Goal: Task Accomplishment & Management: Manage account settings

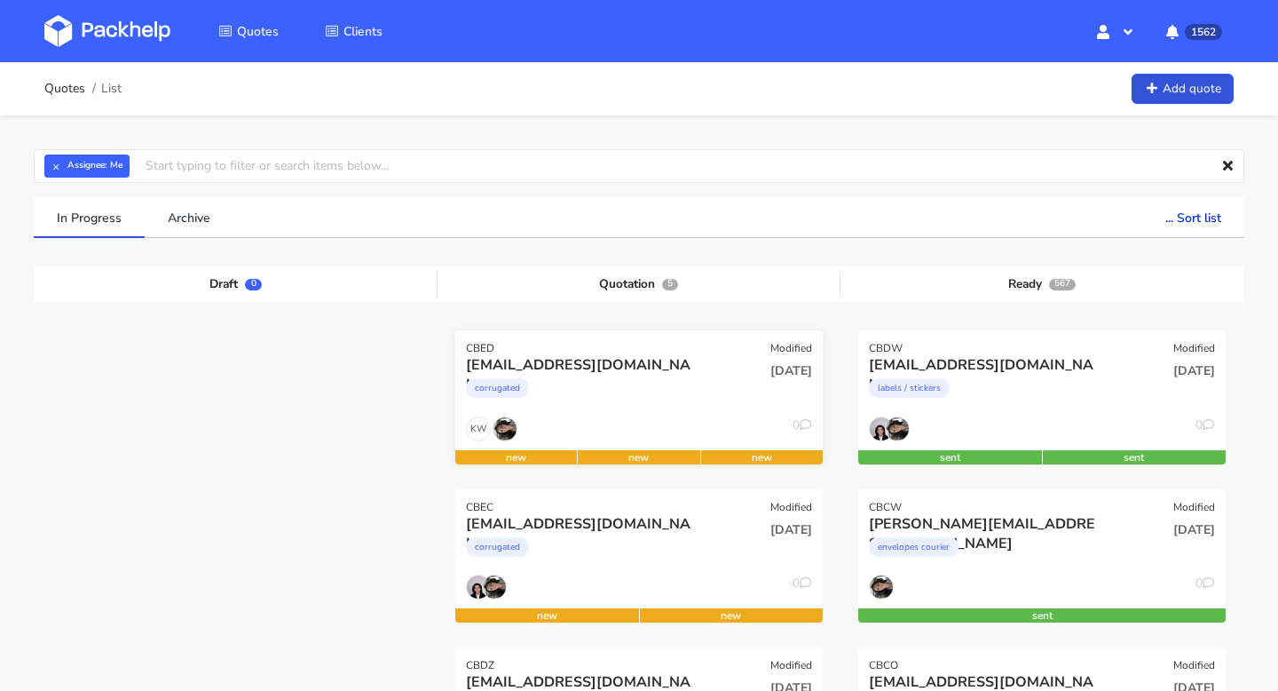
click at [571, 343] on div "CBED Modified" at bounding box center [639, 342] width 368 height 25
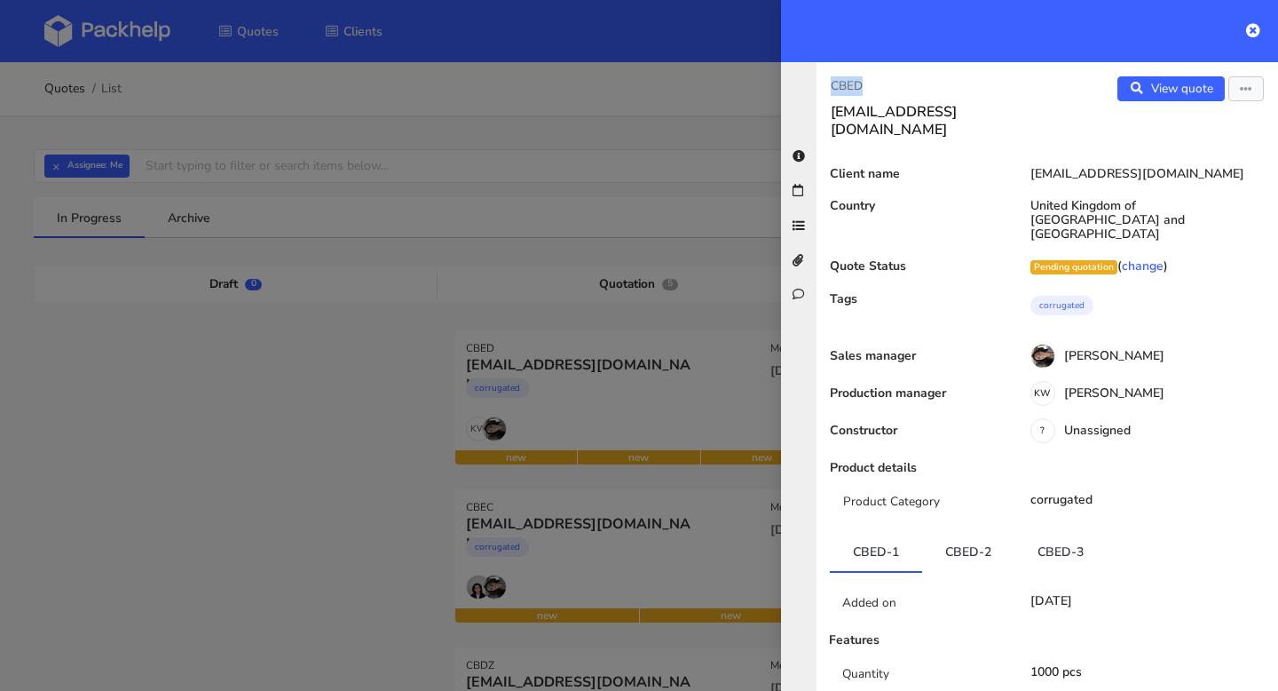
drag, startPoint x: 907, startPoint y: 76, endPoint x: 813, endPoint y: 76, distance: 94.1
click at [813, 76] on div "CBED [EMAIL_ADDRESS][DOMAIN_NAME] View quote Edit quote Client name [EMAIL_ADDR…" at bounding box center [1029, 376] width 497 height 629
copy p "CBED"
click at [1257, 24] on icon at bounding box center [1253, 30] width 14 height 14
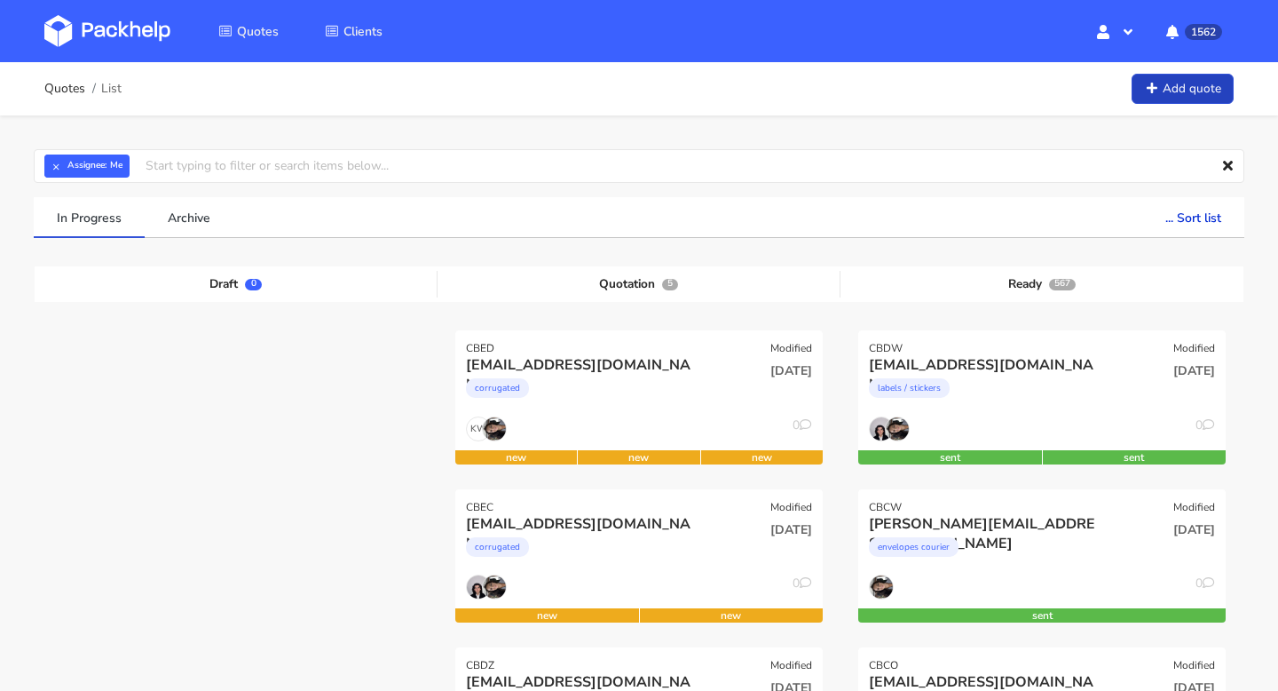
click at [1206, 86] on link "Add quote" at bounding box center [1183, 89] width 102 height 31
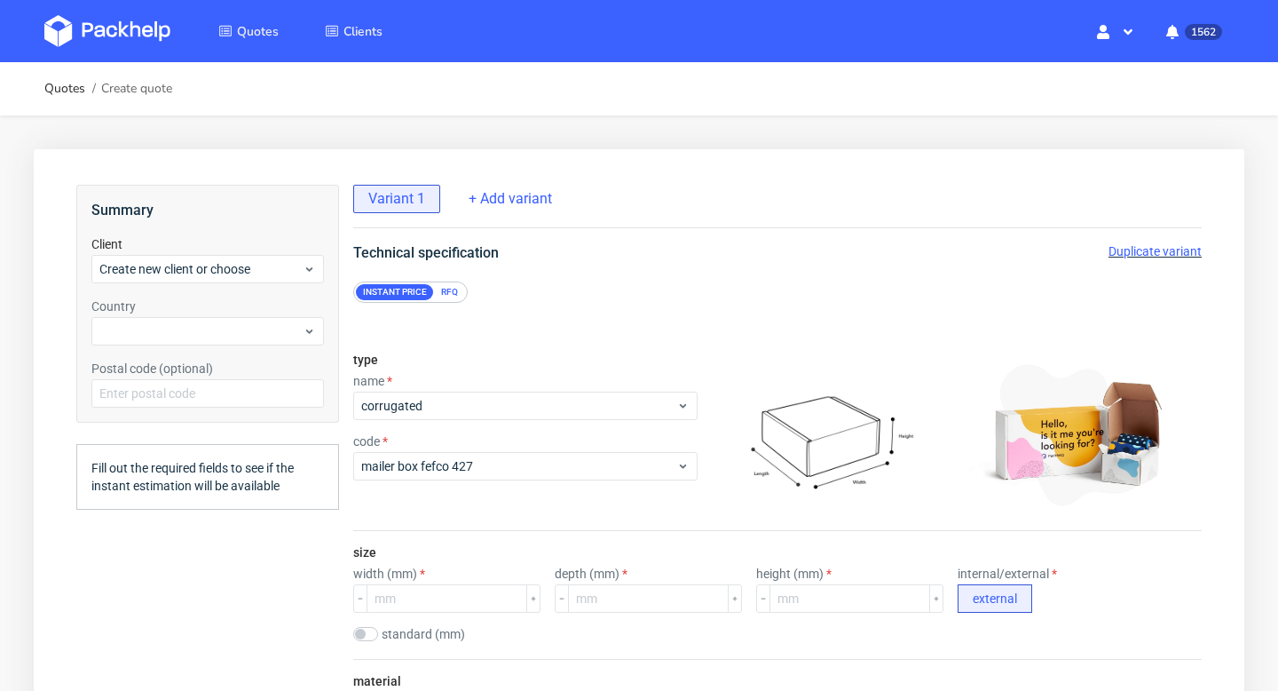
click at [241, 289] on div "Summary Client Create new client or choose Country Postal code (optional)" at bounding box center [207, 304] width 263 height 238
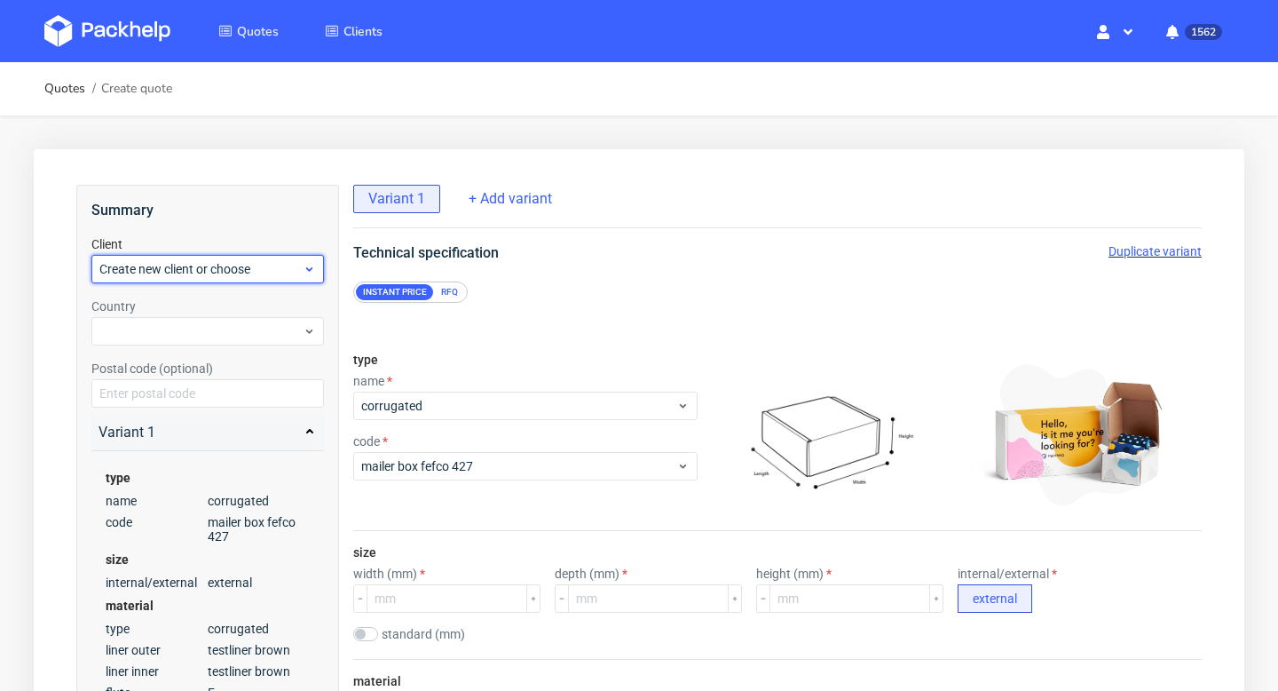
click at [218, 265] on span "Create new client or choose" at bounding box center [200, 269] width 203 height 18
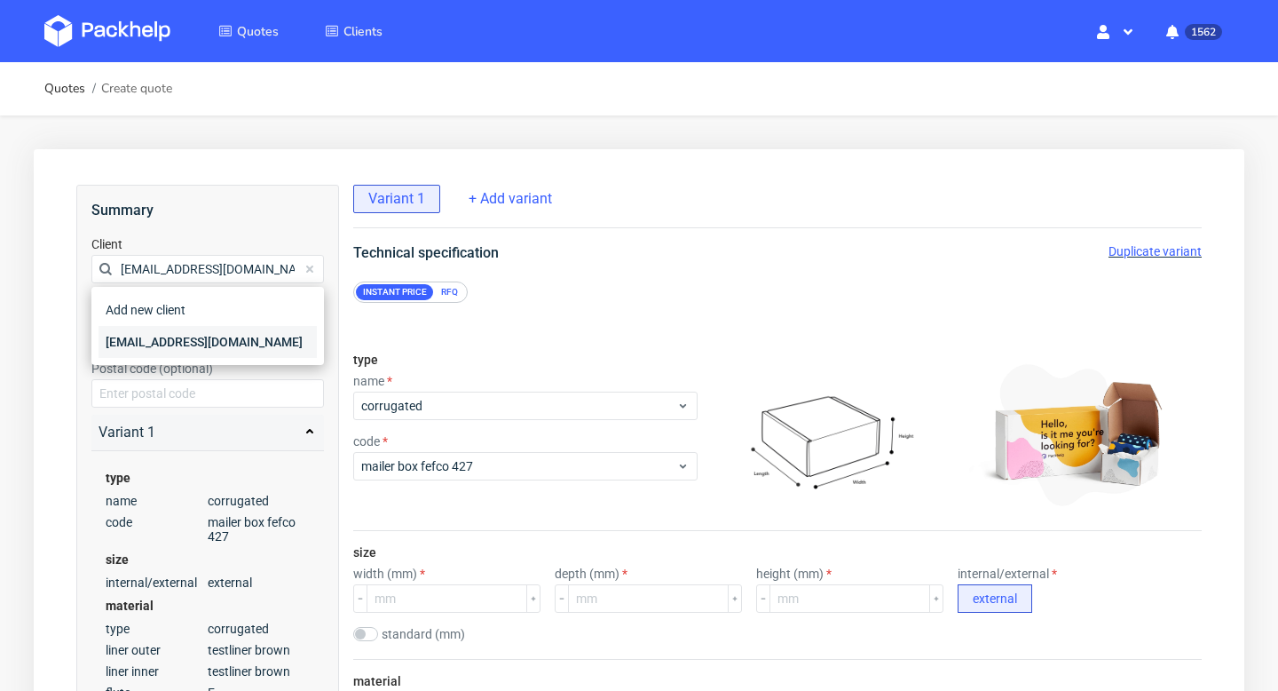
type input "kirstie@issey.co.uk"
click at [170, 336] on div "kirstie@issey.co.uk" at bounding box center [208, 342] width 218 height 32
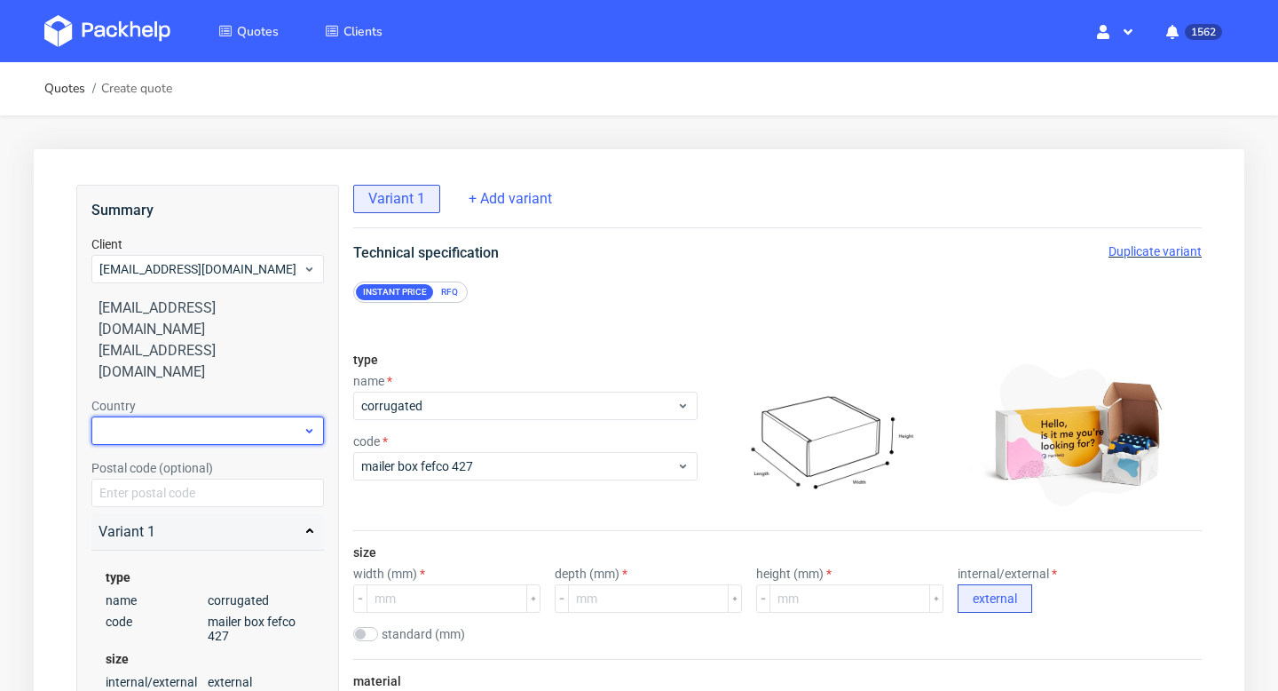
click at [167, 416] on div at bounding box center [207, 430] width 233 height 28
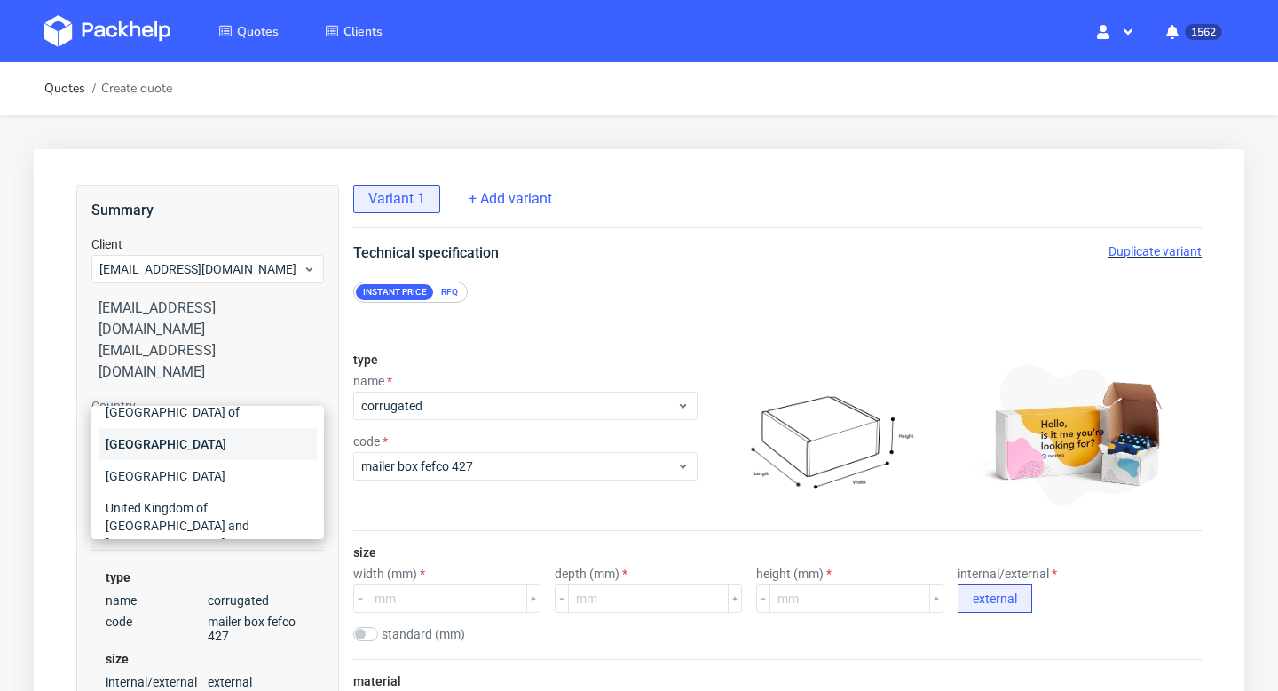
scroll to position [89, 0]
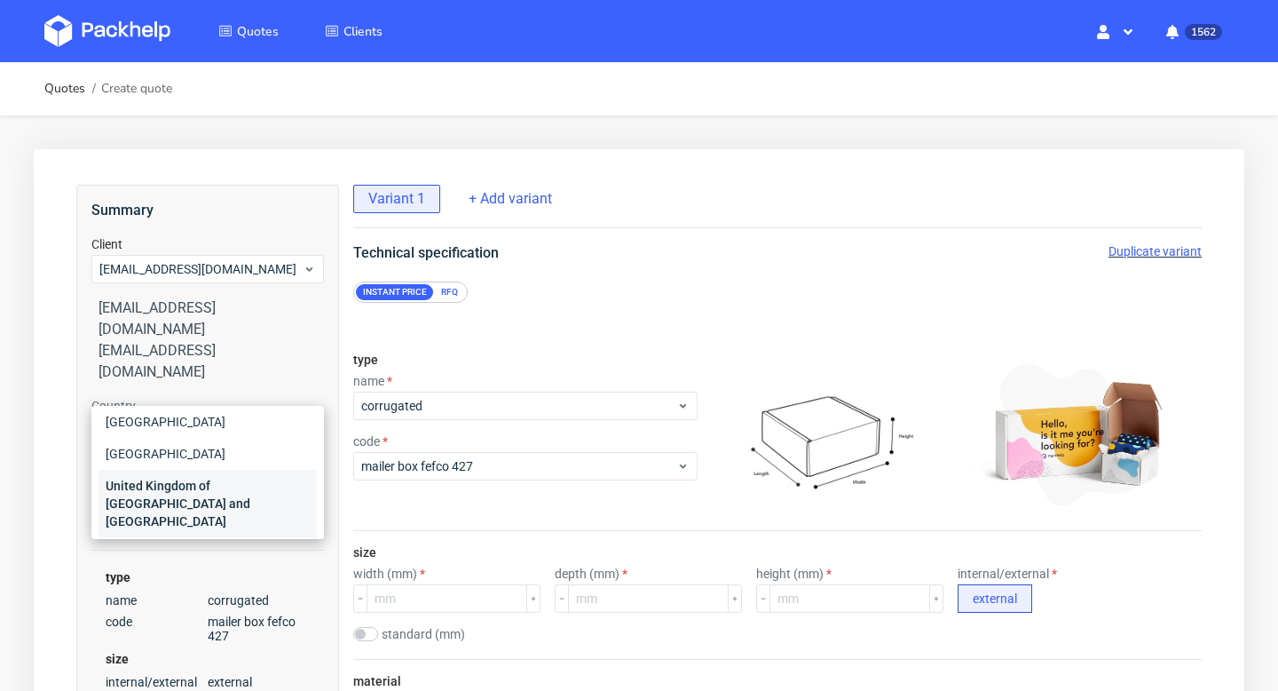
type input "uni"
click at [180, 483] on div "United Kingdom of [GEOGRAPHIC_DATA] and [GEOGRAPHIC_DATA]" at bounding box center [208, 503] width 218 height 67
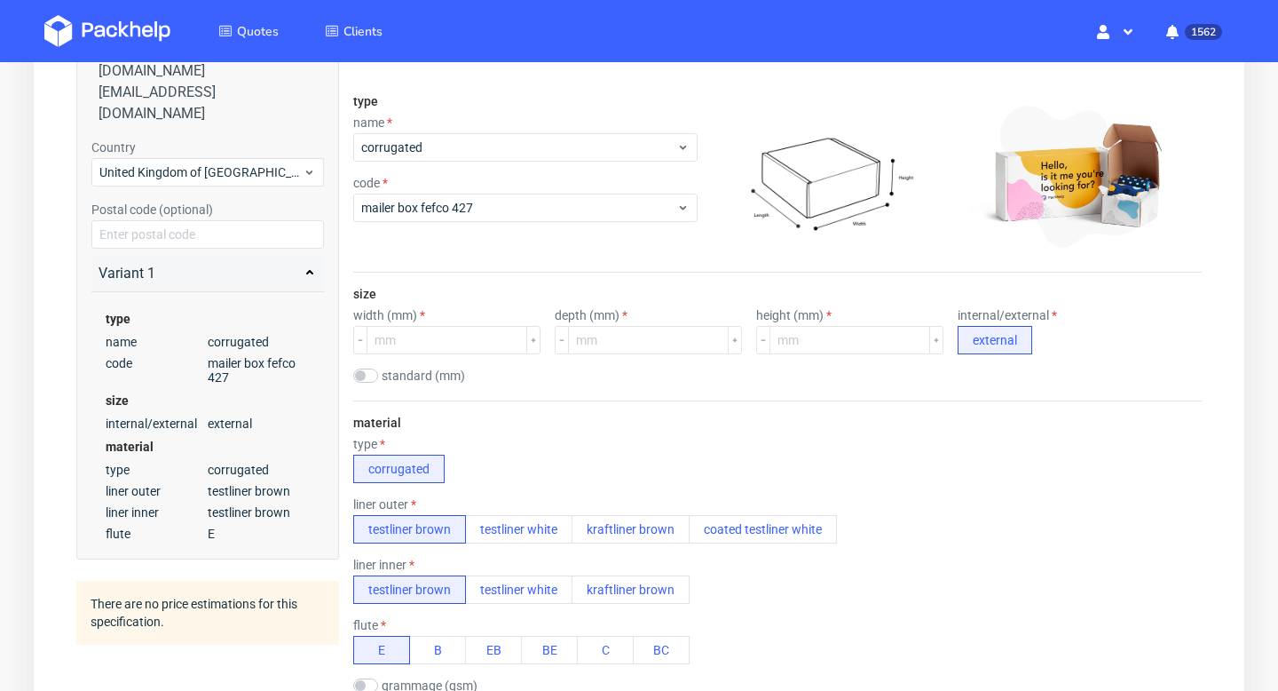
scroll to position [293, 0]
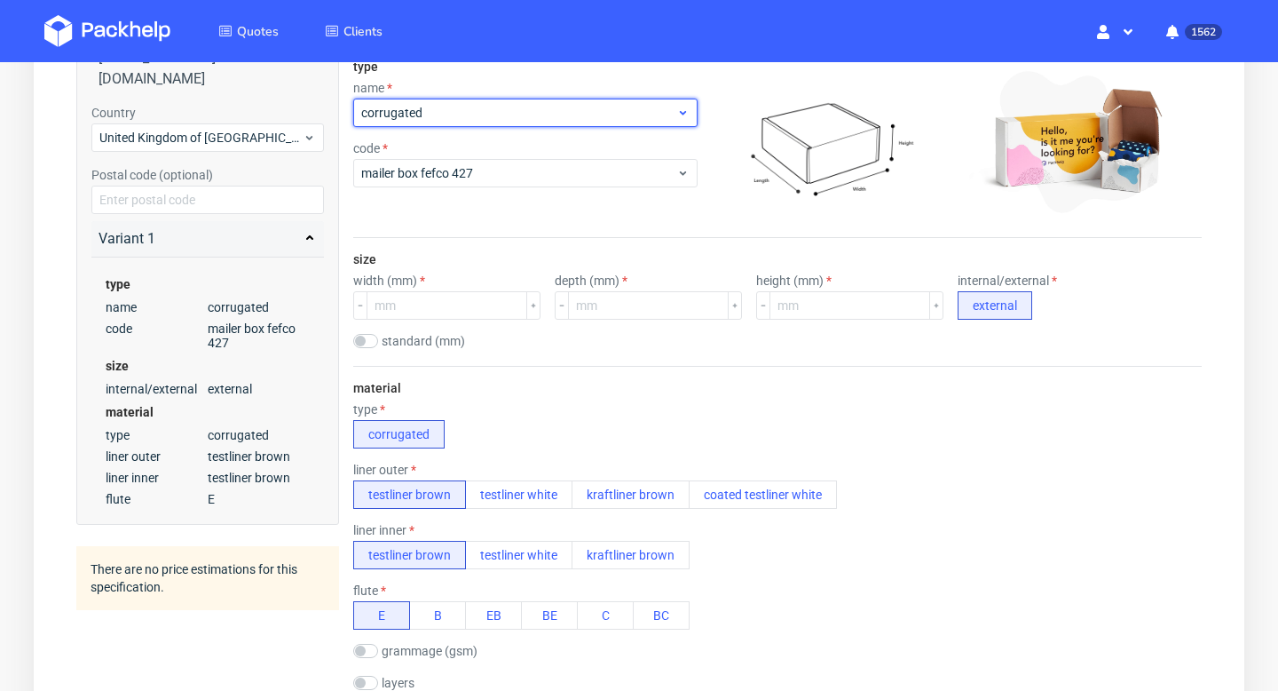
click at [493, 101] on div "corrugated" at bounding box center [525, 113] width 344 height 28
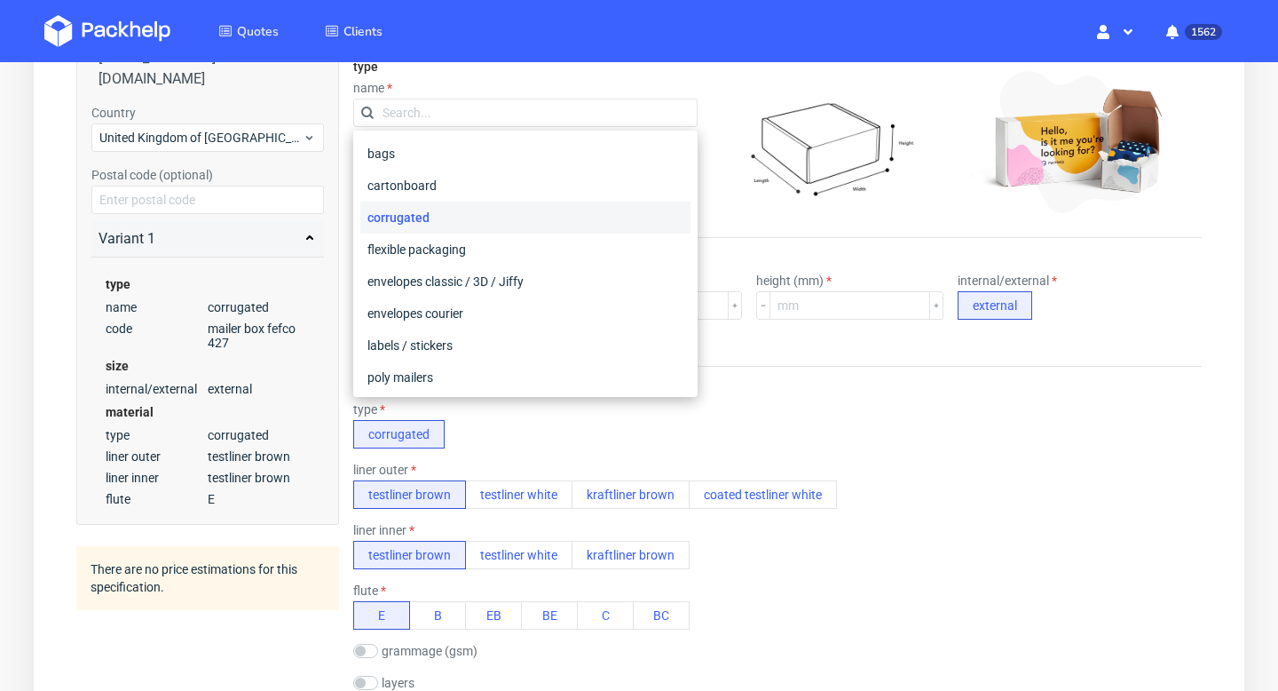
click at [551, 63] on div "type name code mailer box fefco 427" at bounding box center [525, 141] width 344 height 192
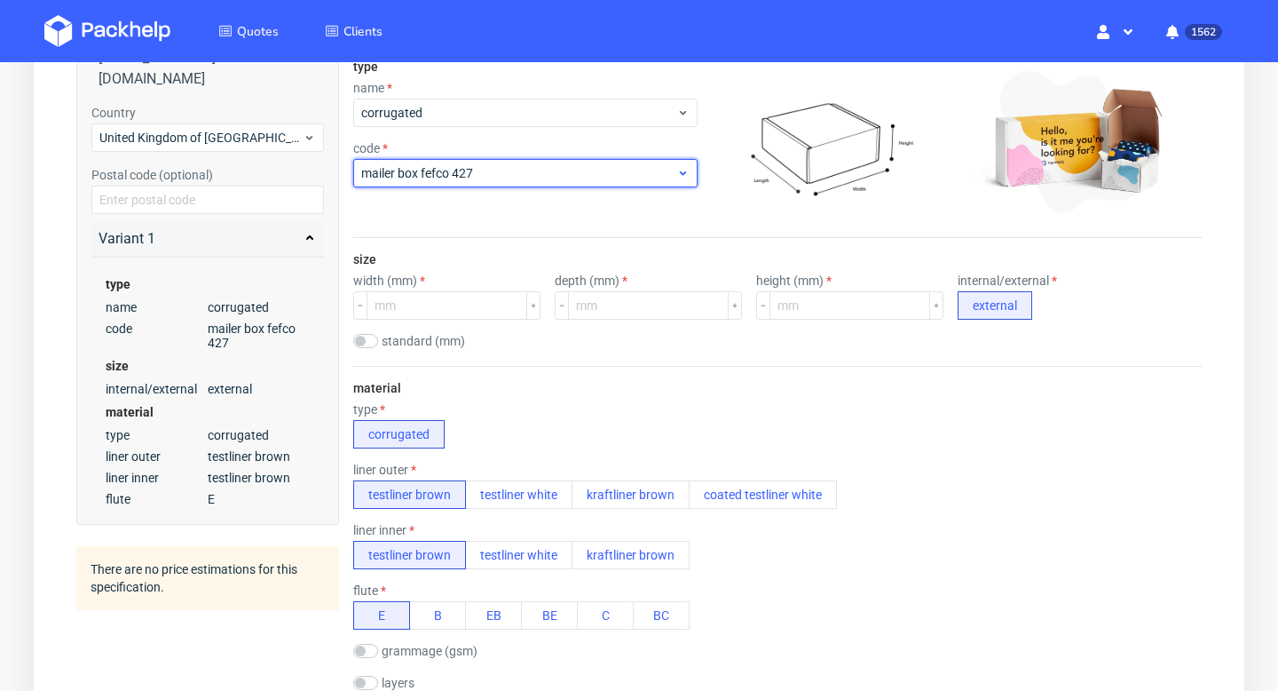
click at [478, 186] on div "mailer box fefco 427" at bounding box center [525, 173] width 344 height 28
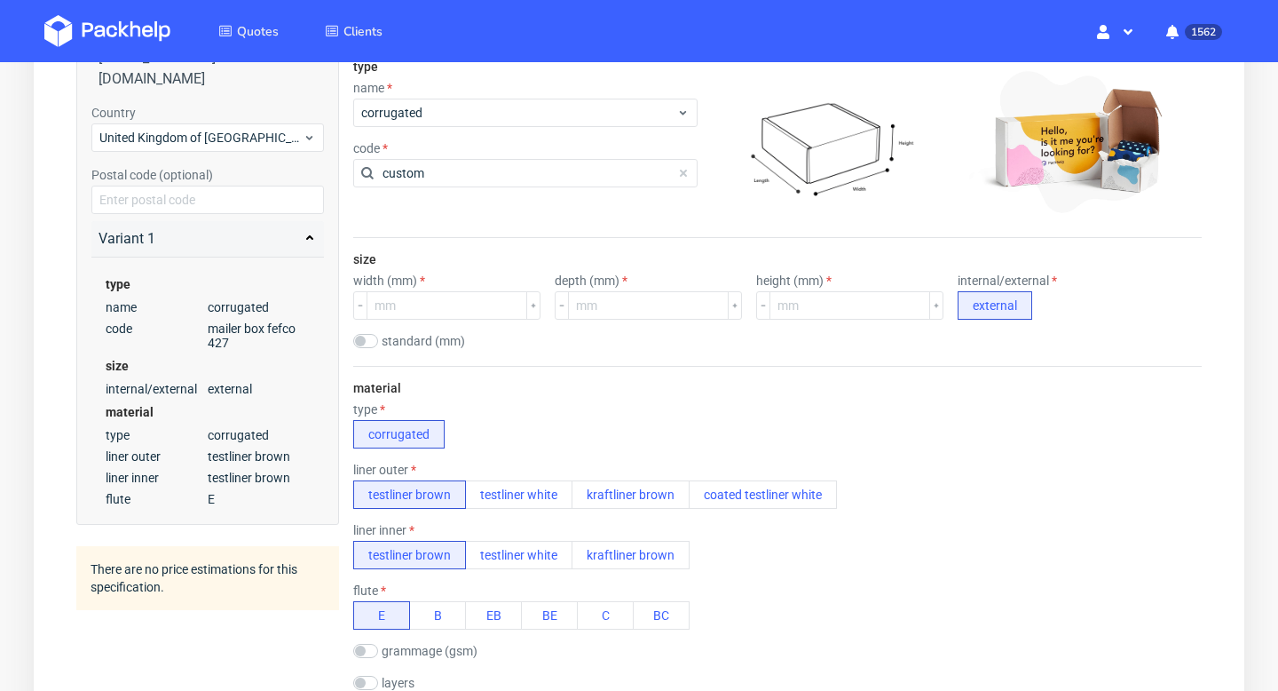
type input "custom"
click at [509, 228] on div "type name corrugated code custom" at bounding box center [525, 141] width 344 height 192
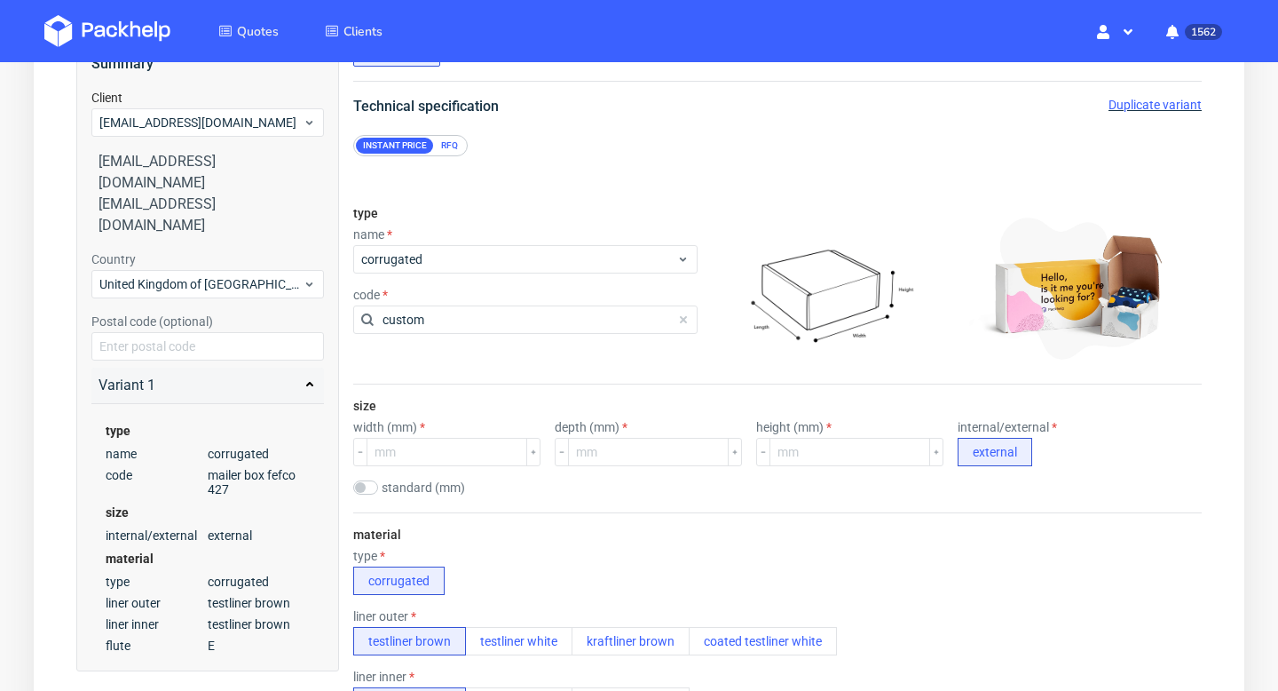
click at [448, 139] on div "RFQ" at bounding box center [449, 146] width 31 height 16
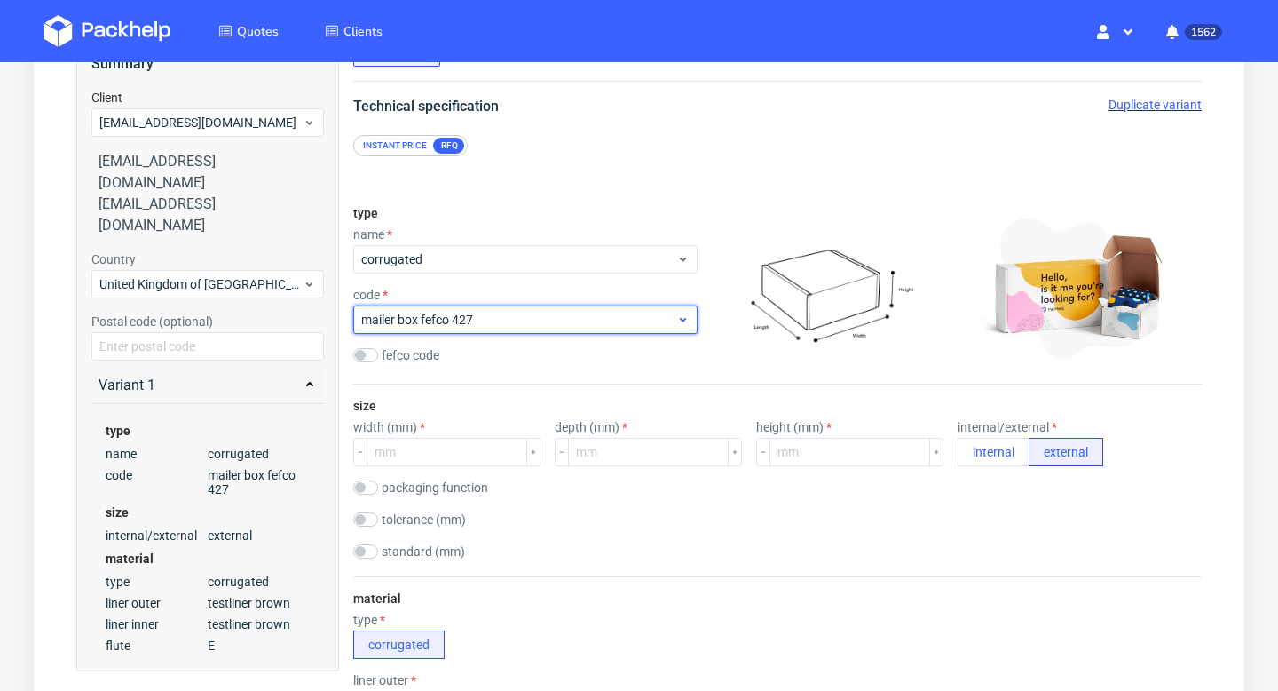
click at [436, 322] on span "mailer box fefco 427" at bounding box center [518, 320] width 315 height 18
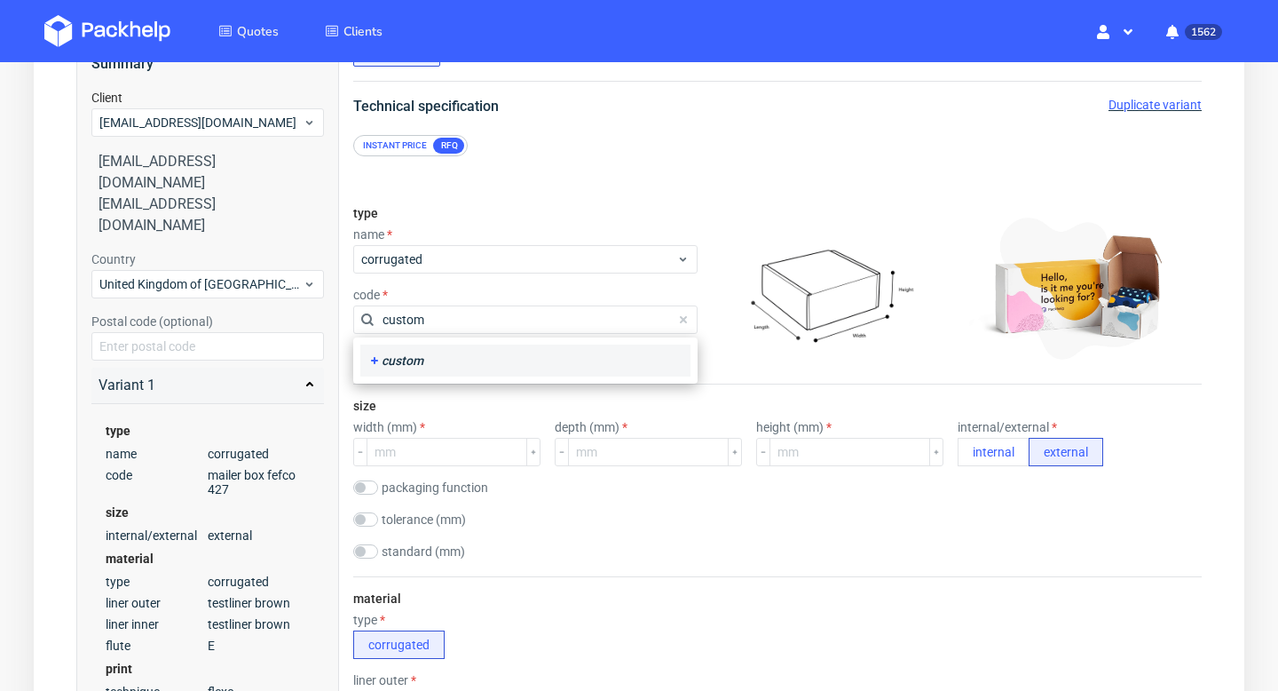
type input "custom"
click at [441, 354] on div "custom" at bounding box center [526, 361] width 316 height 18
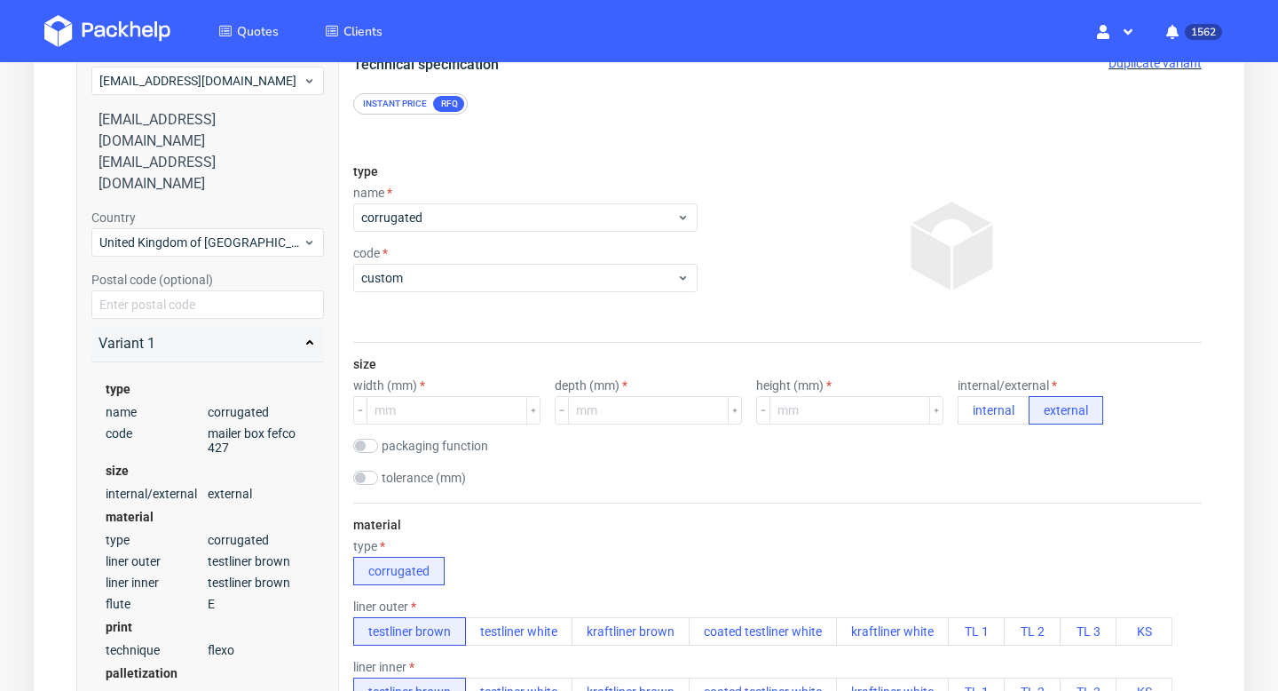
scroll to position [210, 0]
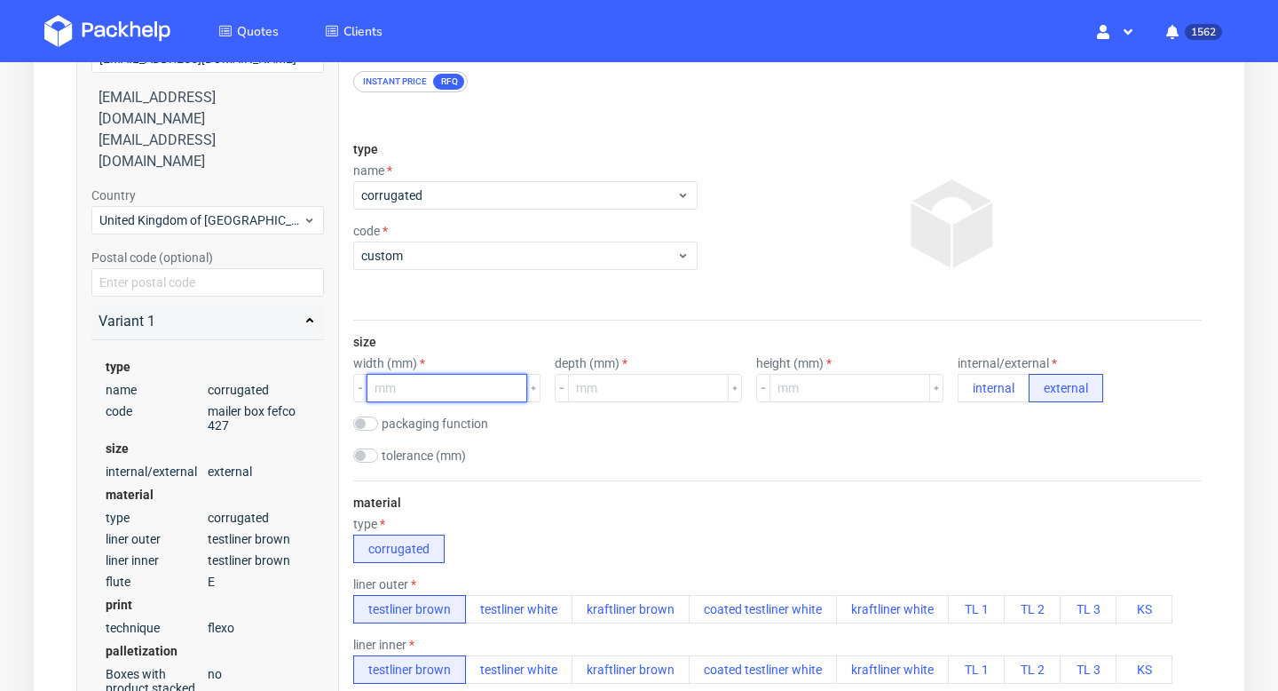
click at [431, 386] on input "number" at bounding box center [447, 388] width 161 height 28
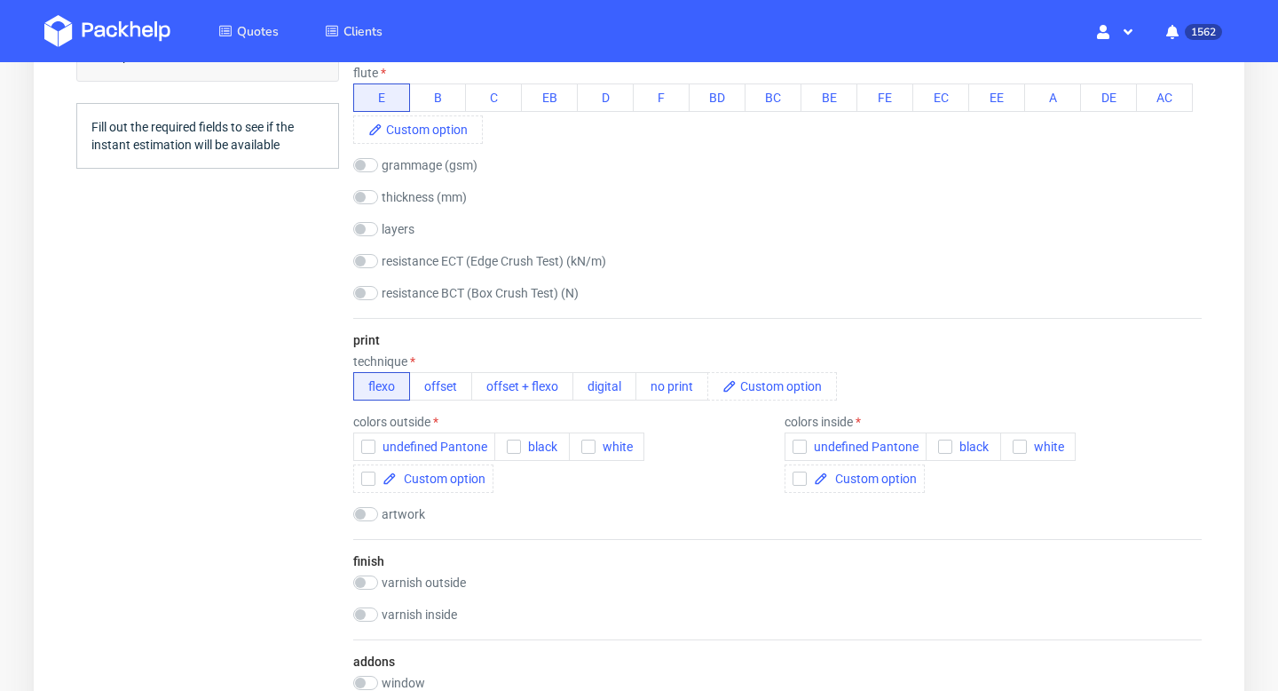
scroll to position [846, 0]
click at [691, 384] on button "no print" at bounding box center [672, 382] width 73 height 28
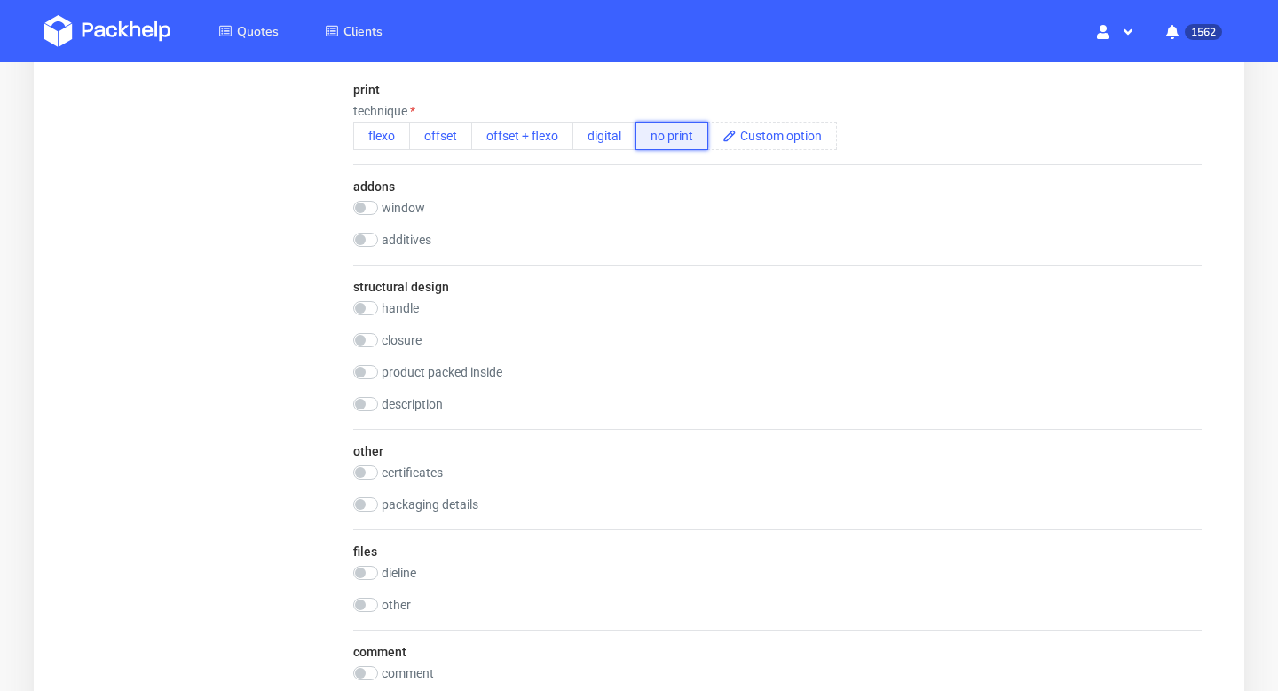
scroll to position [1175, 0]
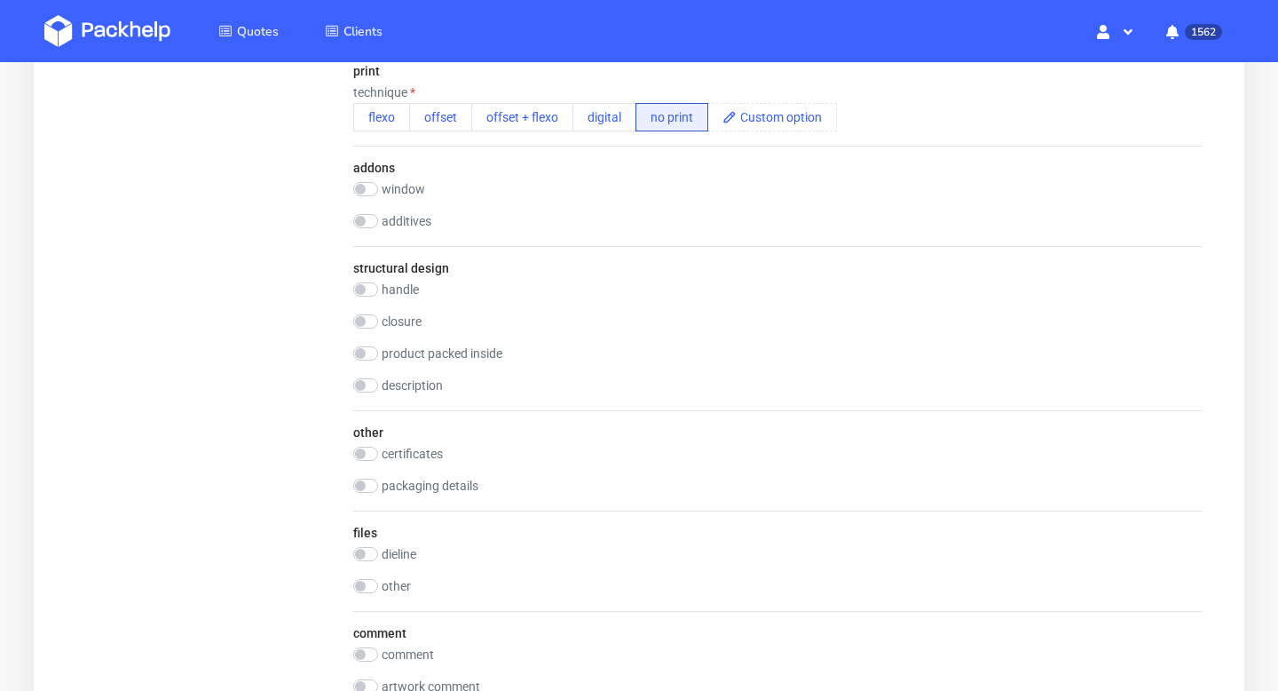
click at [397, 662] on div "comment" at bounding box center [777, 656] width 849 height 18
click at [390, 657] on label "comment" at bounding box center [408, 654] width 52 height 14
checkbox input "true"
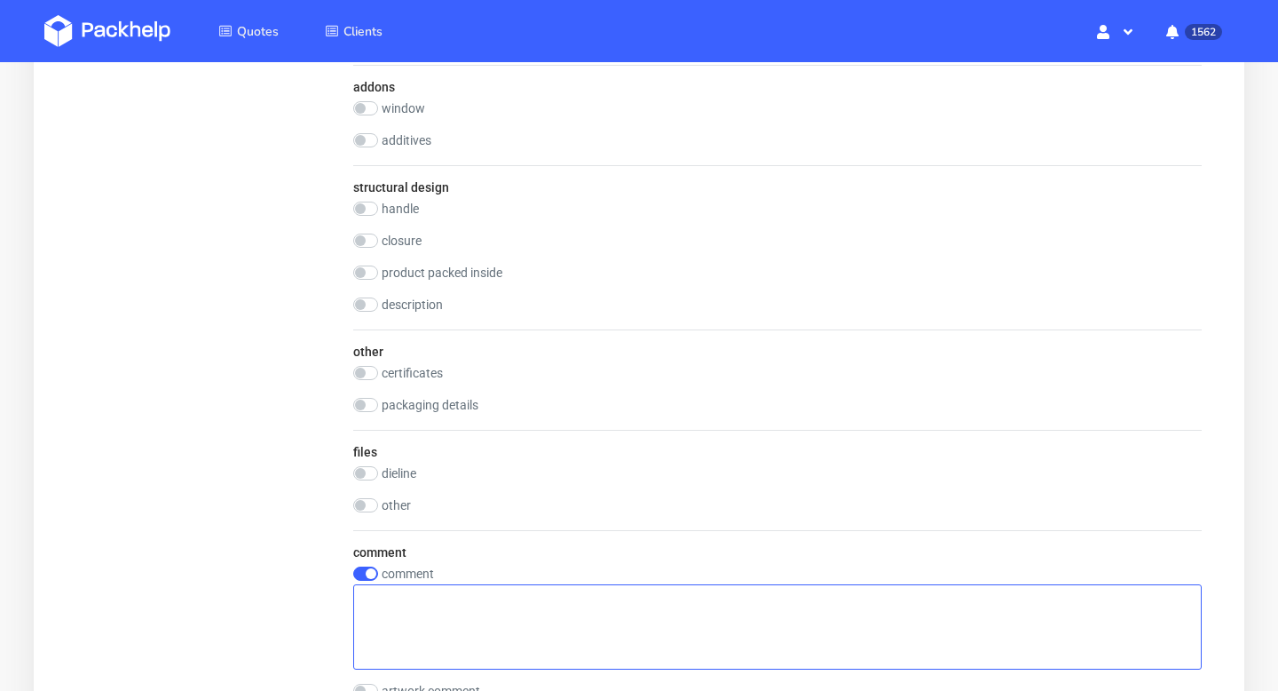
scroll to position [1271, 0]
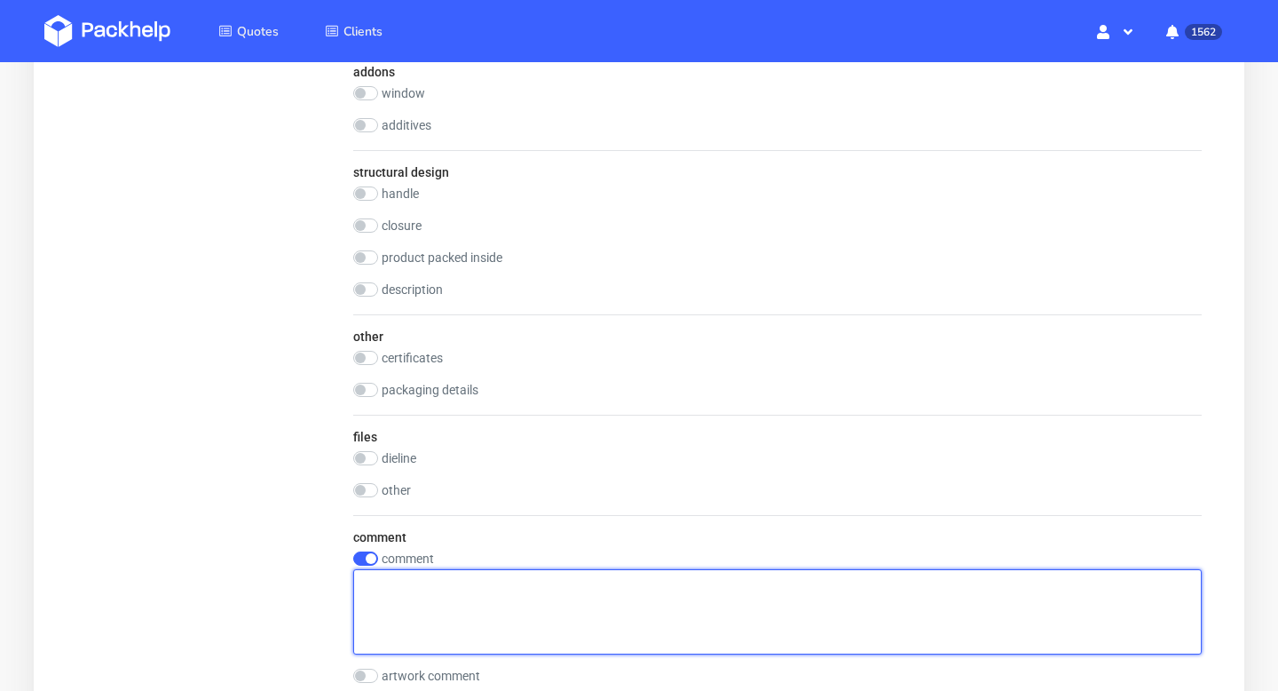
click at [513, 590] on textarea at bounding box center [777, 611] width 849 height 85
paste textarea "Sheet dimensions 950 × 575"
click at [362, 605] on textarea "Sheet dimensions 950 × 575" at bounding box center [777, 611] width 849 height 85
click at [363, 600] on textarea "Sheet dimensions 950 × 575" at bounding box center [777, 611] width 849 height 85
click at [365, 603] on textarea "Sheet dimensions 950 × 575" at bounding box center [777, 611] width 849 height 85
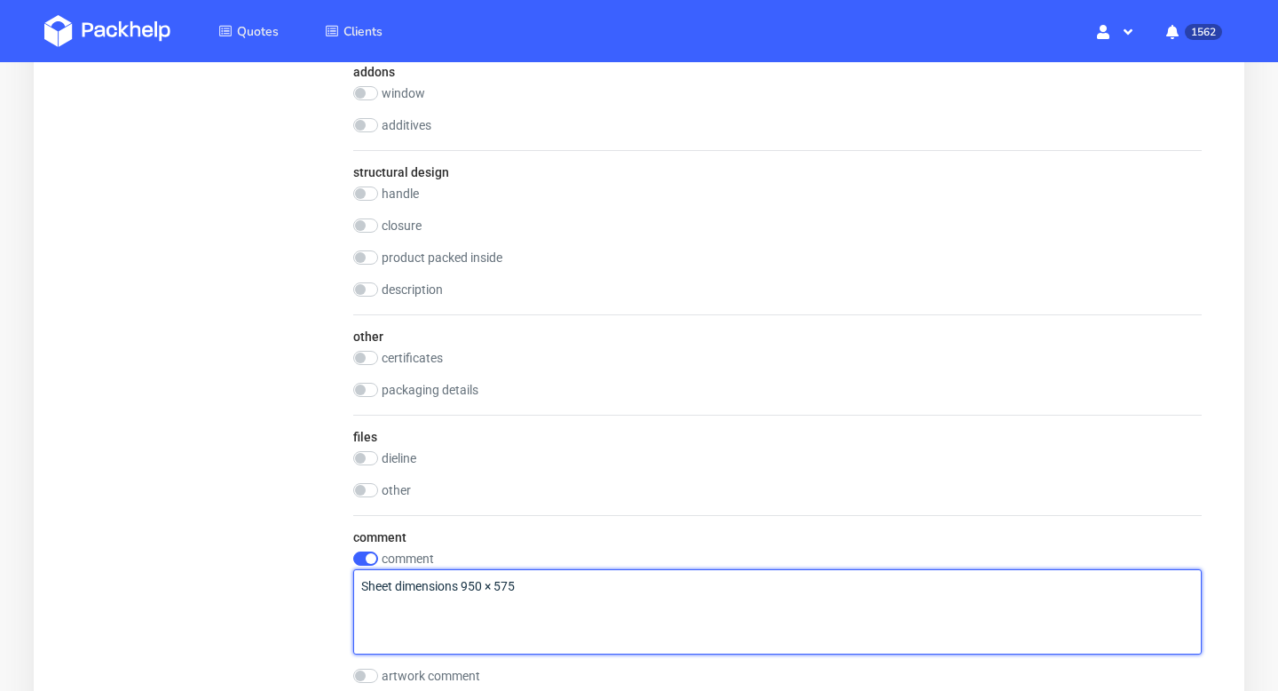
click at [522, 597] on textarea "Sheet dimensions 950 × 575" at bounding box center [777, 611] width 849 height 85
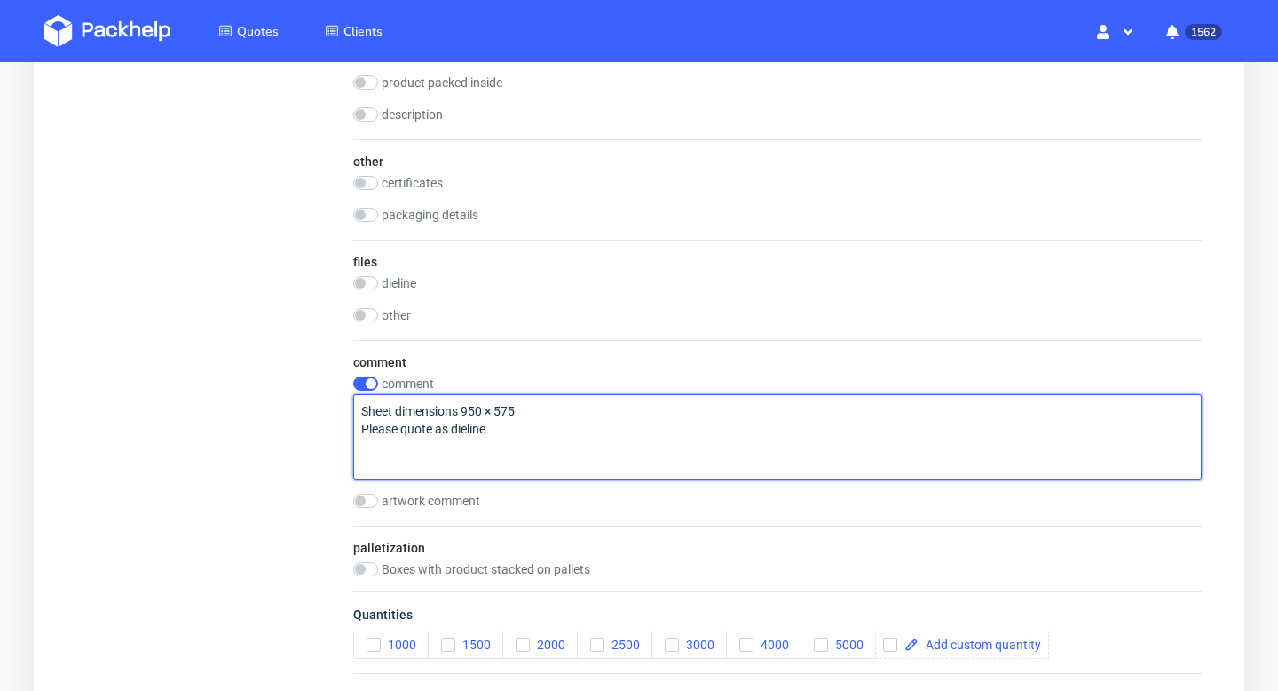
scroll to position [1651, 0]
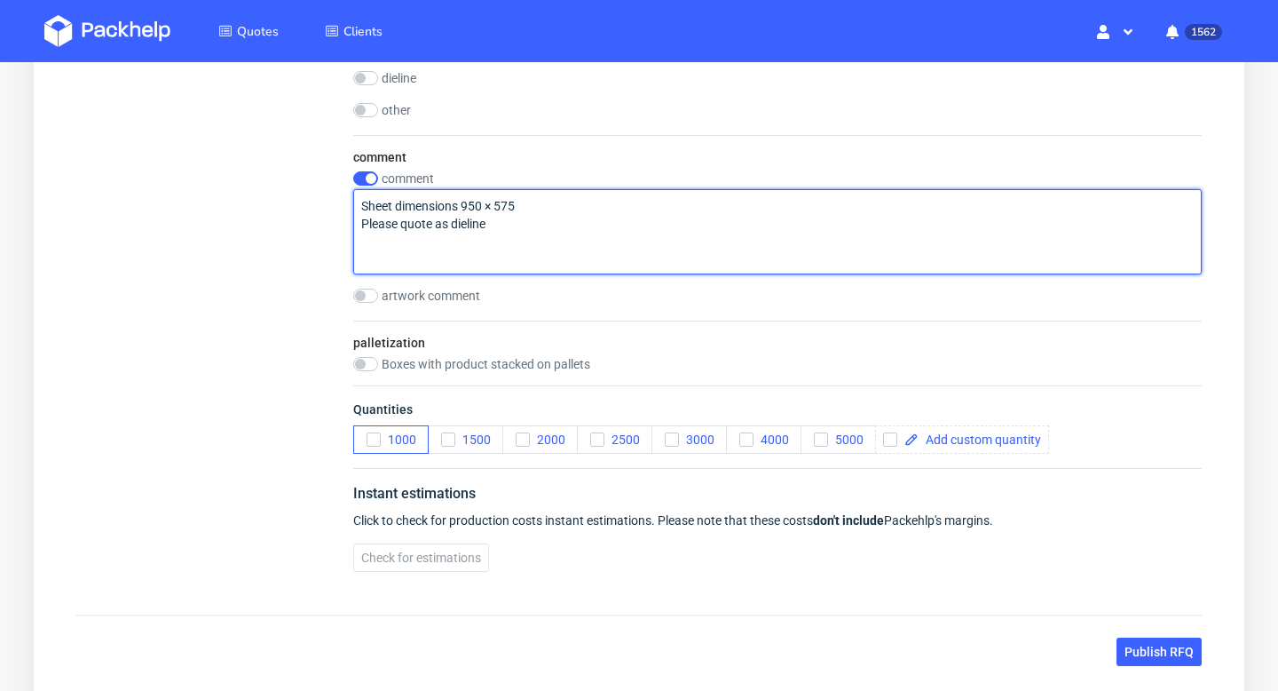
type textarea "Sheet dimensions 950 × 575 Please quote as dieline"
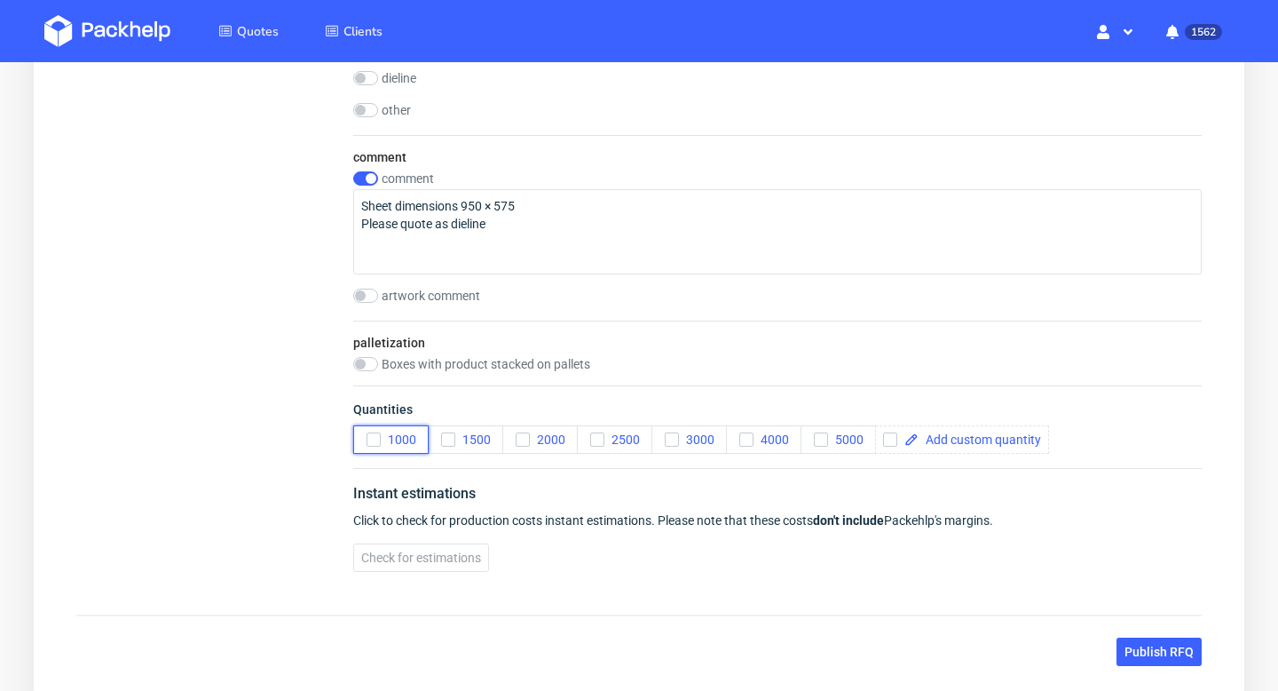
click at [365, 439] on button "1000" at bounding box center [390, 439] width 75 height 28
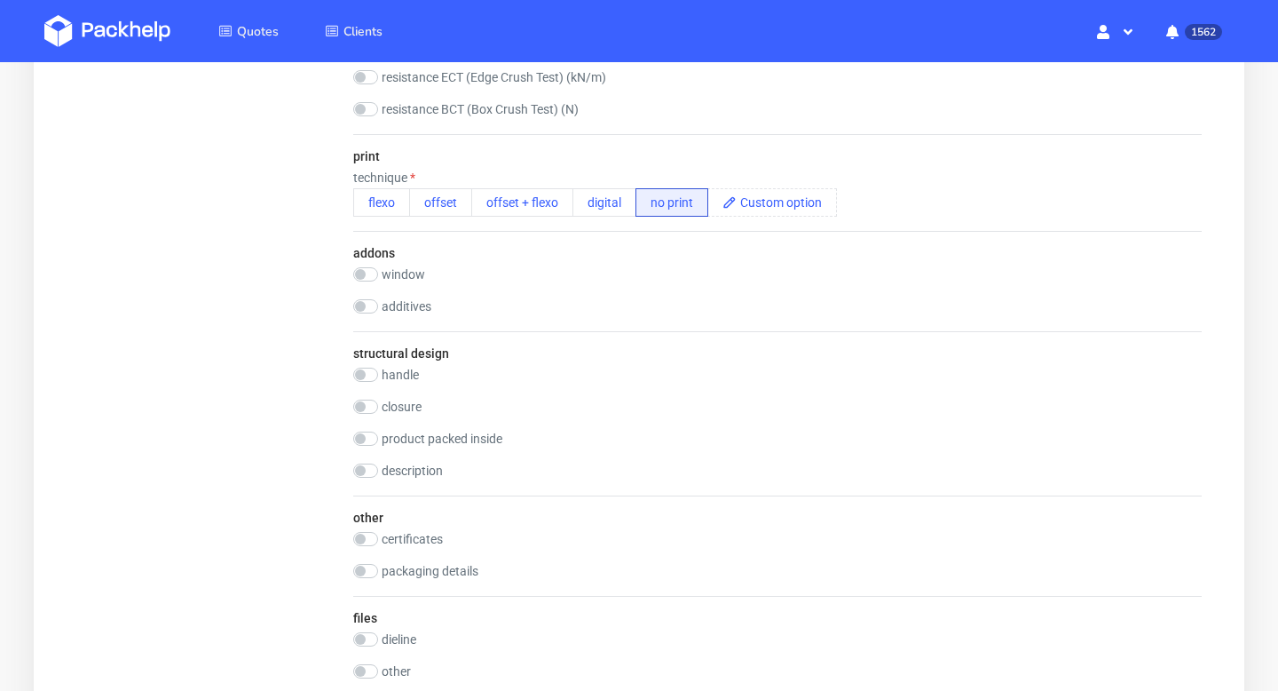
scroll to position [1147, 0]
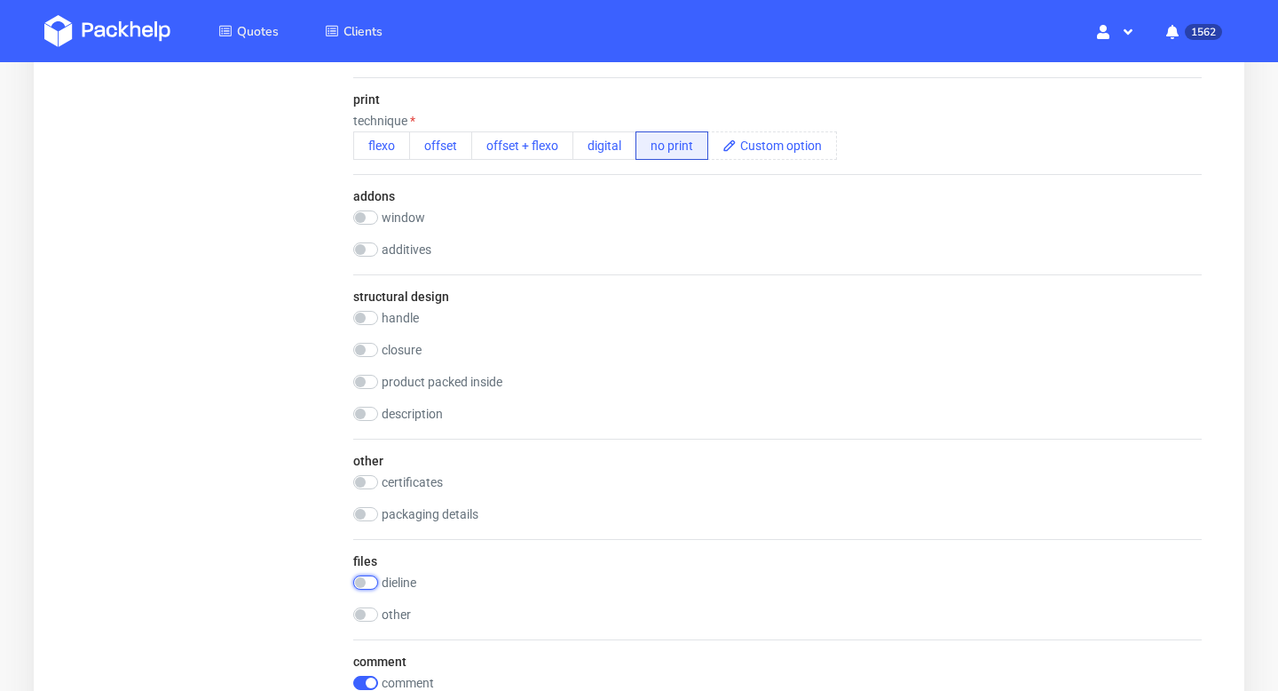
click at [377, 576] on input "checkbox" at bounding box center [365, 582] width 25 height 14
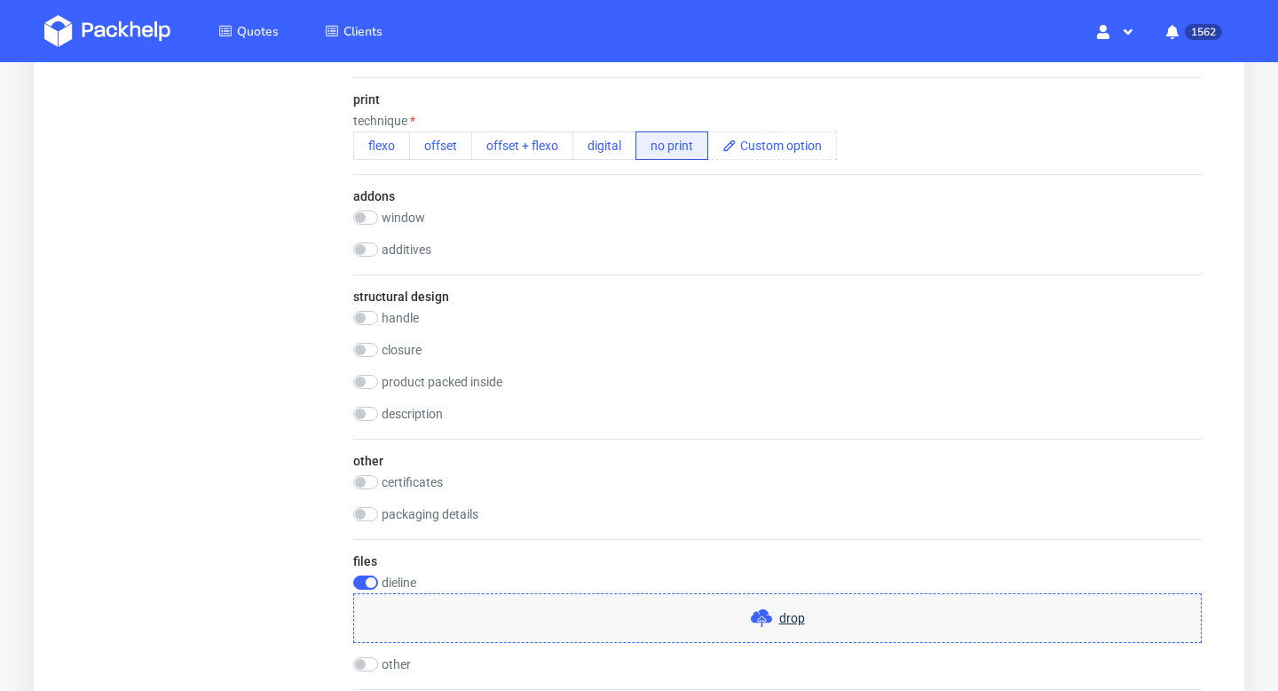
click at [493, 599] on div "drop" at bounding box center [777, 618] width 849 height 50
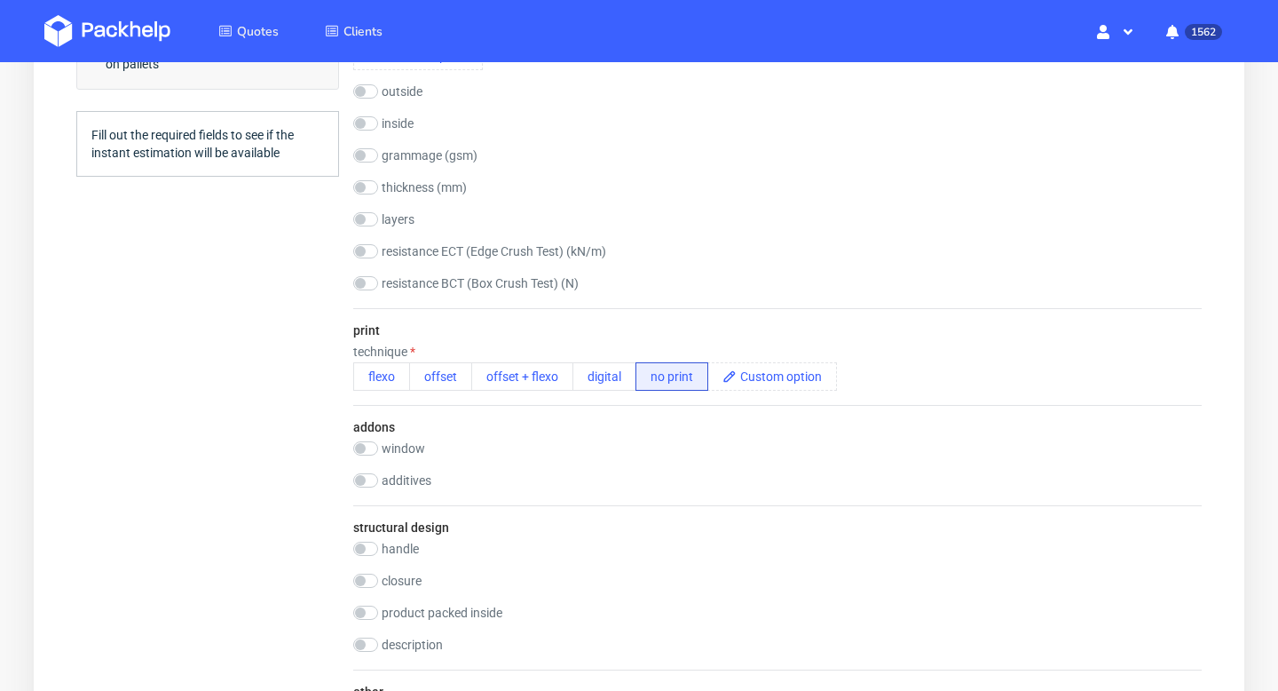
scroll to position [1554, 0]
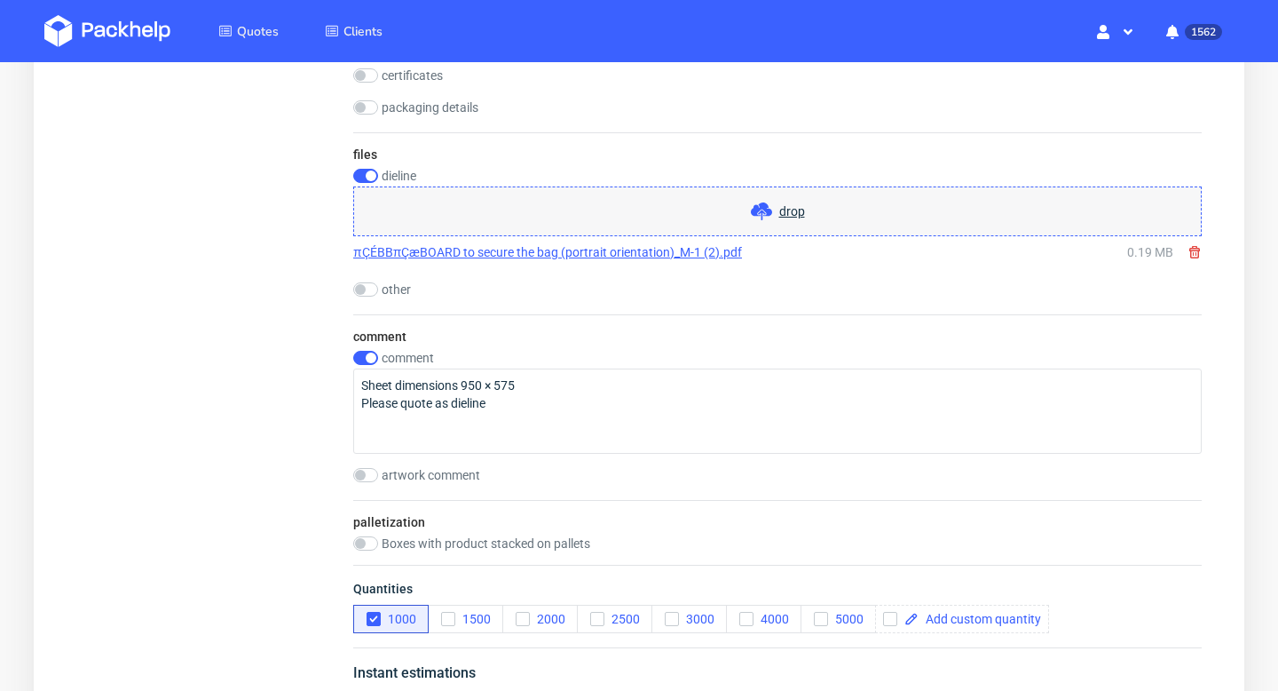
click at [624, 254] on link "πÇÉBBπÇæBOARD to secure the bag (portrait orientation)_M-1 (2).pdf" at bounding box center [547, 252] width 389 height 18
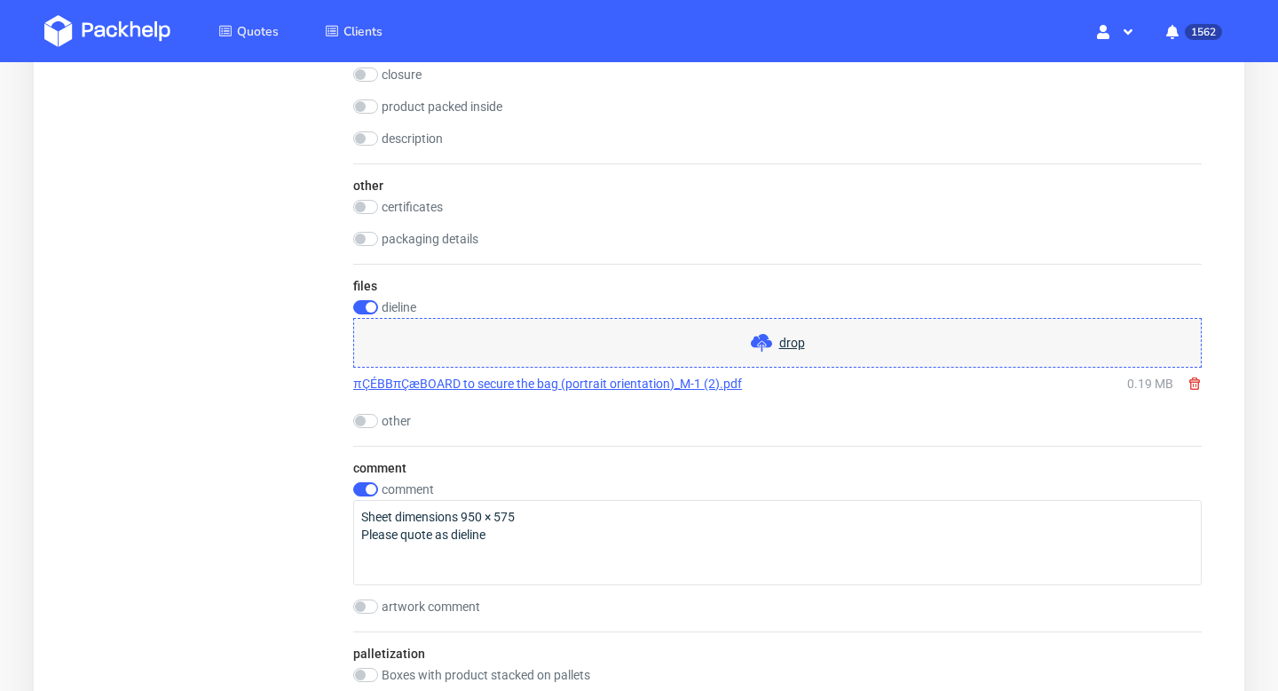
scroll to position [1424, 0]
click at [1195, 384] on icon at bounding box center [1195, 382] width 14 height 14
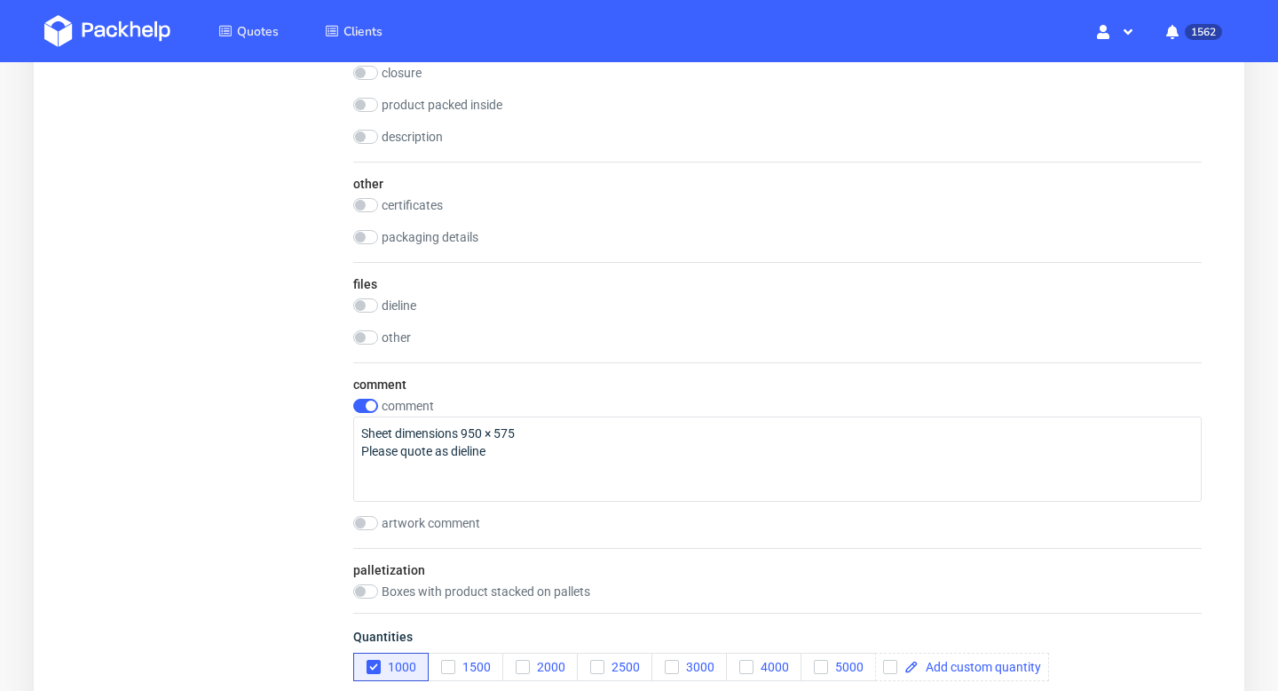
click at [396, 298] on label "dieline" at bounding box center [399, 305] width 35 height 14
checkbox input "true"
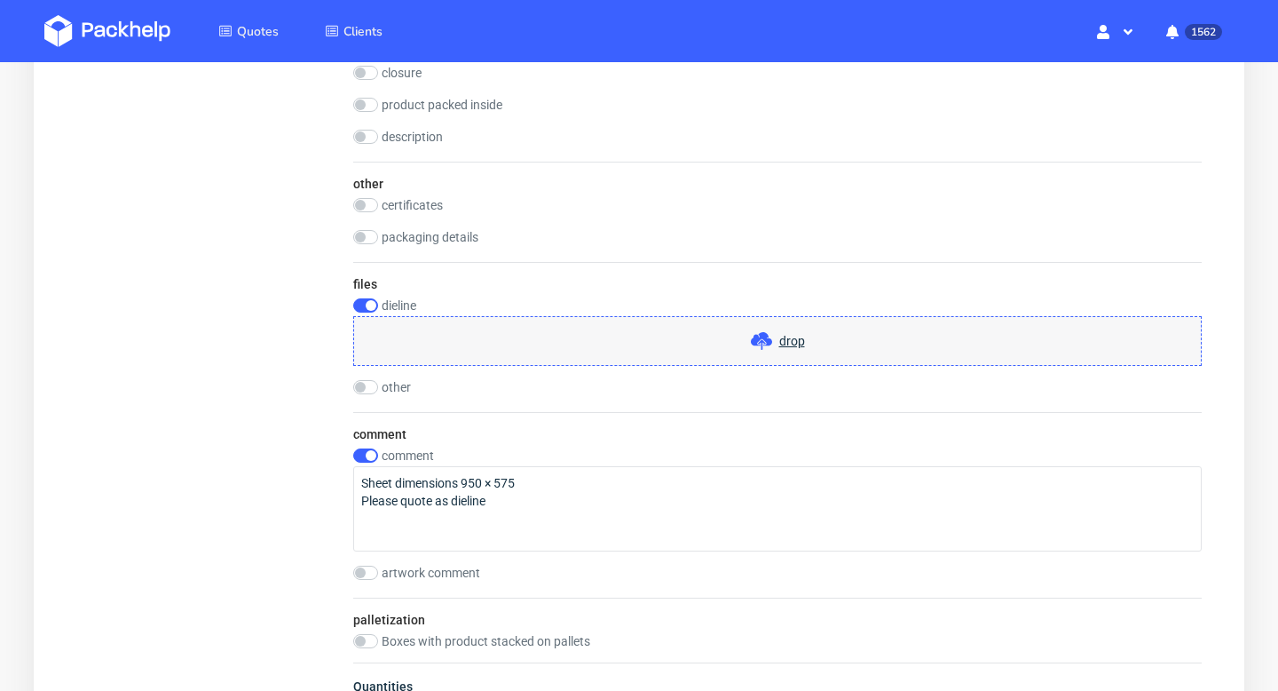
click at [830, 339] on div "drop" at bounding box center [777, 341] width 849 height 50
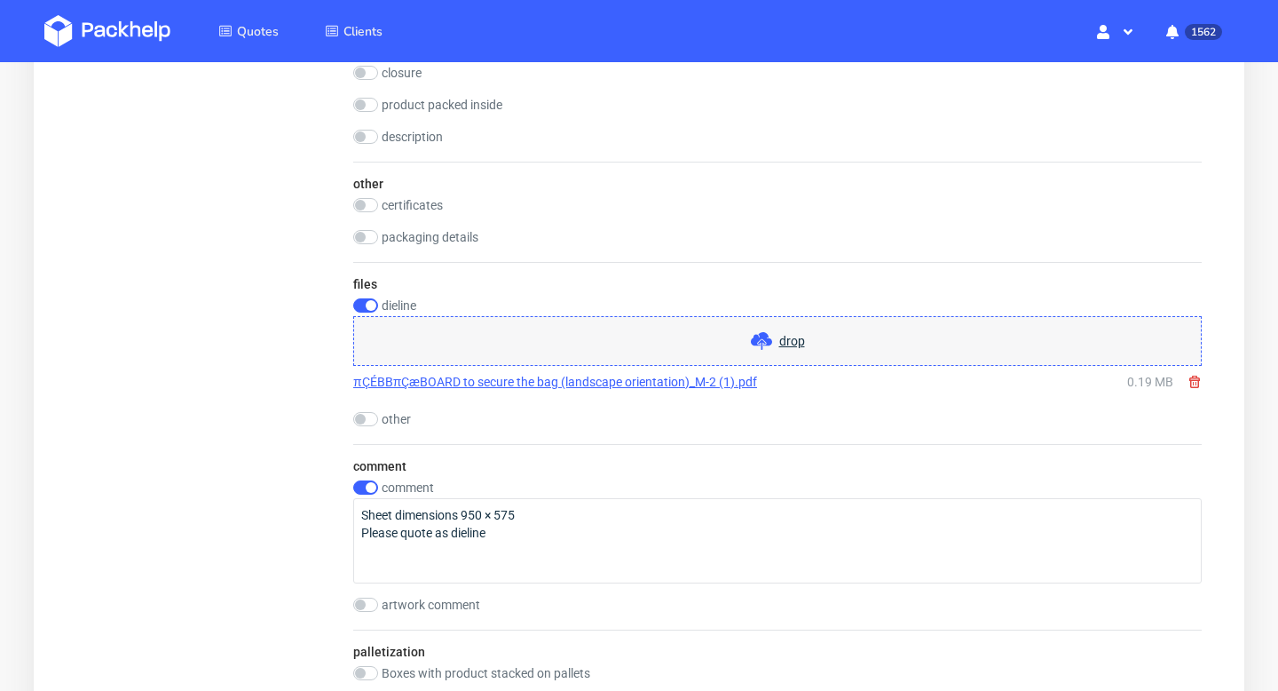
scroll to position [1437, 0]
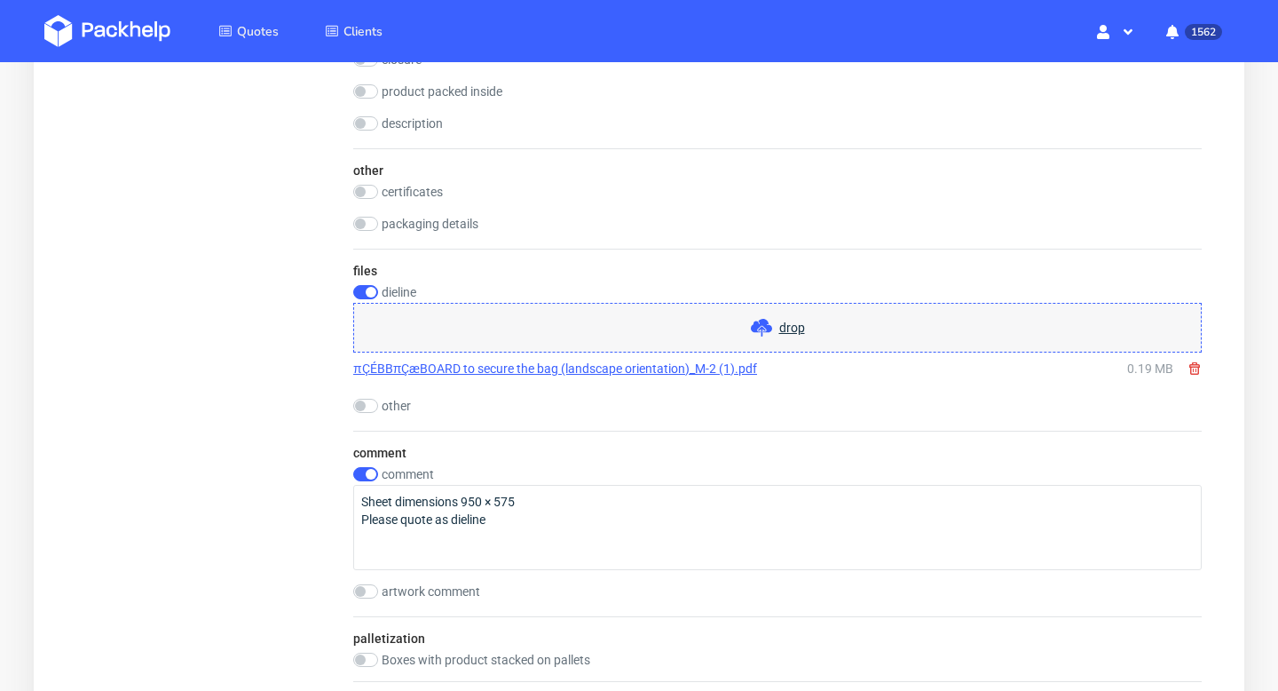
click at [685, 370] on link "πÇÉBBπÇæBOARD to secure the bag (landscape orientation)_M-2 (1).pdf" at bounding box center [555, 369] width 404 height 18
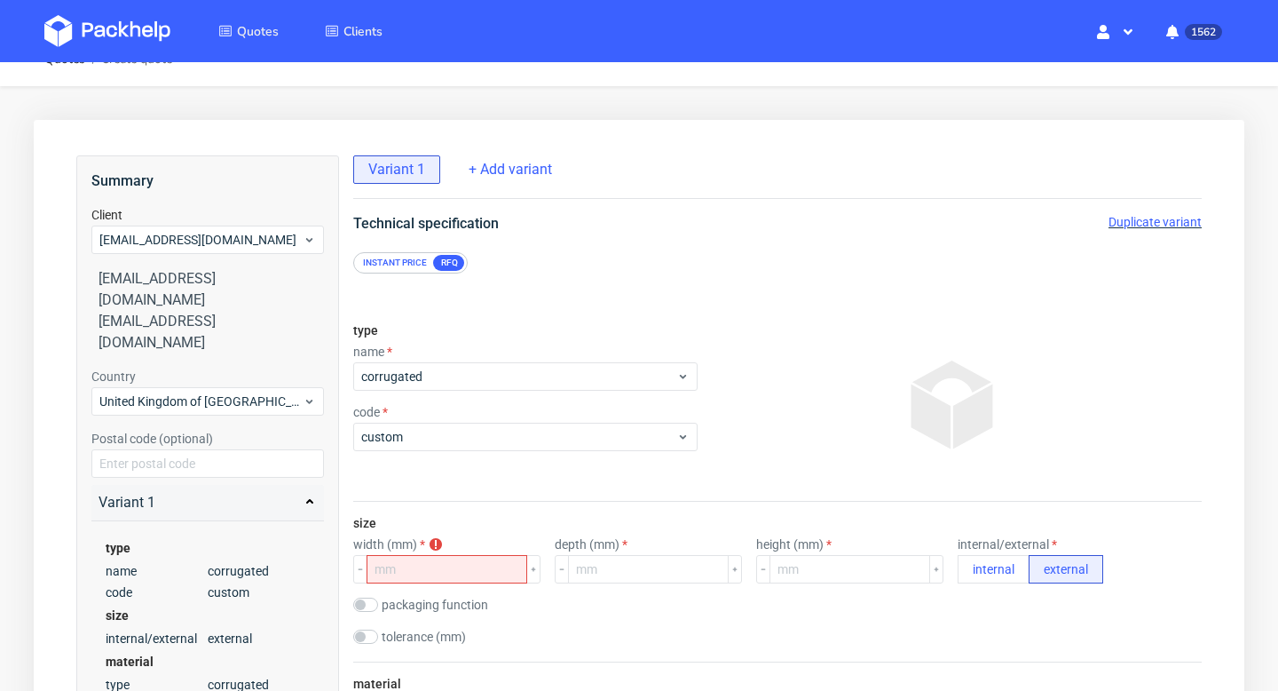
scroll to position [0, 0]
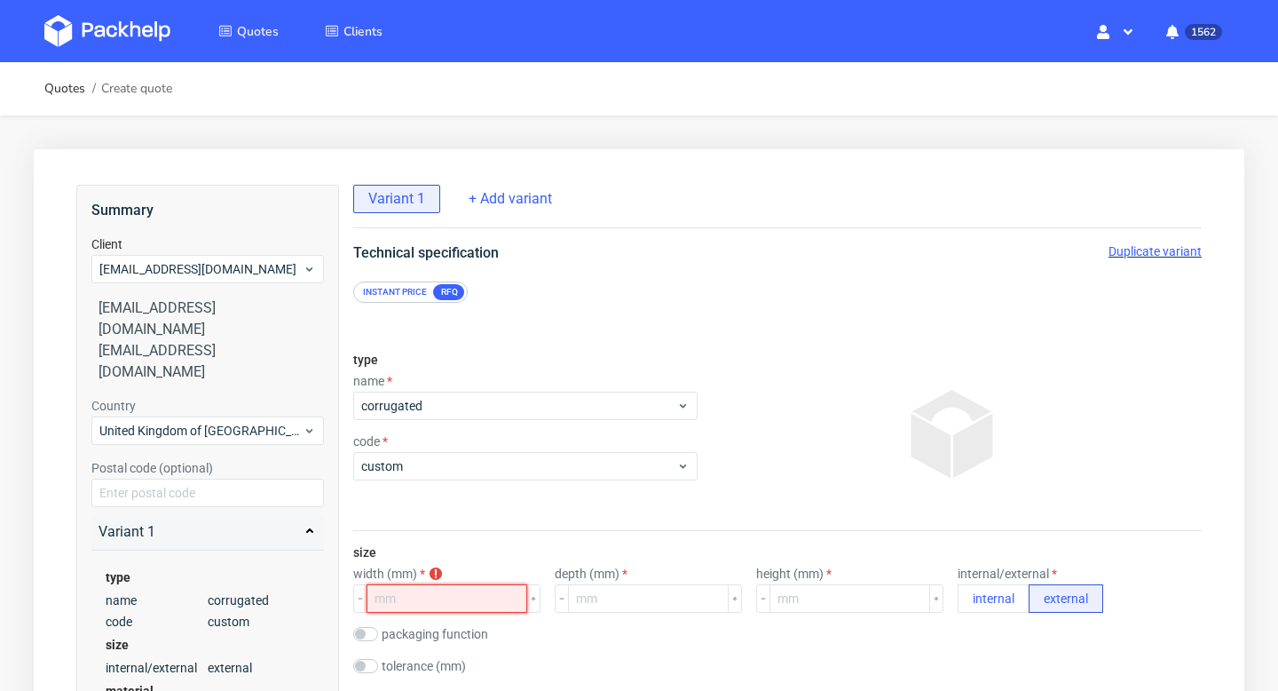
click at [399, 596] on input "number" at bounding box center [447, 598] width 161 height 28
type input "430"
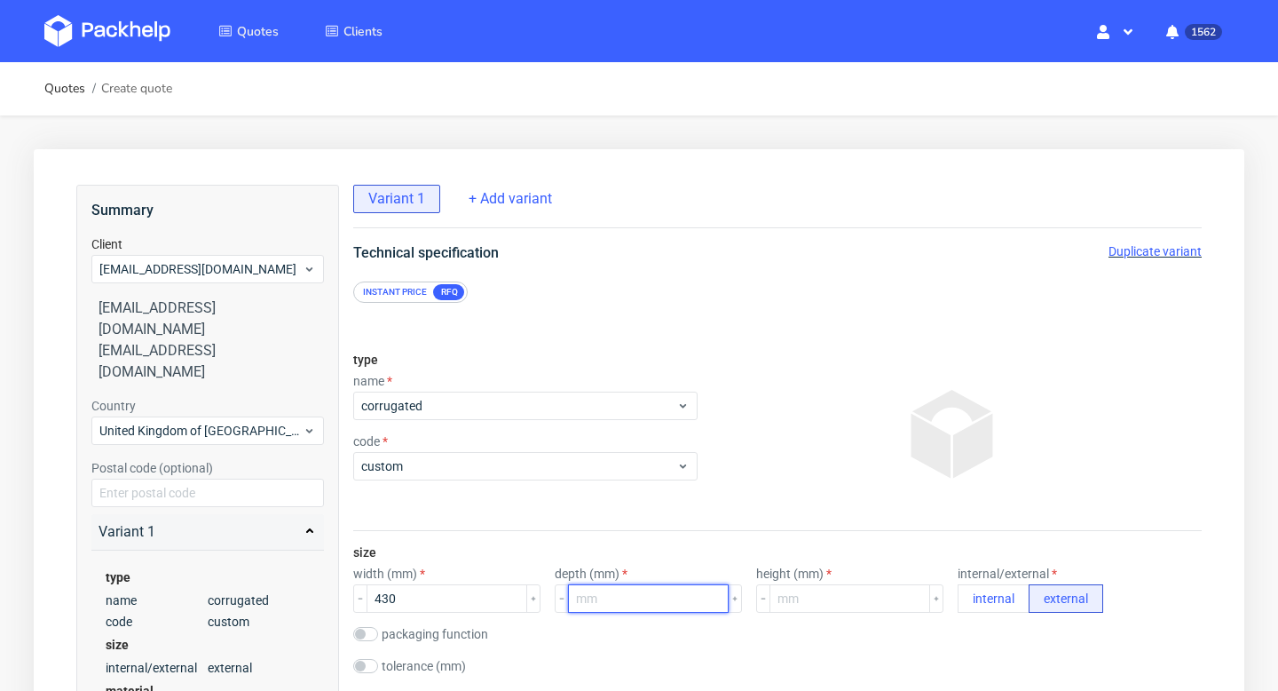
click at [600, 600] on input "number" at bounding box center [648, 598] width 161 height 28
type input "345"
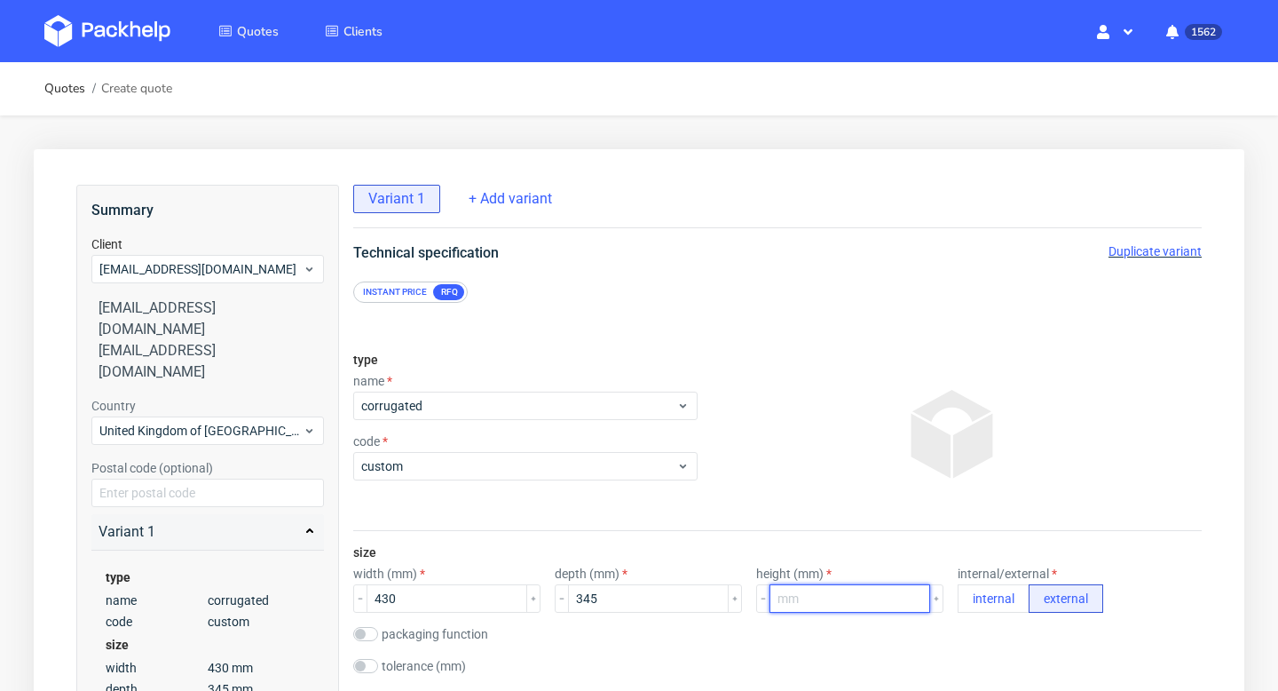
click at [775, 604] on input "number" at bounding box center [850, 598] width 161 height 28
type input "-1"
click at [1150, 244] on span "Duplicate variant" at bounding box center [1155, 251] width 93 height 14
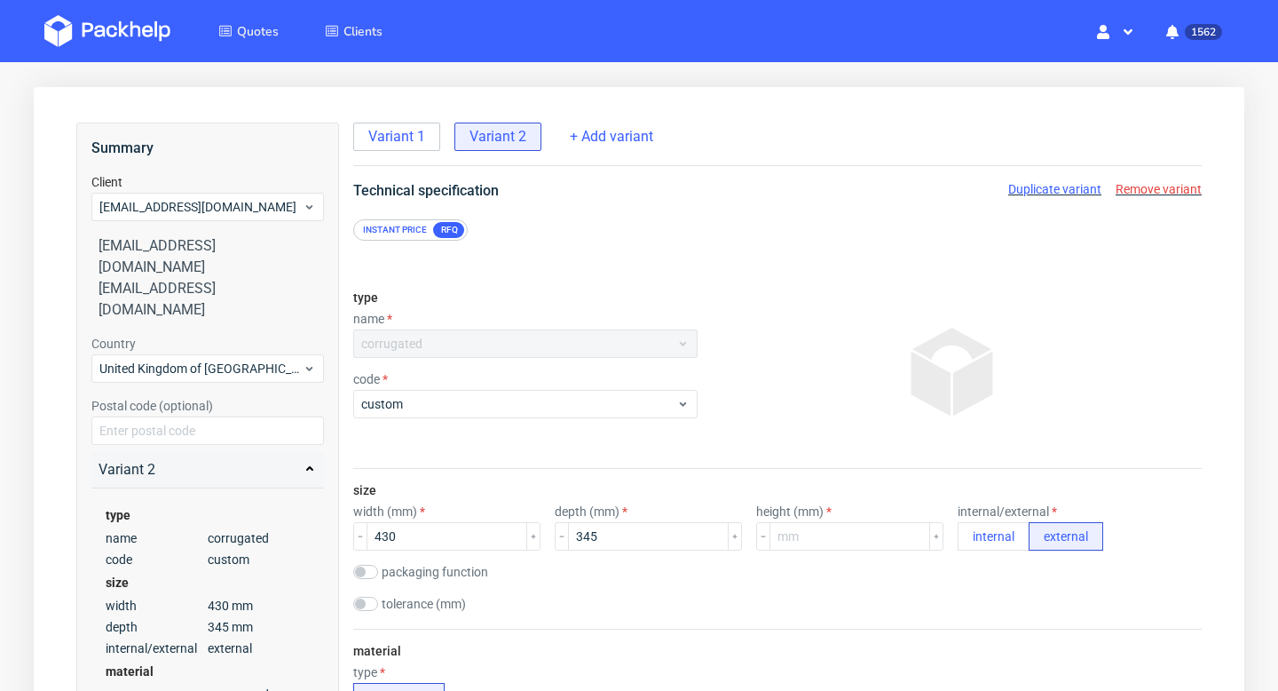
scroll to position [130, 0]
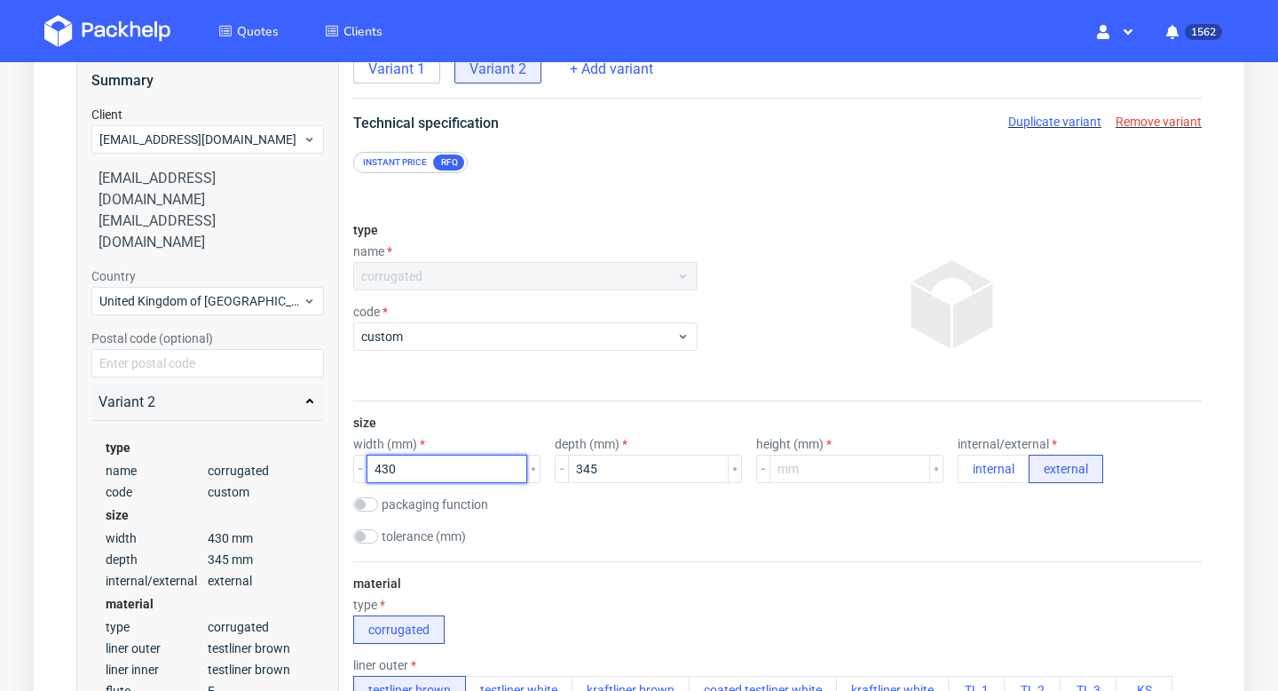
click at [425, 470] on input "430" at bounding box center [447, 469] width 161 height 28
type input "555"
click at [596, 467] on input "345" at bounding box center [648, 469] width 161 height 28
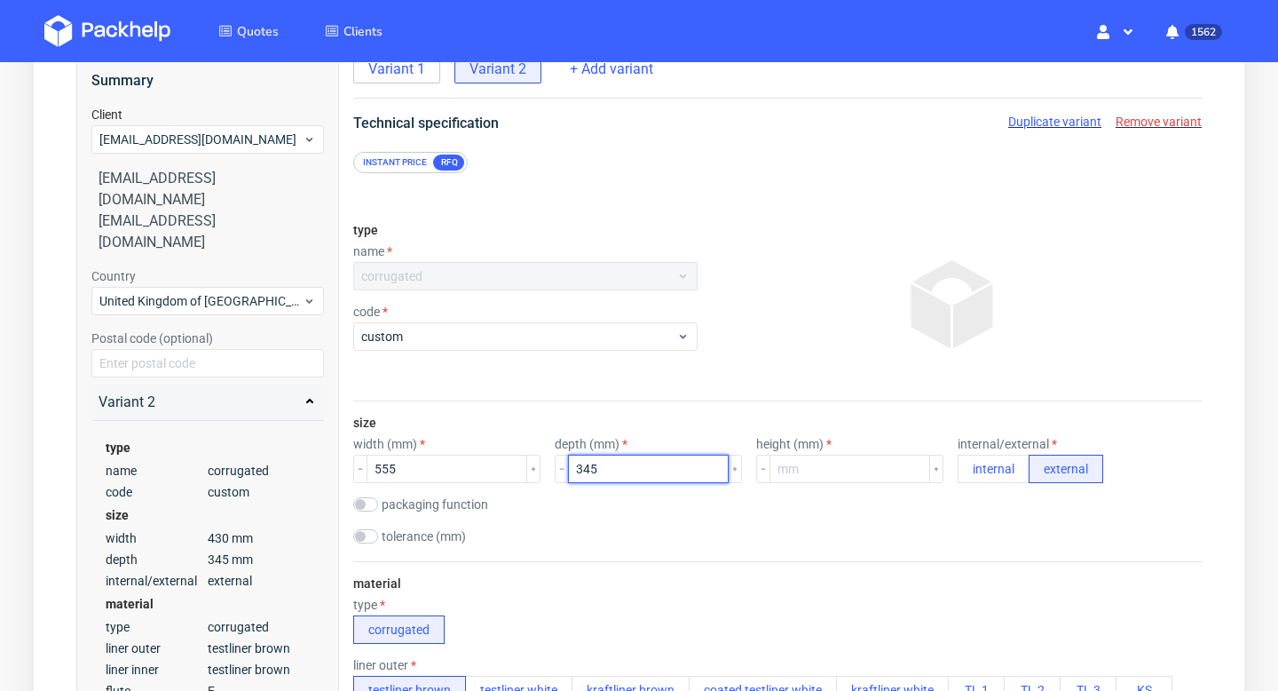
click at [596, 467] on input "345" at bounding box center [648, 469] width 161 height 28
type input "450"
click at [801, 464] on input "number" at bounding box center [850, 469] width 161 height 28
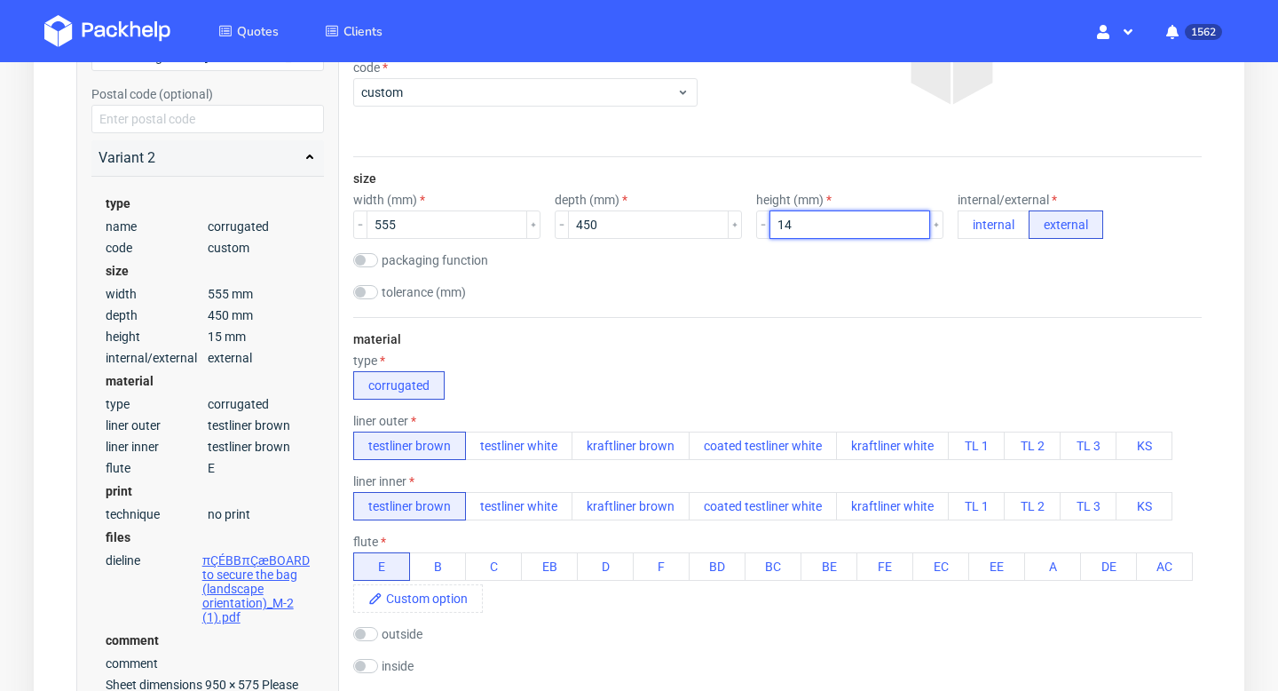
scroll to position [378, 0]
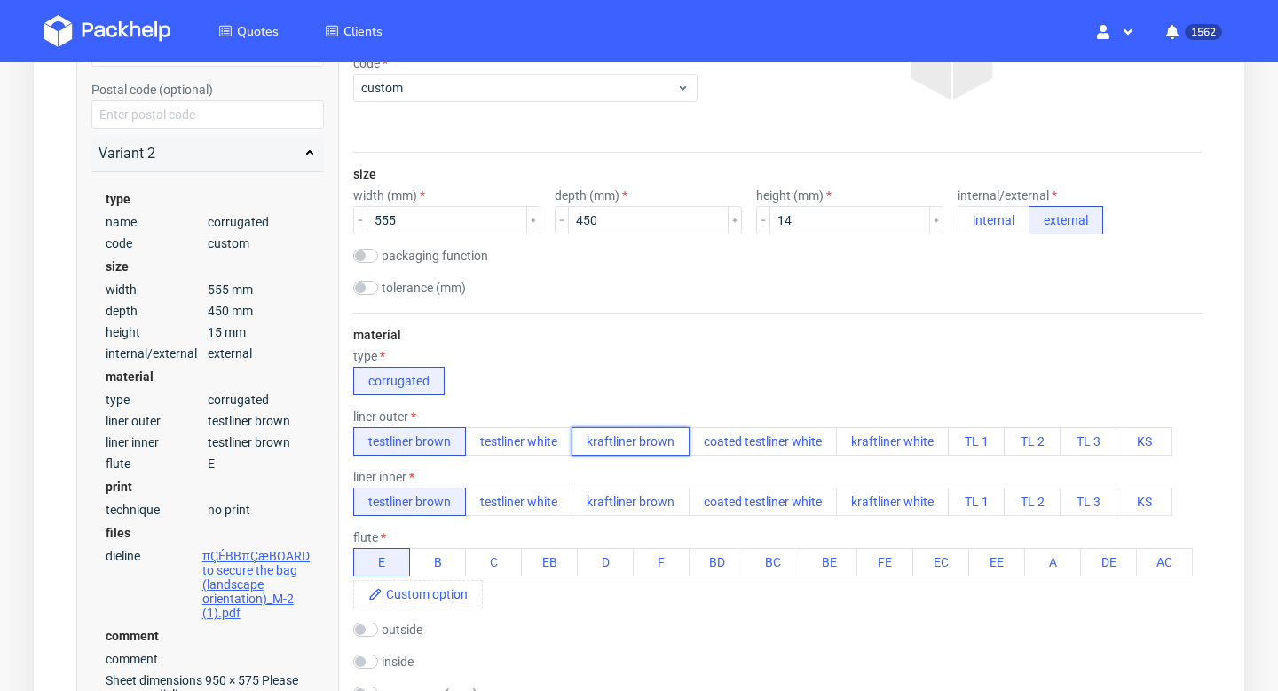
click at [641, 444] on button "kraftliner brown" at bounding box center [631, 441] width 118 height 28
click at [644, 500] on button "kraftliner brown" at bounding box center [631, 501] width 118 height 28
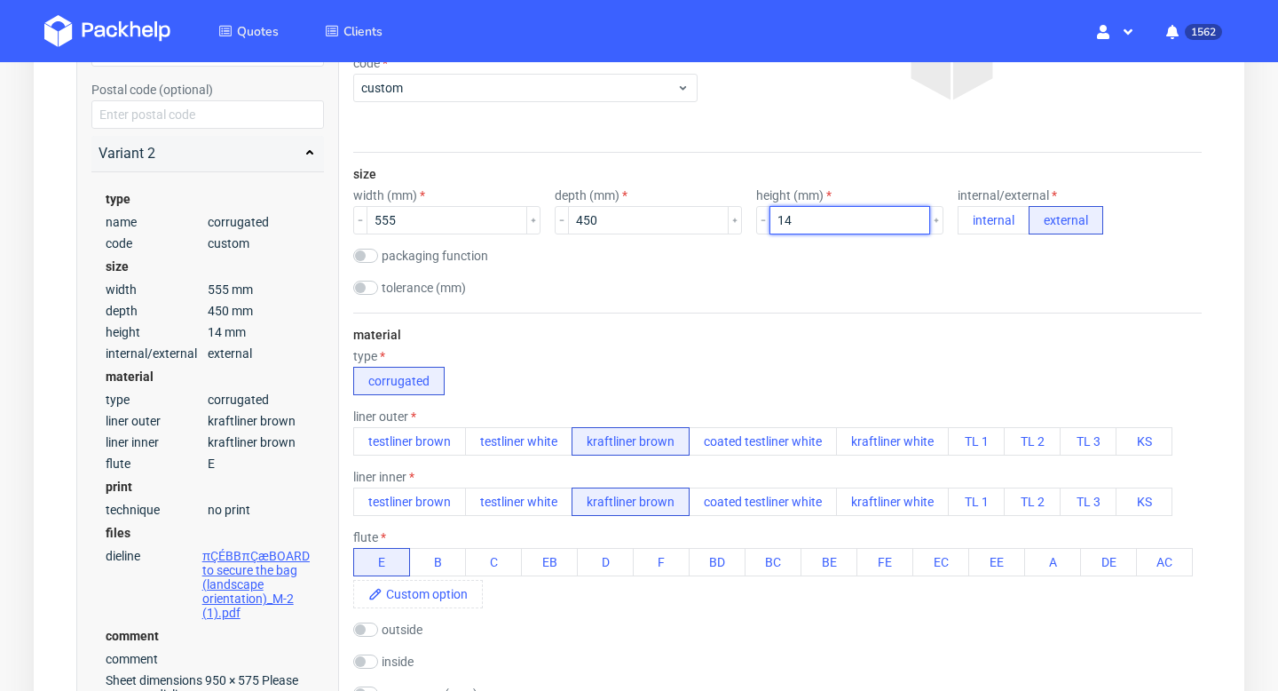
click at [783, 229] on input "14" at bounding box center [850, 220] width 161 height 28
type input "1"
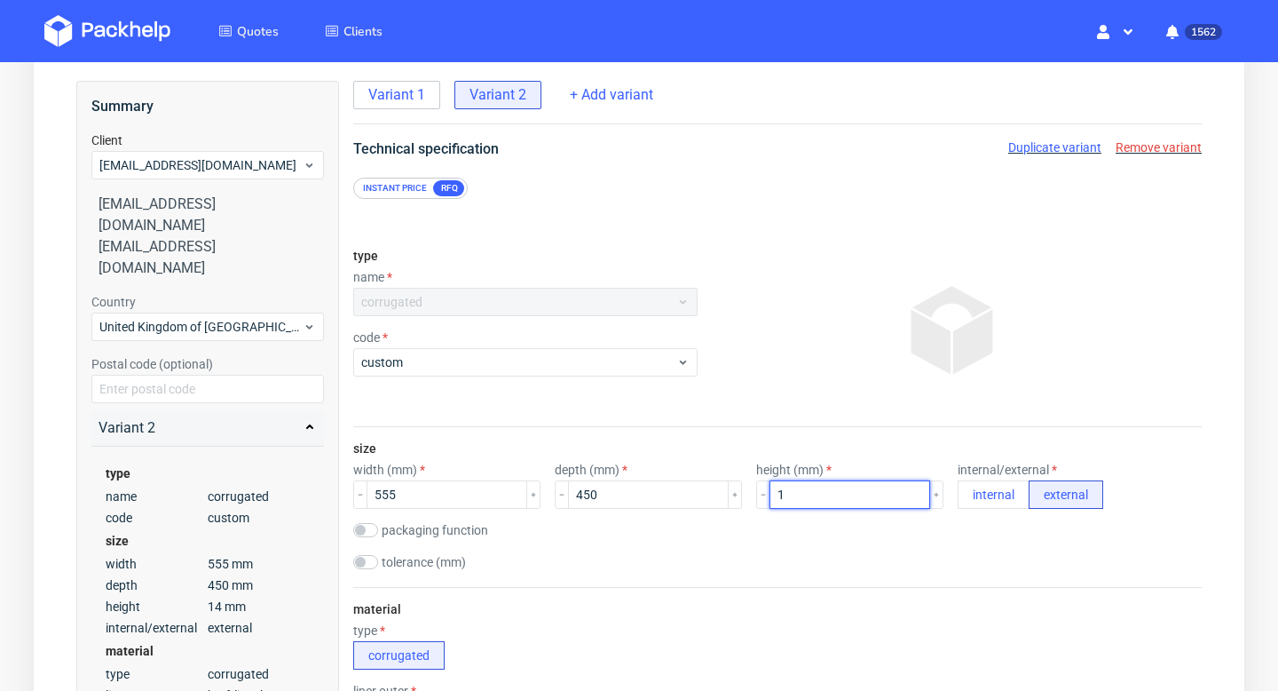
scroll to position [0, 0]
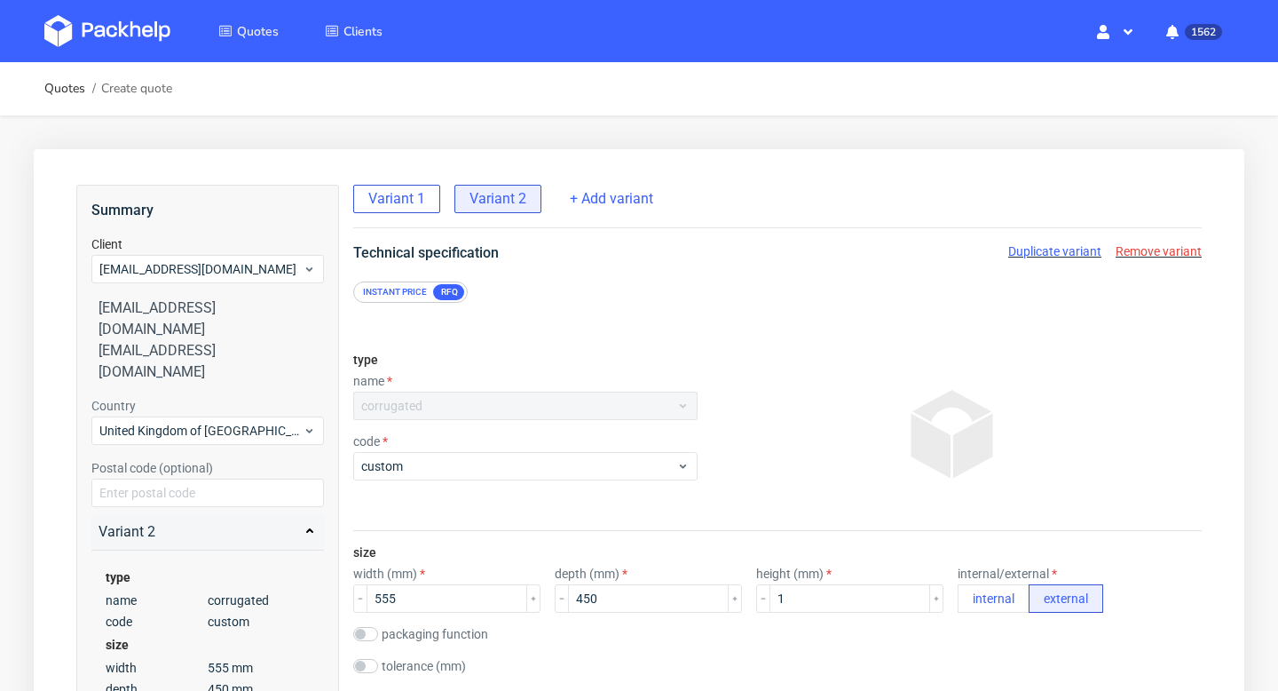
click at [388, 194] on span "Variant 1" at bounding box center [396, 199] width 57 height 20
click at [779, 582] on div "height (mm)" at bounding box center [849, 589] width 187 height 46
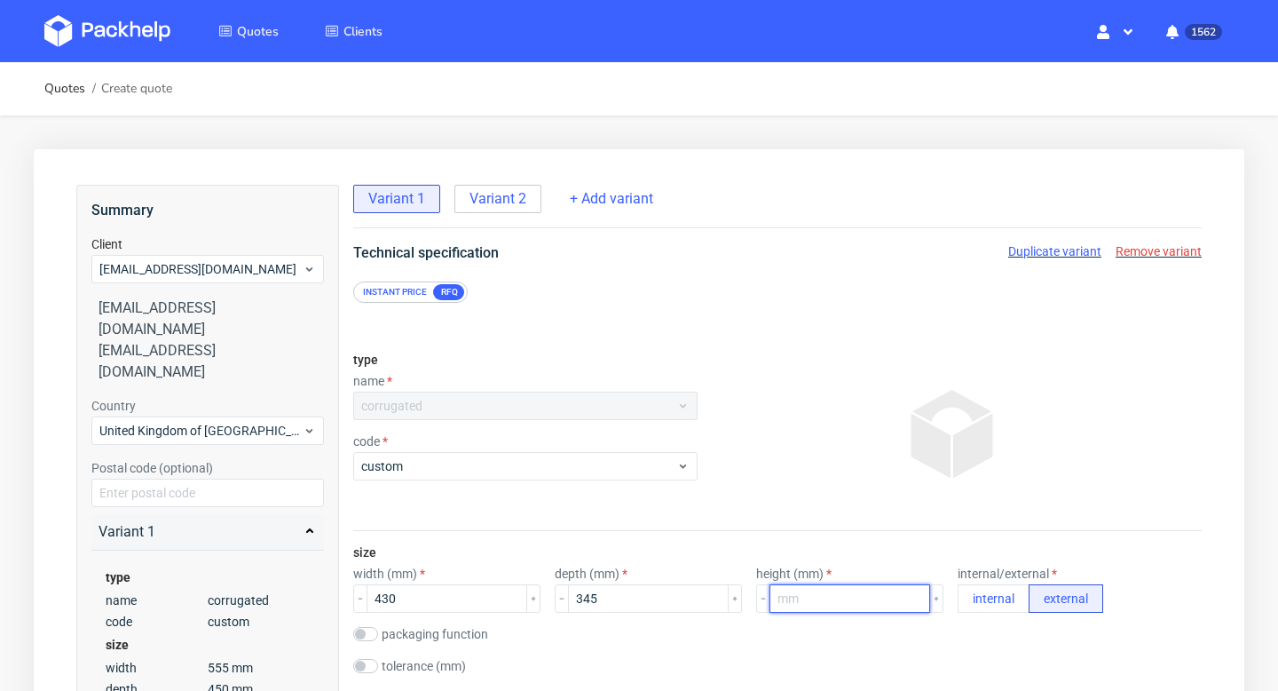
click at [779, 589] on input "number" at bounding box center [850, 598] width 161 height 28
type input "1"
click at [854, 433] on div at bounding box center [953, 434] width 497 height 178
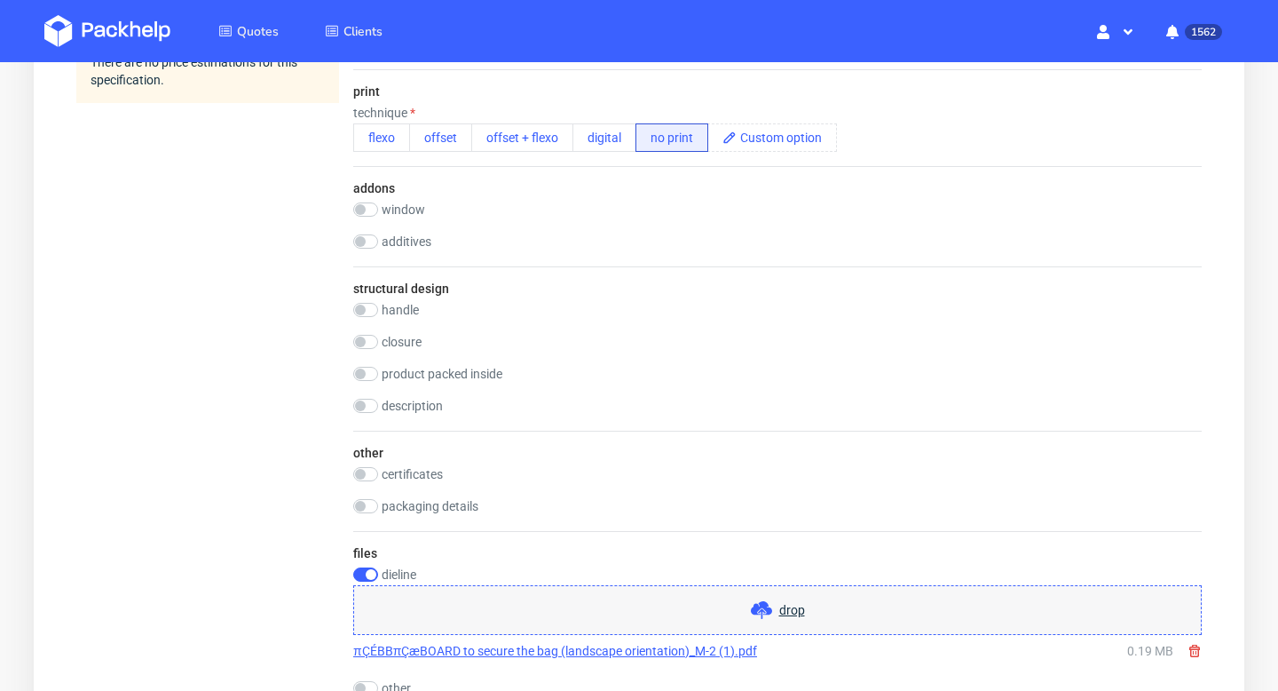
scroll to position [1381, 0]
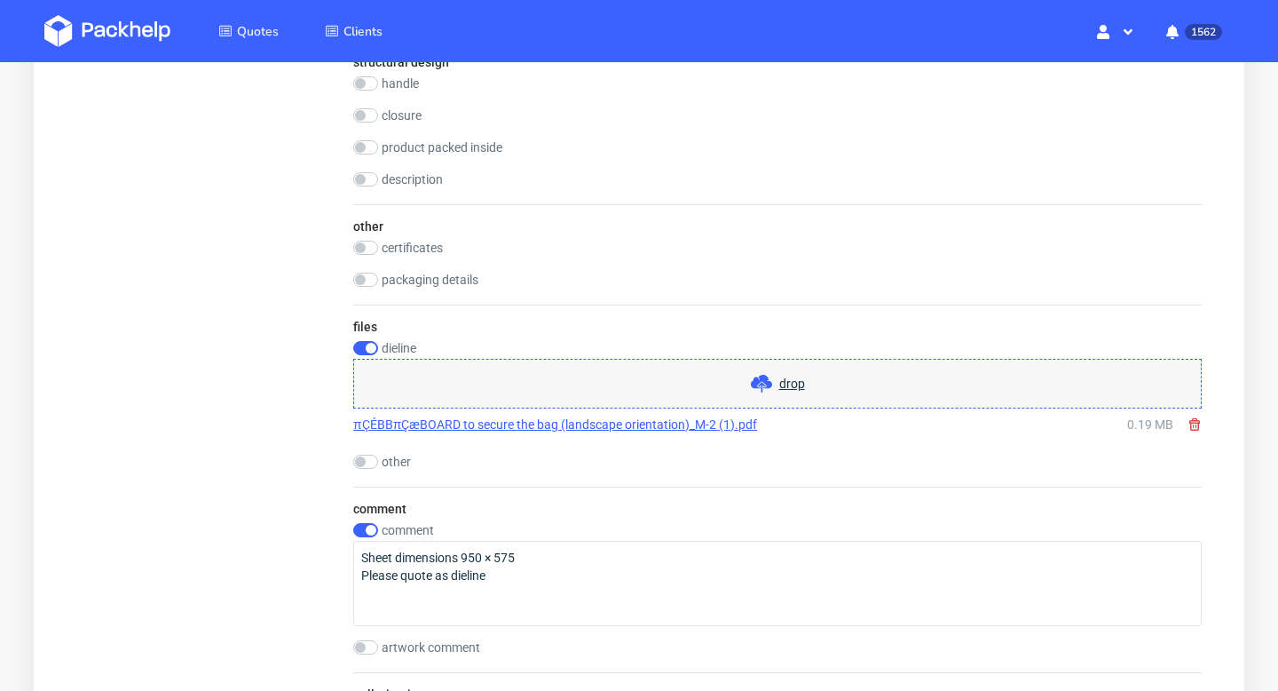
click at [1194, 421] on icon at bounding box center [1195, 424] width 14 height 14
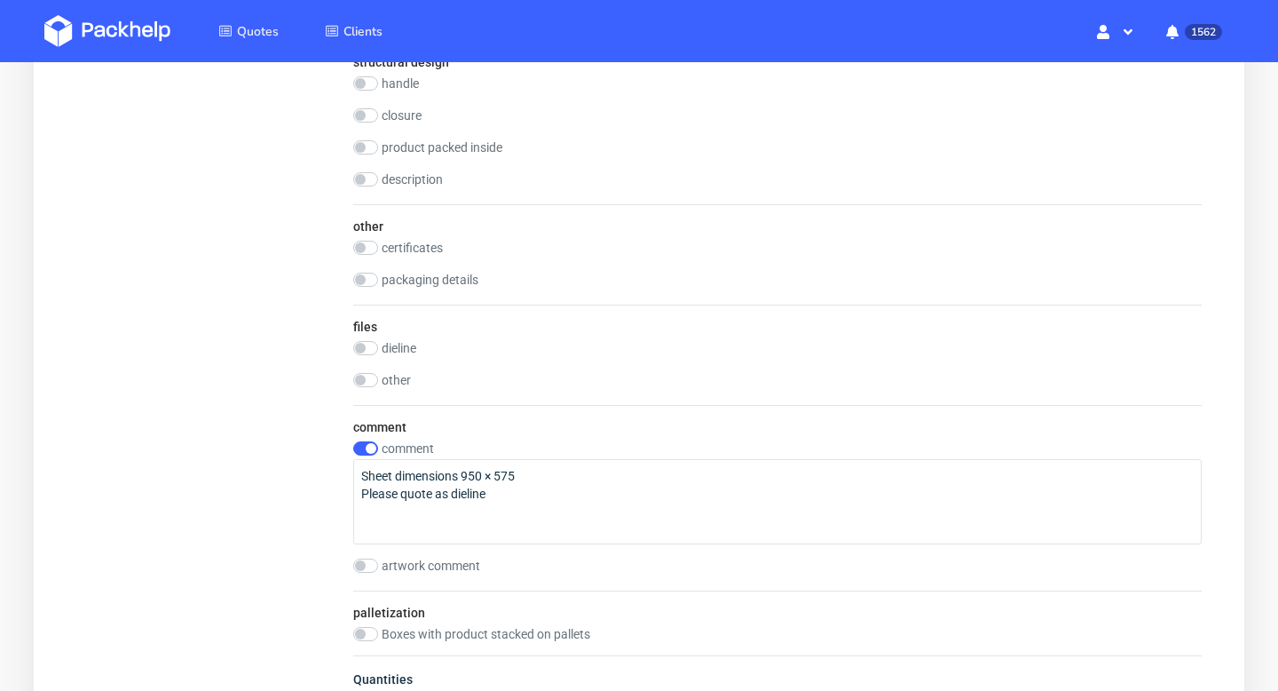
click at [399, 345] on label "dieline" at bounding box center [399, 348] width 35 height 14
checkbox input "true"
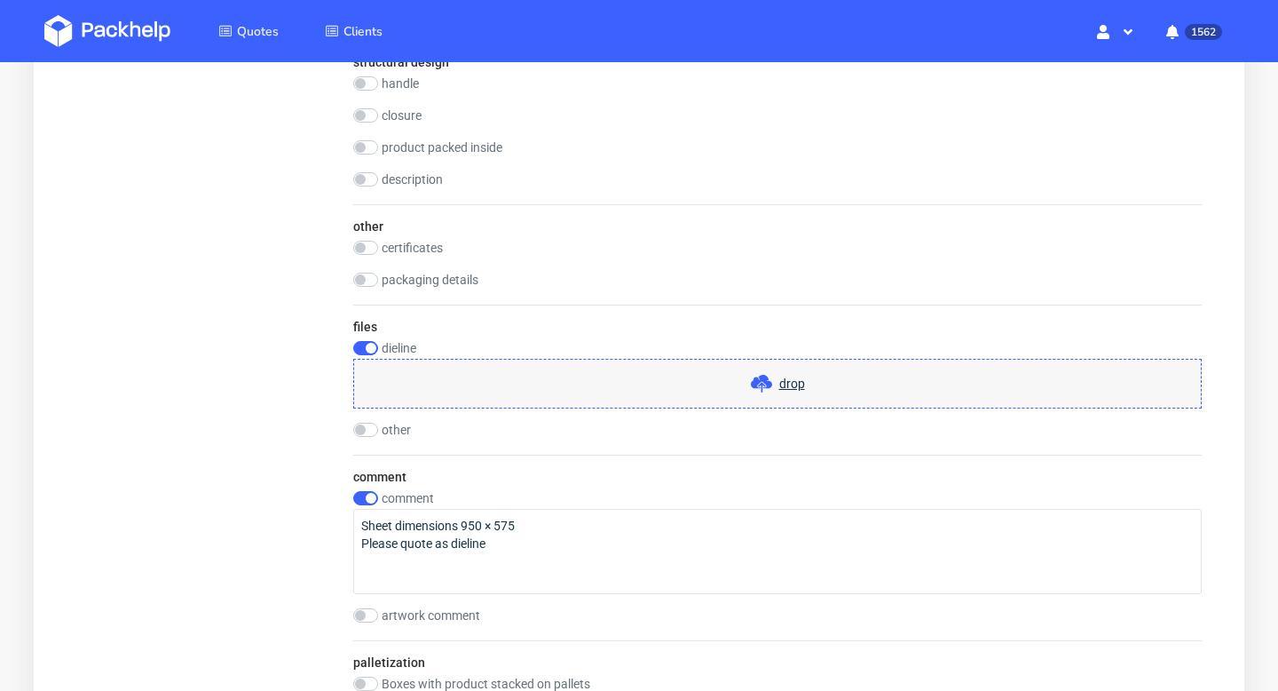
click at [763, 385] on icon at bounding box center [761, 383] width 21 height 21
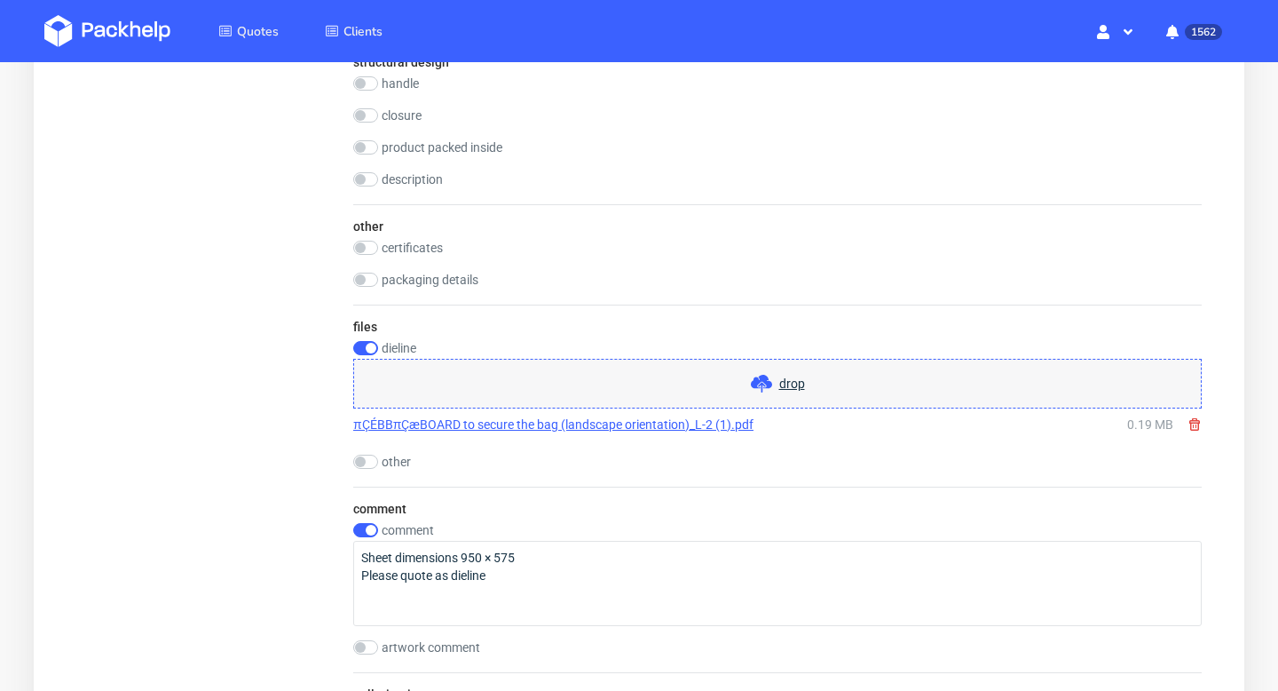
click at [701, 426] on link "πÇÉBBπÇæBOARD to secure the bag (landscape orientation)_L-2 (1).pdf" at bounding box center [553, 424] width 400 height 18
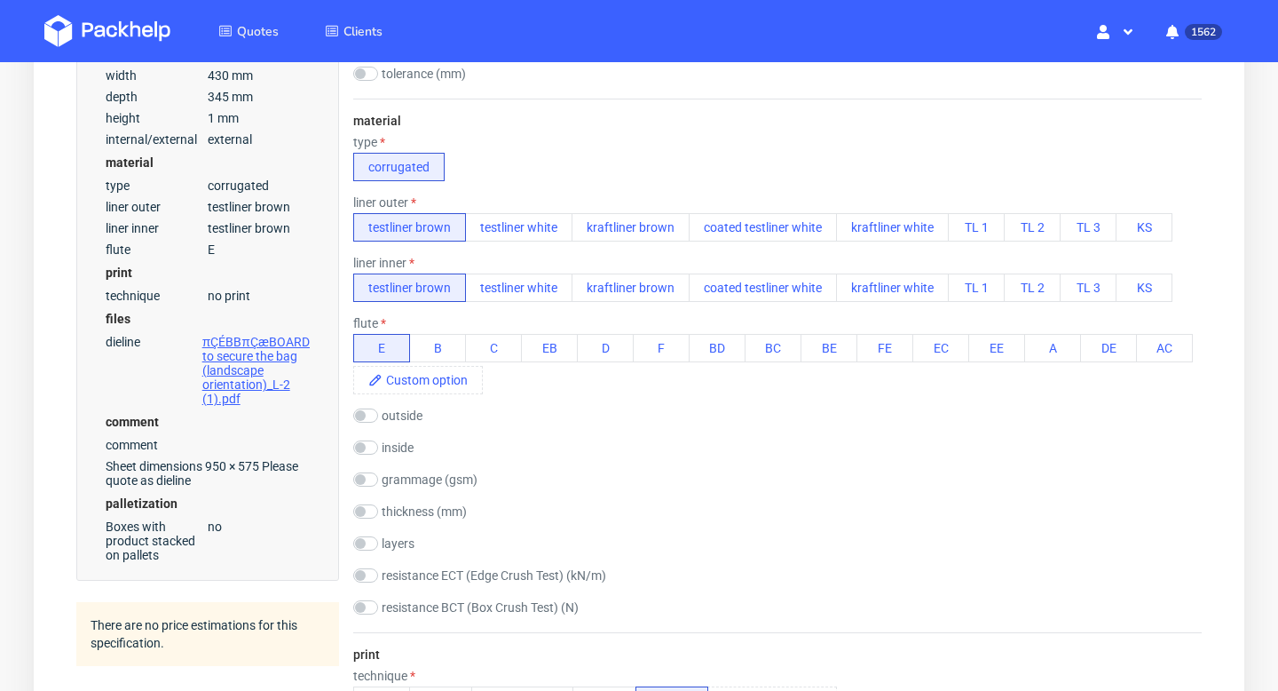
scroll to position [473, 0]
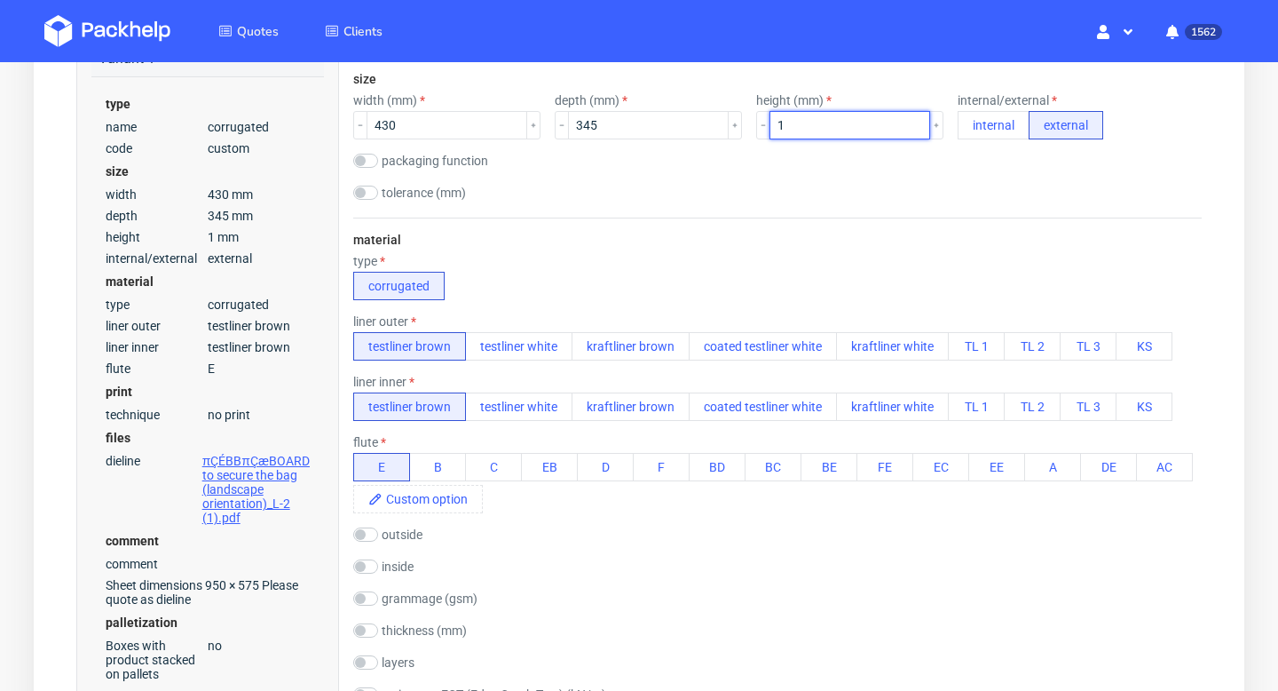
click at [771, 119] on input "1" at bounding box center [850, 125] width 161 height 28
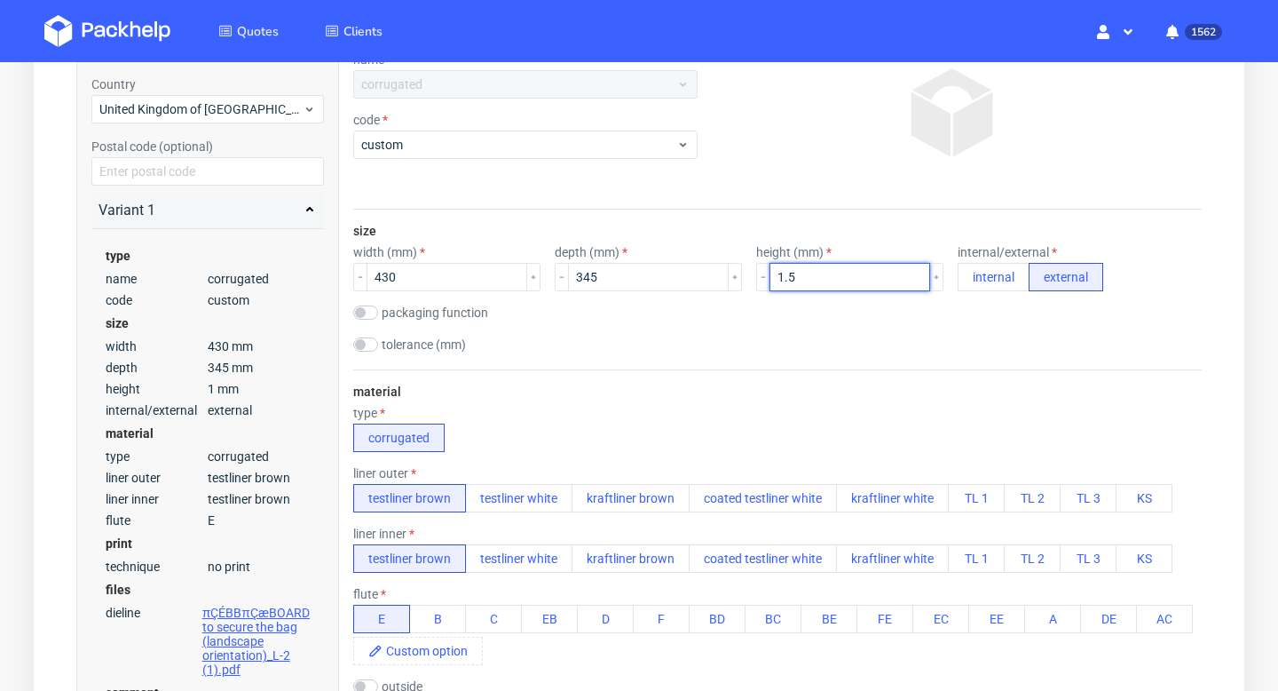
scroll to position [11, 0]
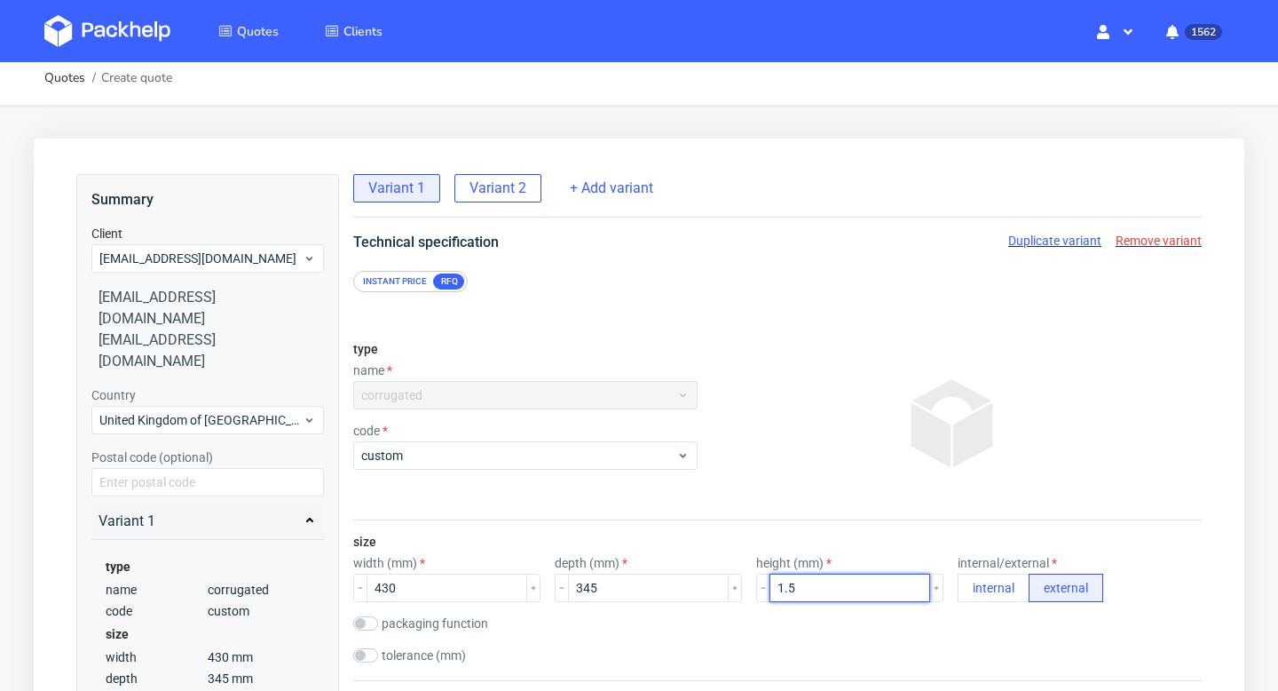
type input "1.5"
click at [493, 179] on span "Variant 2" at bounding box center [498, 188] width 57 height 20
click at [770, 589] on input "1" at bounding box center [850, 587] width 161 height 28
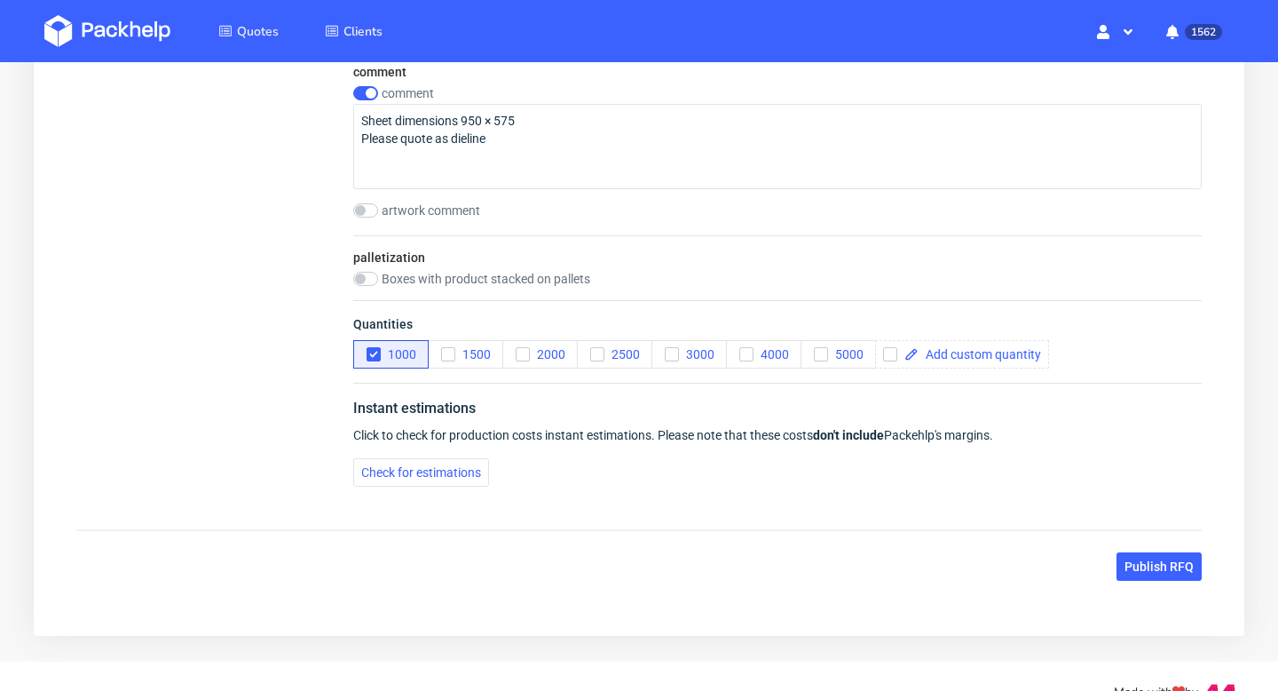
scroll to position [1851, 0]
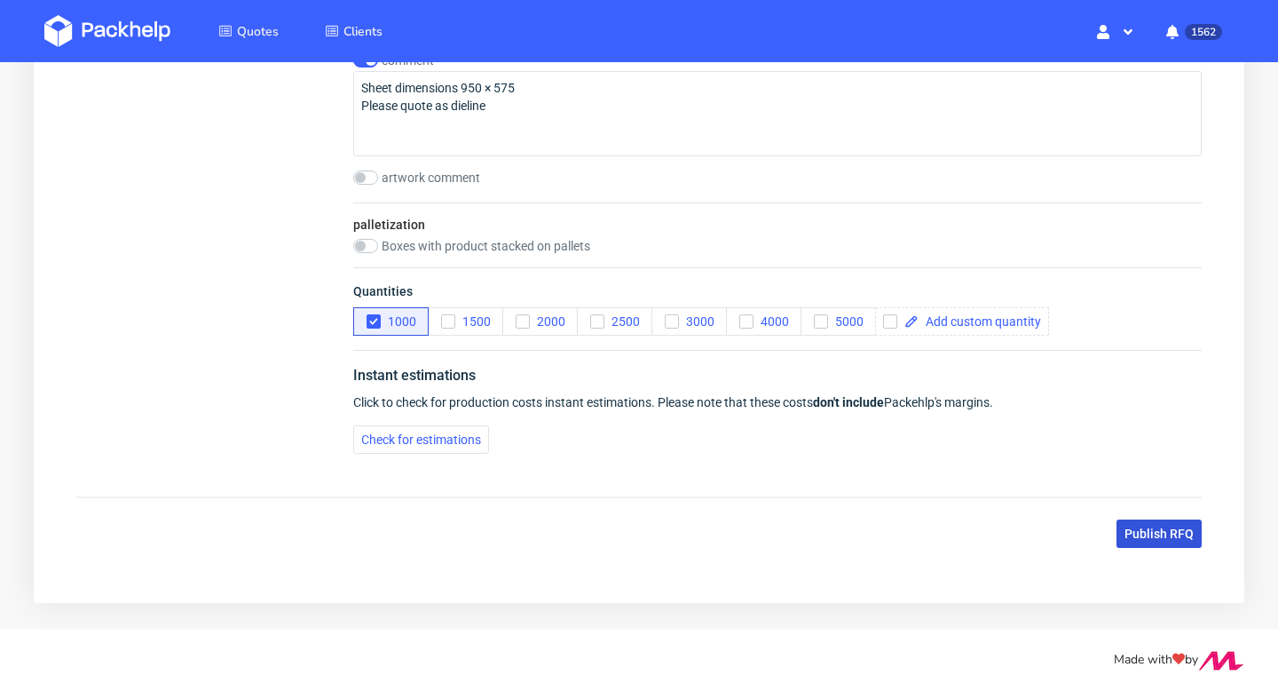
type input "1.5"
click at [1166, 525] on button "Publish RFQ" at bounding box center [1159, 533] width 85 height 28
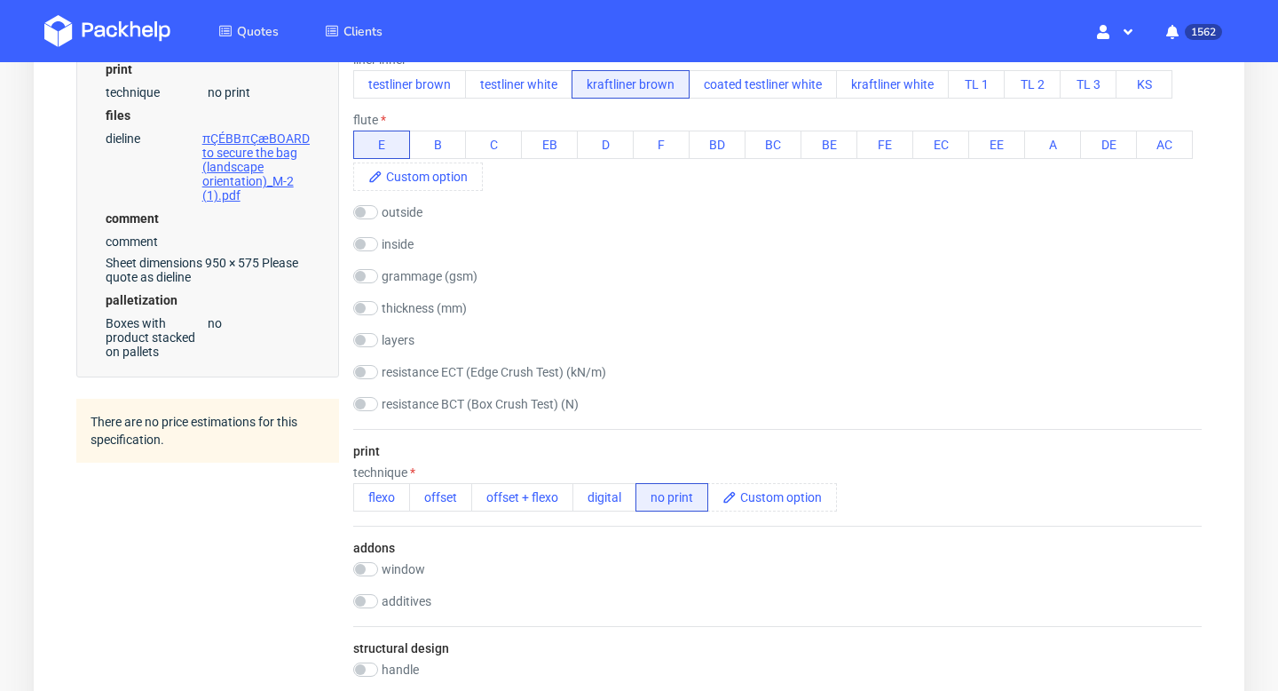
scroll to position [0, 0]
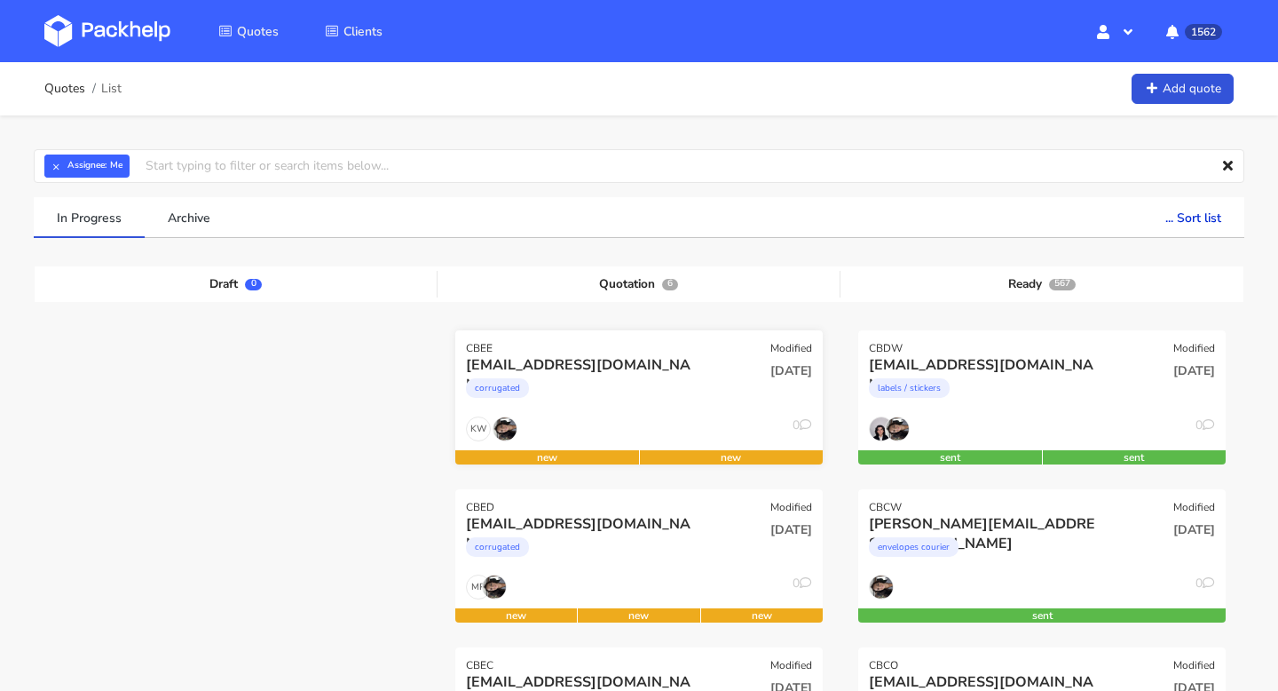
click at [565, 364] on div "kirstie@issey.co.uk" at bounding box center [583, 365] width 235 height 20
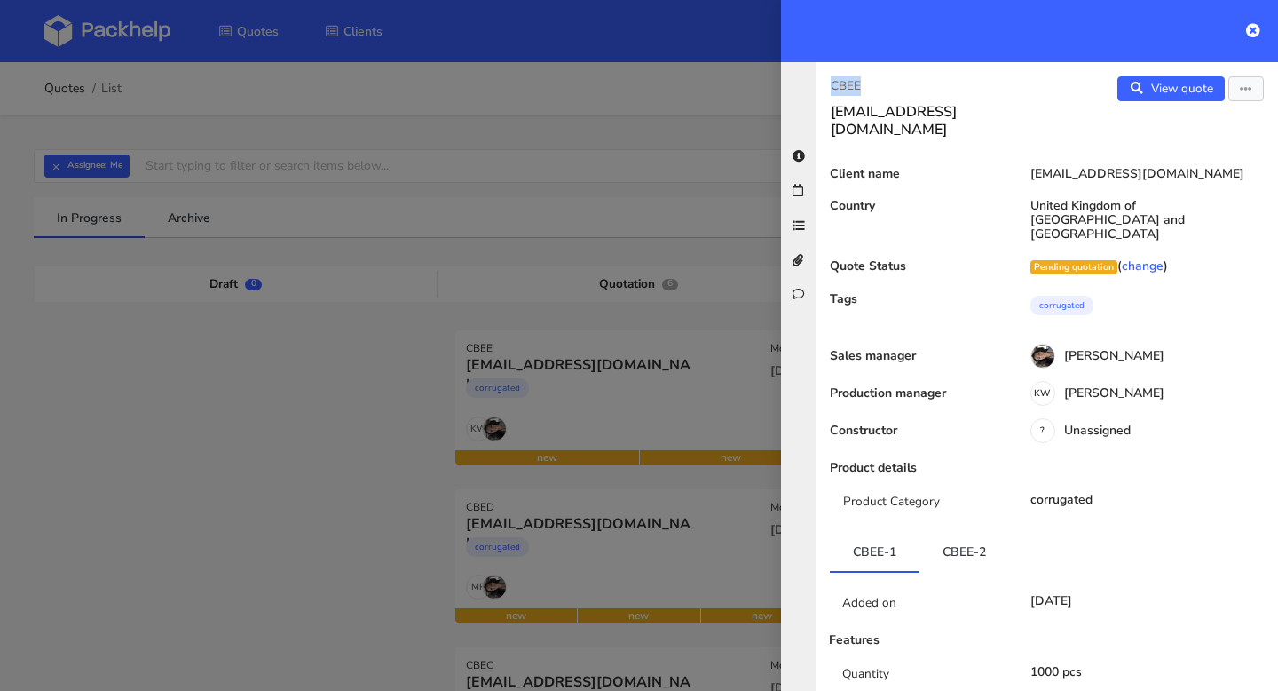
drag, startPoint x: 881, startPoint y: 91, endPoint x: 826, endPoint y: 90, distance: 55.1
click at [826, 90] on div "CBEE kirstie@issey.co.uk" at bounding box center [932, 107] width 231 height 62
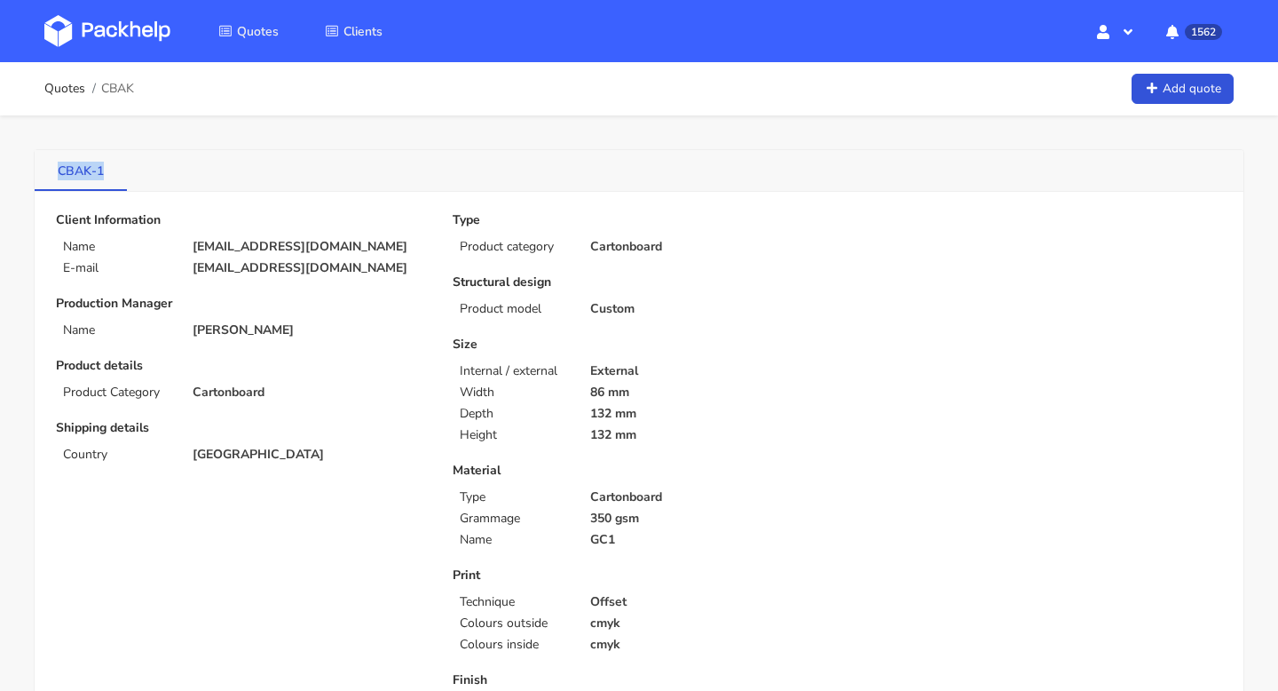
copy link "CBAK-1"
drag, startPoint x: 43, startPoint y: 163, endPoint x: 103, endPoint y: 163, distance: 60.4
click at [103, 164] on link "CBAK-1" at bounding box center [81, 169] width 92 height 39
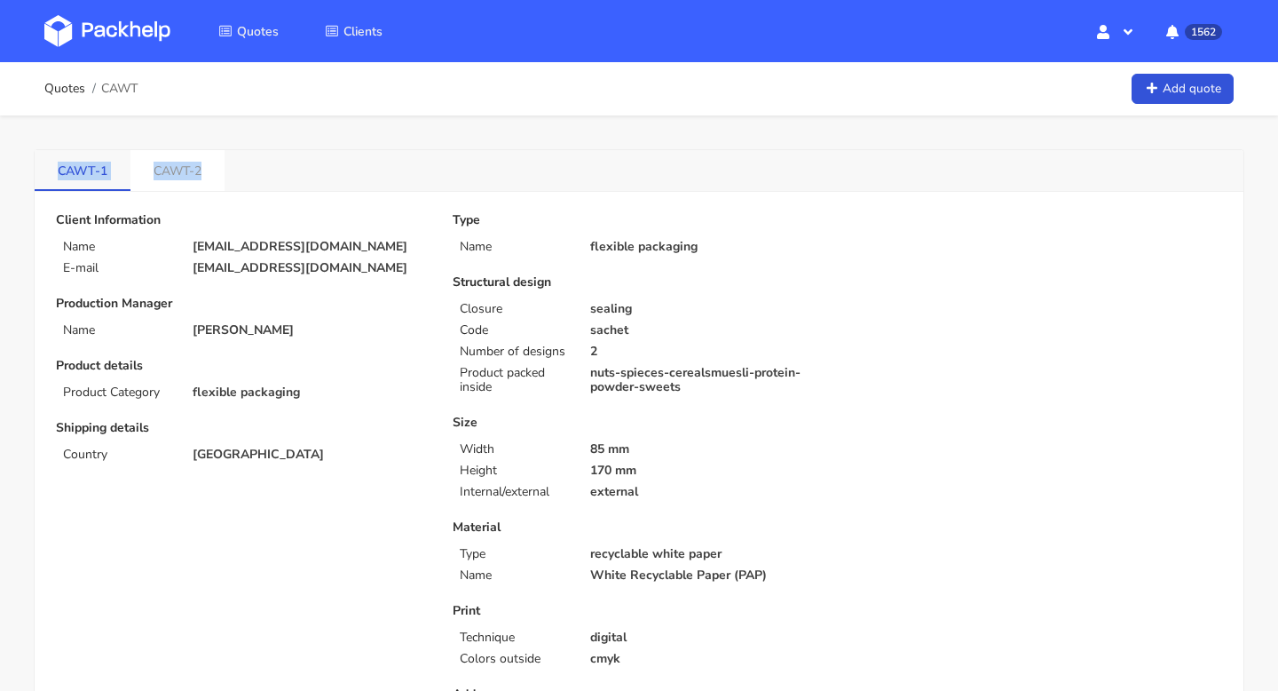
drag, startPoint x: 204, startPoint y: 169, endPoint x: 40, endPoint y: 170, distance: 164.2
click at [40, 170] on ul "CAWT-1 CAWT-2" at bounding box center [130, 170] width 190 height 41
copy ul "CAWT-1 CAWT-2"
click at [173, 178] on link "CAWT-2" at bounding box center [177, 169] width 94 height 39
copy ul "CAWT-1 CAWT-2"
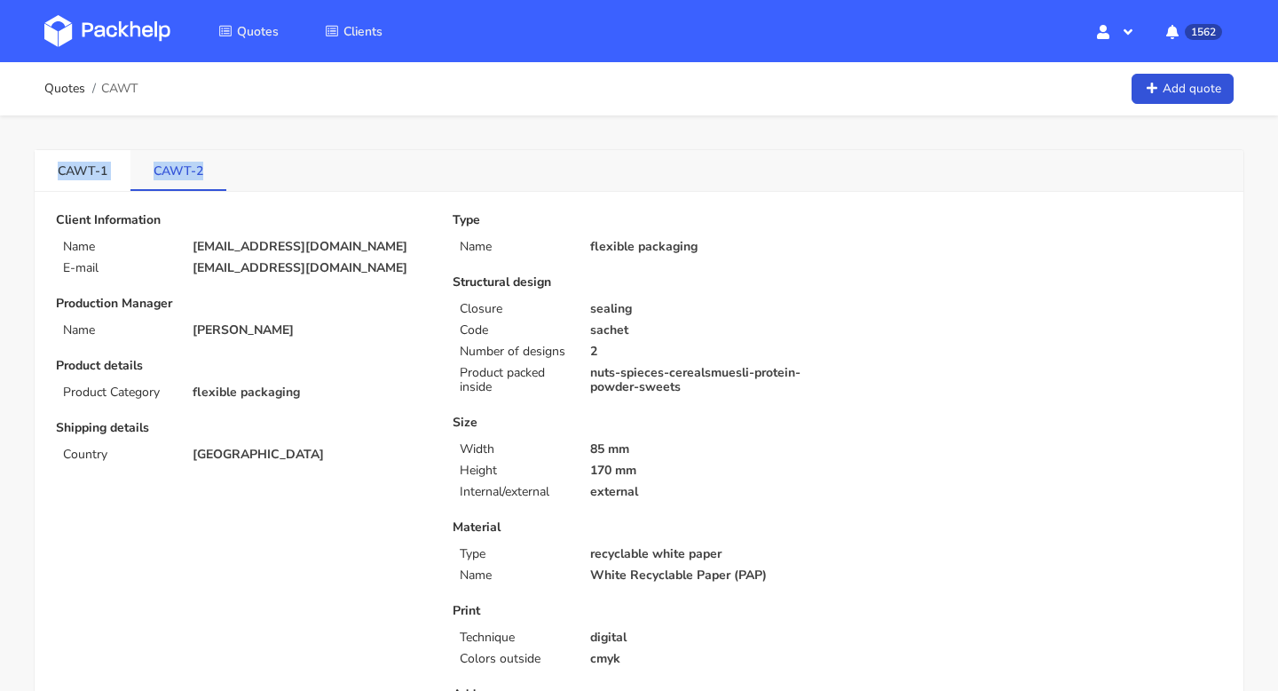
drag, startPoint x: 52, startPoint y: 165, endPoint x: 199, endPoint y: 171, distance: 146.6
click at [199, 171] on ul "CAWT-1 CAWT-2" at bounding box center [131, 170] width 192 height 41
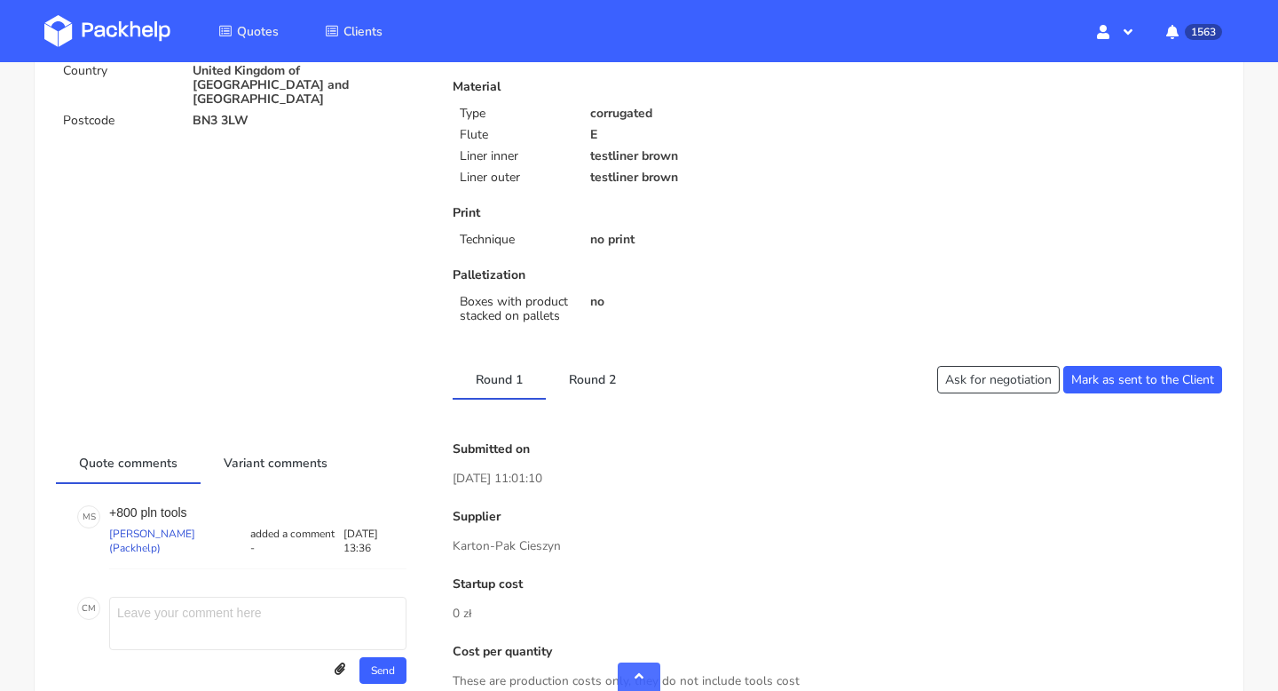
scroll to position [320, 0]
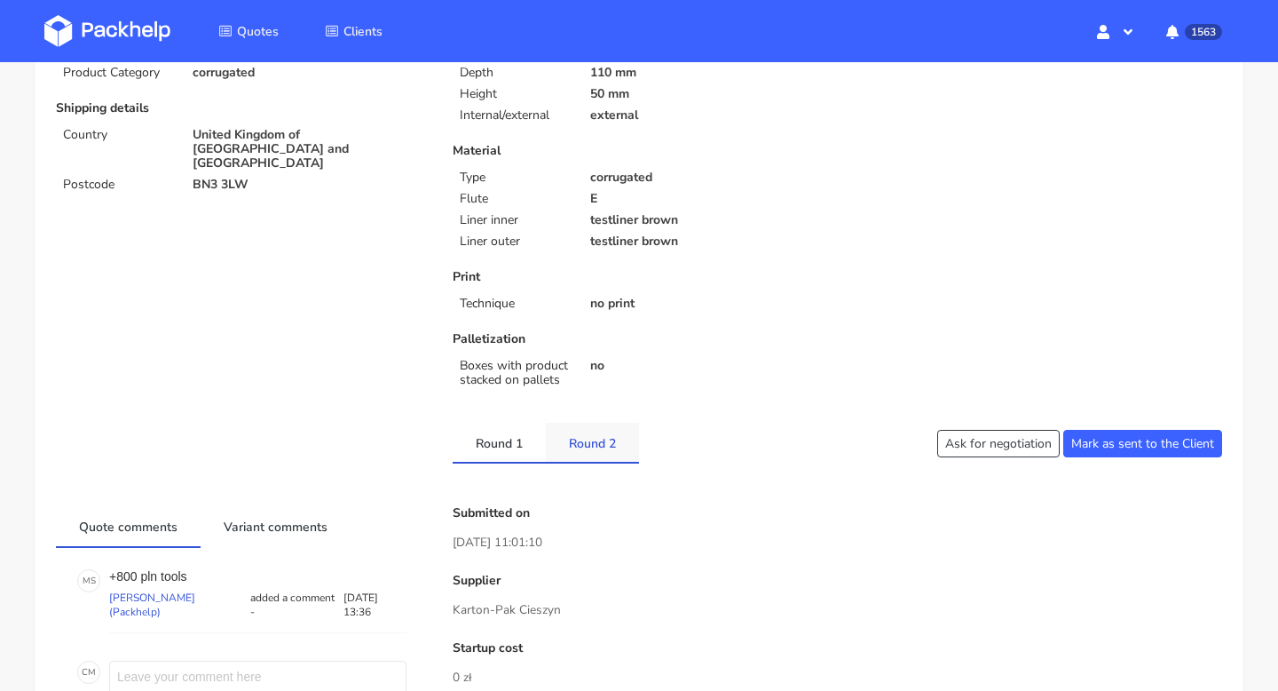
click at [598, 435] on link "Round 2" at bounding box center [592, 442] width 93 height 39
click at [505, 444] on link "Round 1" at bounding box center [499, 442] width 93 height 39
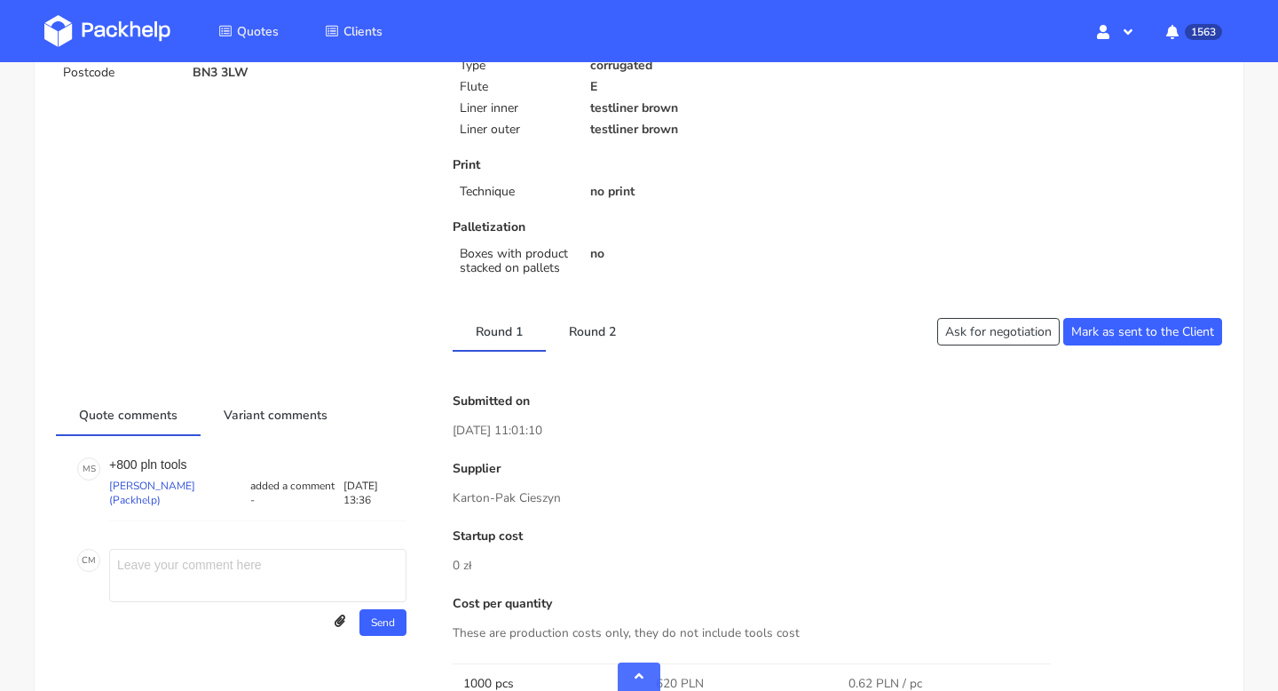
scroll to position [356, 0]
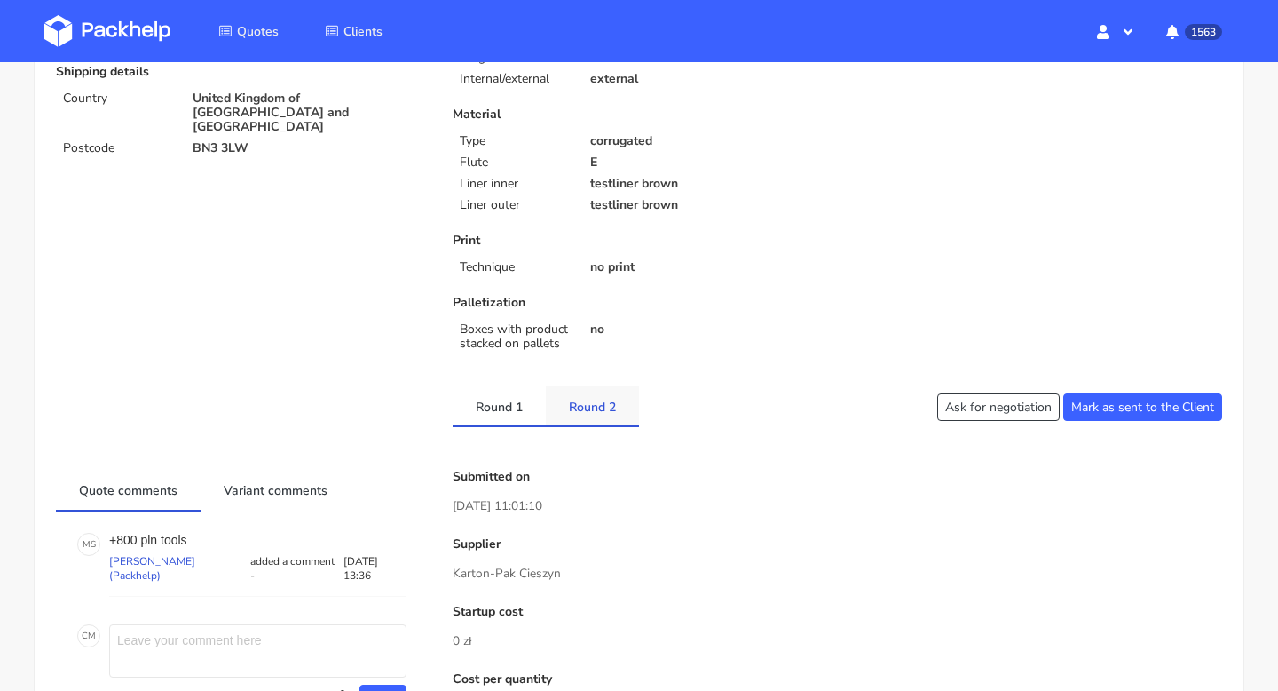
click at [616, 408] on link "Round 2" at bounding box center [592, 405] width 93 height 39
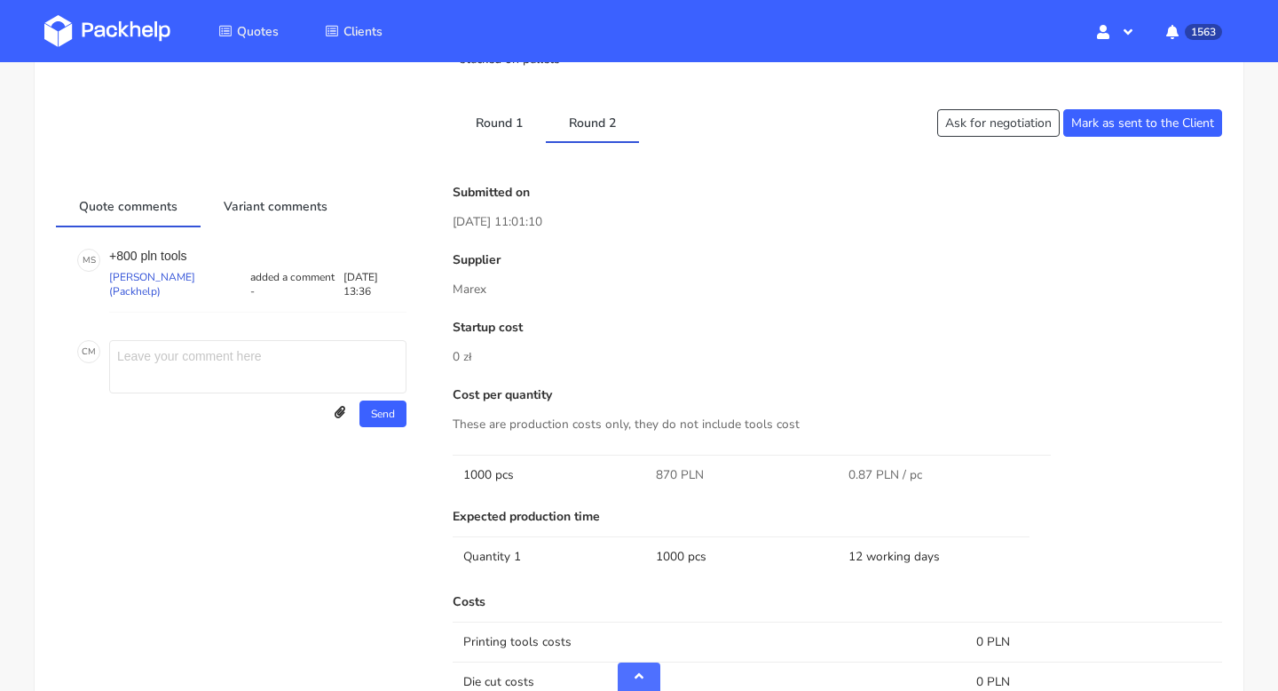
scroll to position [637, 0]
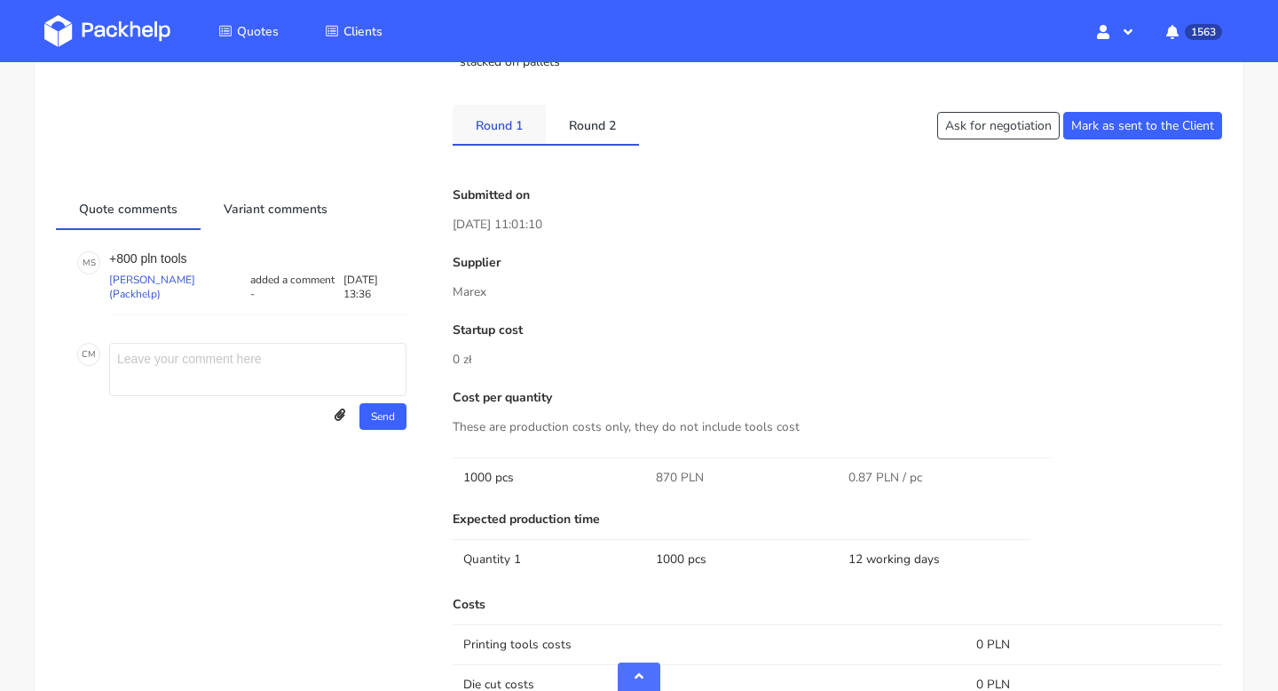
click at [510, 120] on link "Round 1" at bounding box center [499, 124] width 93 height 39
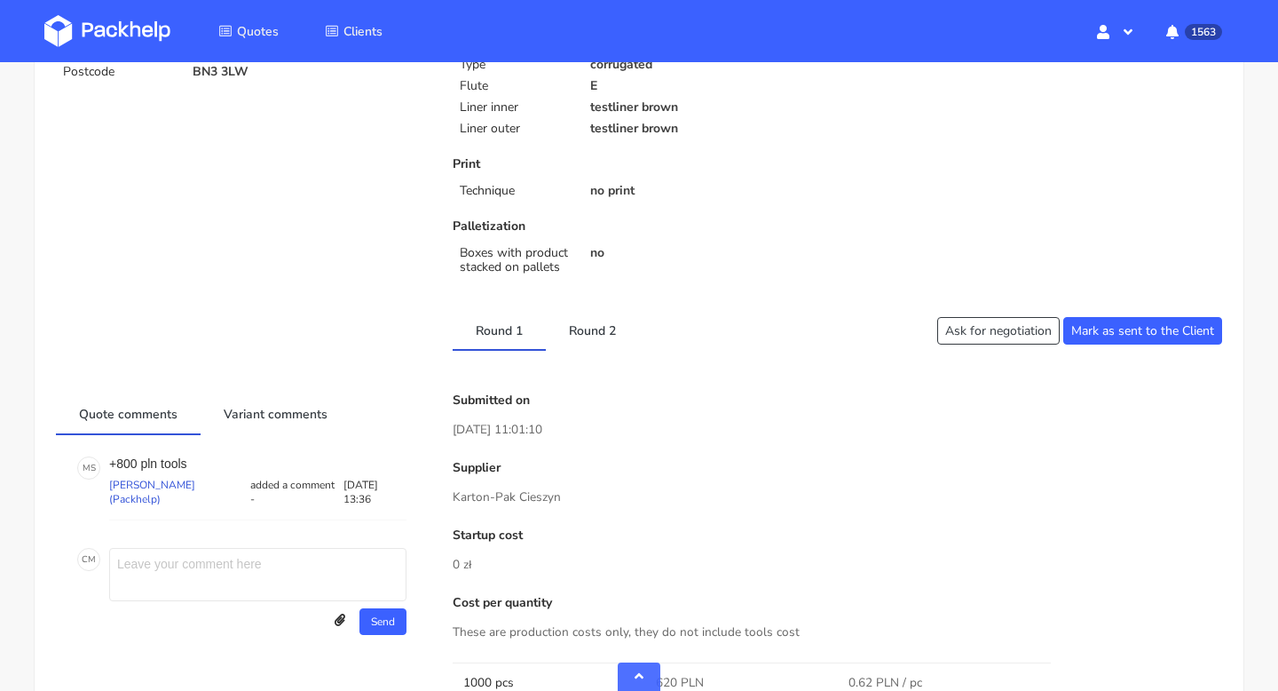
scroll to position [302, 0]
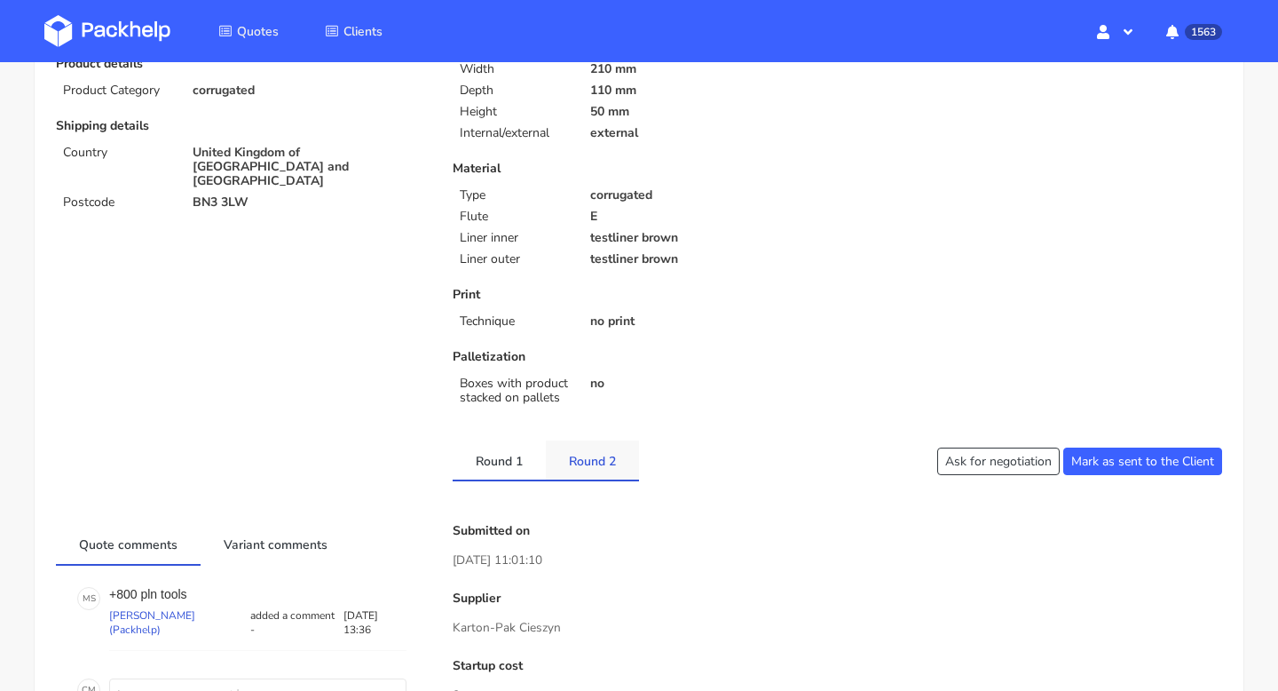
click at [594, 469] on link "Round 2" at bounding box center [592, 459] width 93 height 39
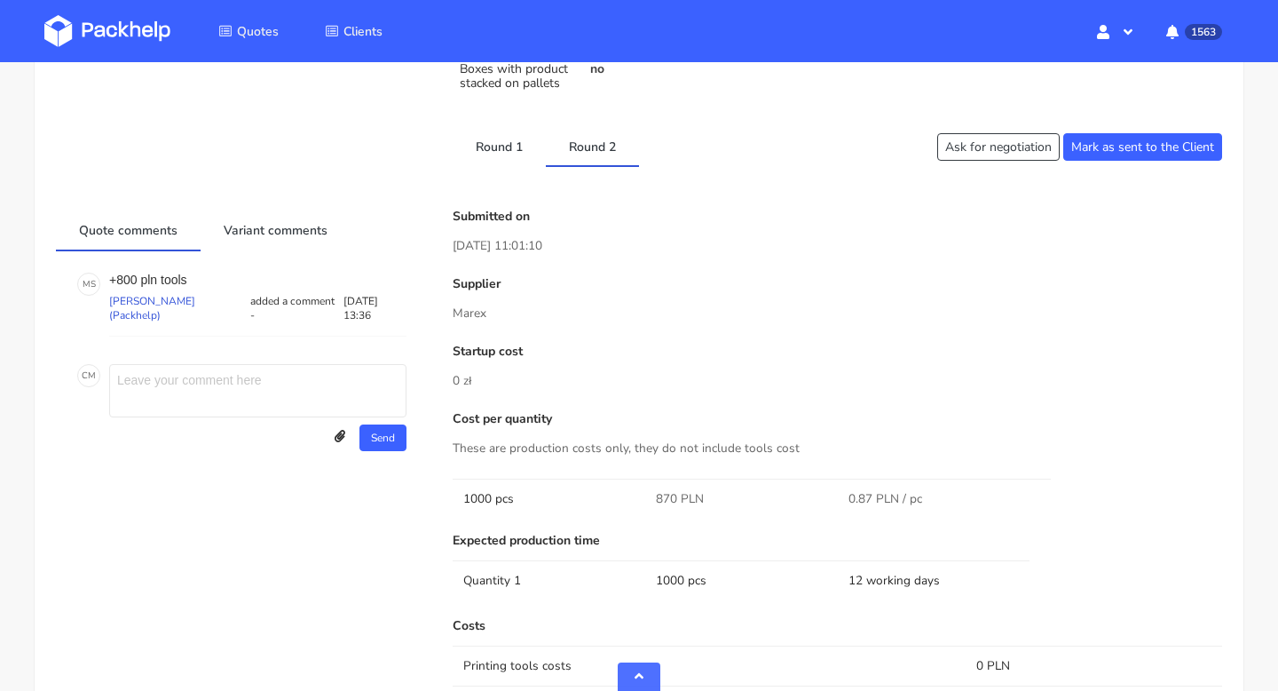
scroll to position [564, 0]
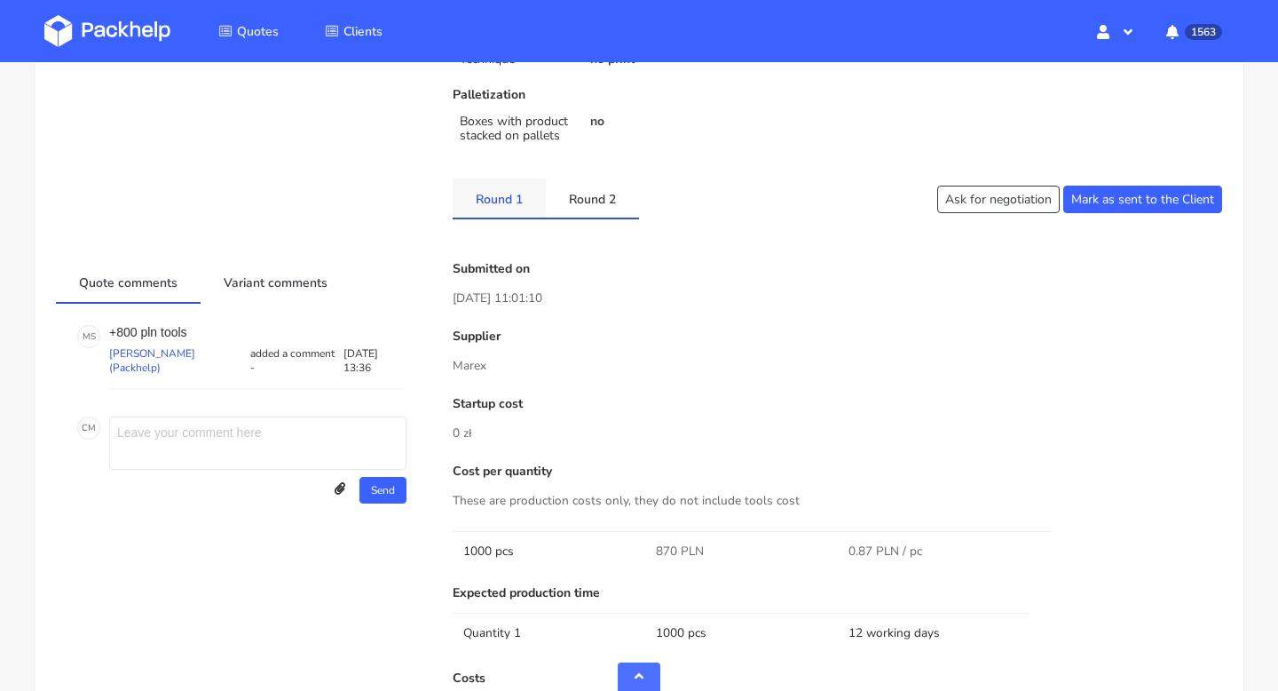
click at [503, 200] on link "Round 1" at bounding box center [499, 197] width 93 height 39
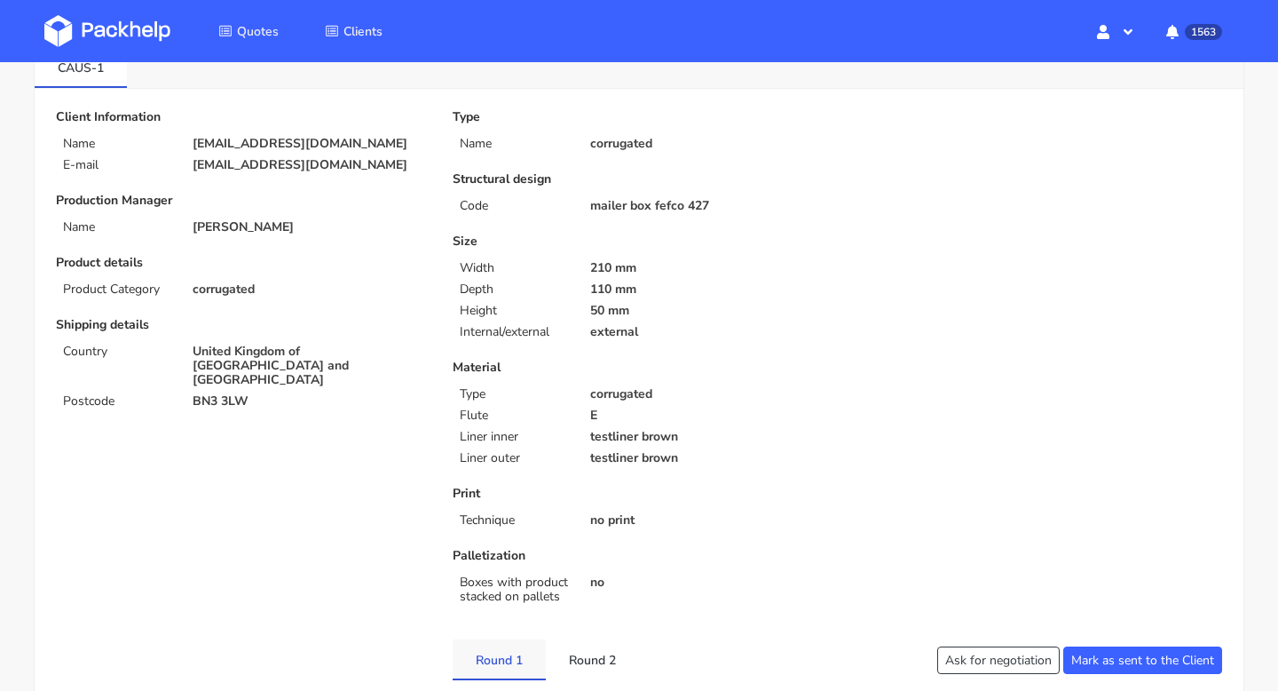
scroll to position [0, 0]
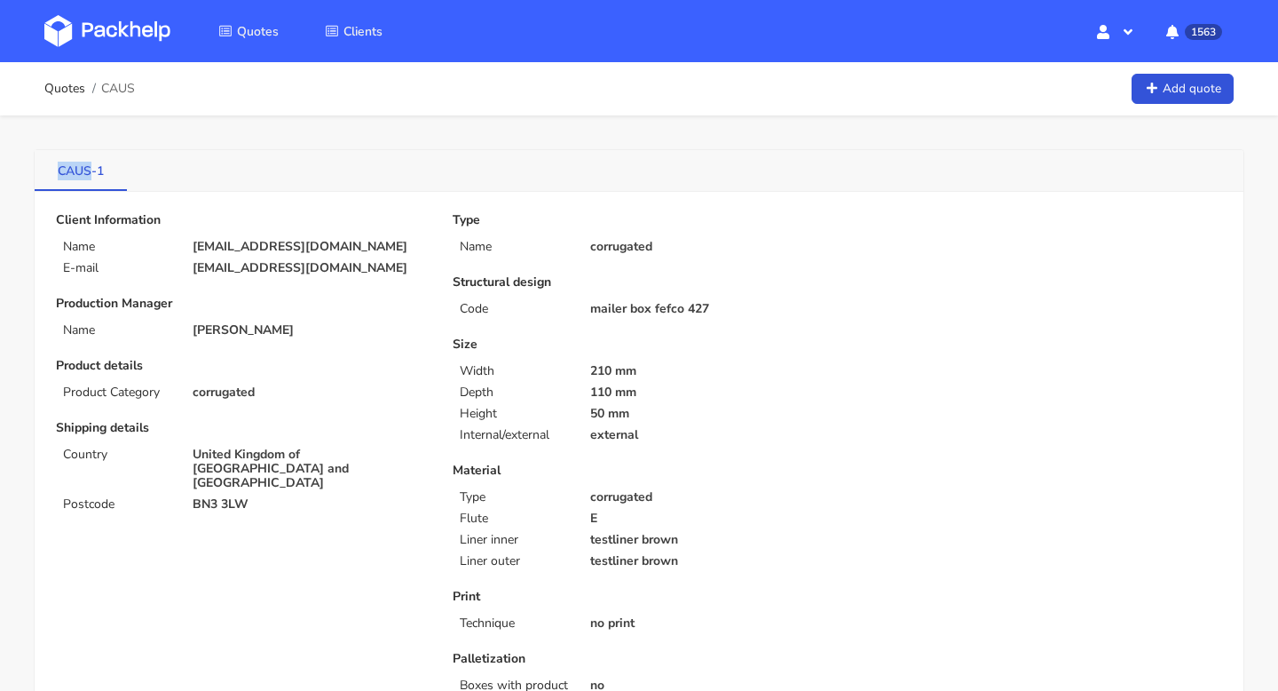
drag, startPoint x: 43, startPoint y: 169, endPoint x: 91, endPoint y: 171, distance: 48.9
click at [91, 171] on link "CAUS-1" at bounding box center [81, 169] width 92 height 39
copy link "CAUS"
click at [71, 90] on link "Quotes" at bounding box center [64, 89] width 41 height 14
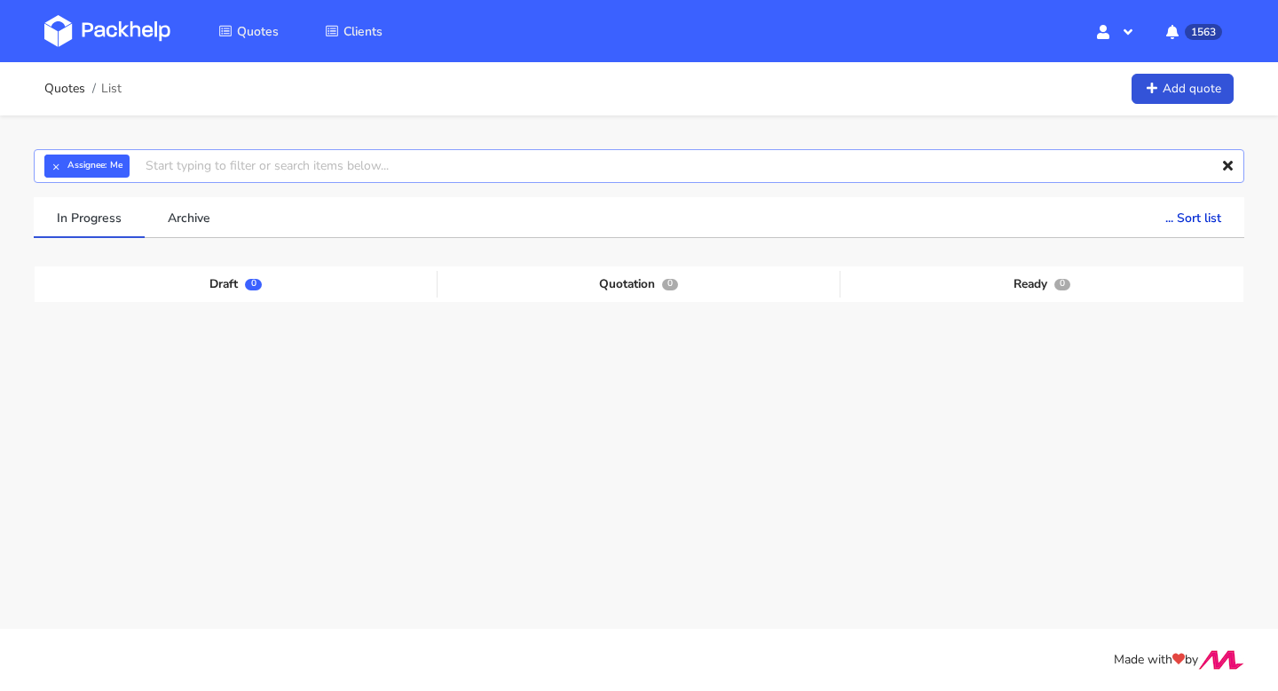
click at [185, 167] on input "text" at bounding box center [639, 166] width 1211 height 34
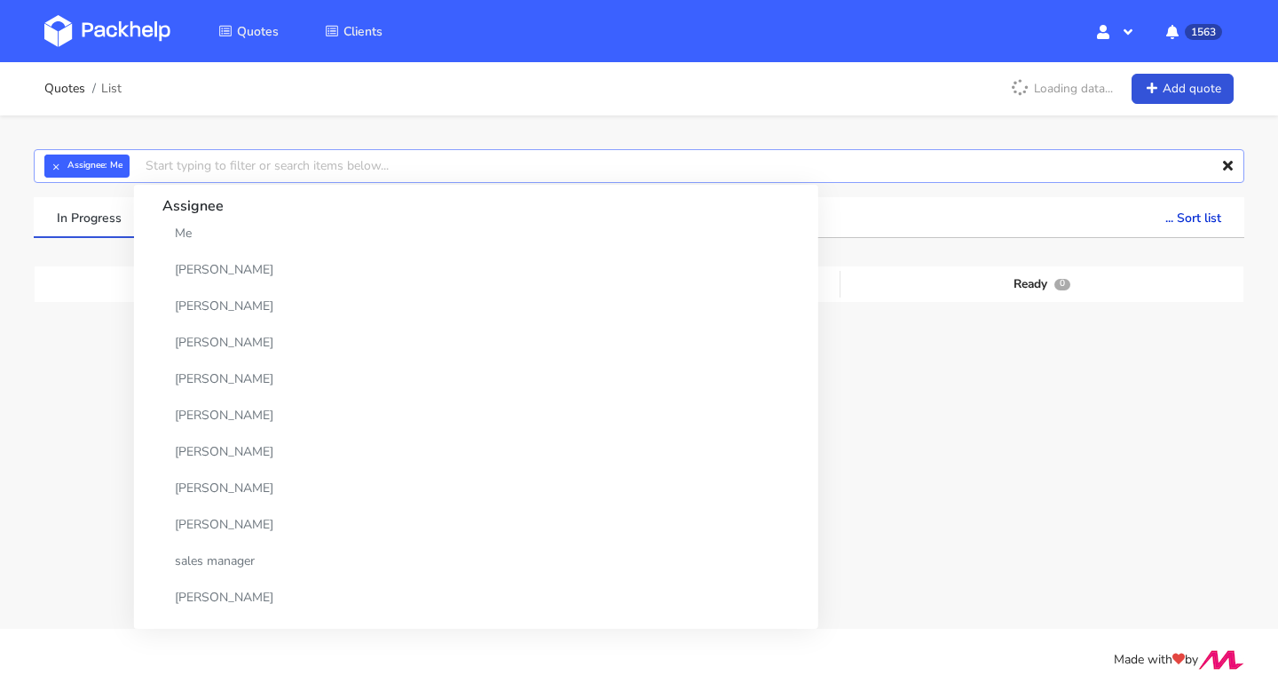
paste input "CAUS"
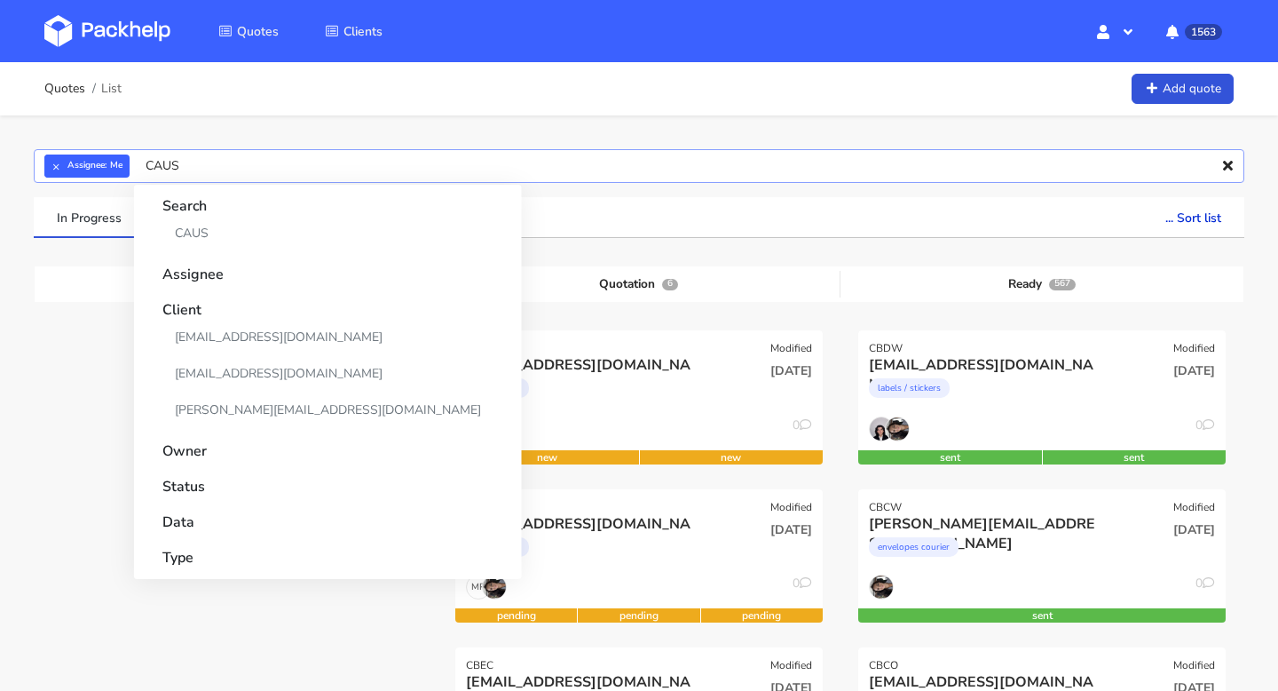
type input "CAUS"
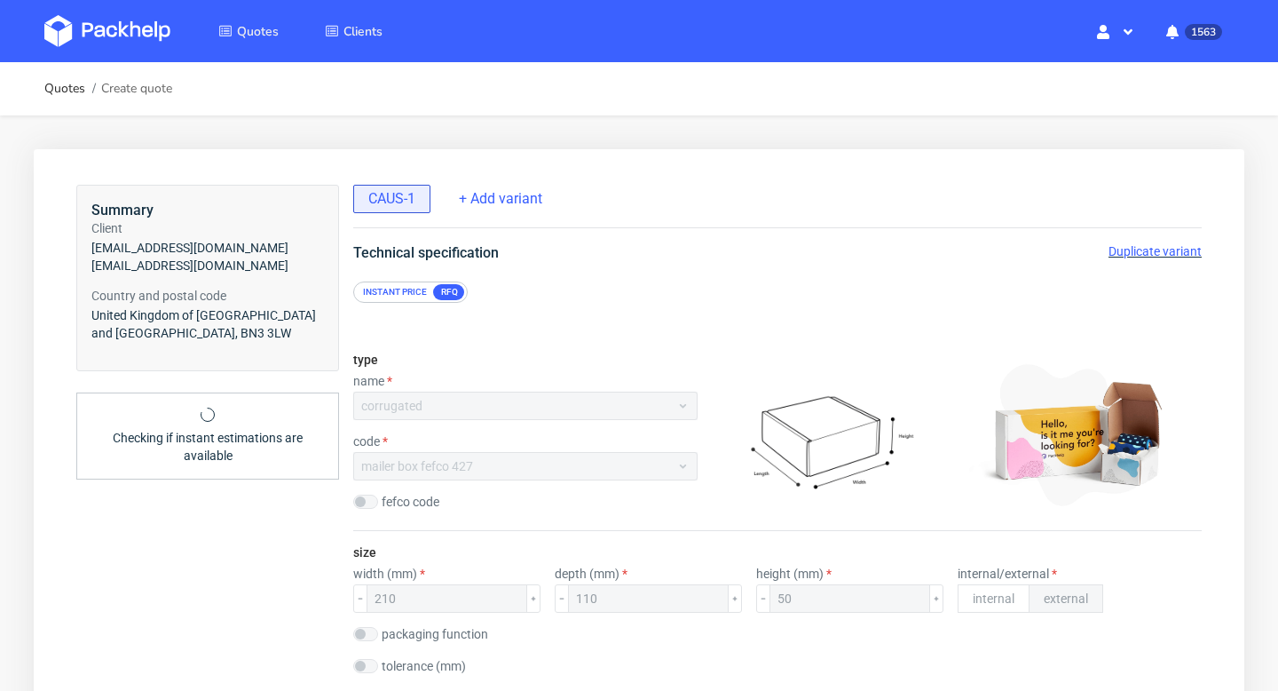
click at [1135, 251] on span "Duplicate variant" at bounding box center [1155, 251] width 93 height 14
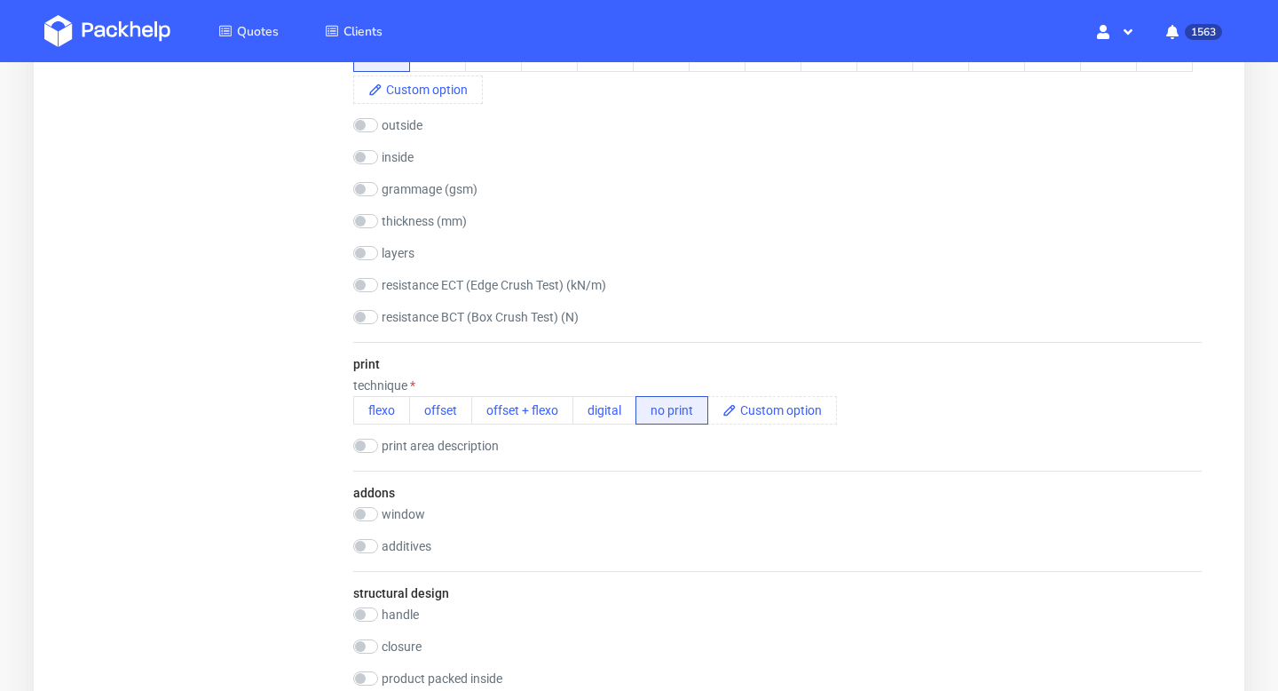
scroll to position [778, 0]
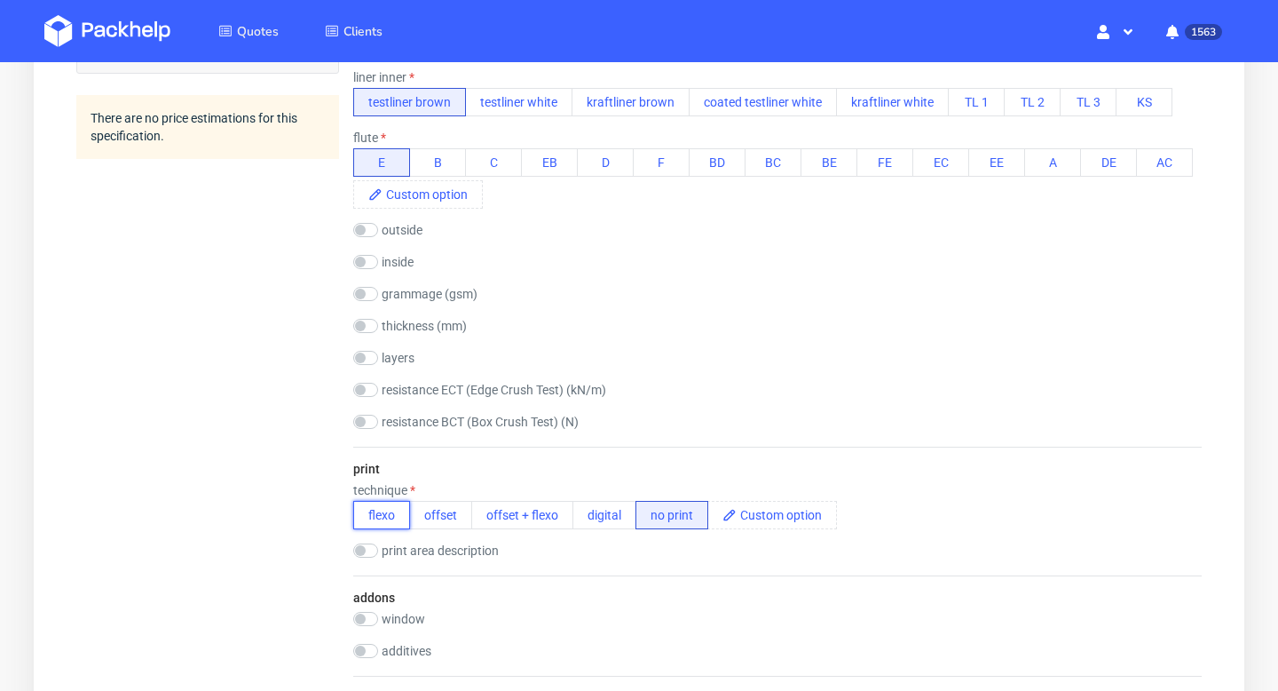
click at [387, 516] on button "flexo" at bounding box center [381, 515] width 57 height 28
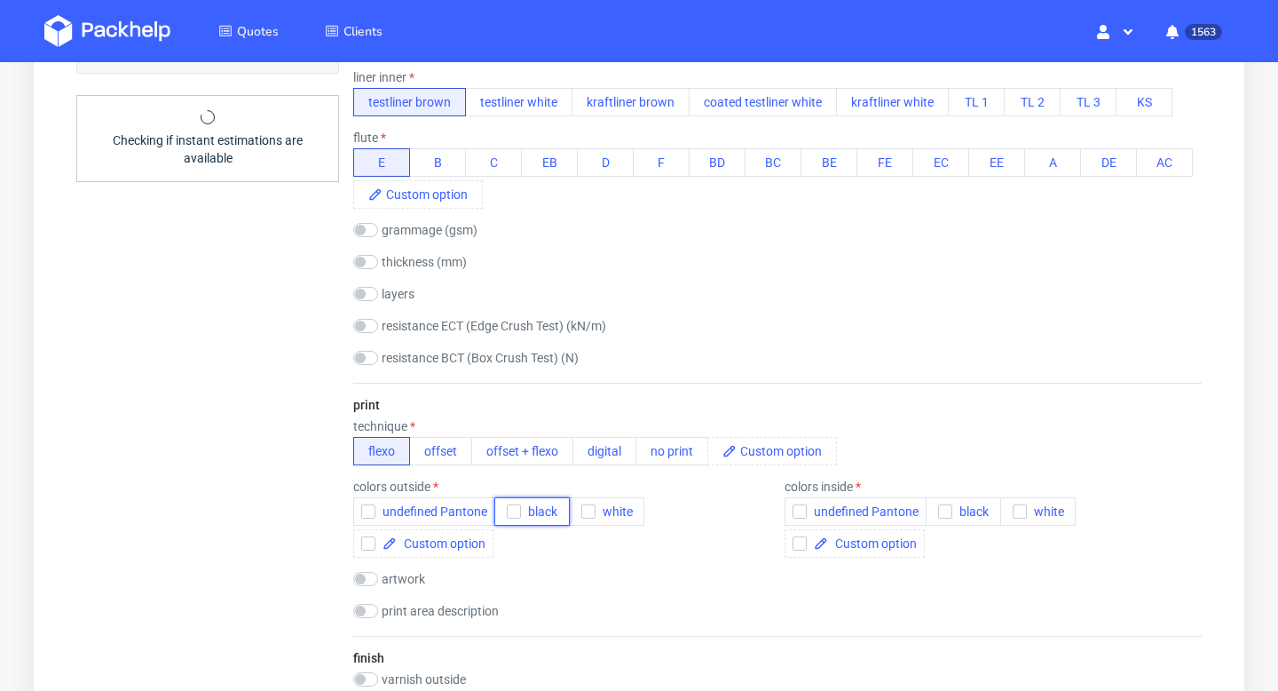
click at [510, 510] on icon "button" at bounding box center [514, 511] width 12 height 12
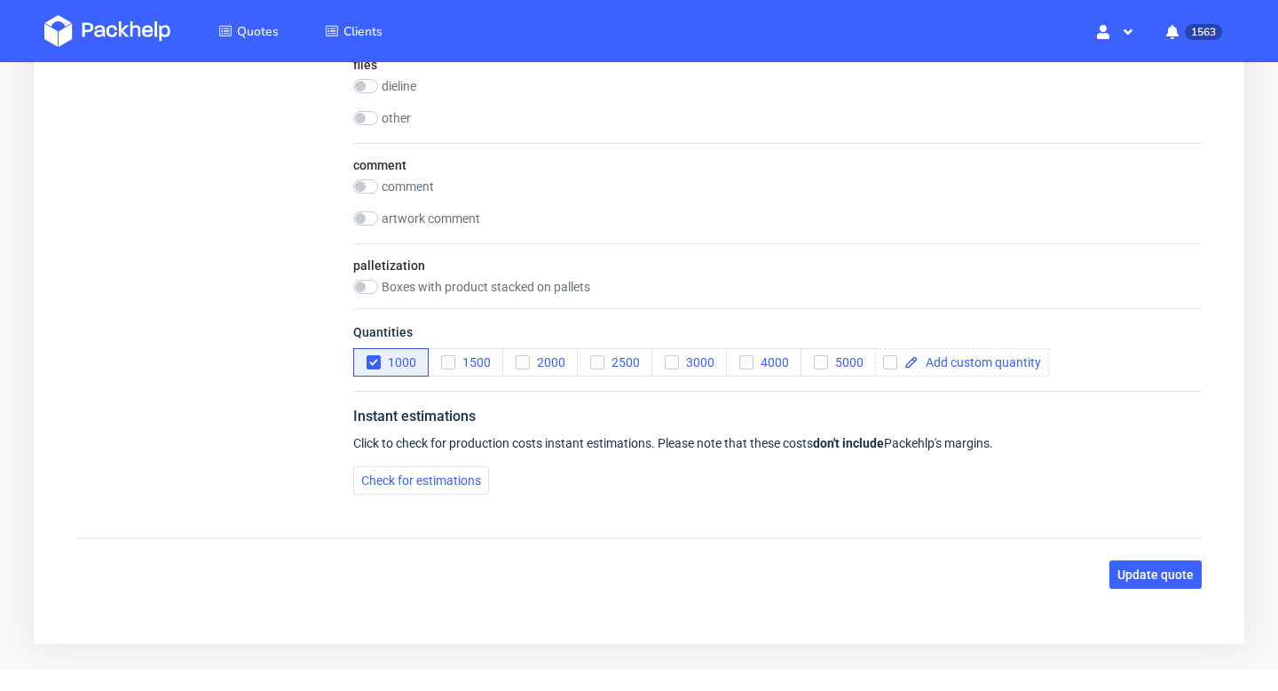
scroll to position [1845, 0]
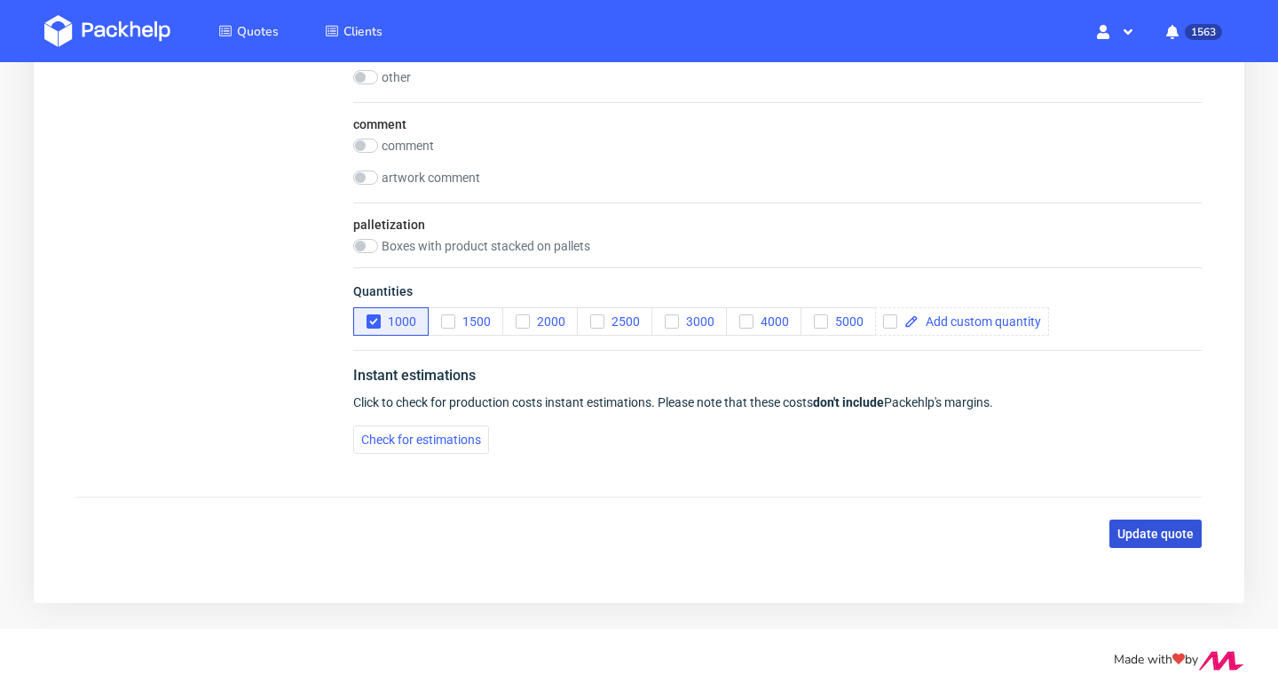
click at [1149, 540] on span "Update quote" at bounding box center [1156, 533] width 76 height 12
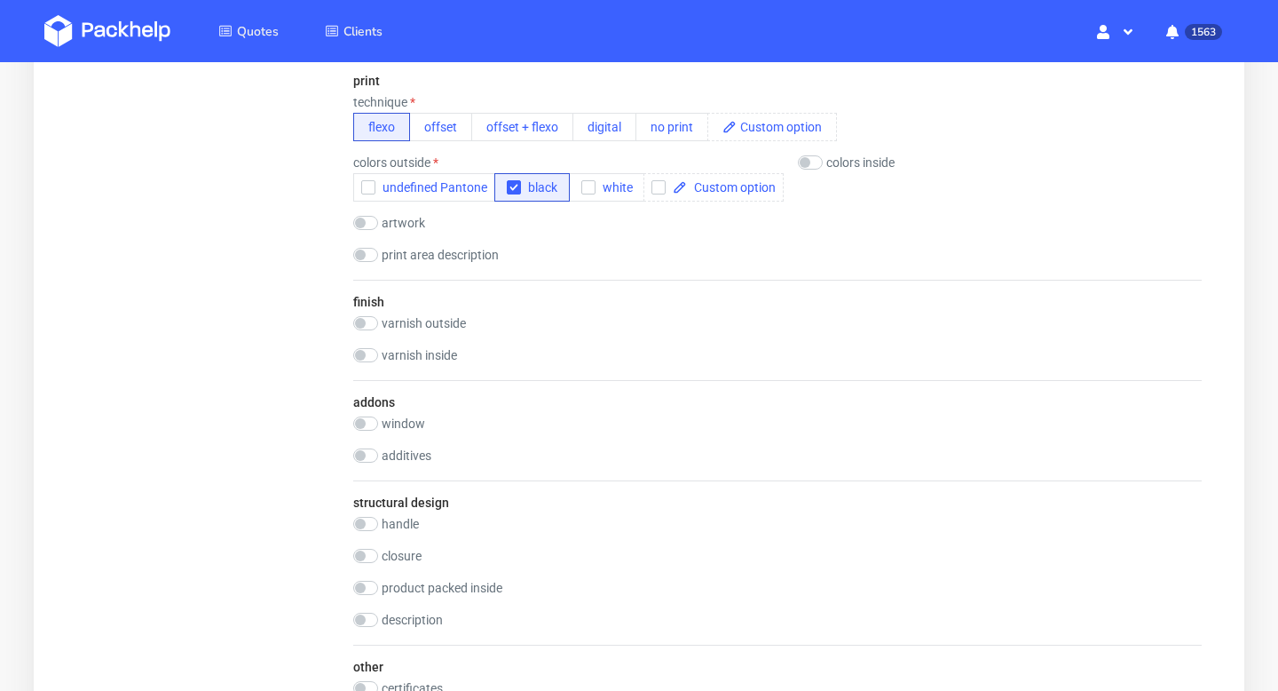
scroll to position [387, 0]
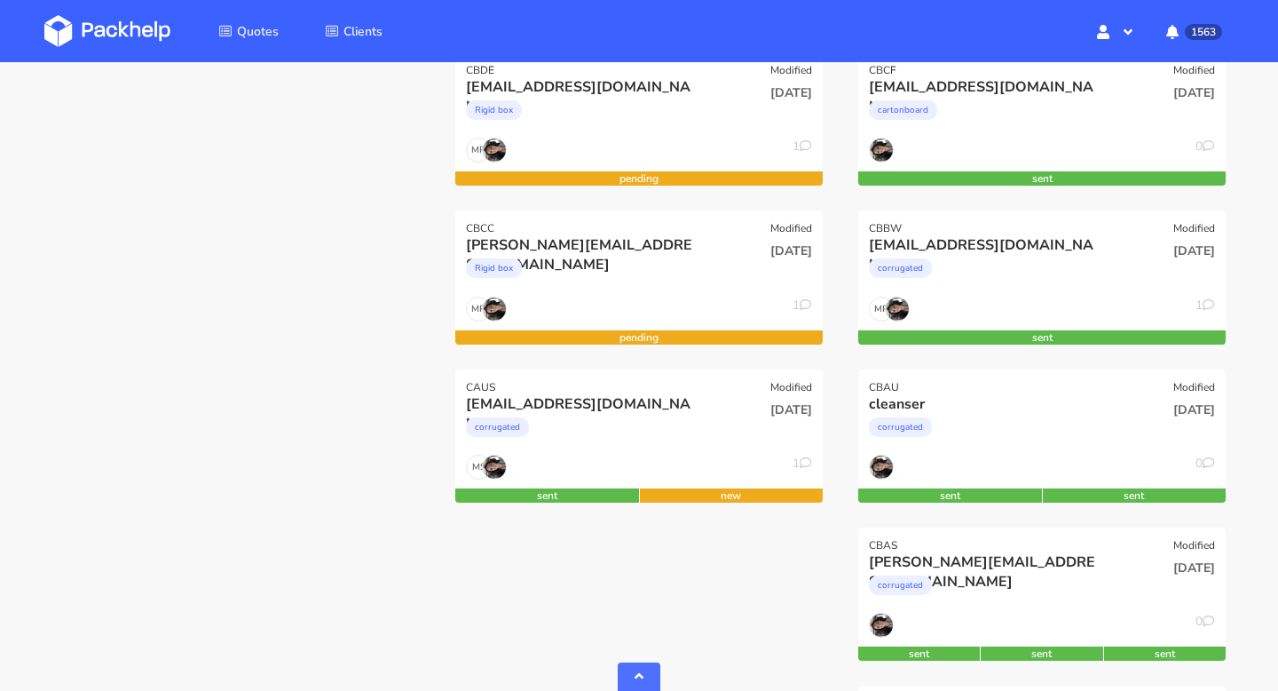
scroll to position [881, 0]
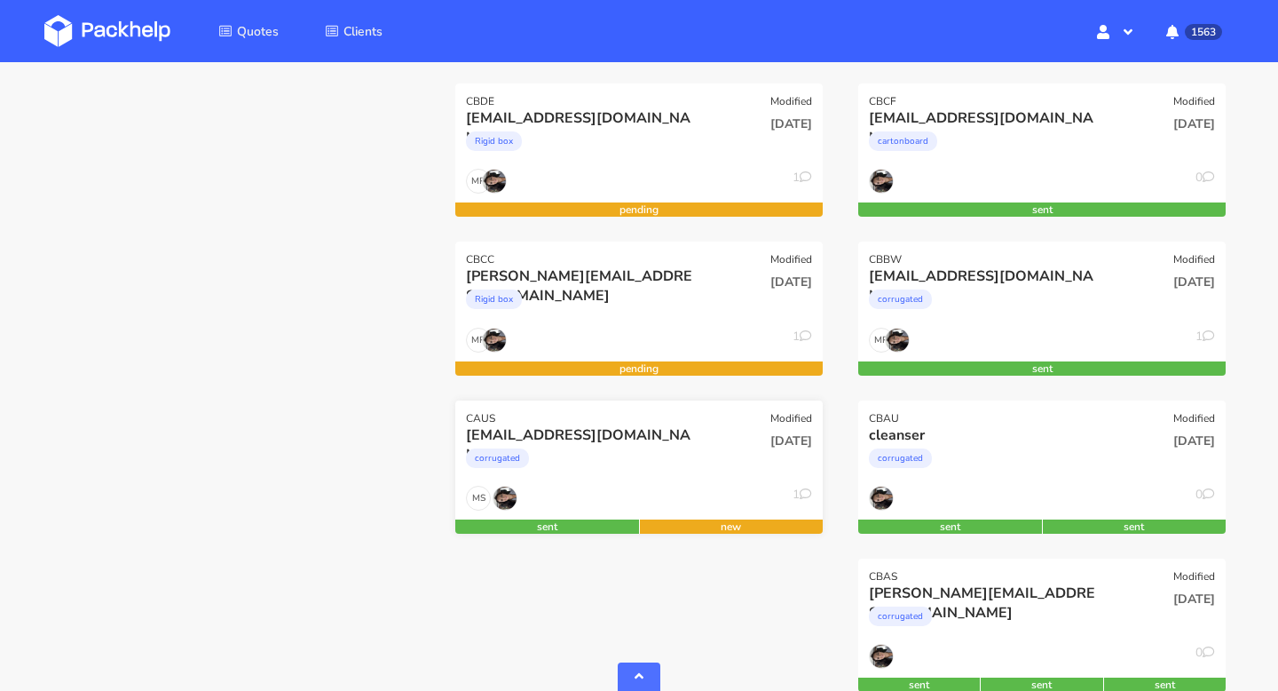
click at [527, 405] on div "CAUS Modified" at bounding box center [639, 412] width 368 height 25
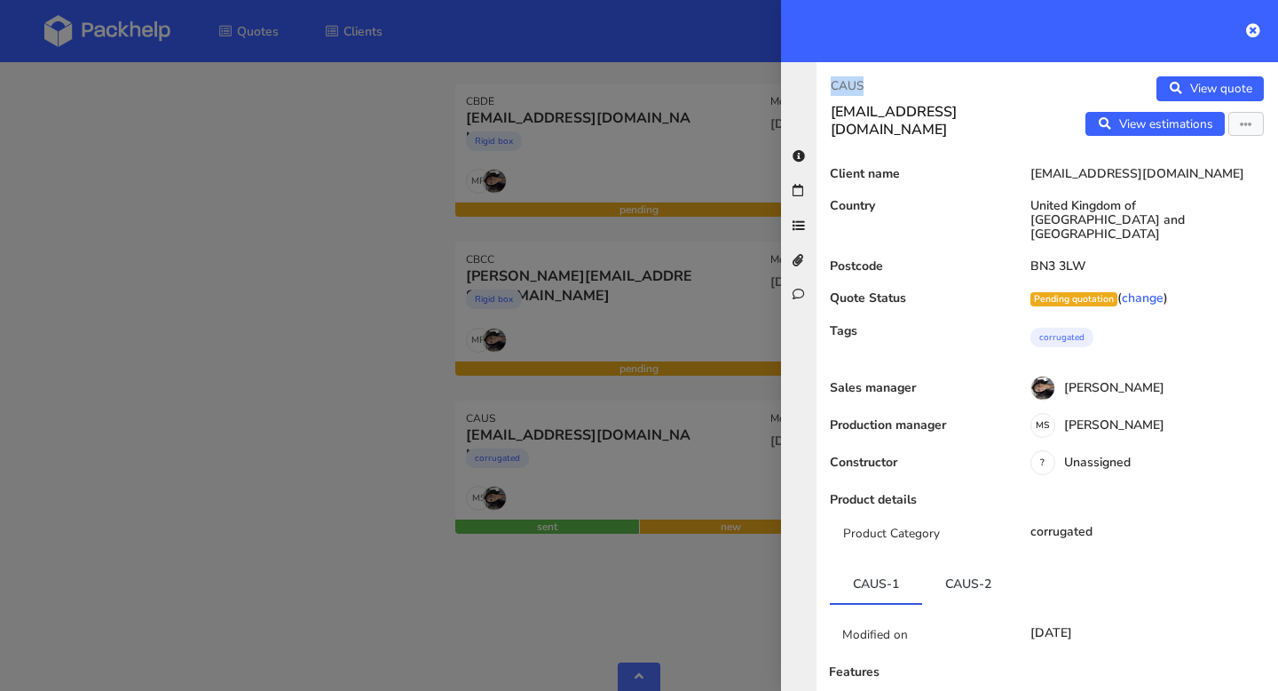
drag, startPoint x: 871, startPoint y: 86, endPoint x: 809, endPoint y: 86, distance: 62.1
click at [809, 86] on div "CAUS info@harrybatten.co.uk View quote View estimations Edit quote Reject quote…" at bounding box center [1029, 376] width 497 height 629
copy p "CAUS"
click at [362, 270] on div at bounding box center [639, 345] width 1278 height 691
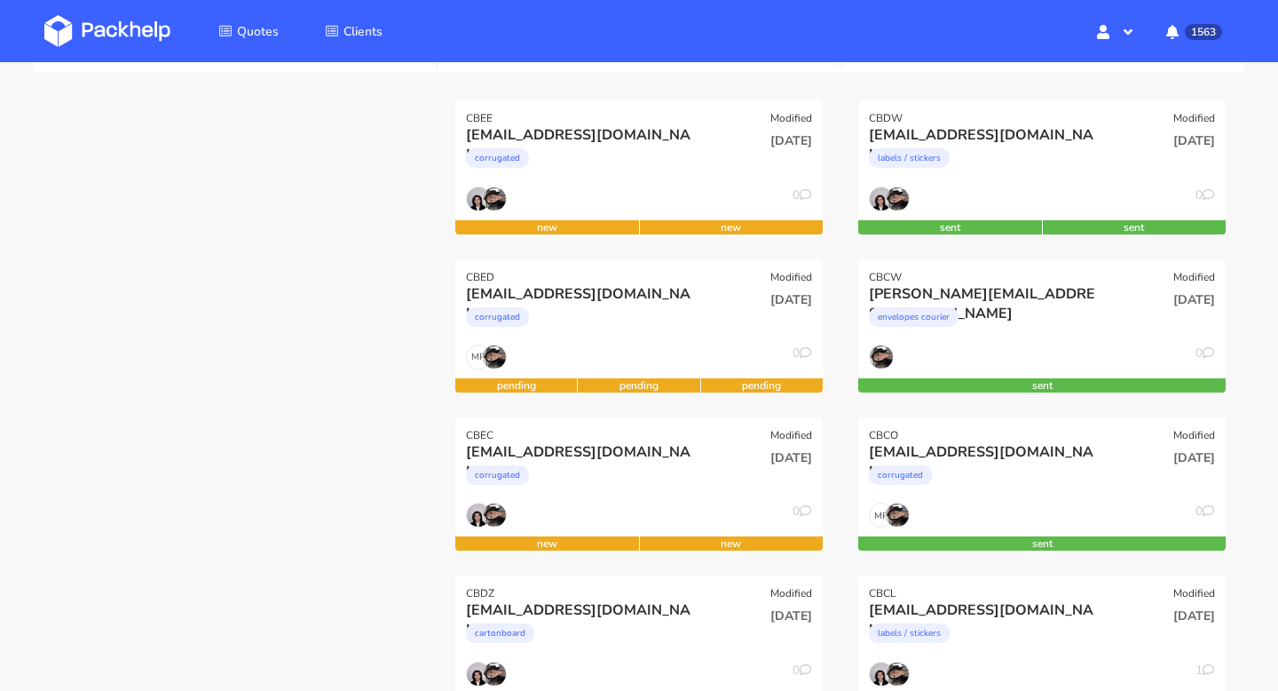
scroll to position [235, 0]
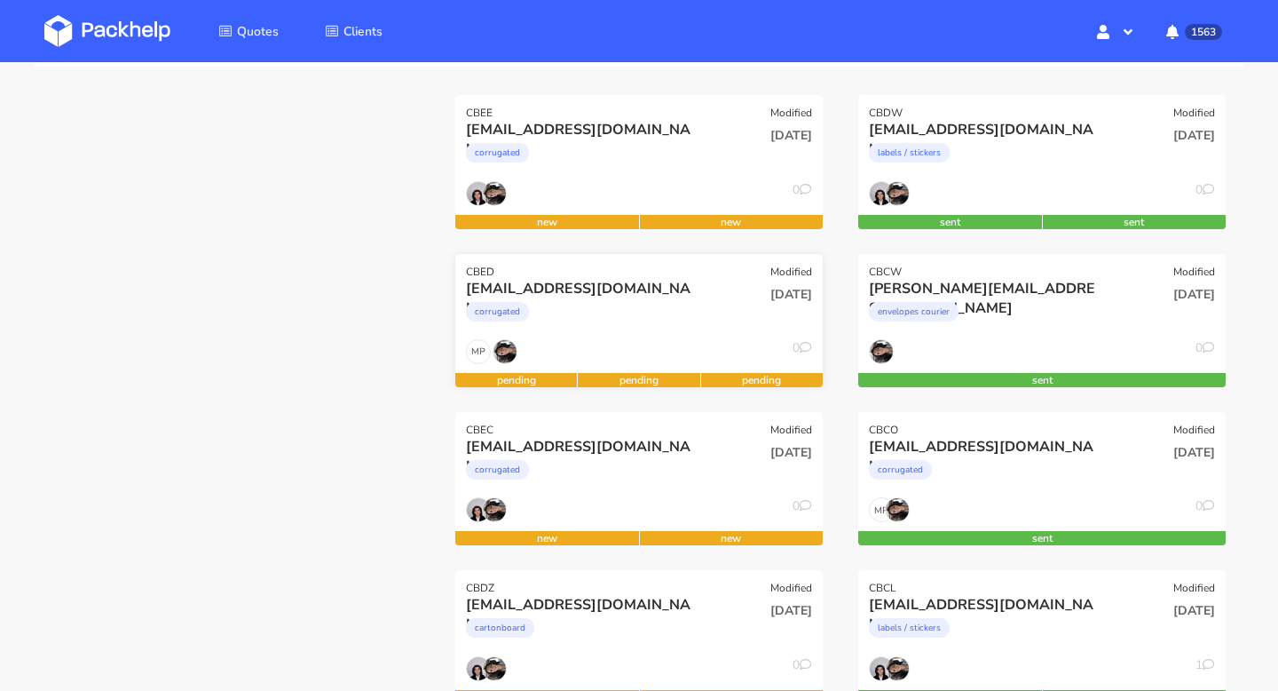
click at [476, 269] on div "CBED" at bounding box center [480, 272] width 28 height 14
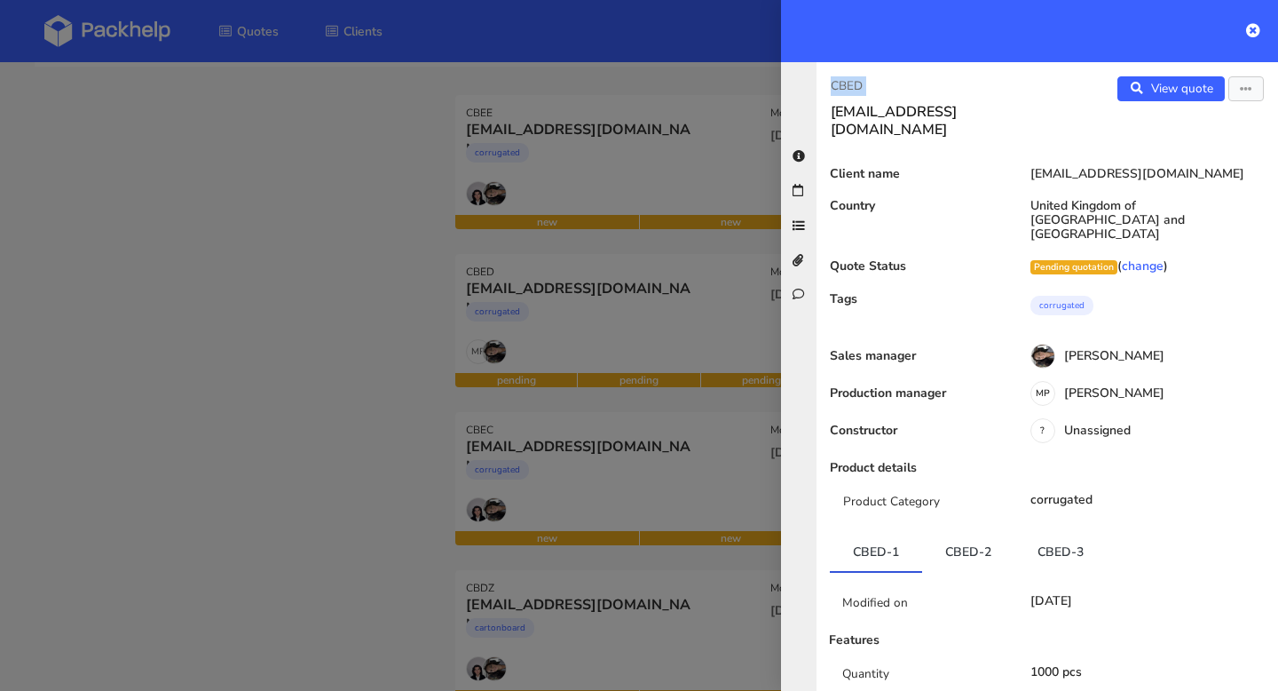
drag, startPoint x: 864, startPoint y: 96, endPoint x: 818, endPoint y: 86, distance: 46.3
click at [818, 86] on div "CBED kirstie@issey.co.uk" at bounding box center [932, 107] width 231 height 62
copy div "CBED"
click at [1255, 28] on icon at bounding box center [1253, 30] width 14 height 14
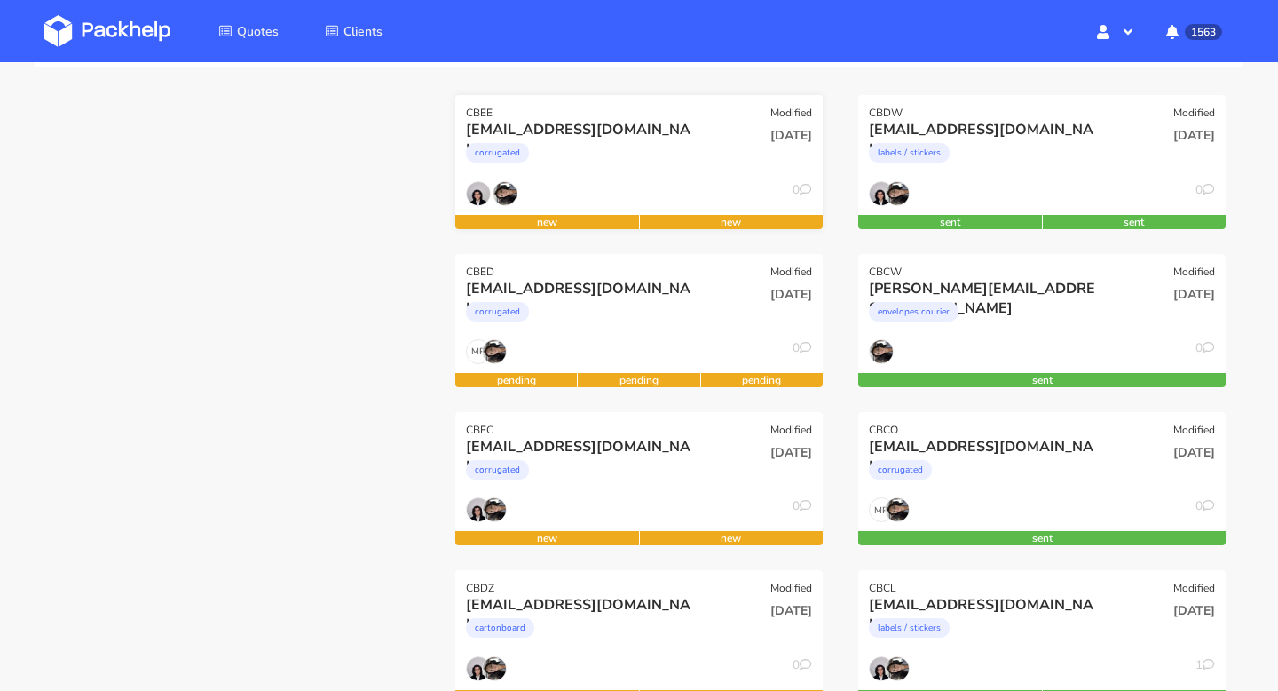
click at [480, 114] on div "CBEE" at bounding box center [479, 113] width 27 height 14
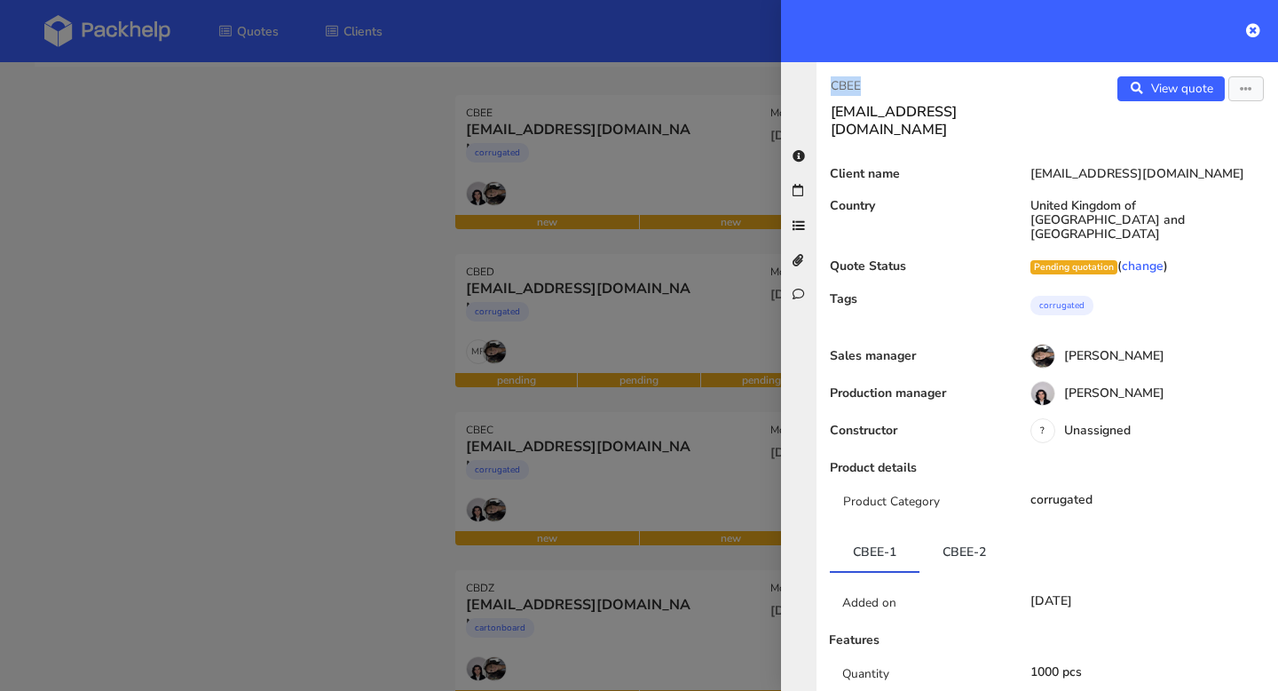
drag, startPoint x: 911, startPoint y: 84, endPoint x: 811, endPoint y: 89, distance: 100.4
click at [811, 89] on div "CBEE kirstie@issey.co.uk View quote Edit quote Client name kirstie@issey.co.uk …" at bounding box center [1029, 376] width 497 height 629
copy p "CBEE"
click at [603, 492] on div at bounding box center [639, 345] width 1278 height 691
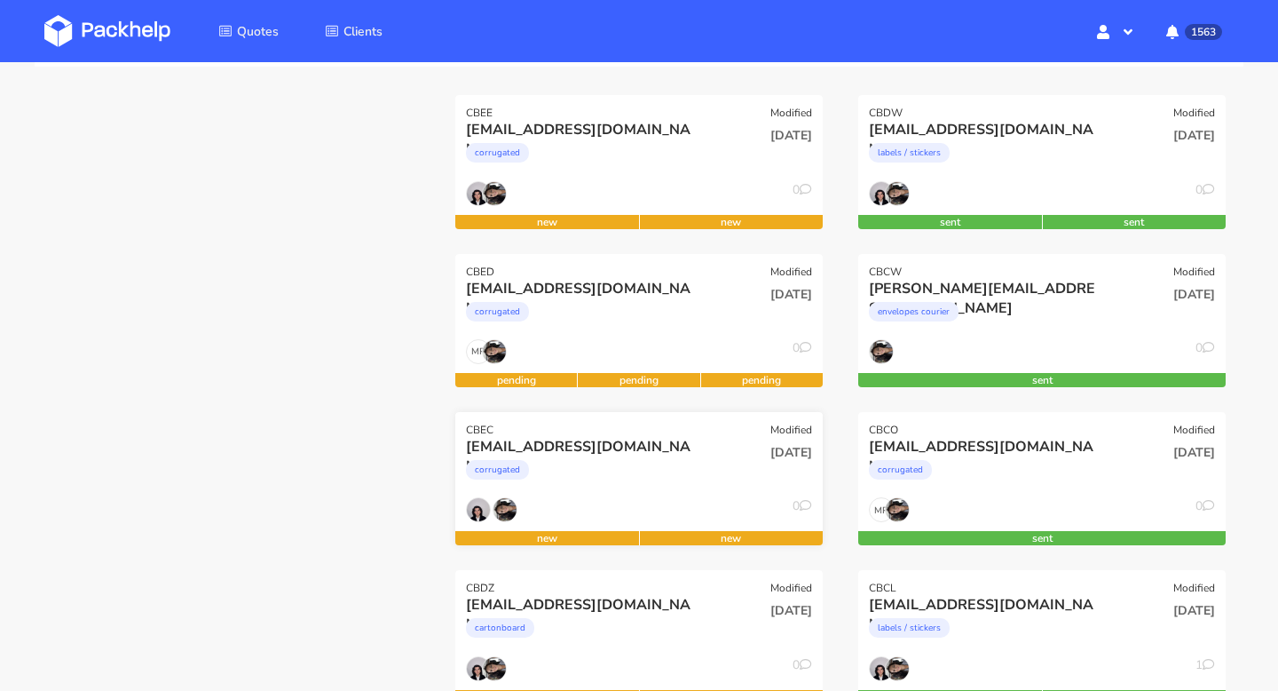
click at [518, 424] on div "CBEC Modified" at bounding box center [639, 424] width 368 height 25
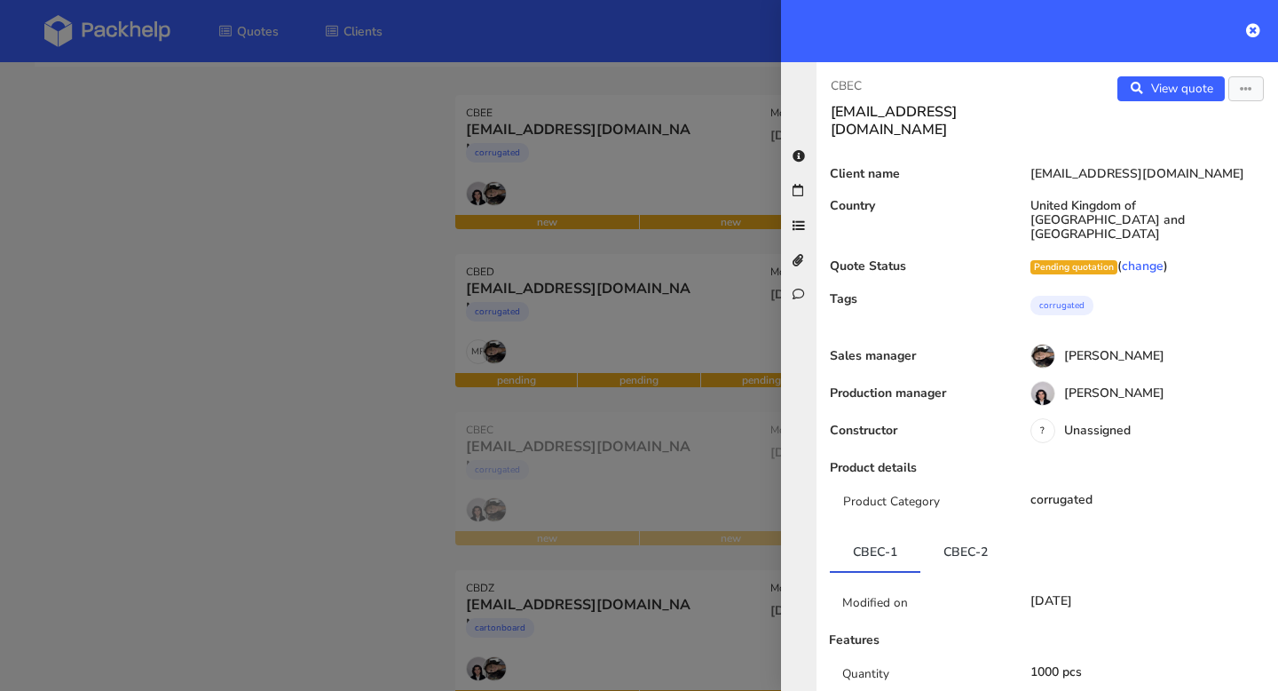
click at [484, 421] on div at bounding box center [639, 345] width 1278 height 691
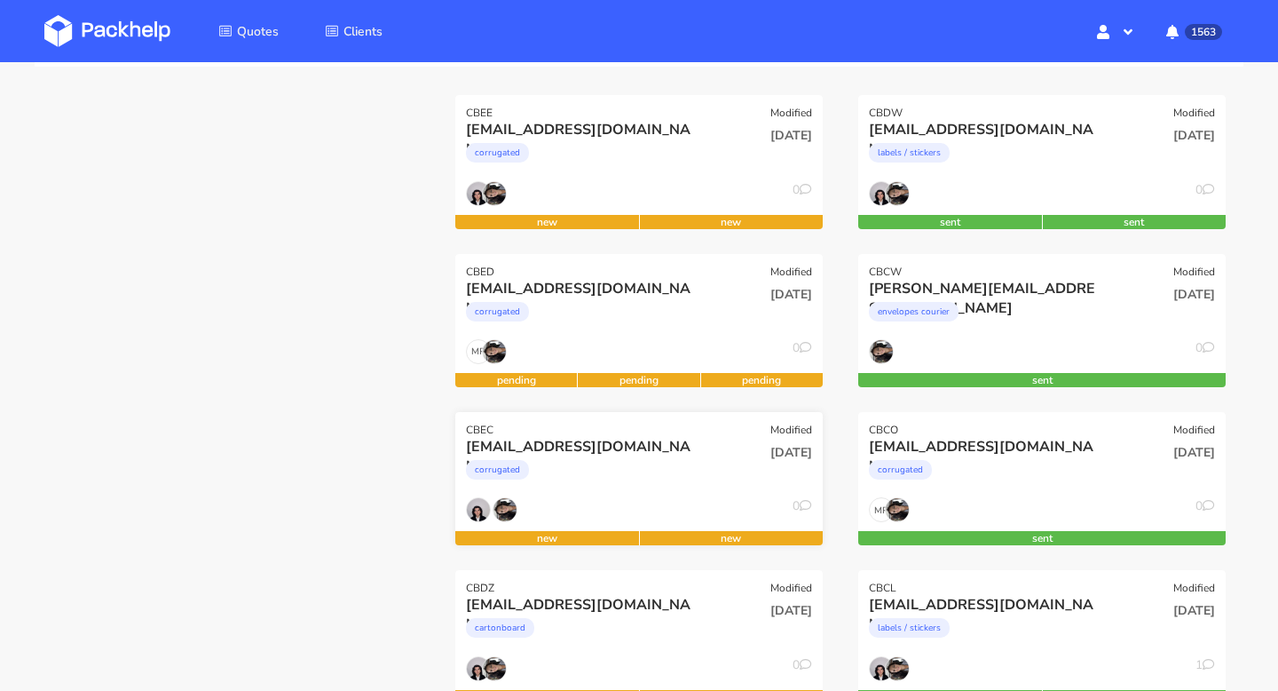
click at [515, 439] on div "[EMAIL_ADDRESS][DOMAIN_NAME]" at bounding box center [583, 447] width 235 height 20
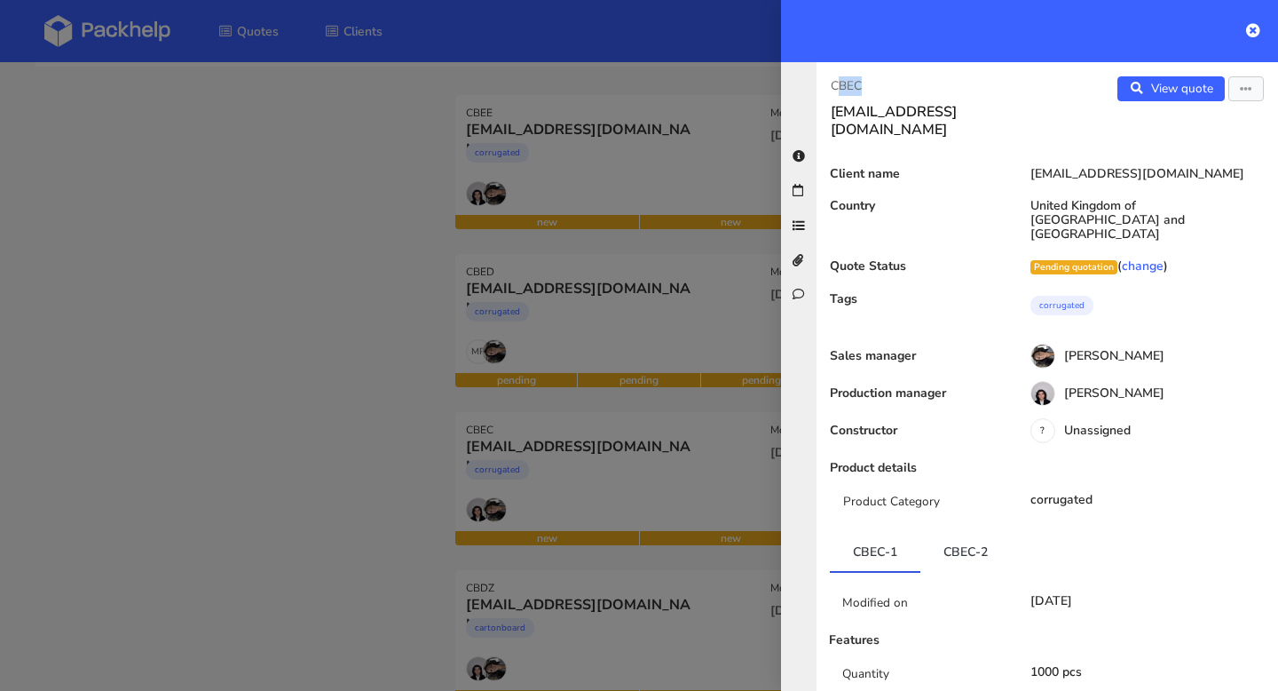
drag, startPoint x: 876, startPoint y: 78, endPoint x: 834, endPoint y: 78, distance: 41.7
click at [834, 78] on p "CBEC" at bounding box center [932, 86] width 202 height 20
copy p "CBEC"
click at [1257, 29] on icon at bounding box center [1253, 30] width 14 height 14
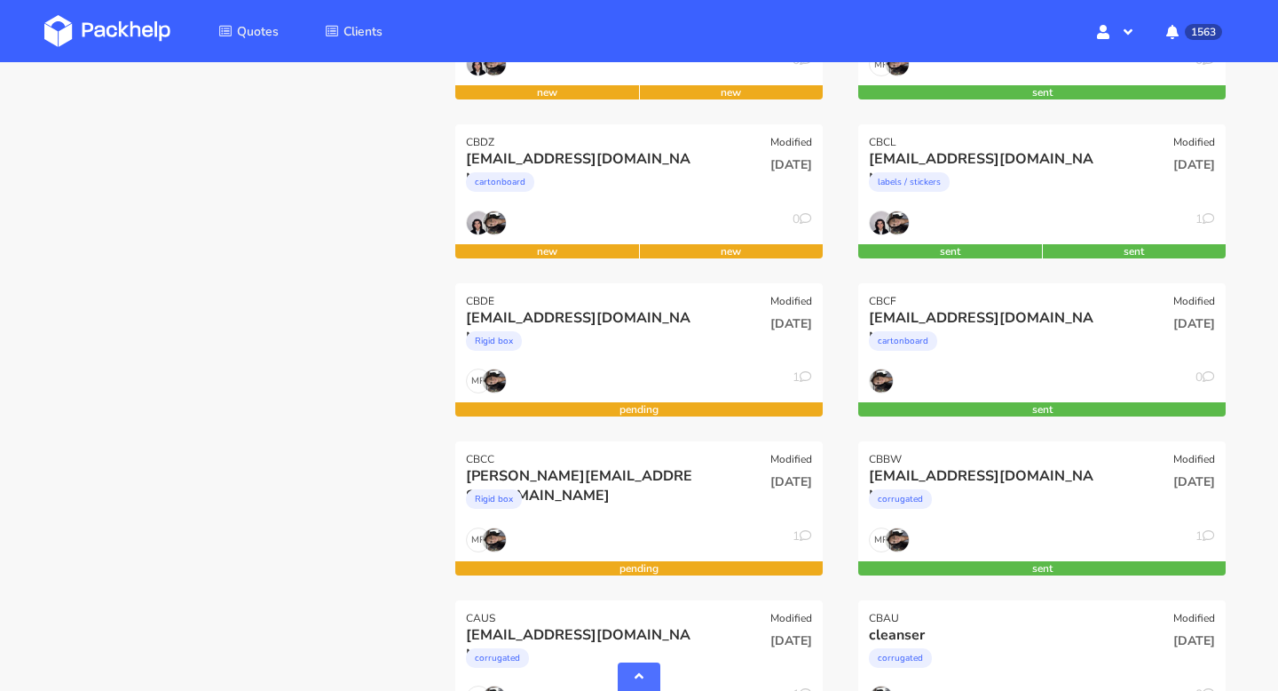
scroll to position [800, 0]
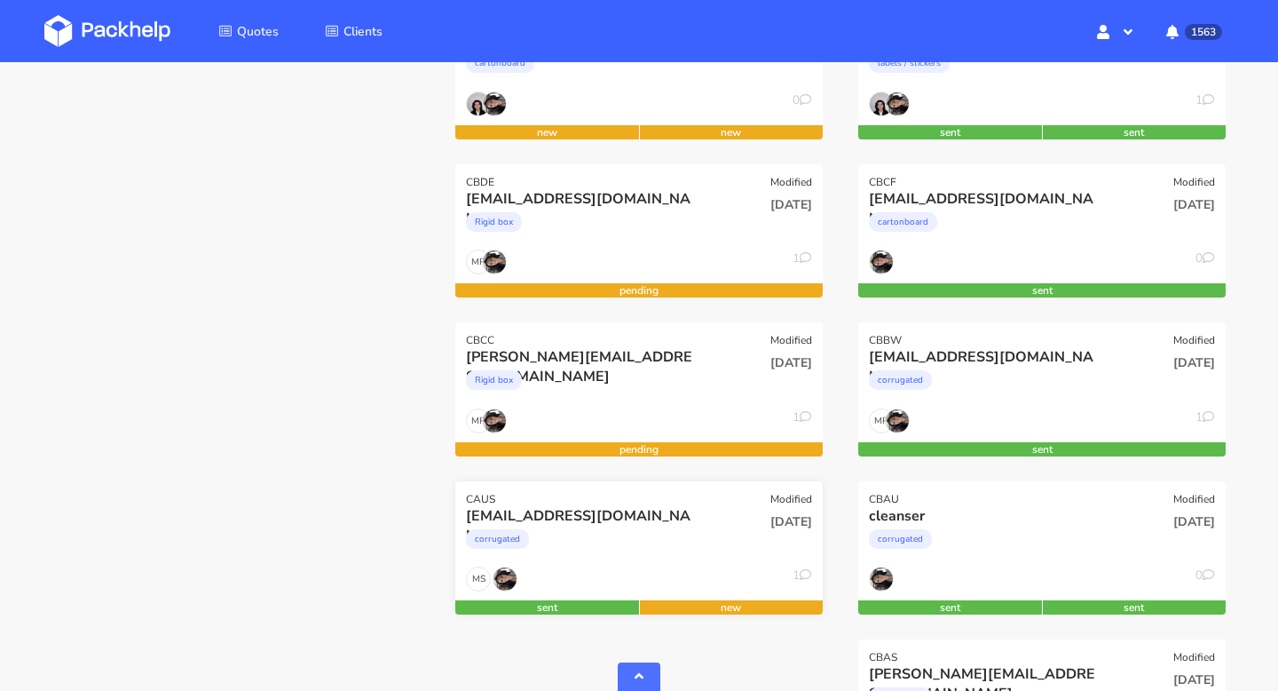
click at [488, 486] on div "CAUS Modified" at bounding box center [639, 493] width 368 height 25
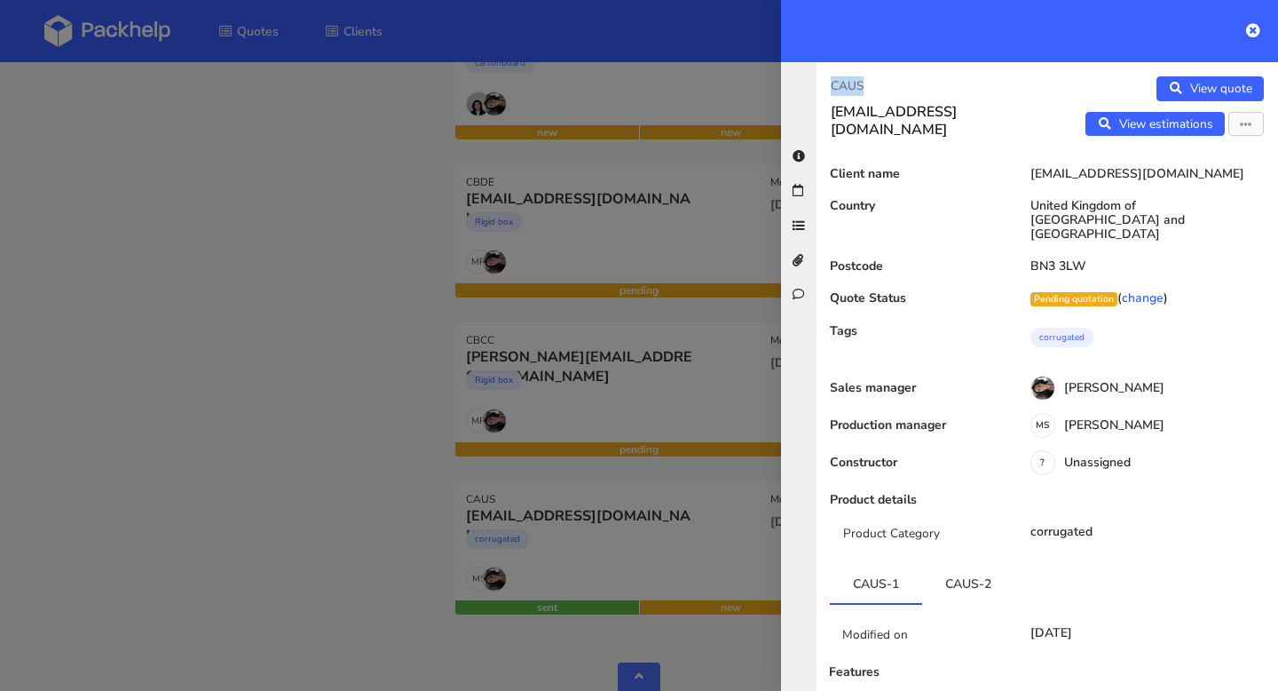
drag, startPoint x: 865, startPoint y: 78, endPoint x: 820, endPoint y: 78, distance: 44.4
click at [820, 79] on div "CAUS info@harrybatten.co.uk" at bounding box center [932, 107] width 231 height 62
copy p "CAUS"
click at [1254, 32] on icon at bounding box center [1253, 30] width 14 height 14
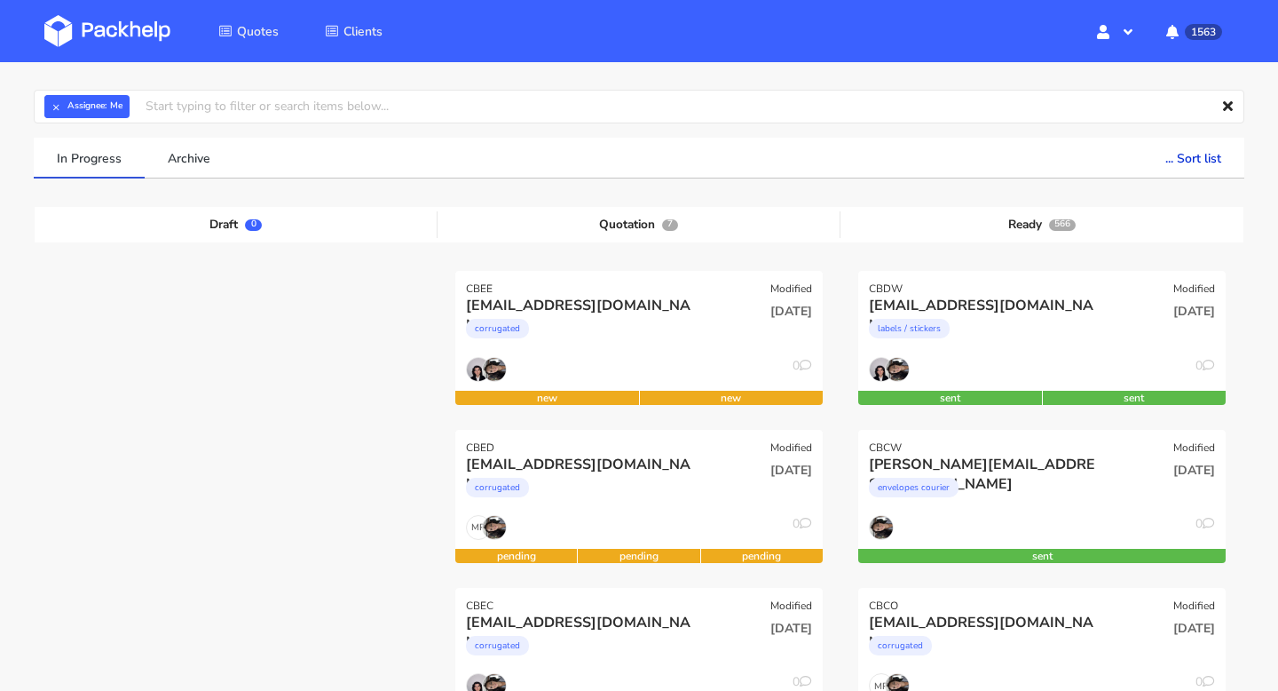
scroll to position [0, 0]
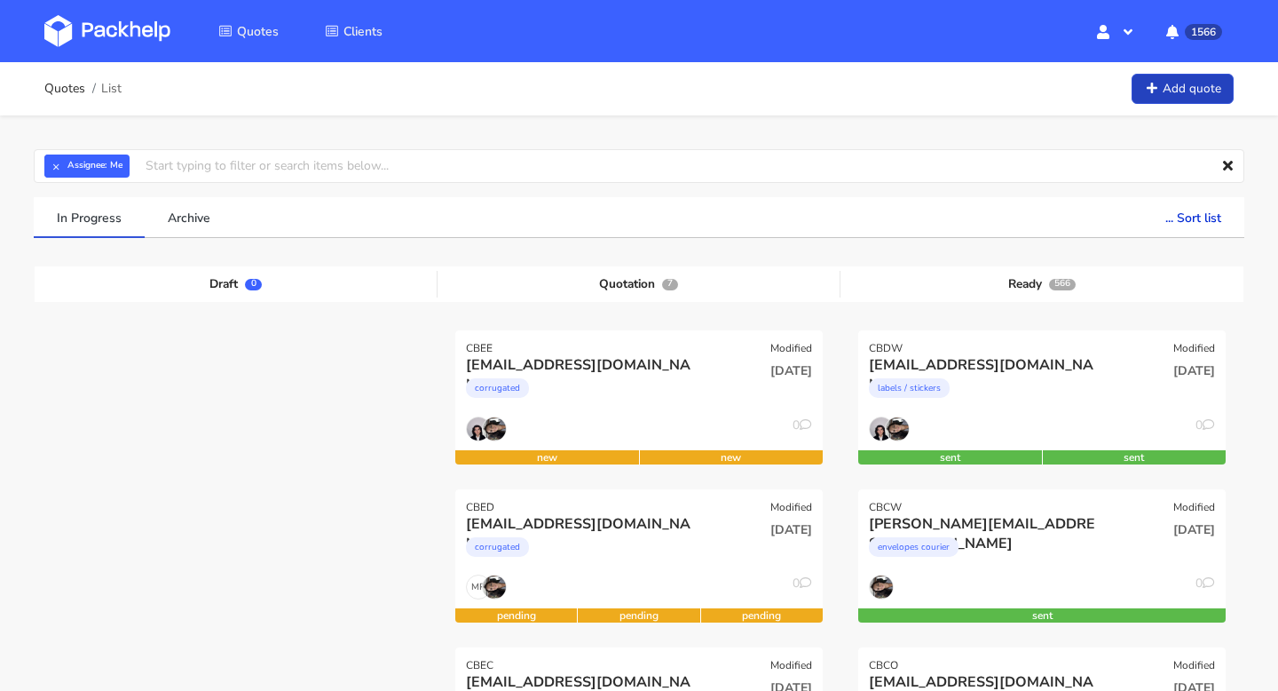
click at [1203, 87] on link "Add quote" at bounding box center [1183, 89] width 102 height 31
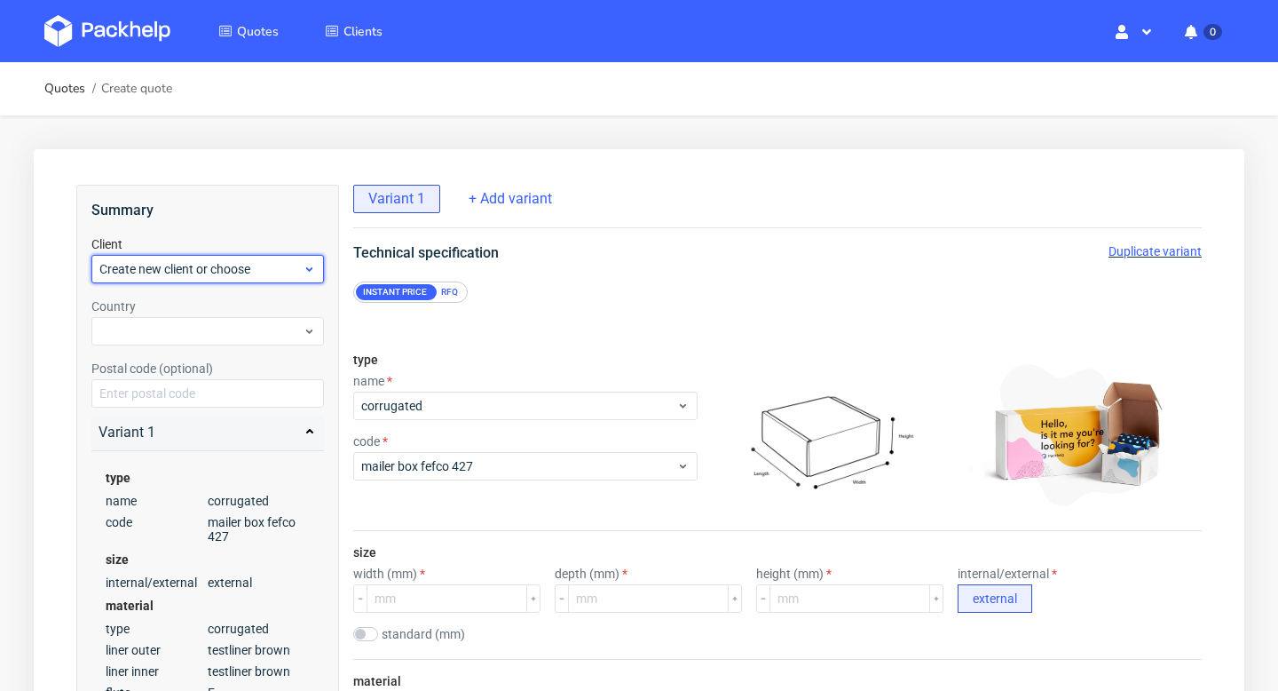
click at [241, 281] on div "Create new client or choose" at bounding box center [207, 269] width 233 height 28
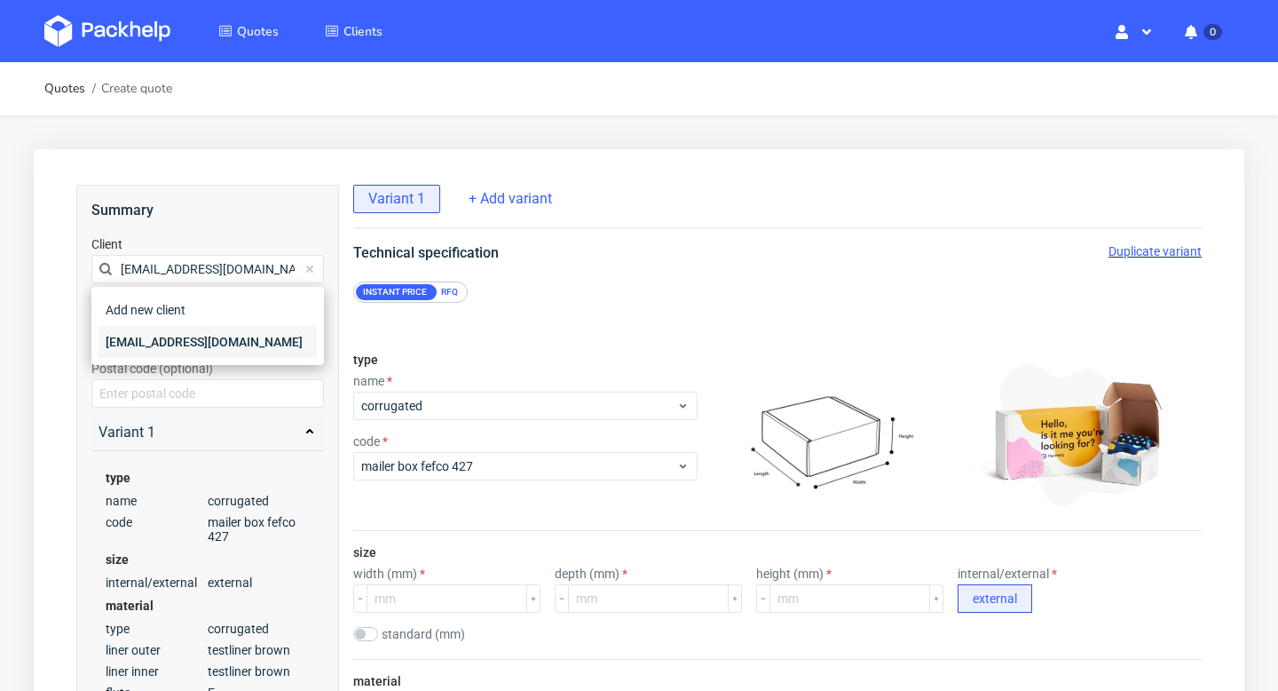
type input "[EMAIL_ADDRESS][DOMAIN_NAME]"
click at [195, 347] on div "[EMAIL_ADDRESS][DOMAIN_NAME]" at bounding box center [208, 342] width 218 height 32
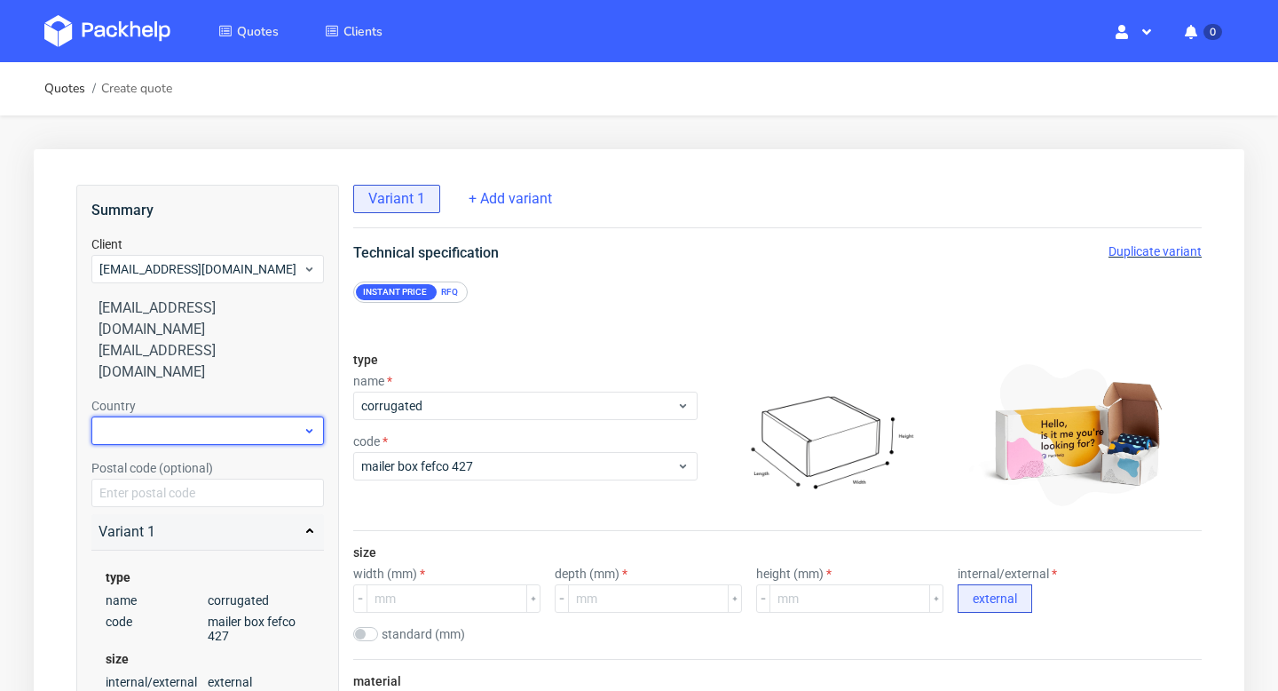
click at [188, 416] on div at bounding box center [207, 430] width 233 height 28
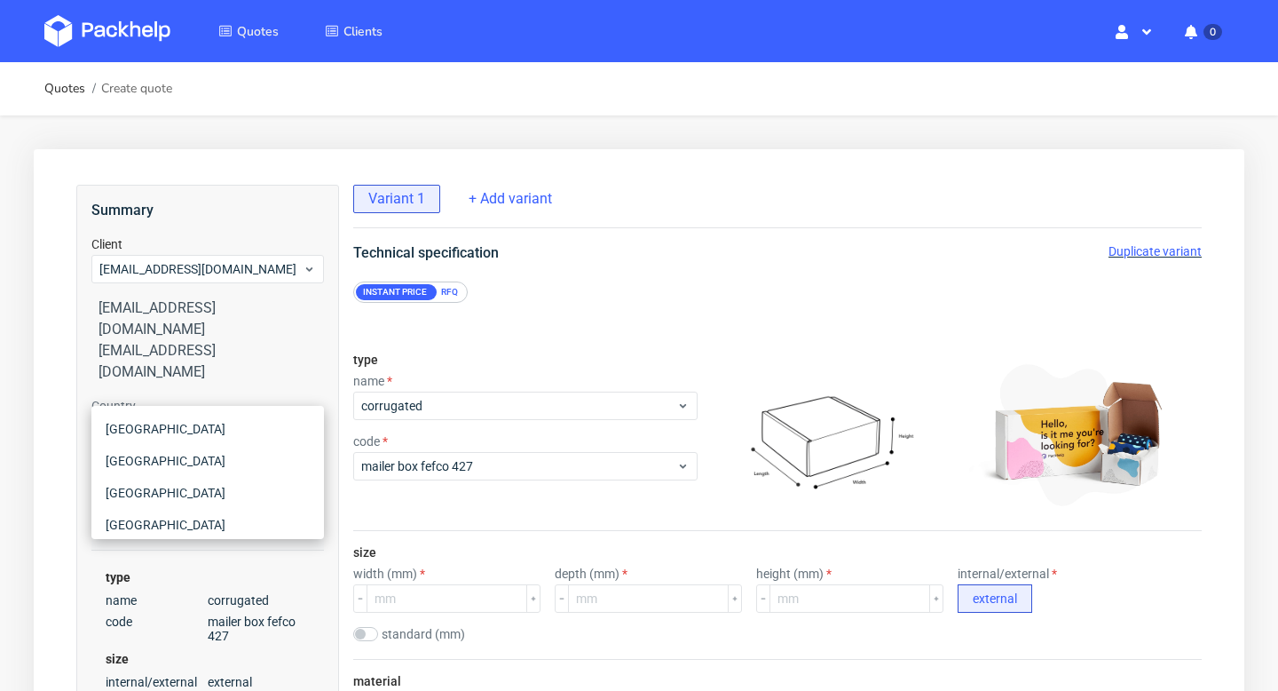
click at [278, 397] on div "Country" at bounding box center [207, 421] width 233 height 48
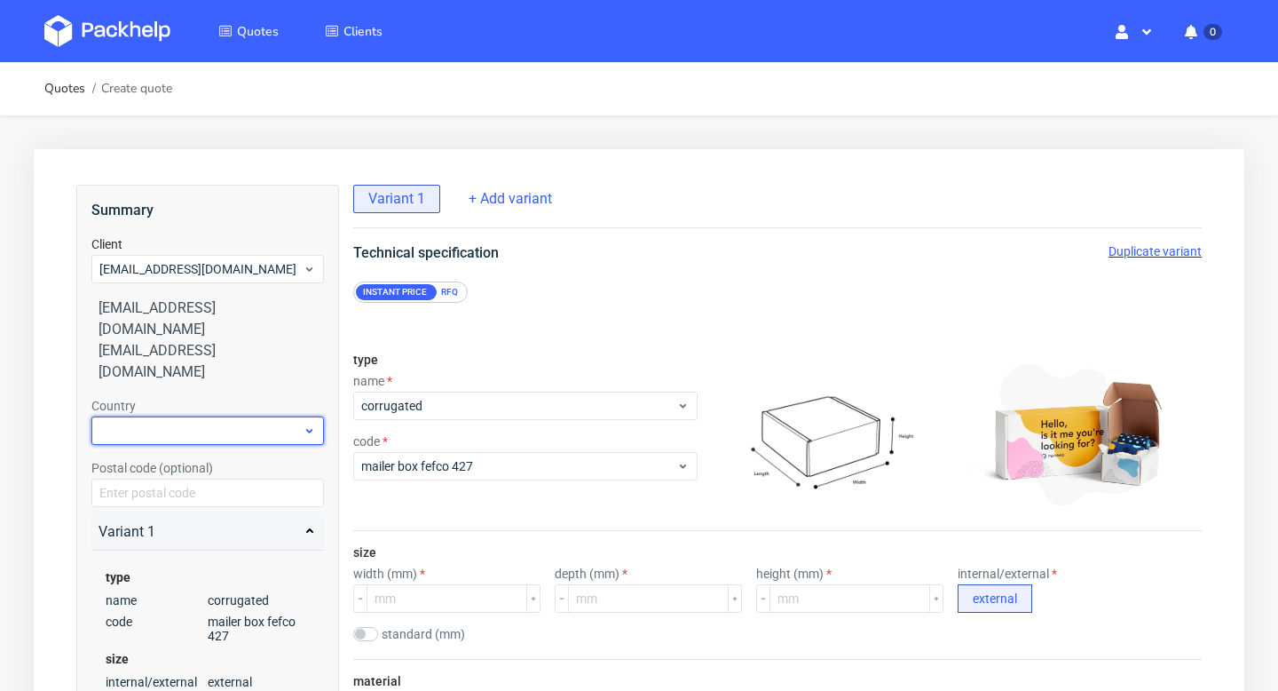
click at [241, 416] on div at bounding box center [207, 430] width 233 height 28
type input "spa"
click at [240, 423] on div "[GEOGRAPHIC_DATA]" at bounding box center [208, 429] width 218 height 32
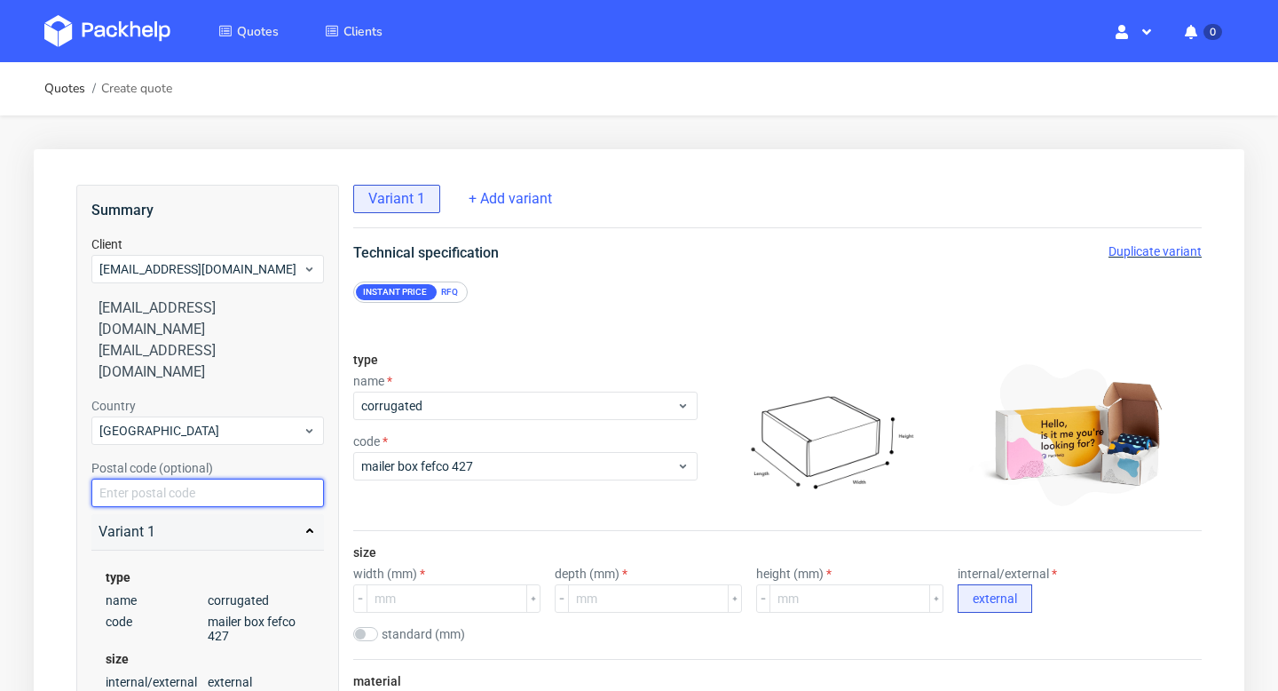
click at [214, 478] on input "text" at bounding box center [207, 492] width 233 height 28
paste input "28222"
type input "28222"
click at [268, 459] on div "Postal code (optional) 28222" at bounding box center [207, 483] width 233 height 48
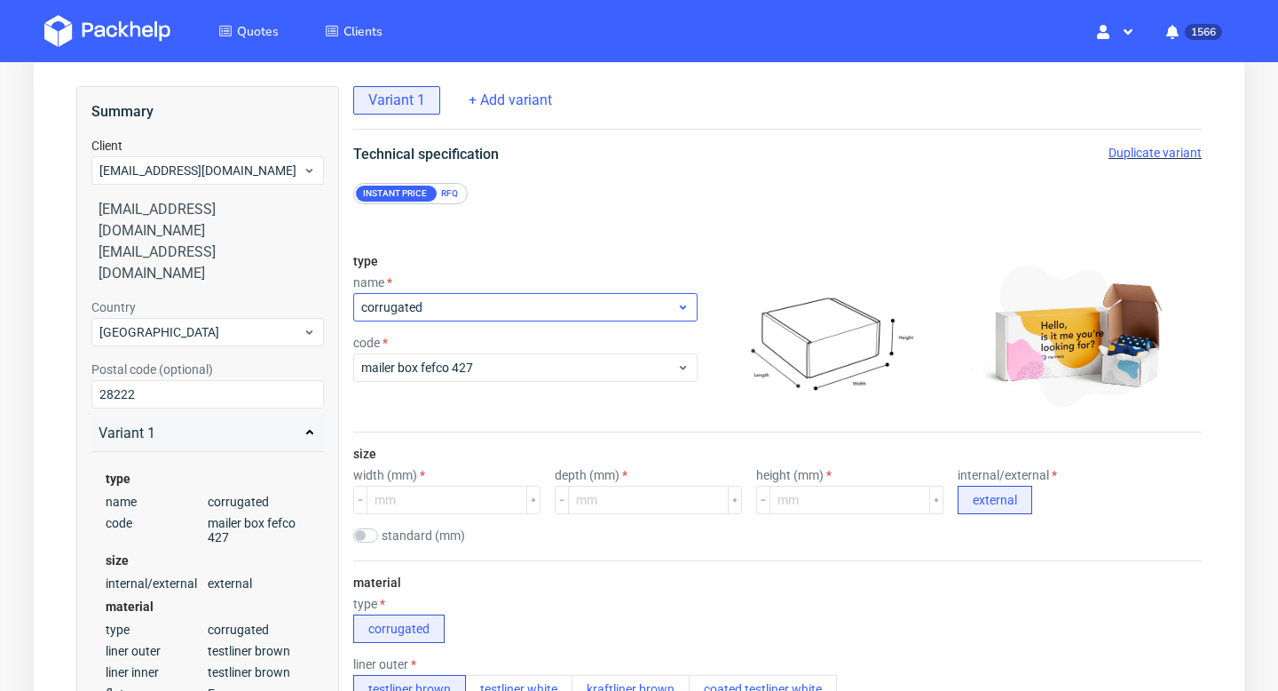
scroll to position [118, 0]
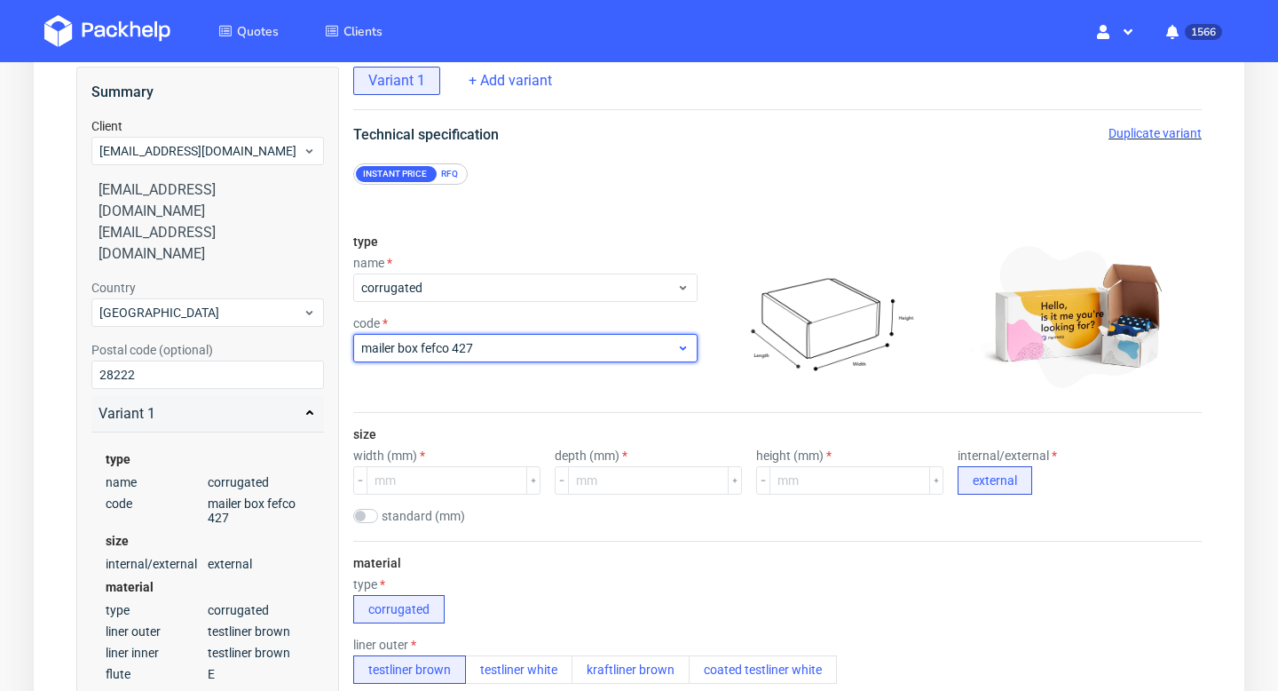
click at [501, 351] on span "mailer box fefco 427" at bounding box center [518, 348] width 315 height 18
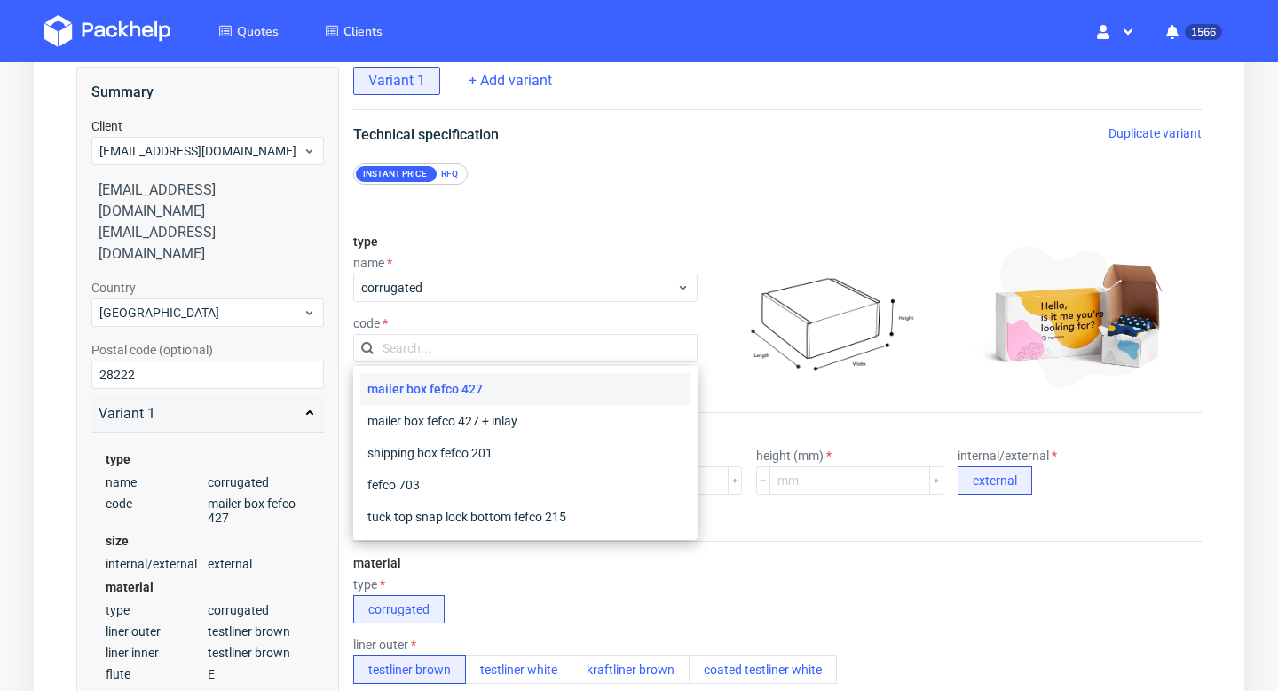
click at [453, 169] on div "RFQ" at bounding box center [449, 174] width 31 height 16
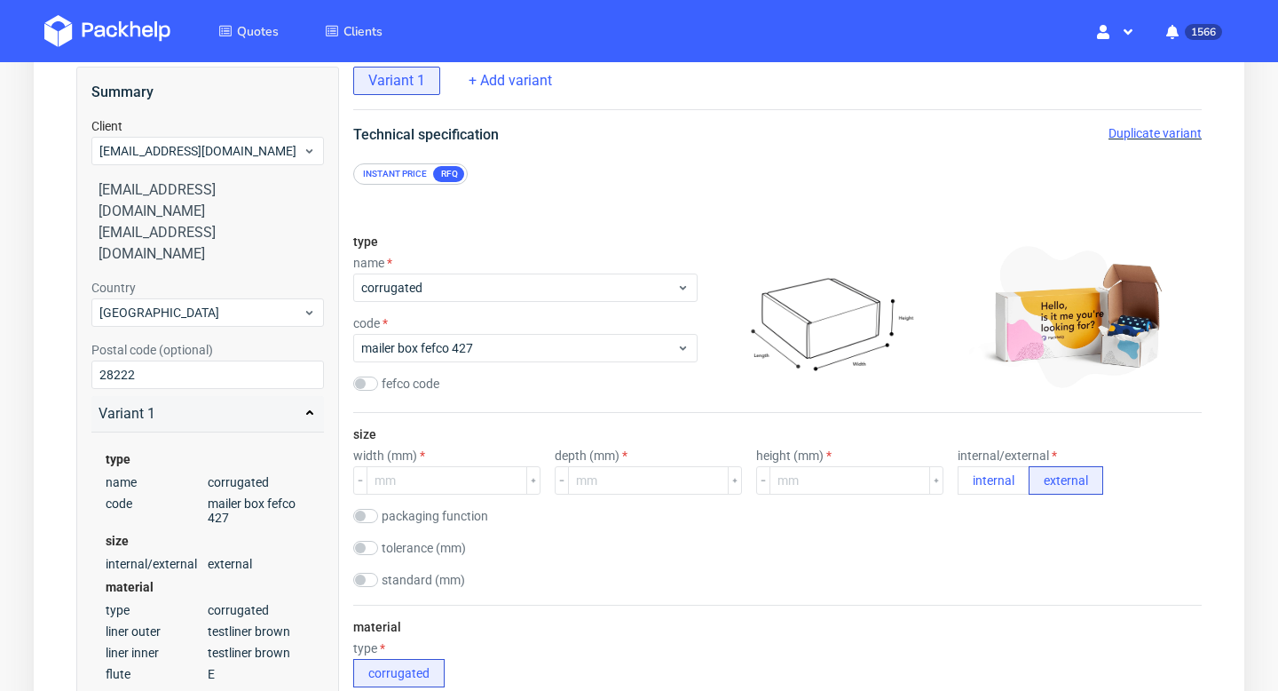
click at [421, 521] on label "packaging function" at bounding box center [435, 516] width 107 height 14
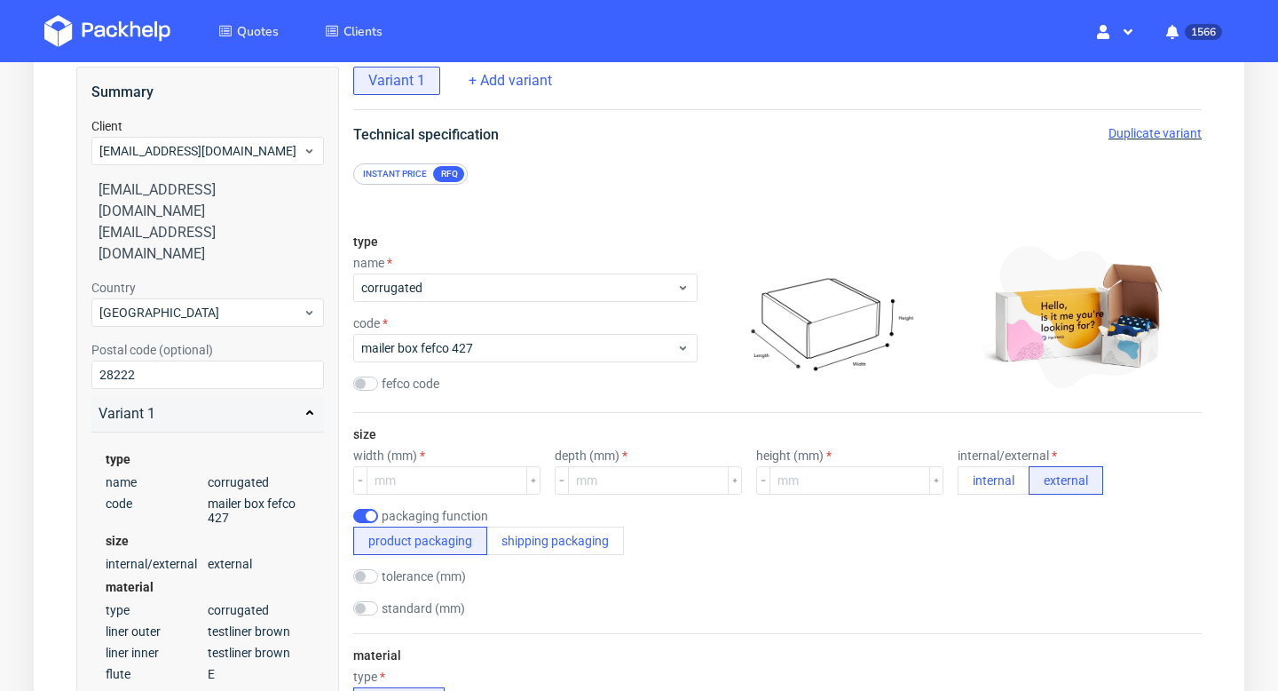
click at [421, 521] on label "packaging function" at bounding box center [435, 516] width 107 height 14
checkbox input "false"
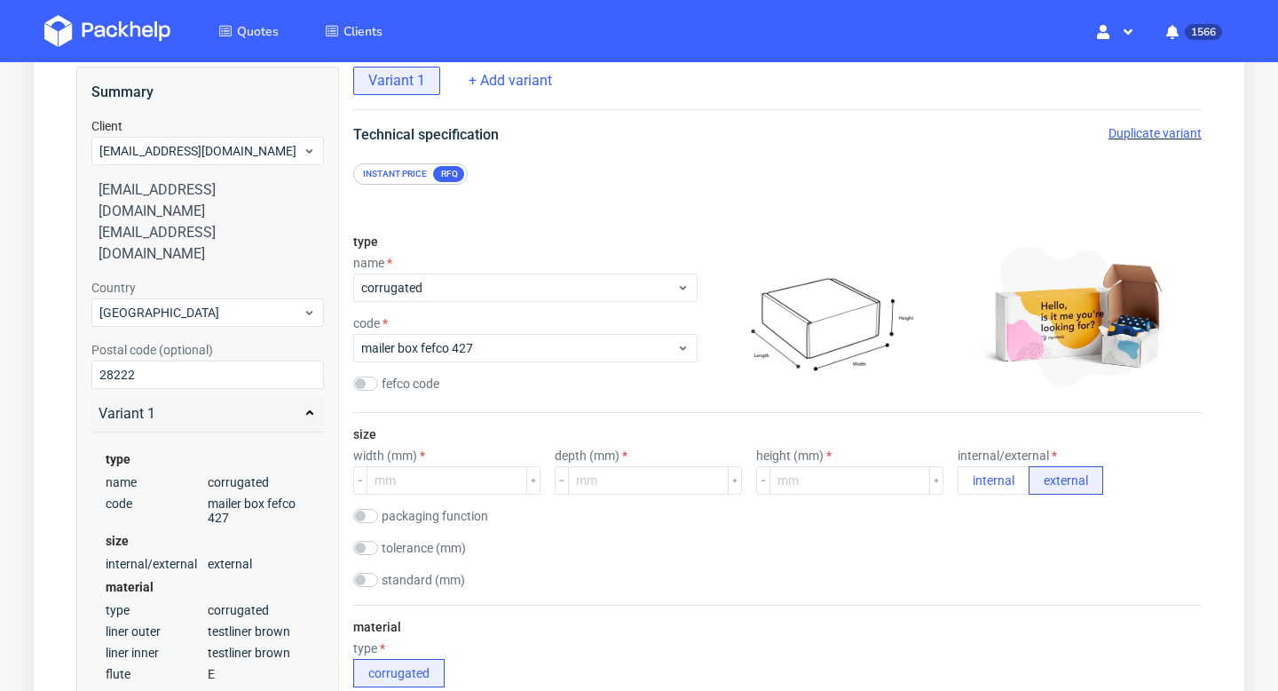
click at [416, 583] on label "standard (mm)" at bounding box center [423, 580] width 83 height 14
checkbox input "true"
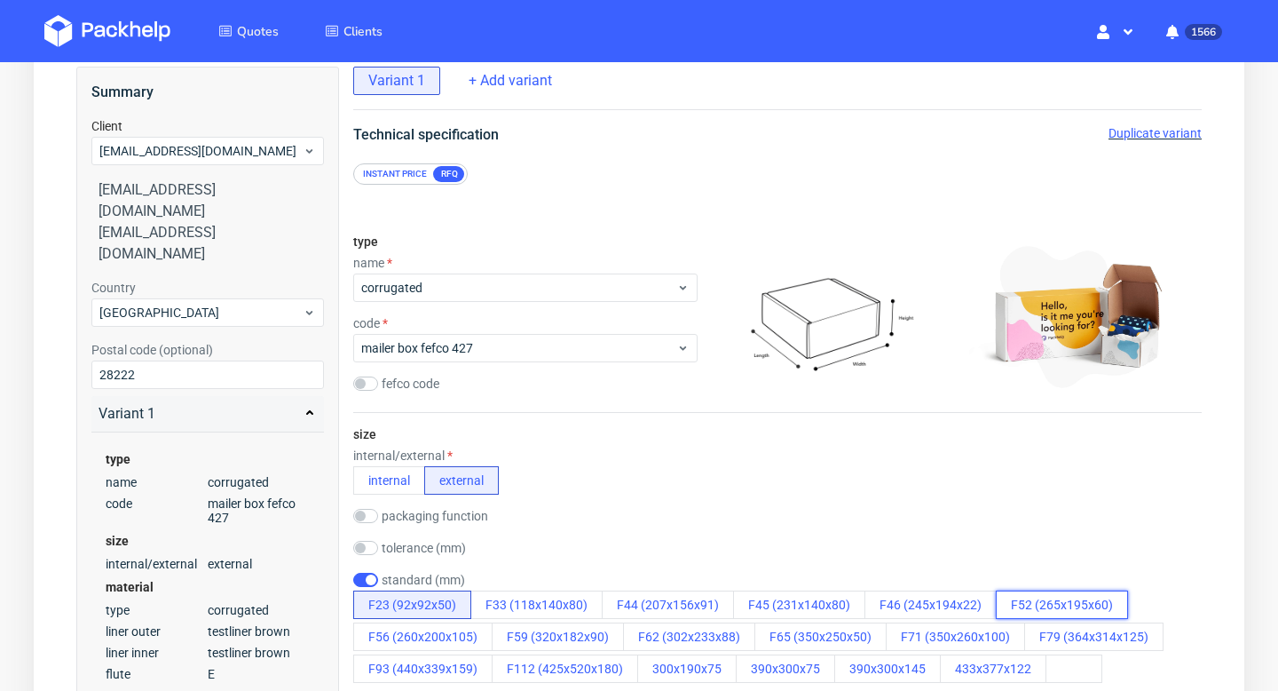
click at [1037, 599] on button "F52 (265x195x60)" at bounding box center [1062, 604] width 132 height 28
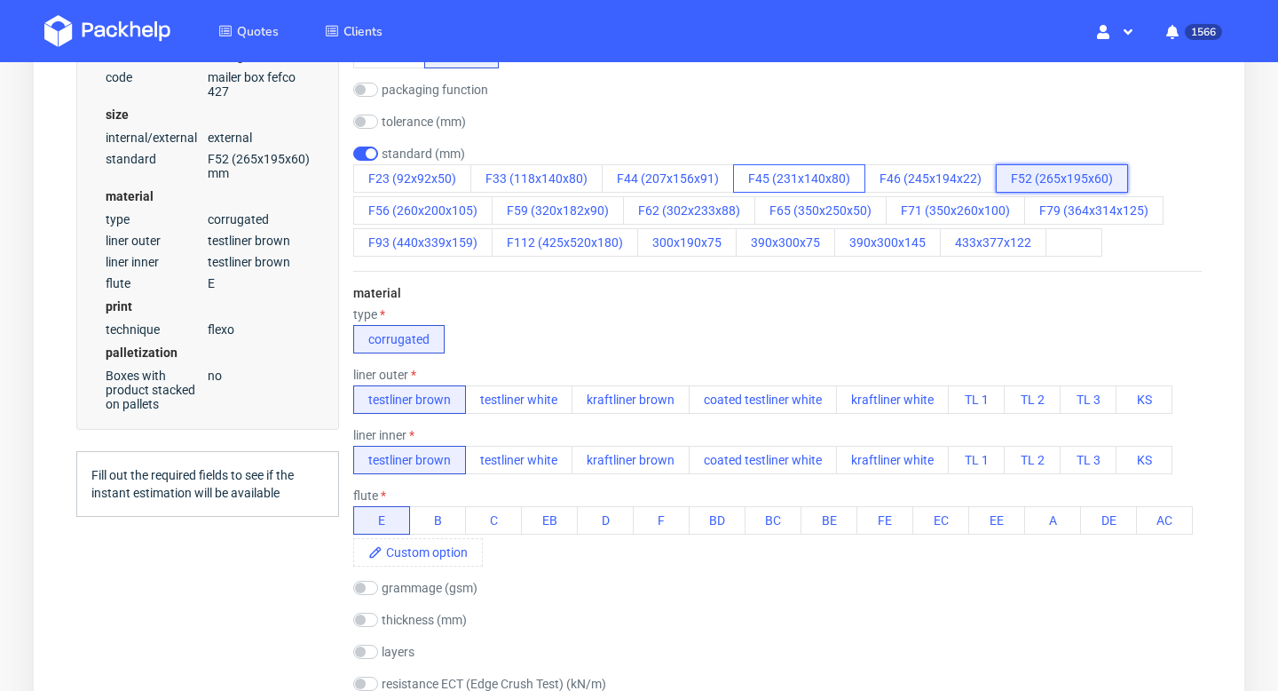
scroll to position [562, 0]
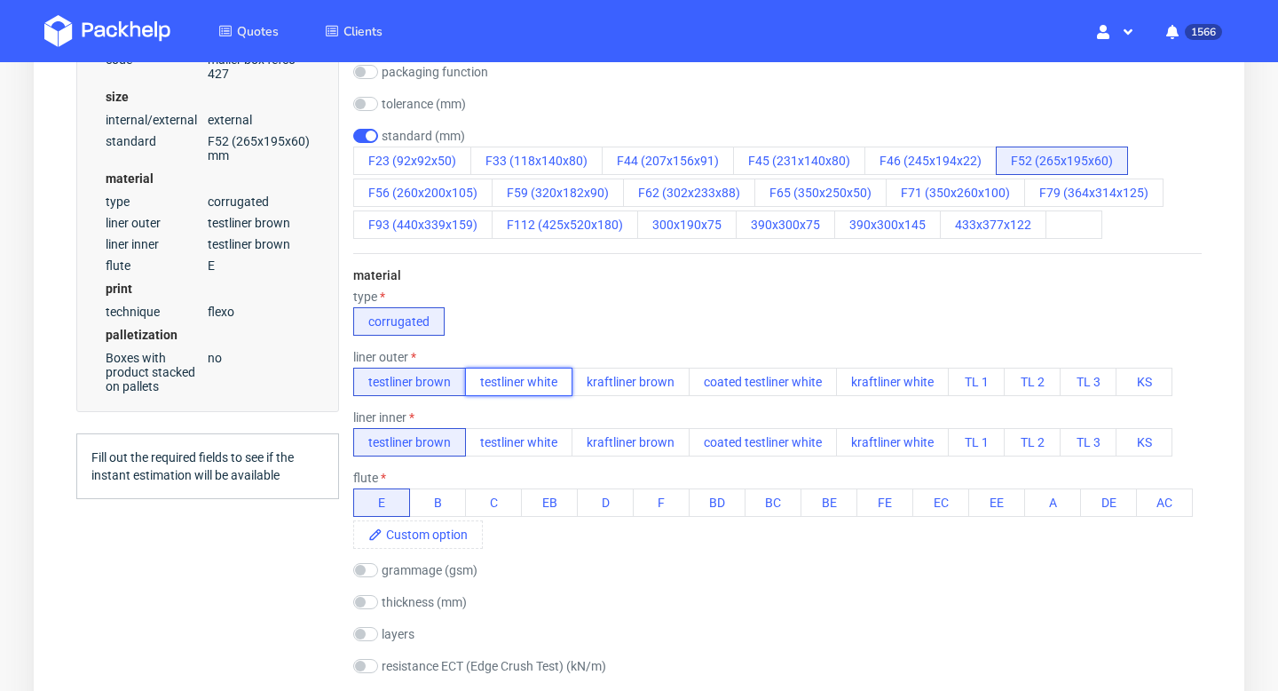
click at [539, 383] on button "testliner white" at bounding box center [518, 382] width 107 height 28
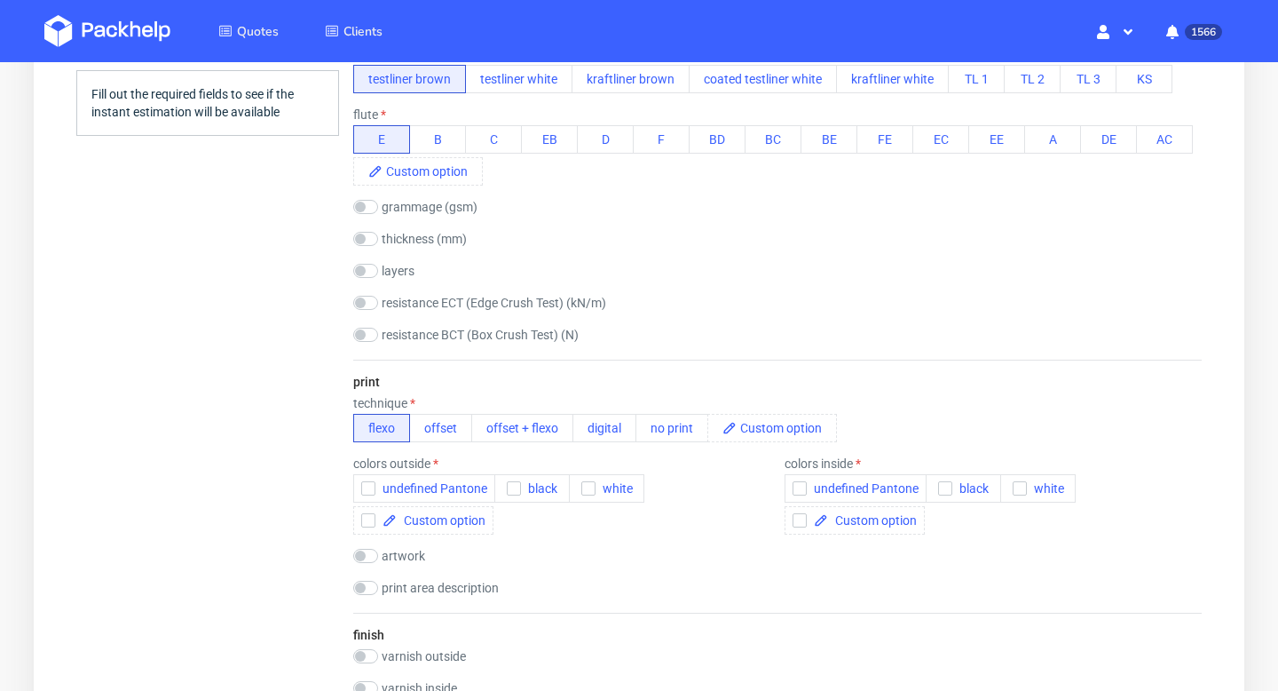
scroll to position [1064, 0]
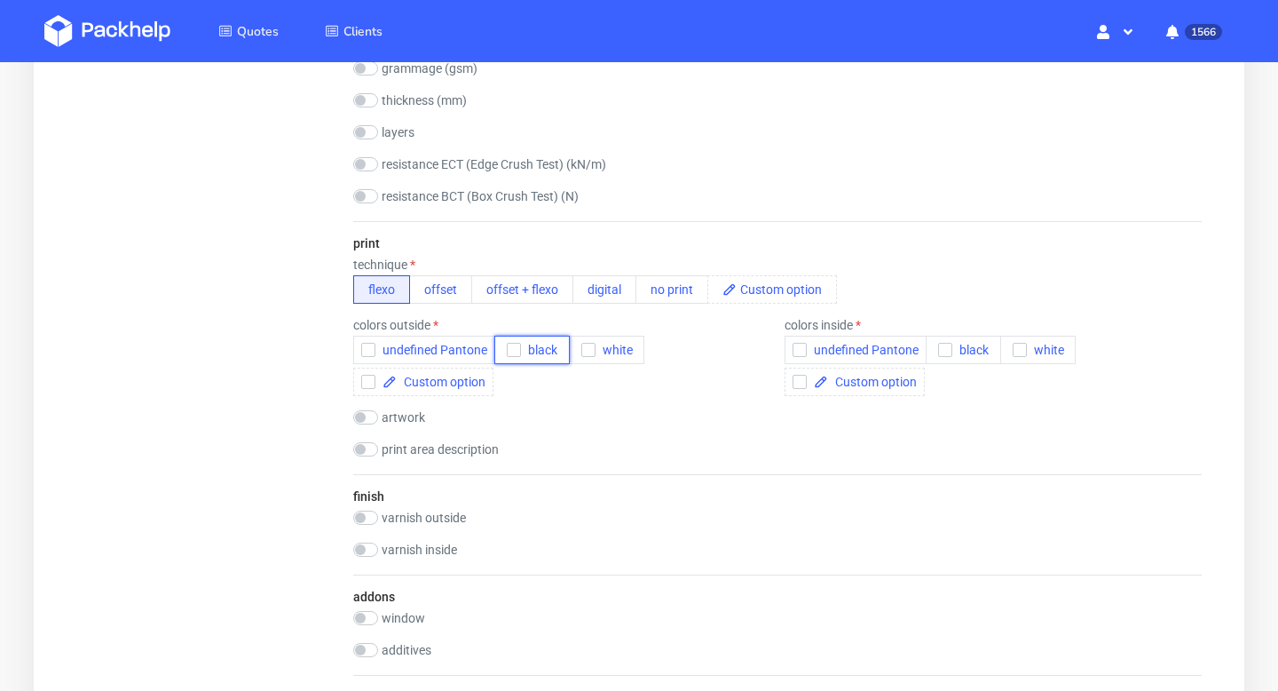
click at [511, 352] on use "button" at bounding box center [514, 350] width 8 height 6
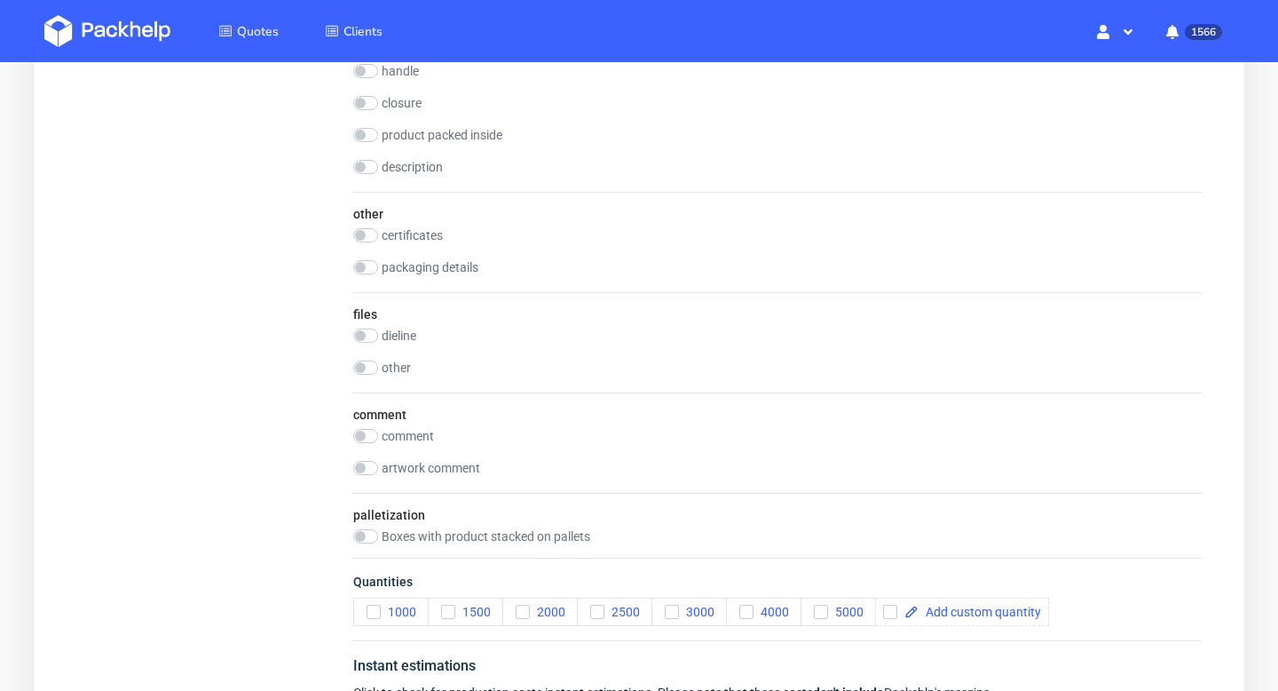
scroll to position [1706, 0]
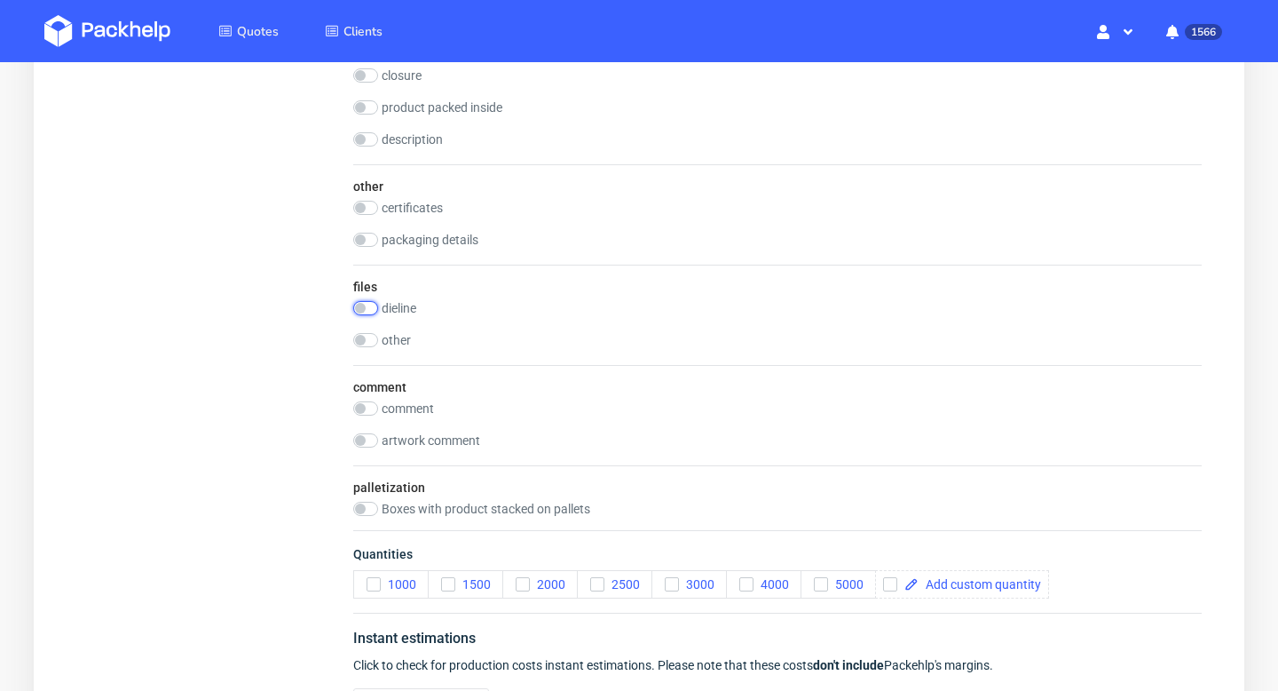
click at [368, 309] on input "checkbox" at bounding box center [365, 308] width 25 height 14
checkbox input "true"
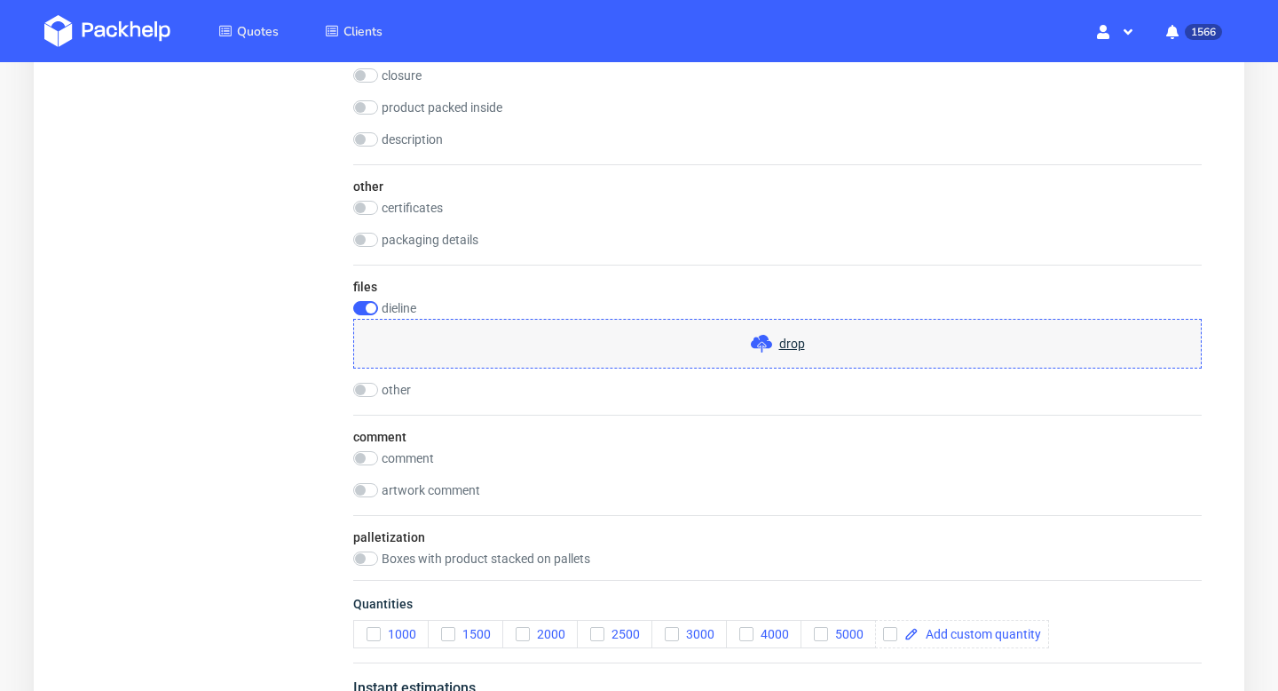
click at [637, 351] on div "drop" at bounding box center [777, 344] width 849 height 50
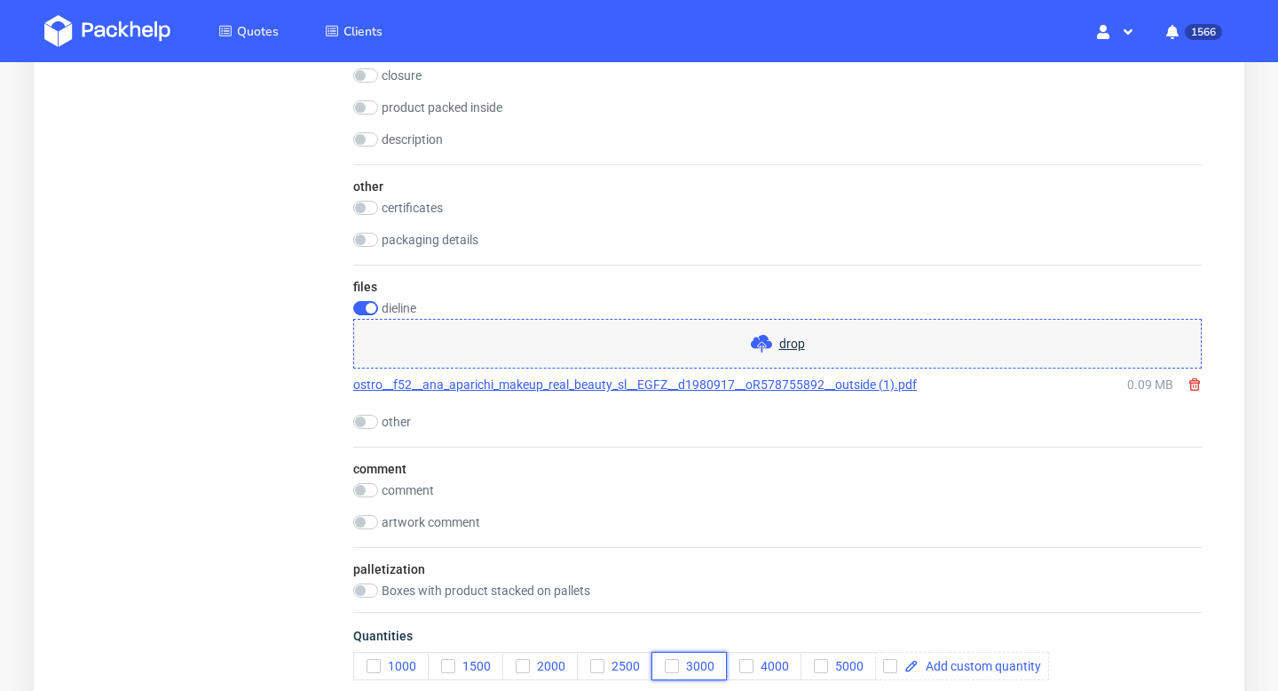
click at [673, 666] on use "button" at bounding box center [672, 666] width 8 height 6
click at [674, 668] on icon "button" at bounding box center [672, 666] width 12 height 12
click at [749, 661] on icon "button" at bounding box center [746, 666] width 12 height 12
click at [822, 661] on icon "button" at bounding box center [821, 666] width 12 height 12
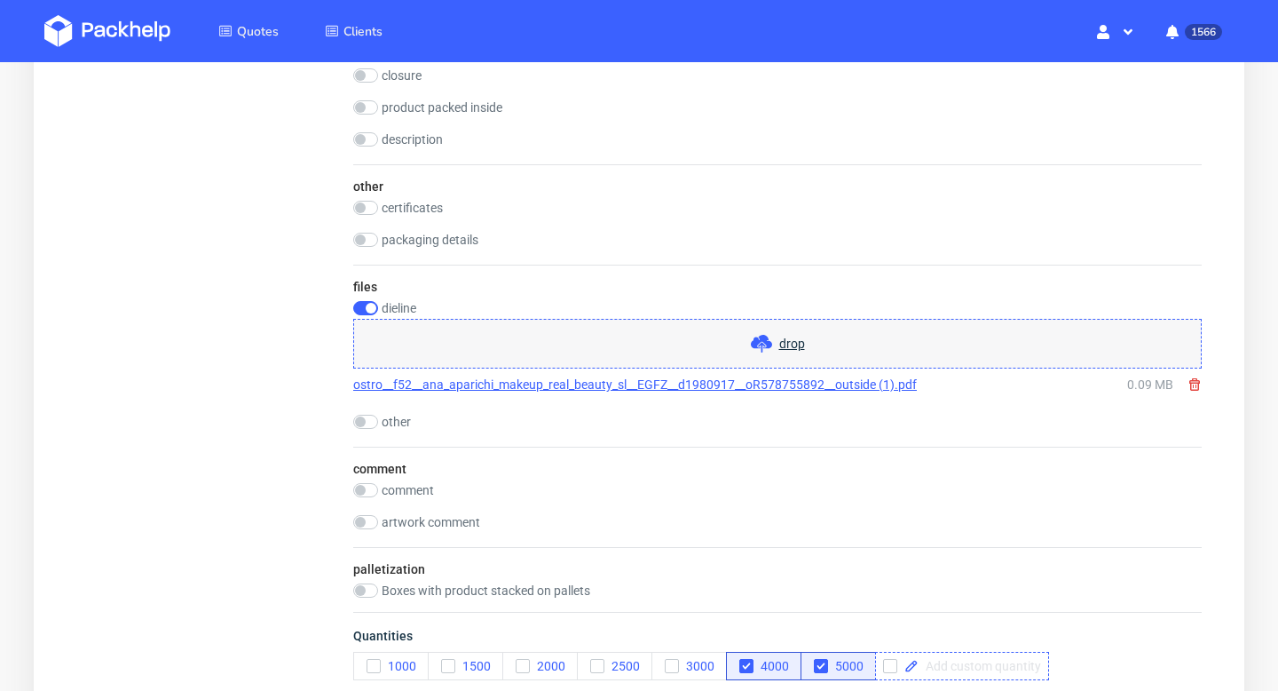
click at [937, 662] on span at bounding box center [980, 666] width 123 height 12
checkbox input "true"
click at [1008, 642] on span "Quantities" at bounding box center [777, 639] width 849 height 25
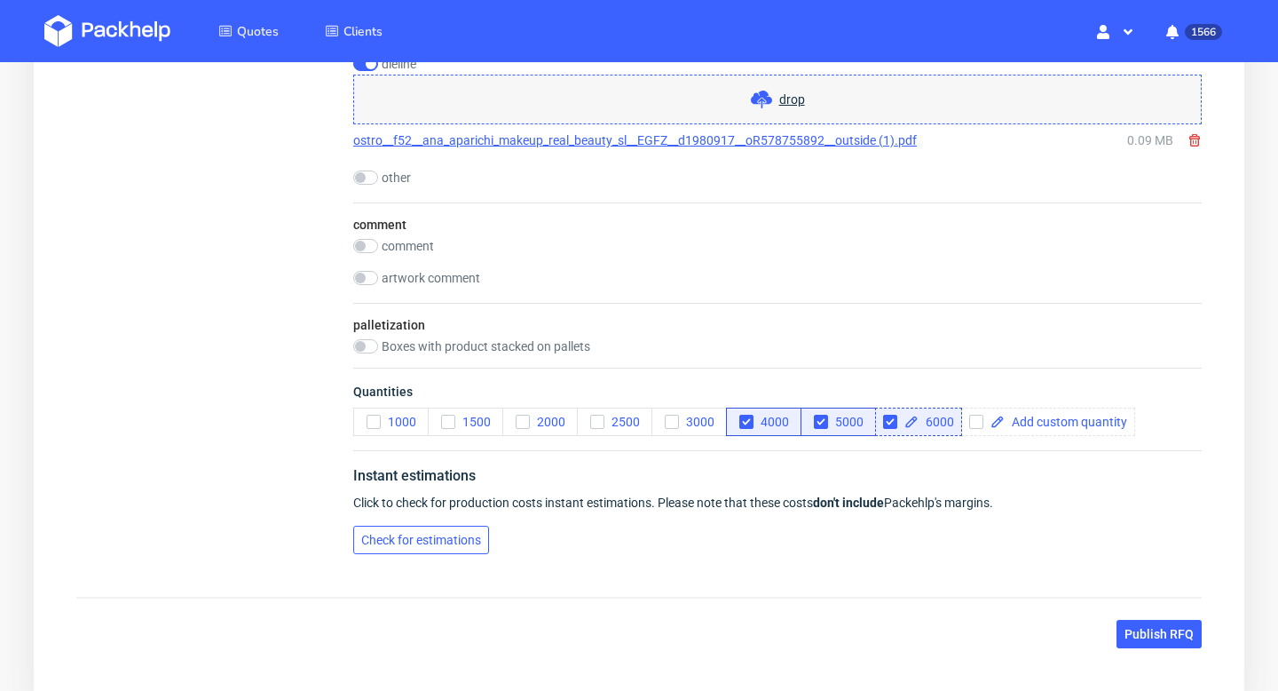
scroll to position [2051, 0]
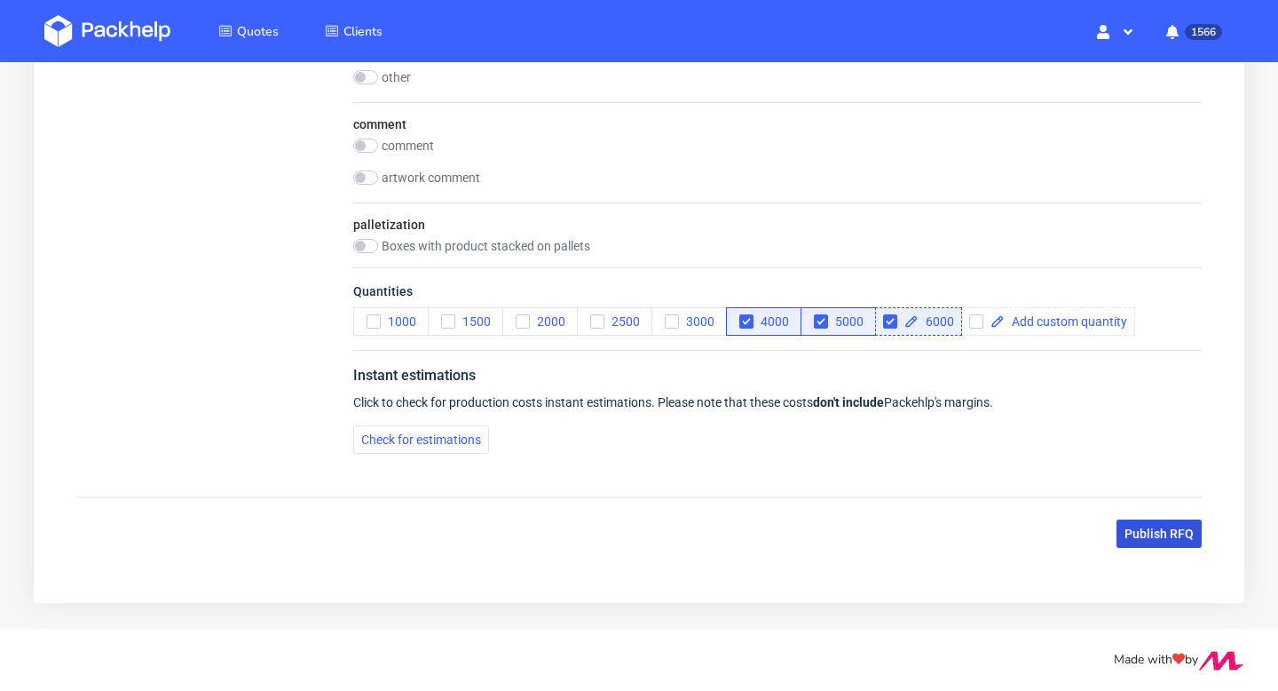
click at [1157, 536] on span "Publish RFQ" at bounding box center [1159, 533] width 69 height 12
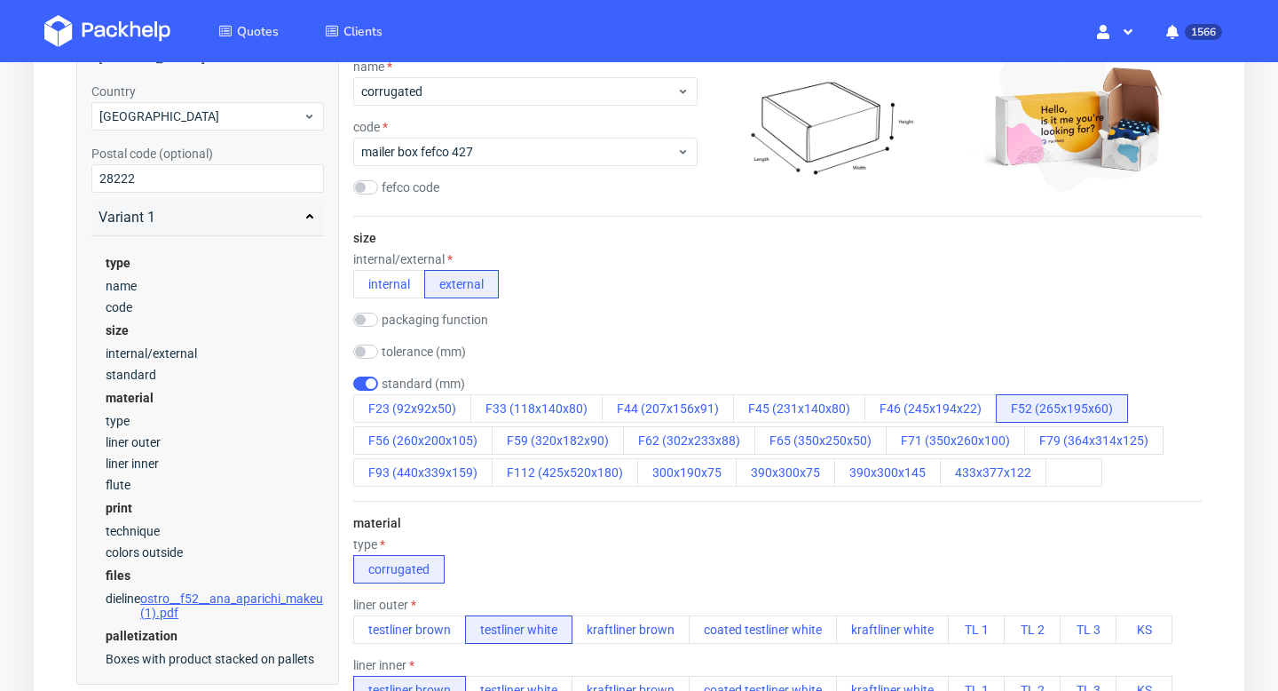
scroll to position [0, 0]
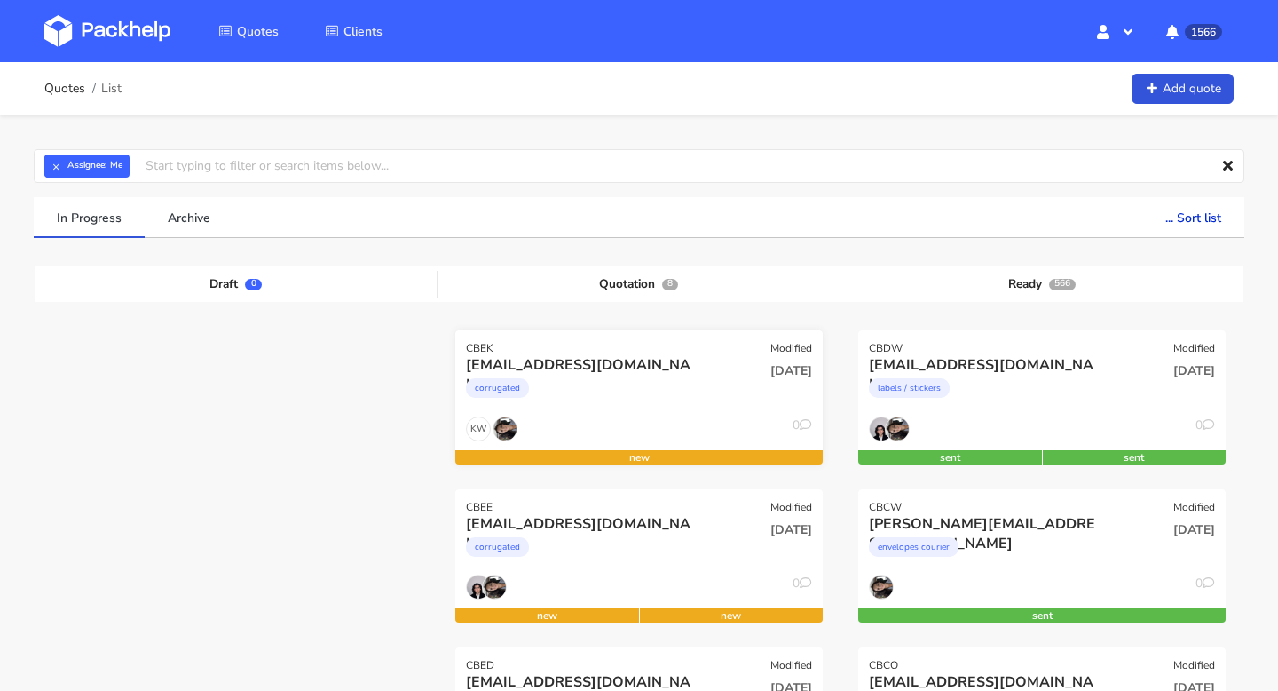
click at [667, 369] on div "[EMAIL_ADDRESS][DOMAIN_NAME]" at bounding box center [583, 365] width 235 height 20
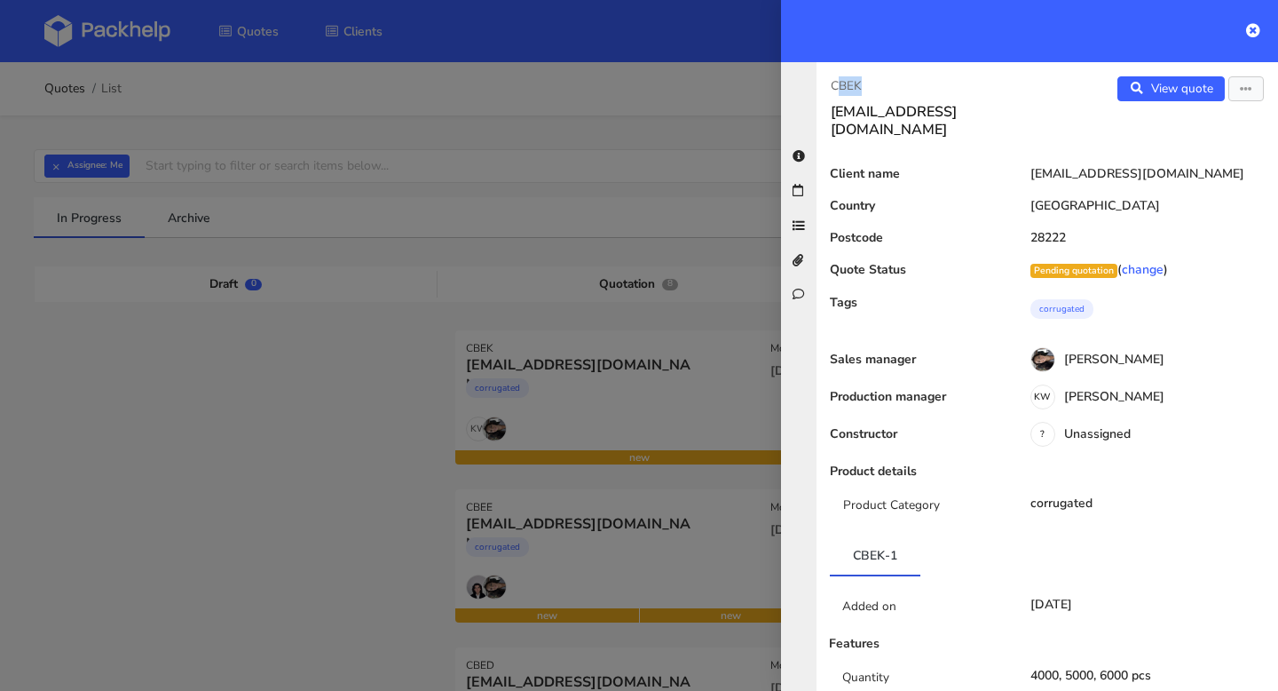
drag, startPoint x: 871, startPoint y: 78, endPoint x: 833, endPoint y: 78, distance: 38.2
click at [833, 78] on p "CBEK" at bounding box center [932, 86] width 202 height 20
copy p "CBEK"
click at [1253, 25] on icon at bounding box center [1253, 30] width 14 height 14
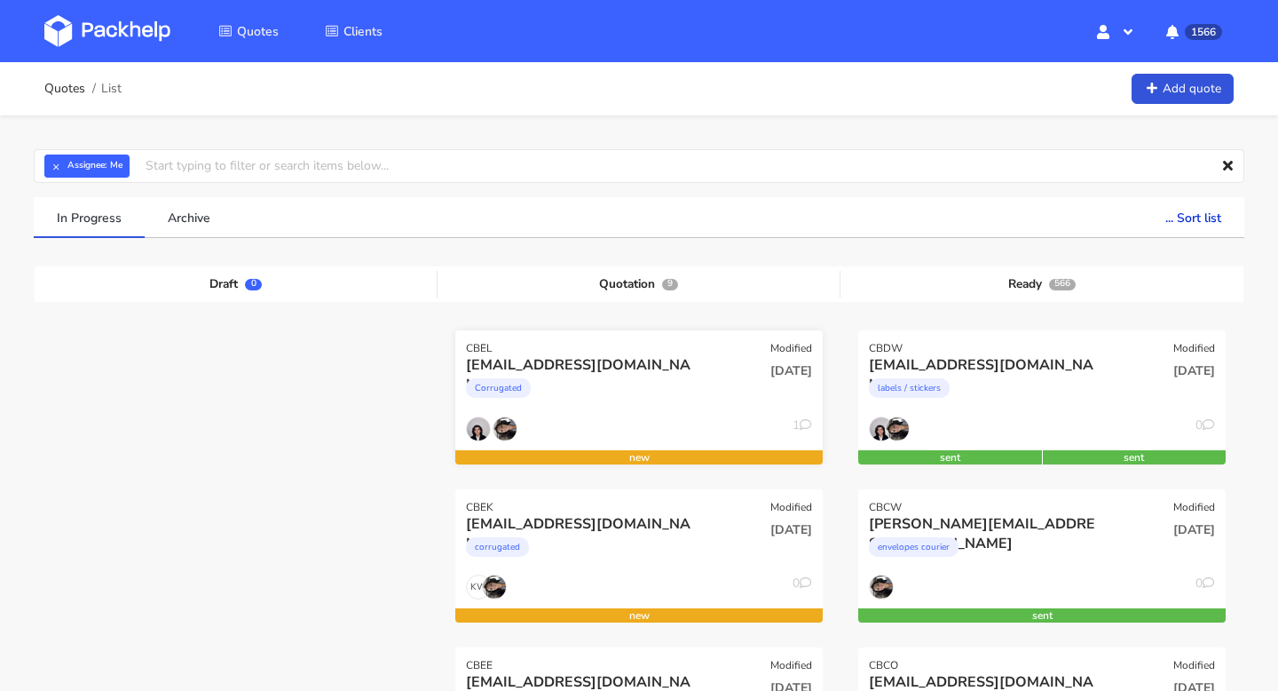
click at [664, 369] on div "[EMAIL_ADDRESS][DOMAIN_NAME]" at bounding box center [583, 365] width 235 height 20
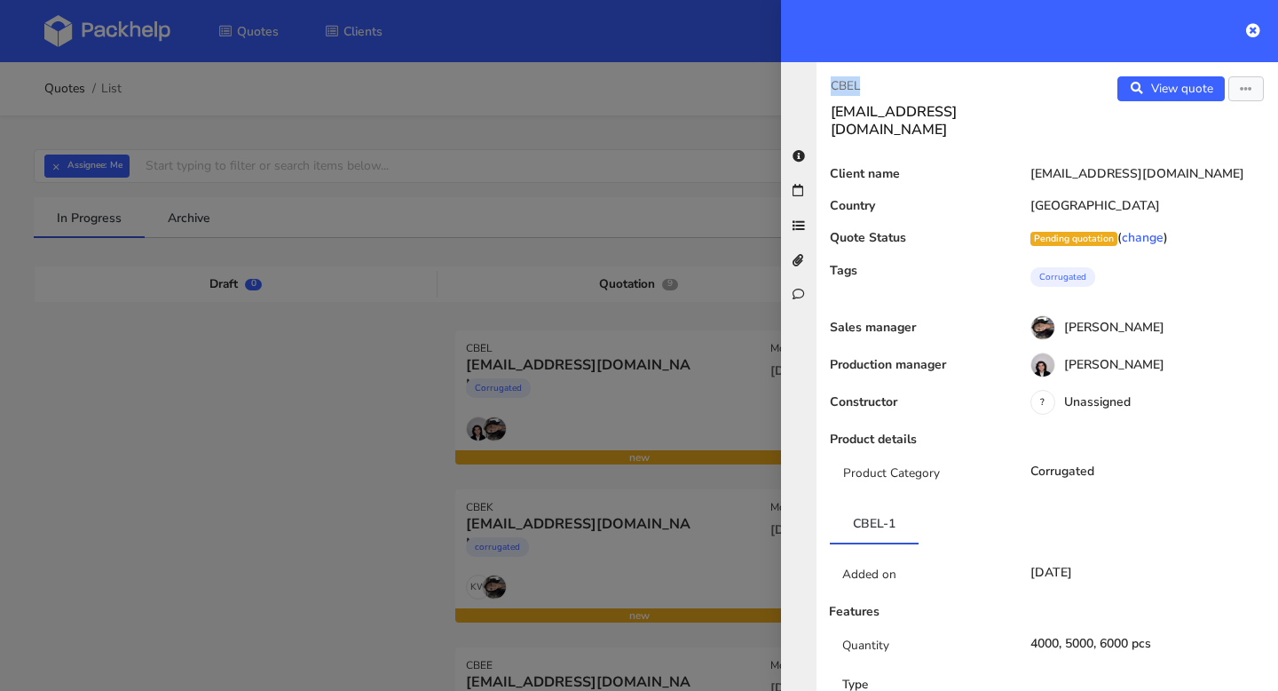
drag, startPoint x: 867, startPoint y: 81, endPoint x: 807, endPoint y: 81, distance: 60.4
click at [808, 81] on div "CBEL [EMAIL_ADDRESS][DOMAIN_NAME] View quote Edit quote Client name [EMAIL_ADDR…" at bounding box center [1029, 376] width 497 height 629
copy p "CBEL"
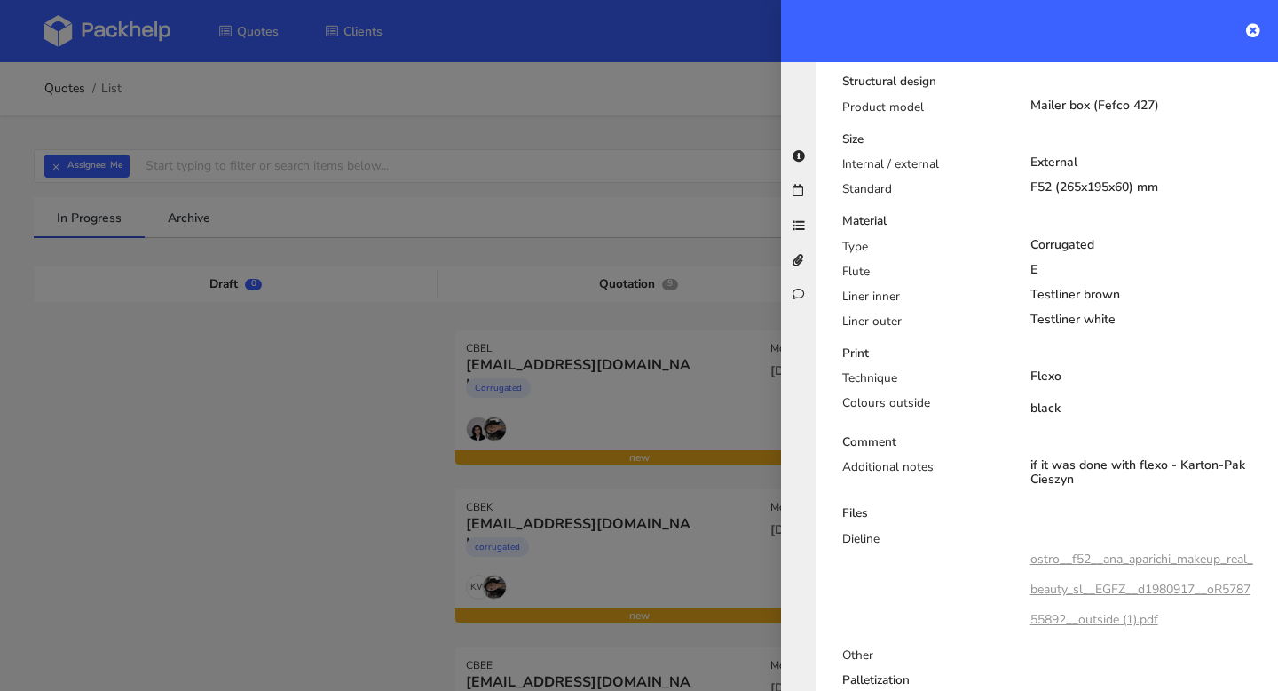
scroll to position [656, 0]
drag, startPoint x: 1181, startPoint y: 450, endPoint x: 1181, endPoint y: 471, distance: 21.3
click at [1181, 471] on div "Additional notes if it was done with flexo - Karton-[GEOGRAPHIC_DATA]" at bounding box center [1054, 481] width 451 height 39
copy div "Karton-Pak Cieszyn"
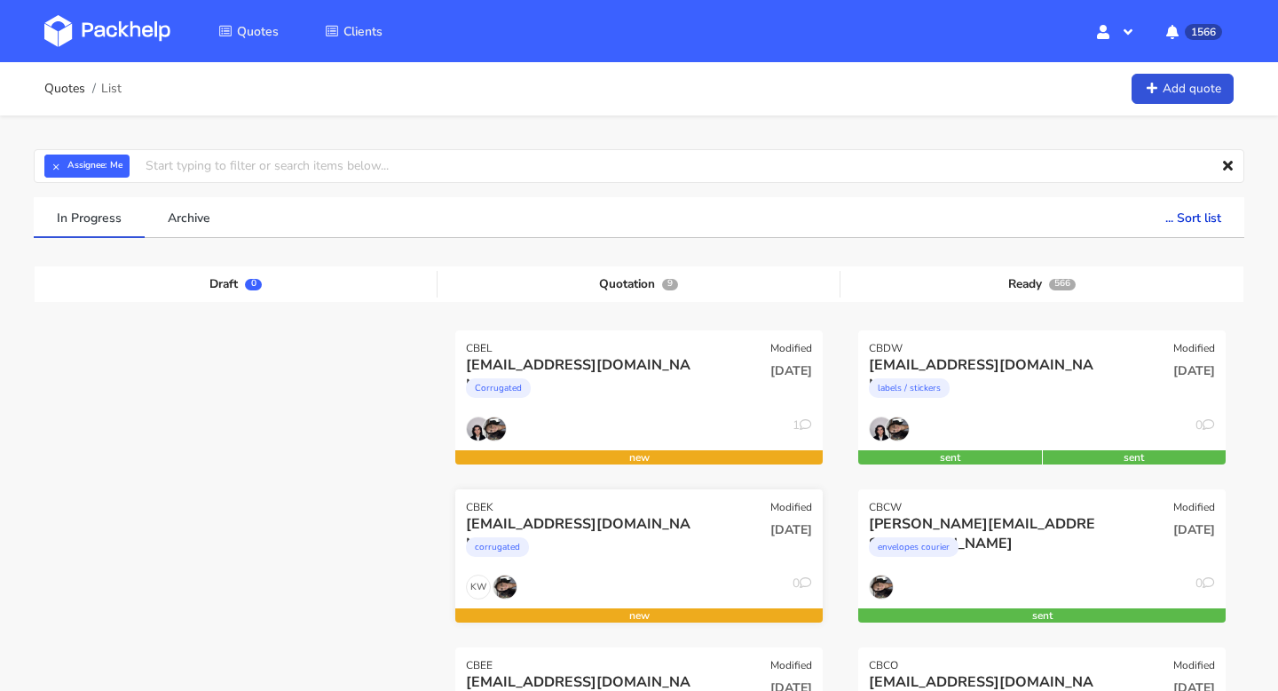
click at [603, 529] on div "[EMAIL_ADDRESS][DOMAIN_NAME]" at bounding box center [583, 524] width 235 height 20
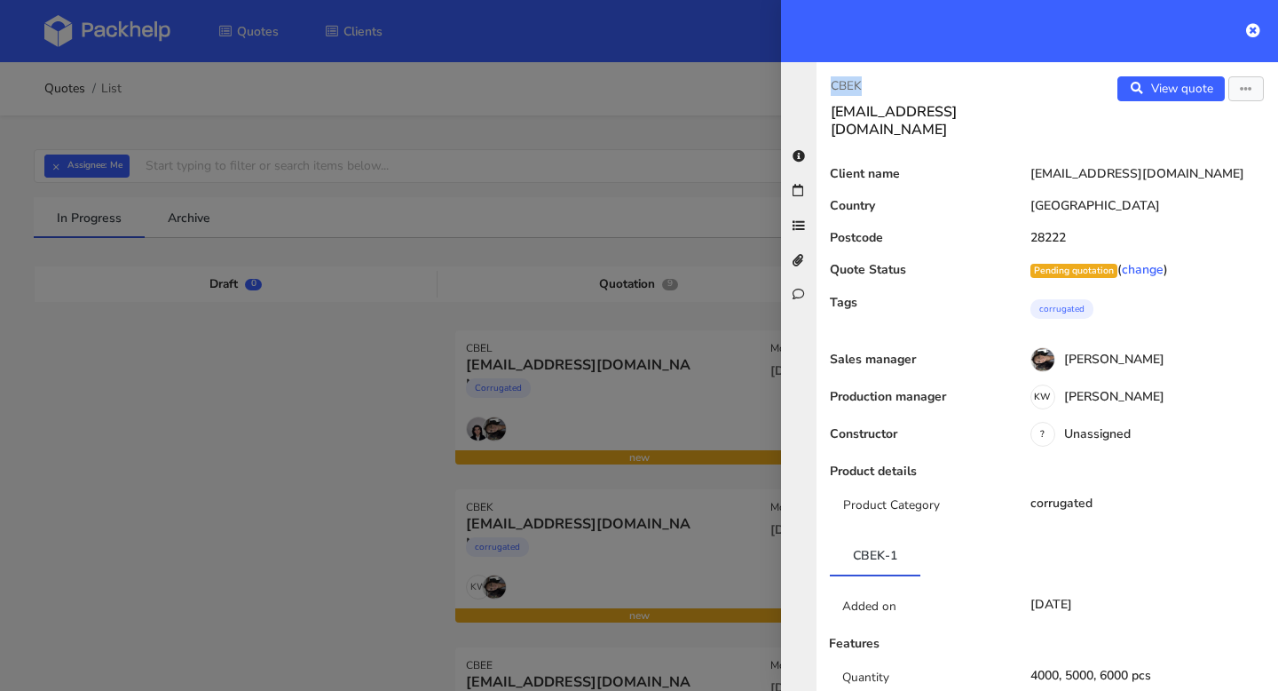
drag, startPoint x: 877, startPoint y: 83, endPoint x: 820, endPoint y: 83, distance: 56.8
click at [820, 83] on div "CBEK [EMAIL_ADDRESS][DOMAIN_NAME]" at bounding box center [932, 107] width 231 height 62
copy p "CBEK"
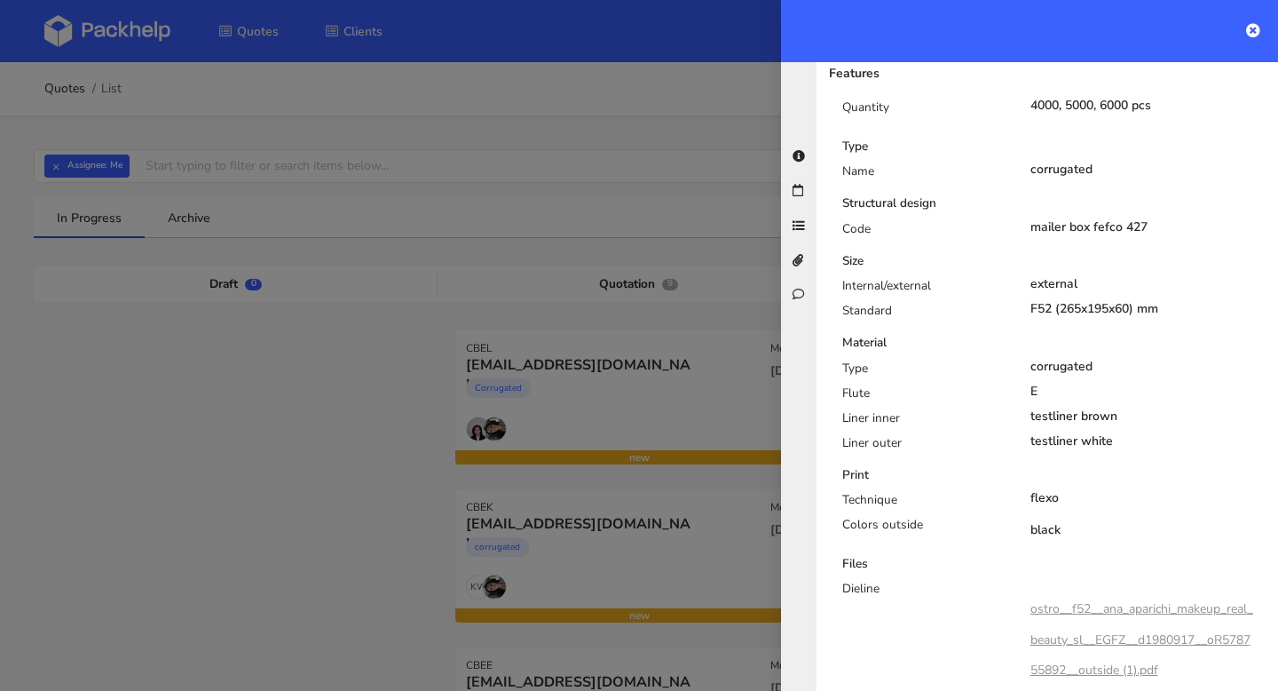
scroll to position [1037, 0]
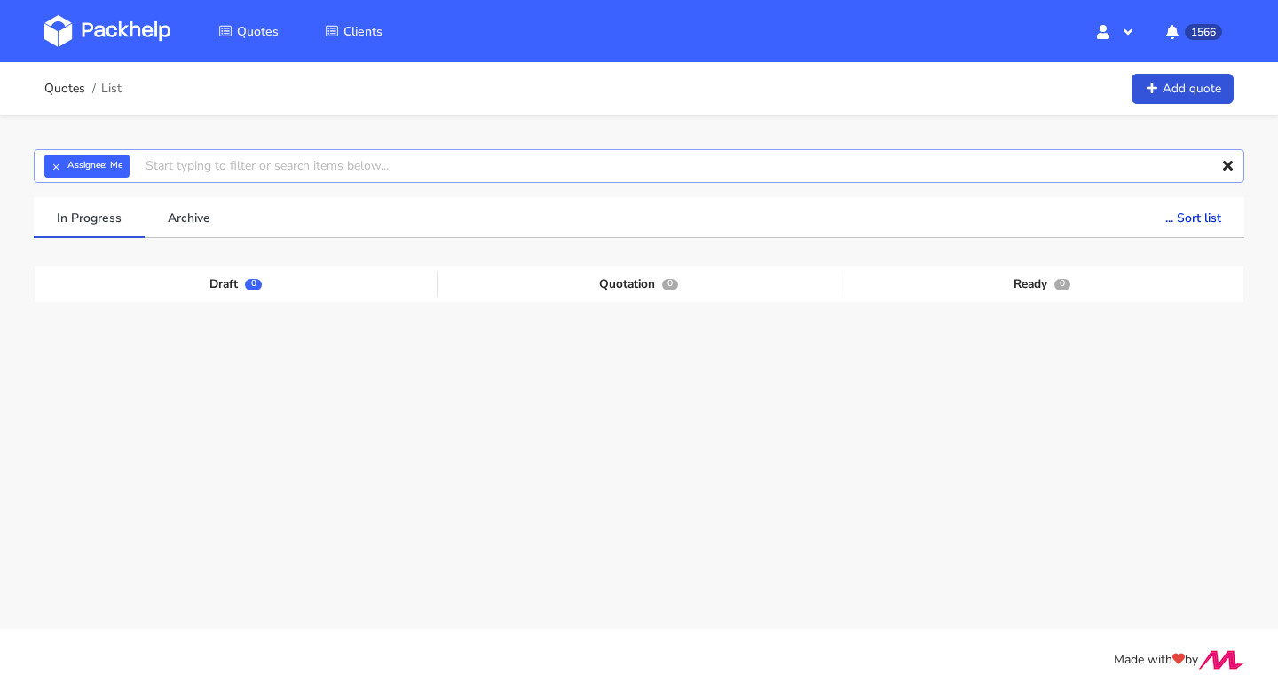
click at [187, 170] on input "text" at bounding box center [639, 166] width 1211 height 34
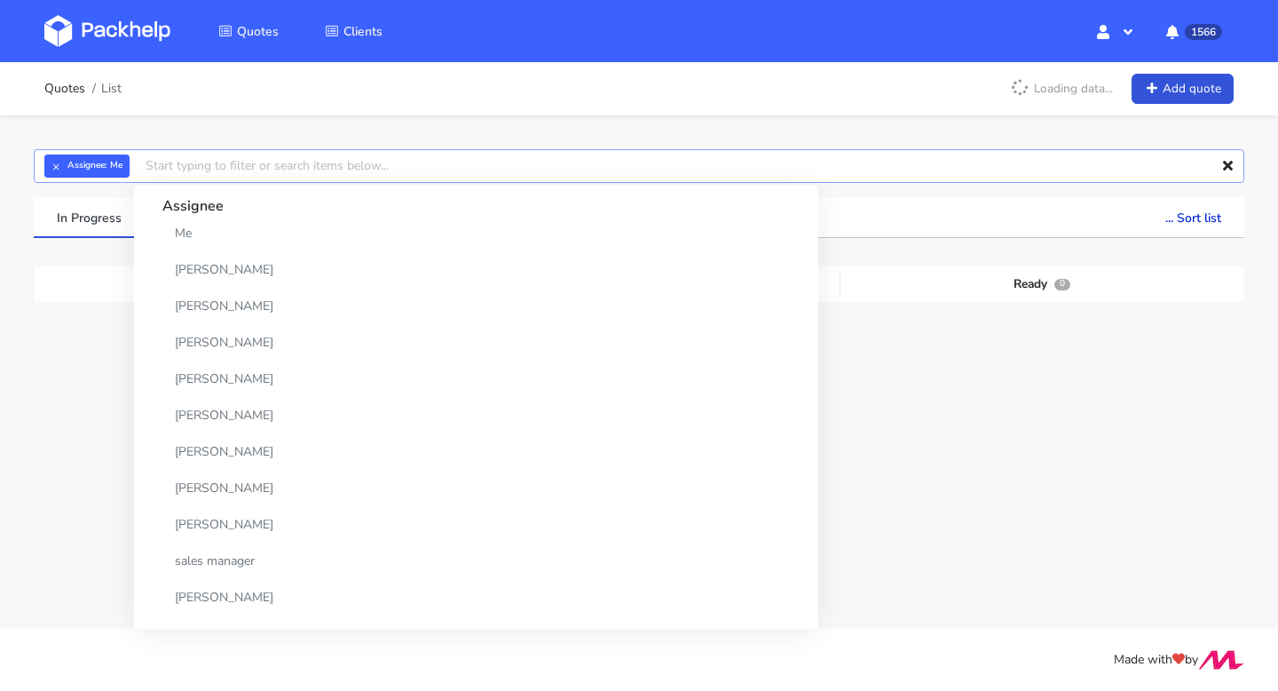
paste input "CBEK"
type input "CBEK"
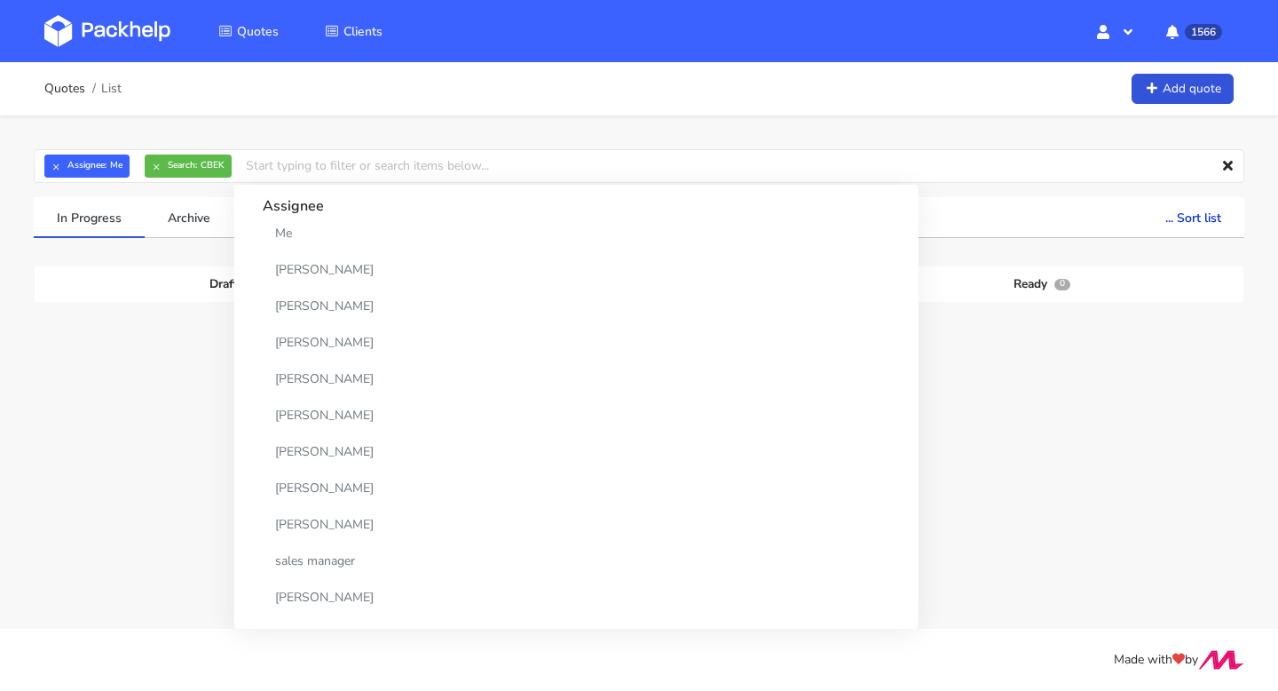
click at [912, 387] on div at bounding box center [1042, 409] width 403 height 158
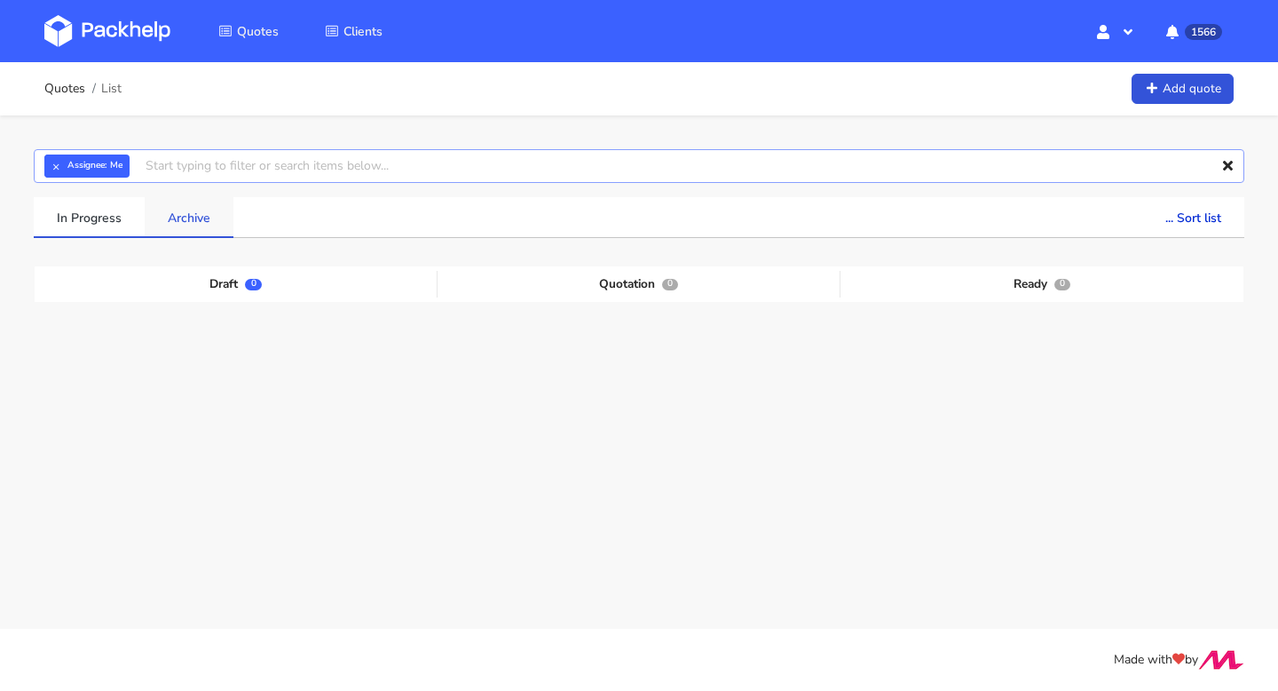
click at [225, 176] on input "text" at bounding box center [639, 166] width 1211 height 34
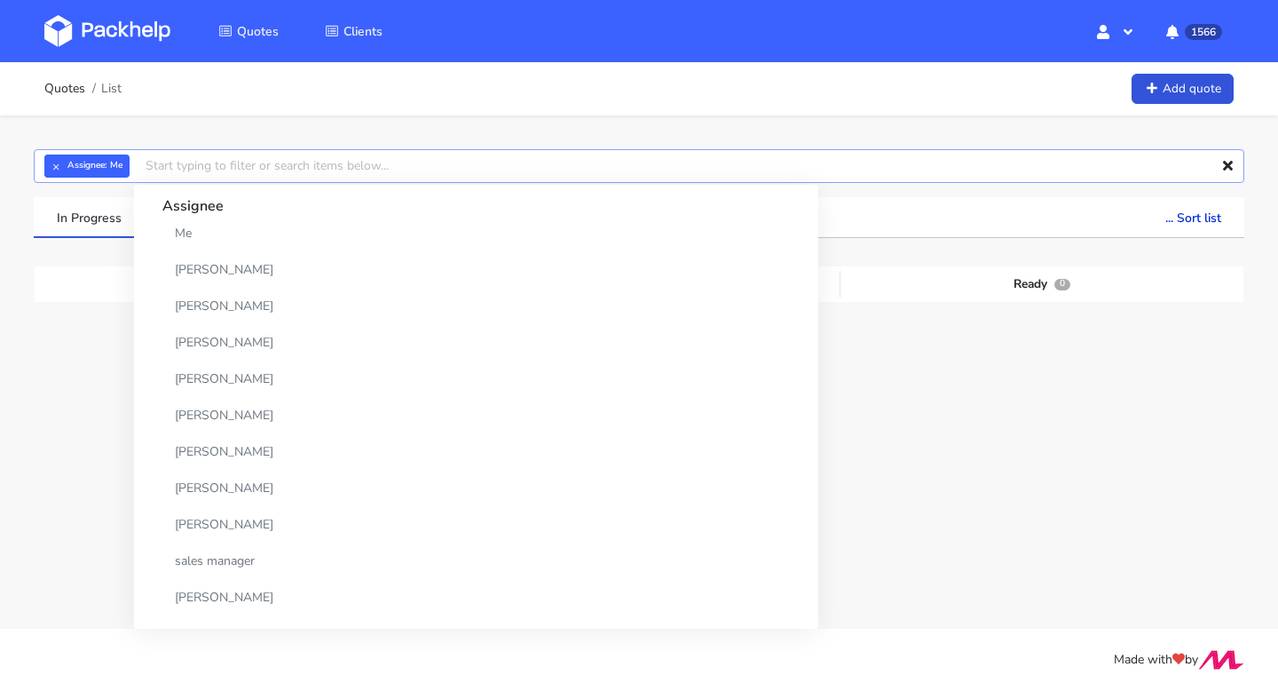
paste input "CAUS"
type input "CAUS"
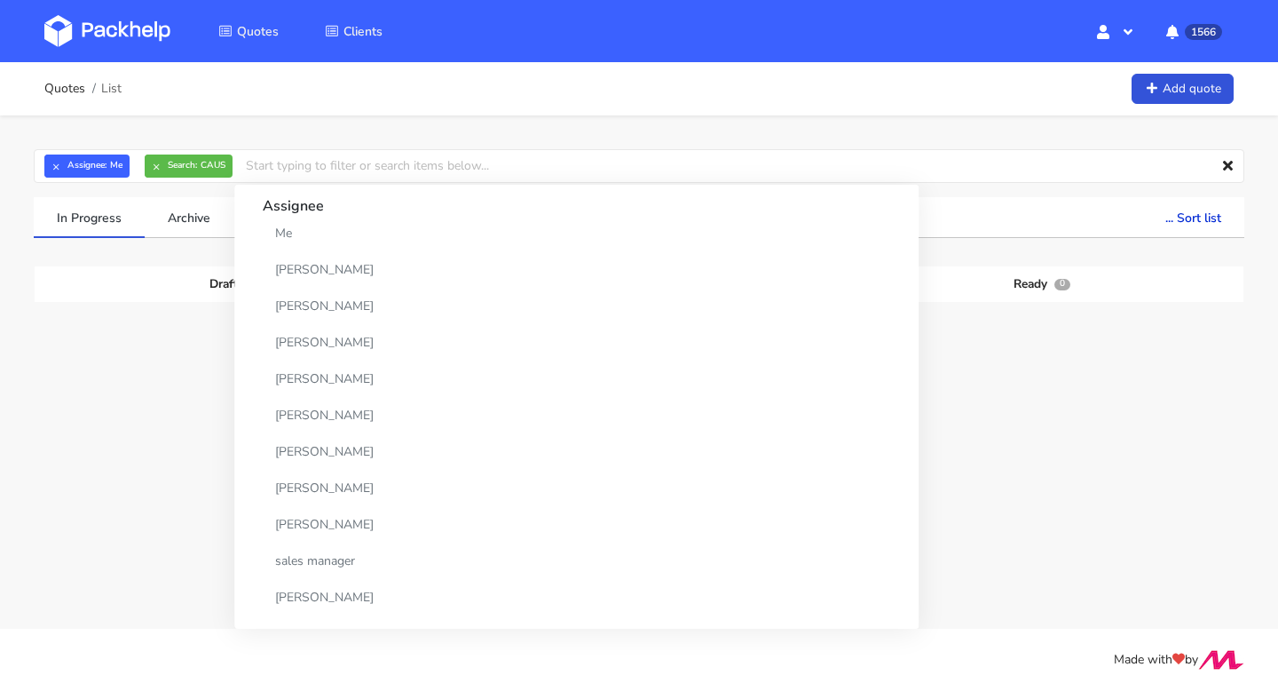
click at [811, 354] on div "Modified" at bounding box center [792, 348] width 42 height 14
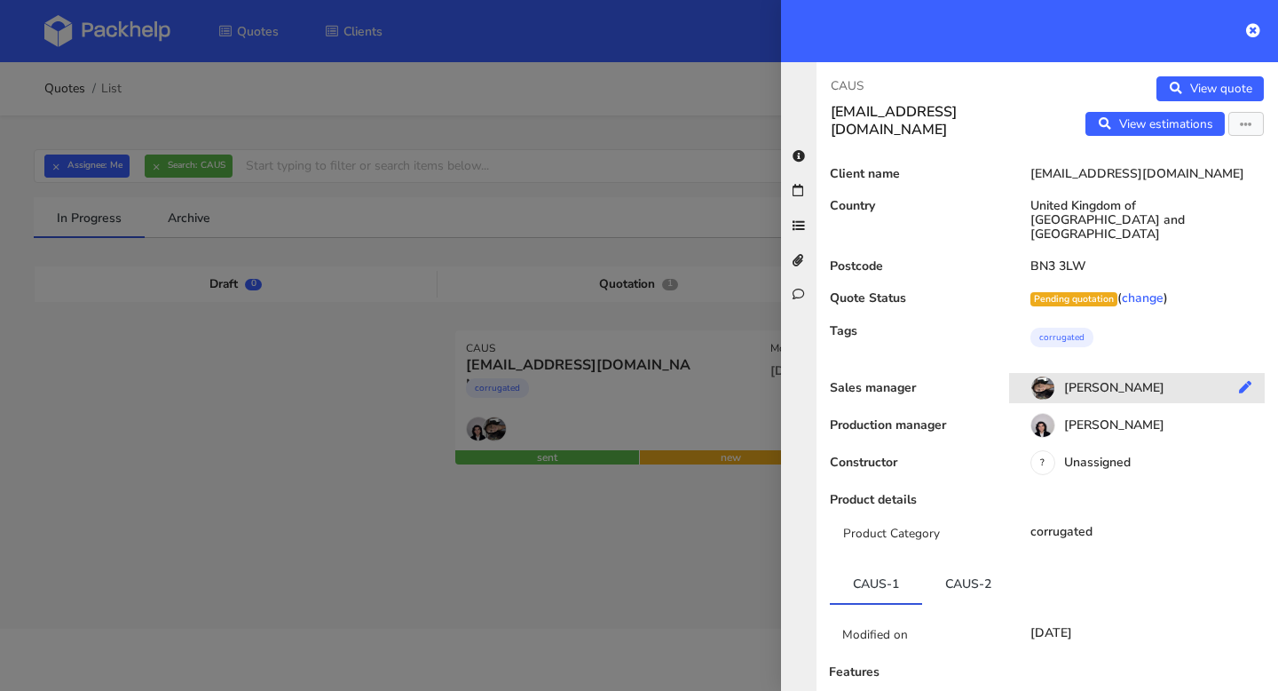
scroll to position [312, 0]
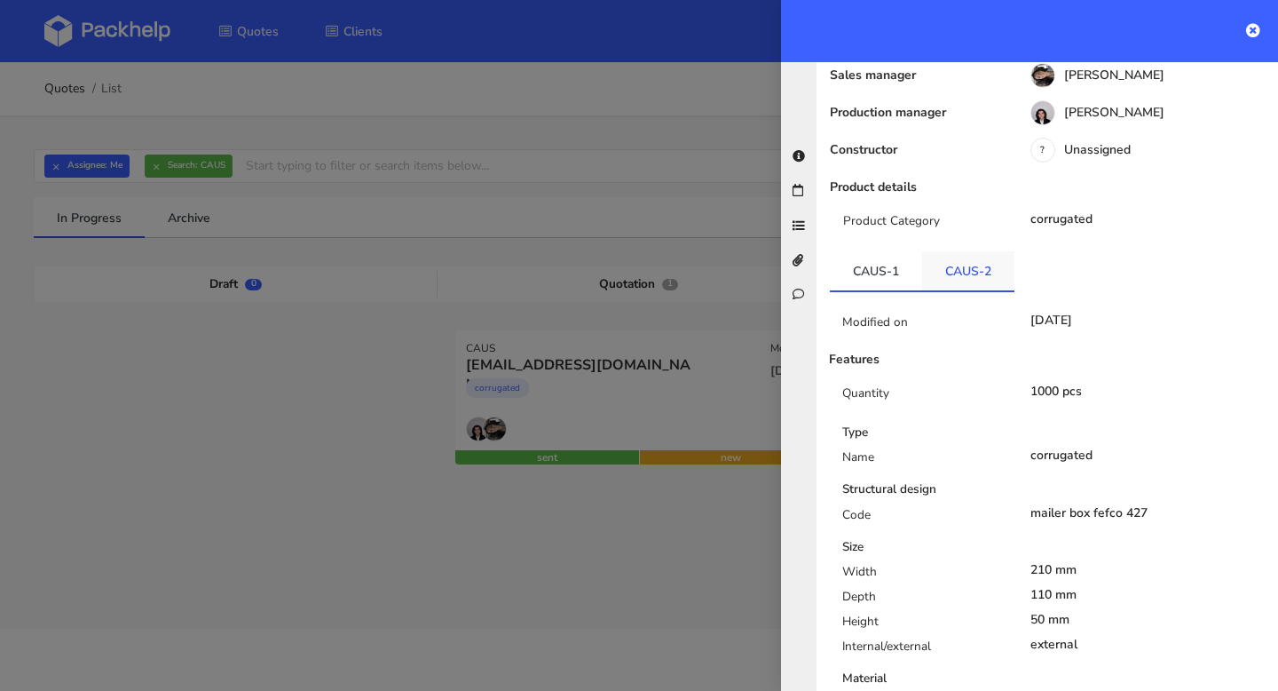
click at [969, 272] on link "CAUS-2" at bounding box center [968, 270] width 92 height 39
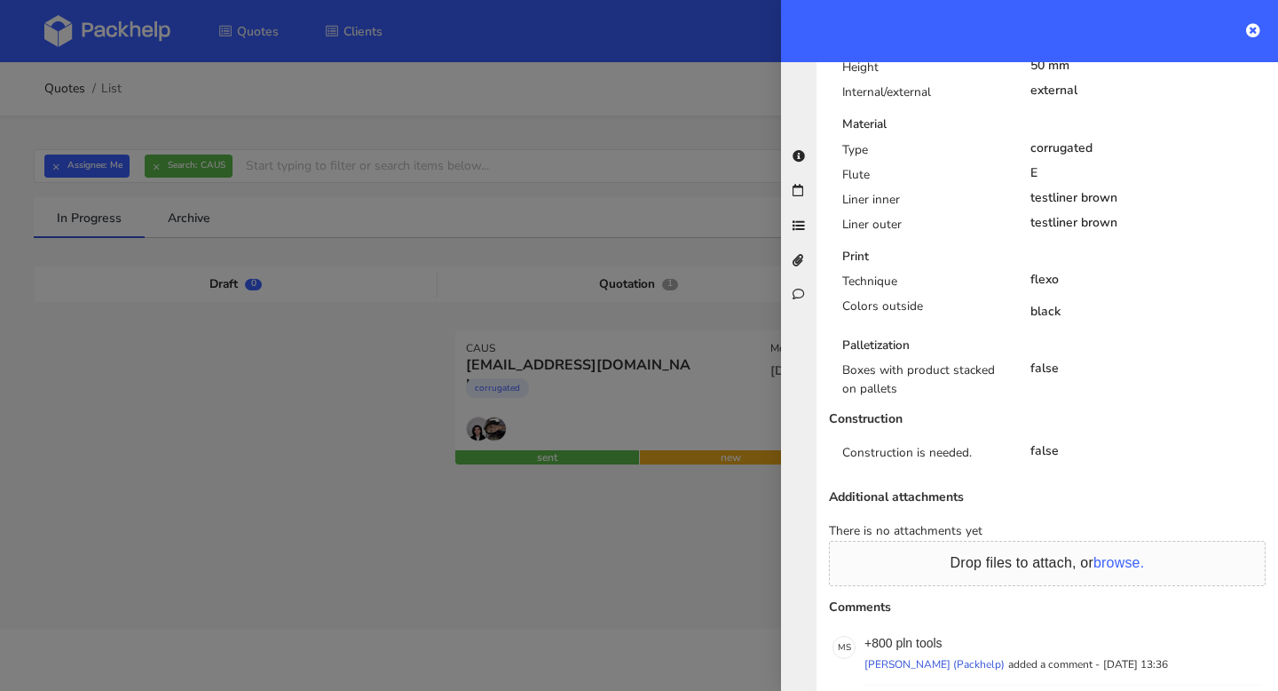
scroll to position [991, 0]
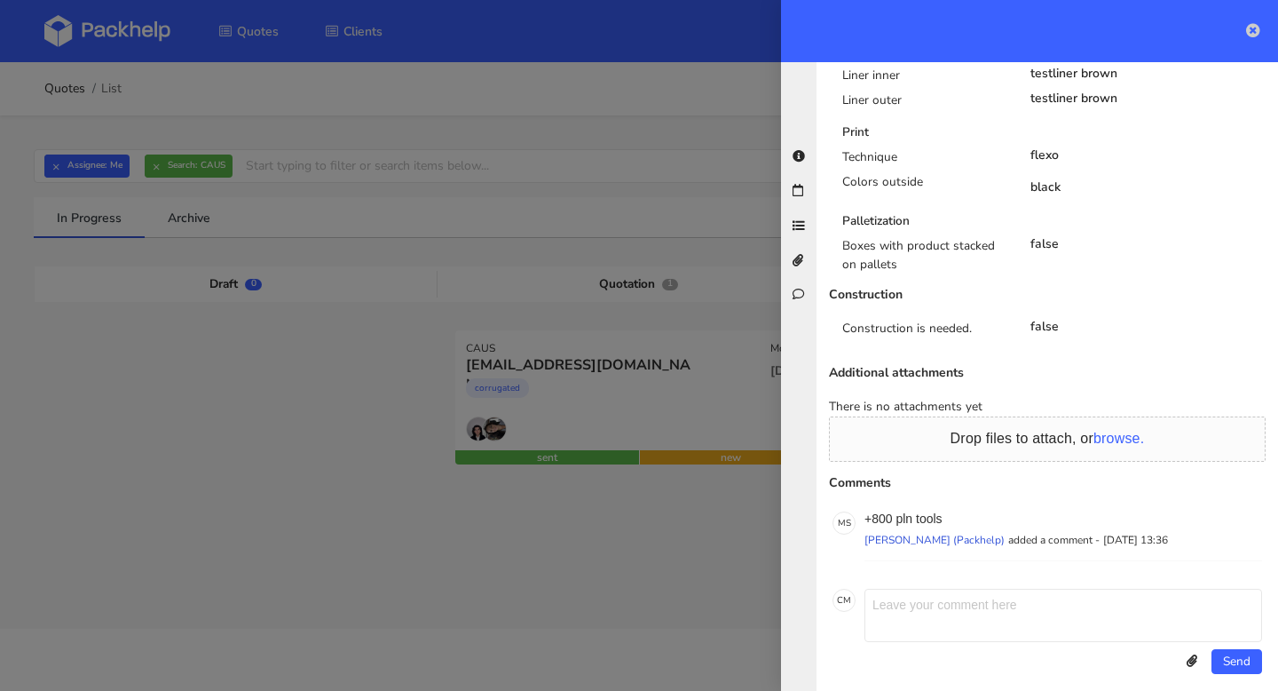
click at [1253, 24] on icon at bounding box center [1253, 30] width 14 height 14
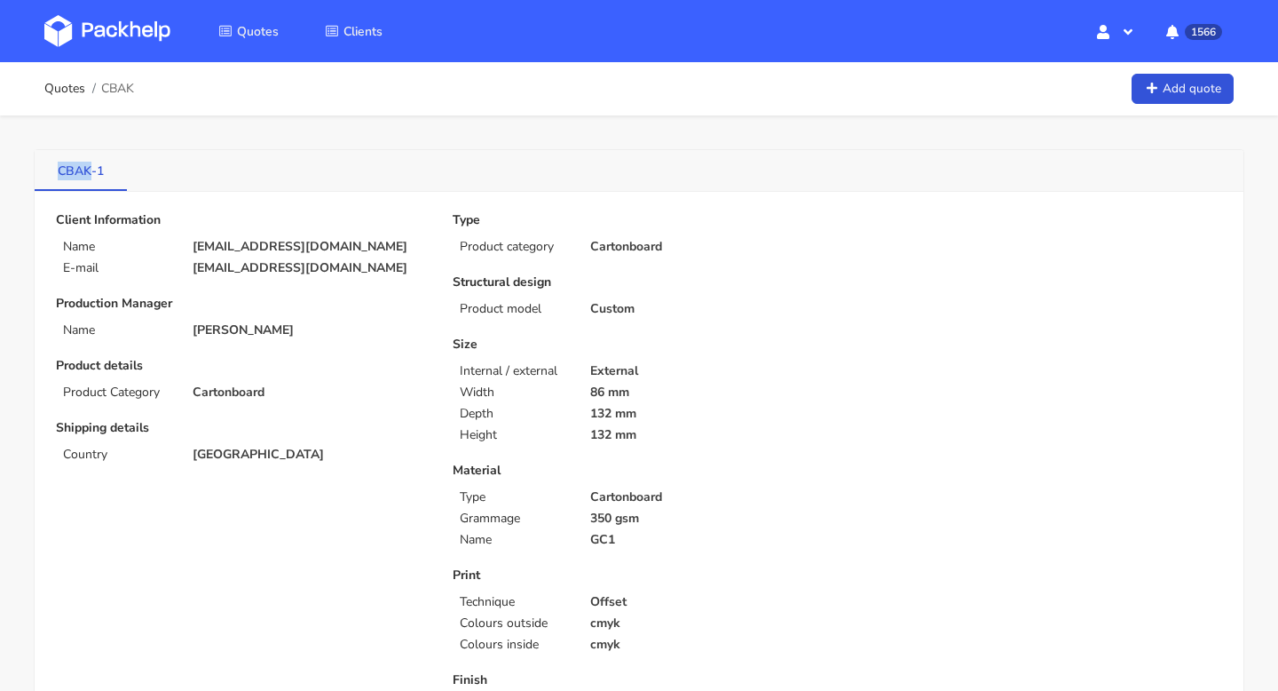
drag, startPoint x: 52, startPoint y: 169, endPoint x: 90, endPoint y: 173, distance: 37.5
click at [90, 173] on link "CBAK-1" at bounding box center [81, 169] width 92 height 39
copy link "CBAK"
click at [72, 77] on ol "Quotes CBAK" at bounding box center [89, 89] width 90 height 36
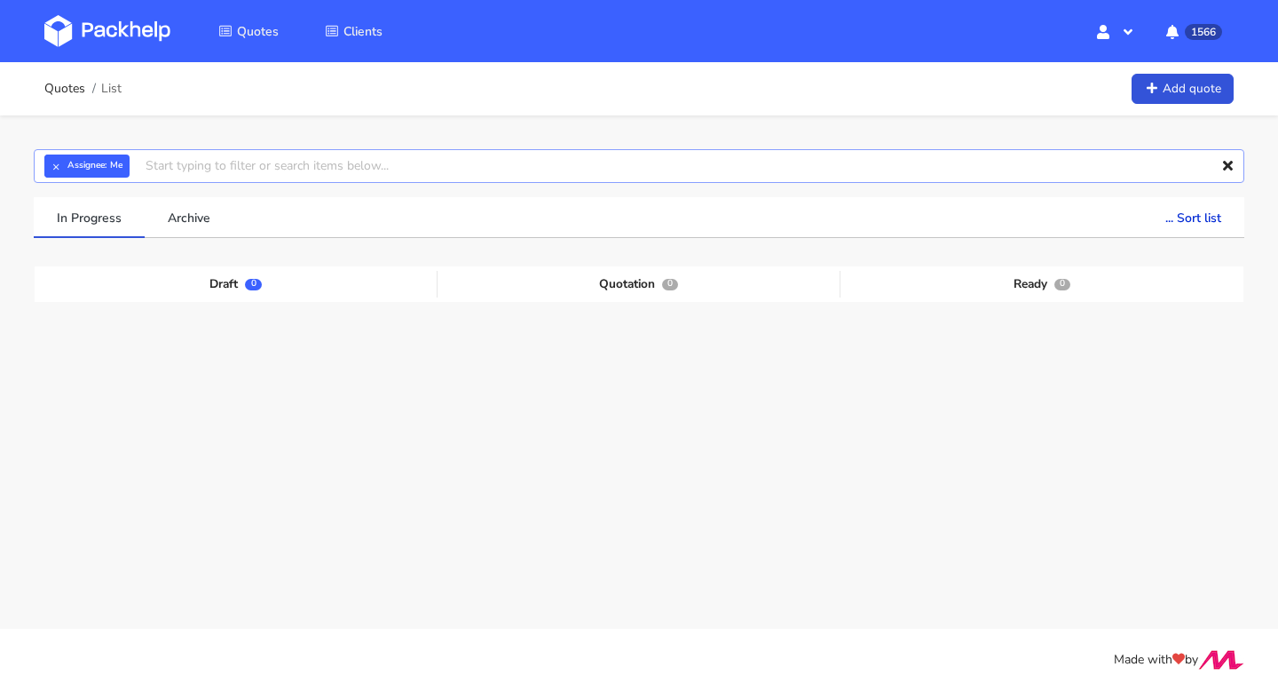
click at [185, 170] on input "text" at bounding box center [639, 166] width 1211 height 34
paste input "CBAK"
type input "CBAK"
click at [190, 229] on link "CBAK" at bounding box center [244, 233] width 165 height 33
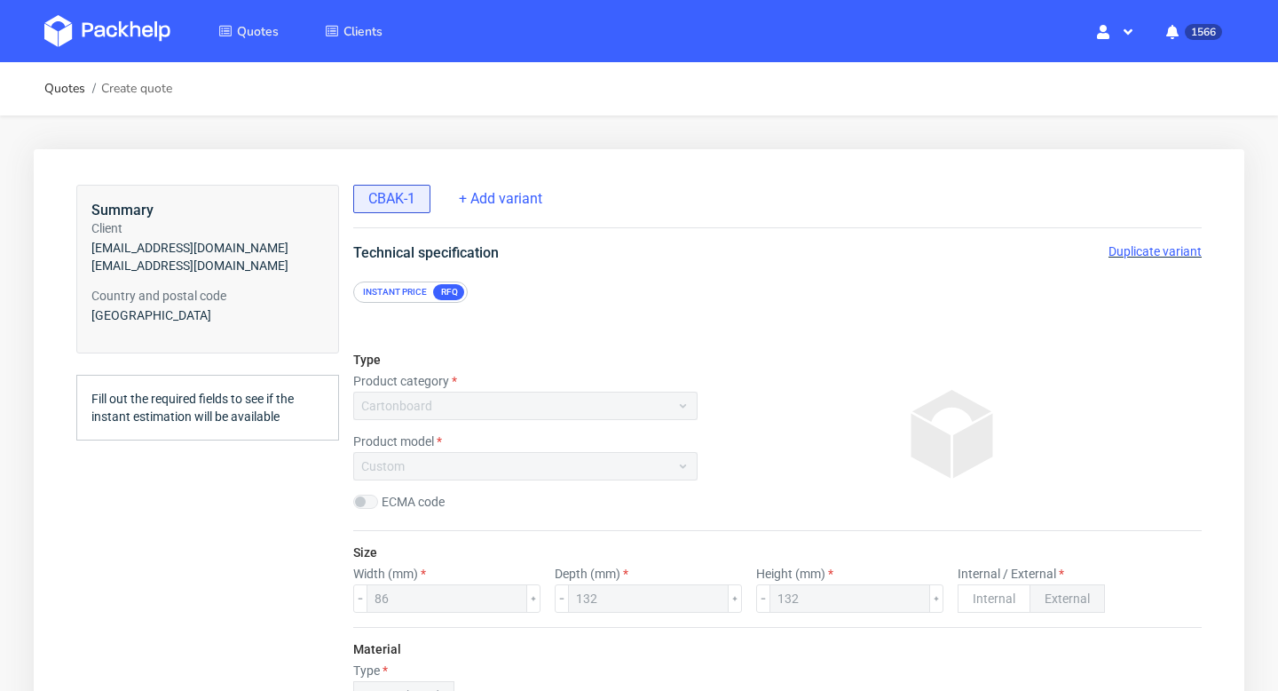
click at [1170, 251] on span "Duplicate variant" at bounding box center [1155, 251] width 93 height 14
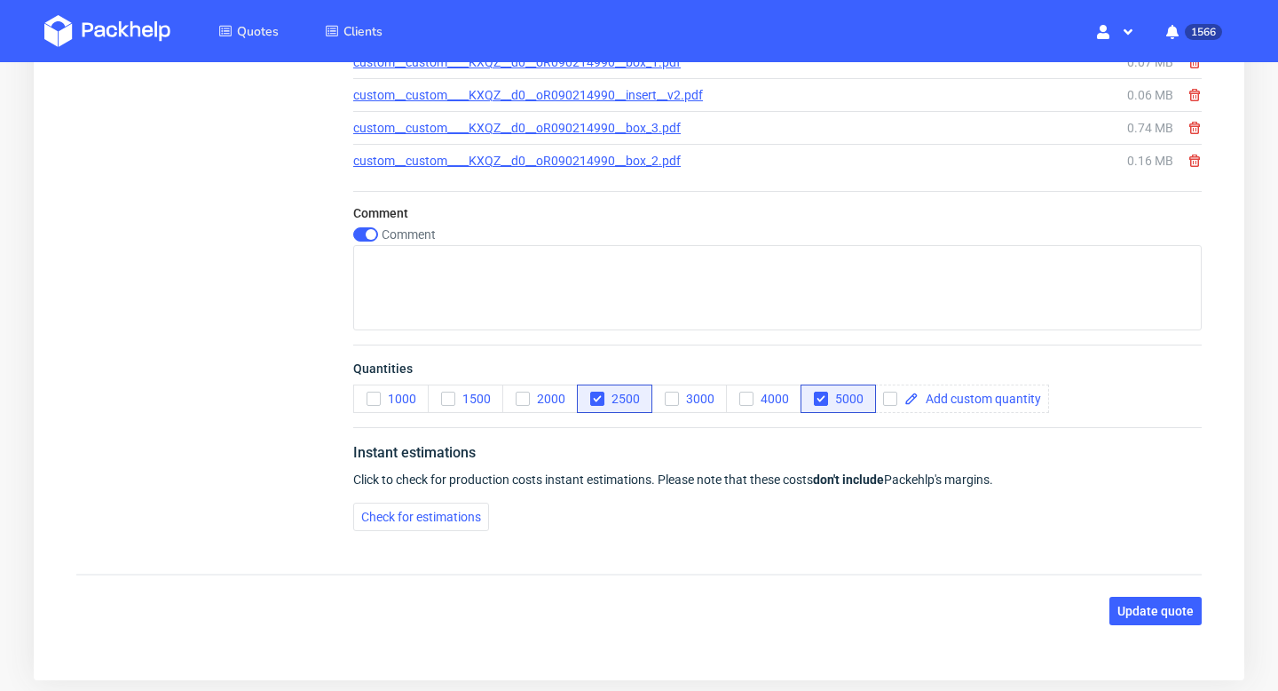
scroll to position [2032, 0]
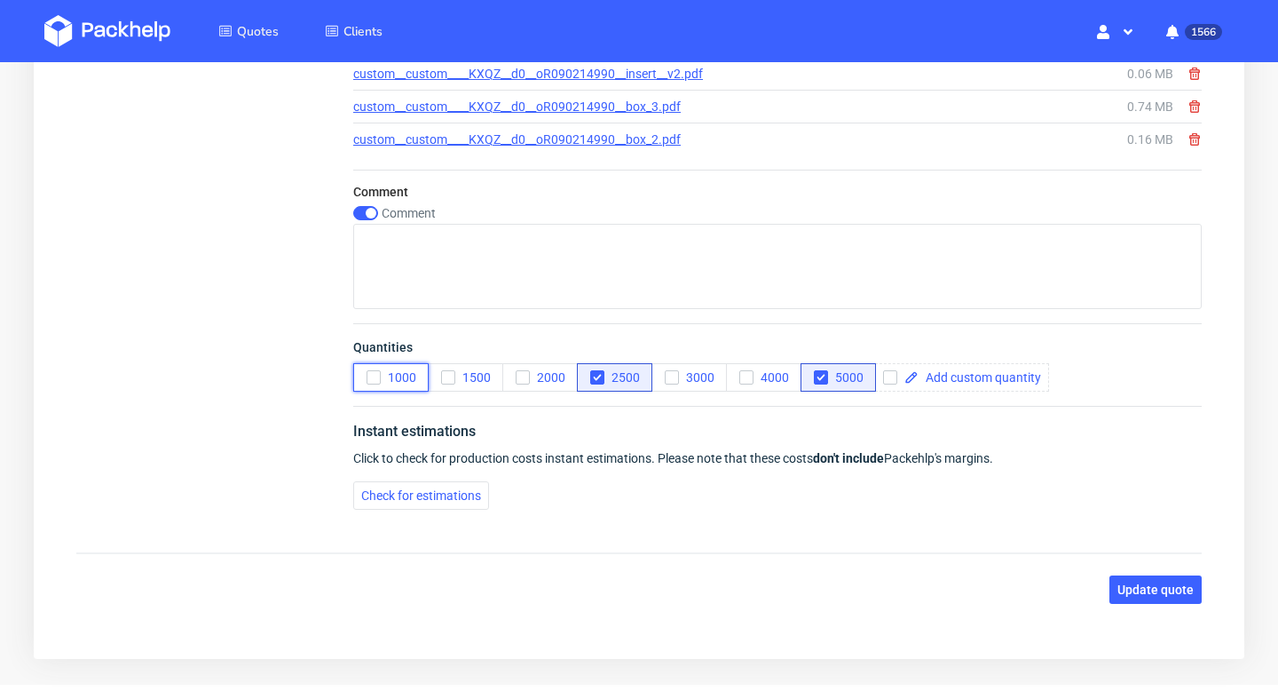
click at [373, 377] on use "button" at bounding box center [373, 378] width 8 height 6
click at [601, 374] on icon "button" at bounding box center [597, 377] width 12 height 12
click at [824, 373] on icon "button" at bounding box center [821, 377] width 12 height 12
click at [1157, 585] on span "Update quote" at bounding box center [1156, 589] width 76 height 12
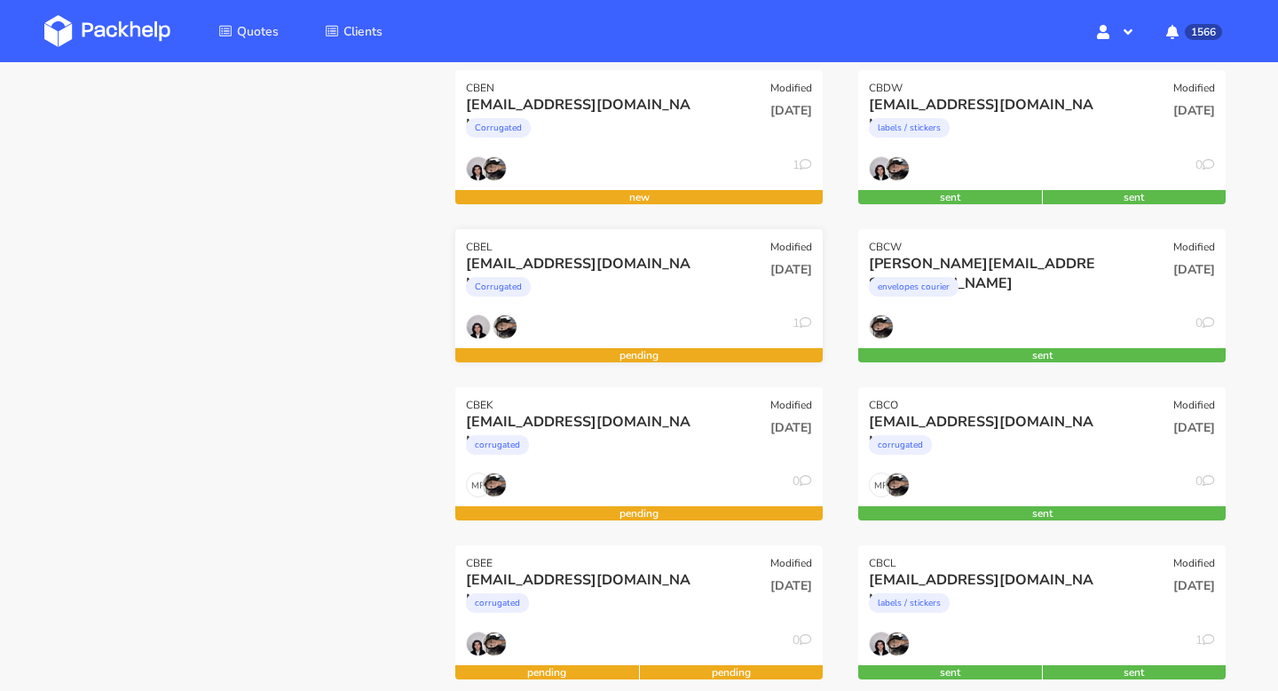
scroll to position [258, 0]
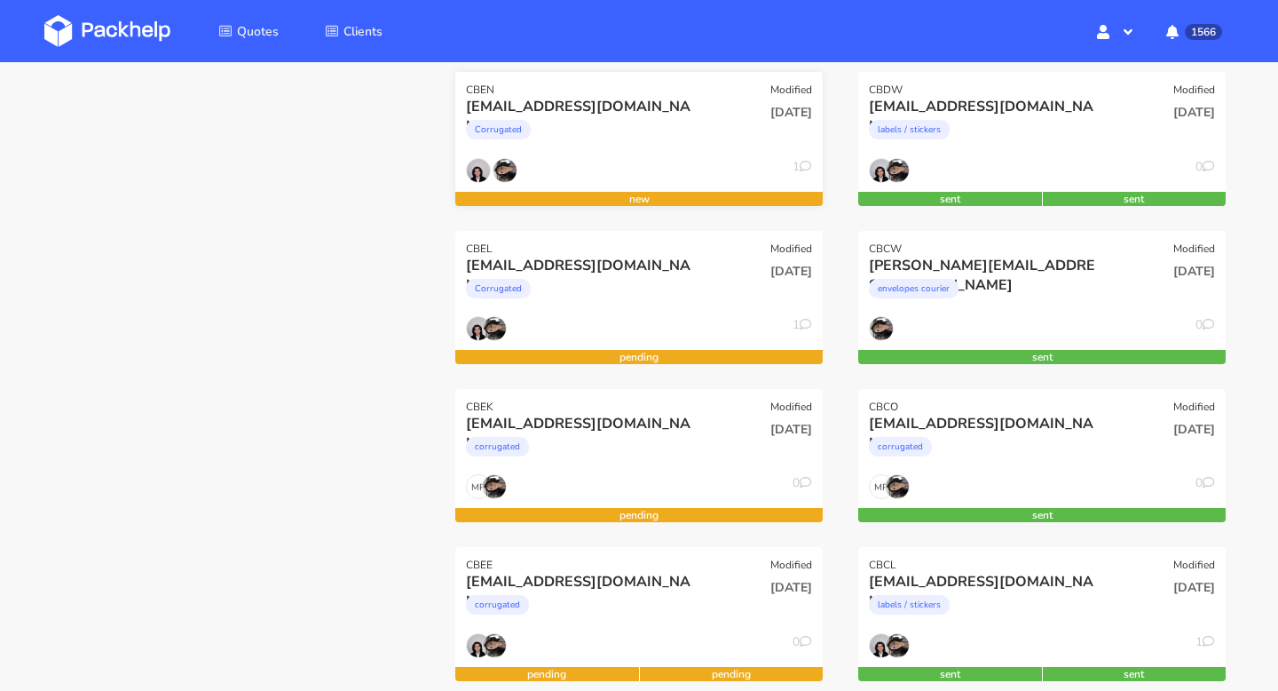
click at [569, 127] on div "Corrugated" at bounding box center [583, 134] width 235 height 36
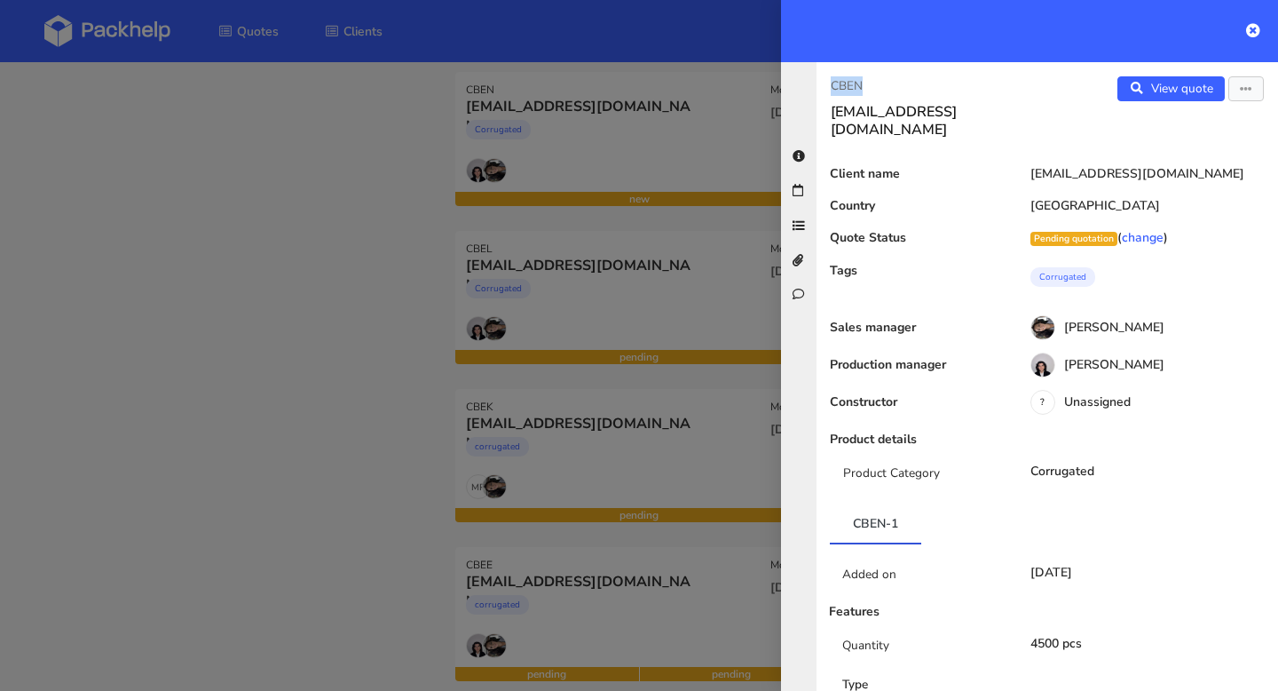
drag, startPoint x: 875, startPoint y: 81, endPoint x: 813, endPoint y: 81, distance: 62.1
click at [815, 81] on div "CBEN info@glassyeurope.com View quote Edit quote Client name info@glassyeurope.…" at bounding box center [1029, 376] width 497 height 629
copy p "CBEN"
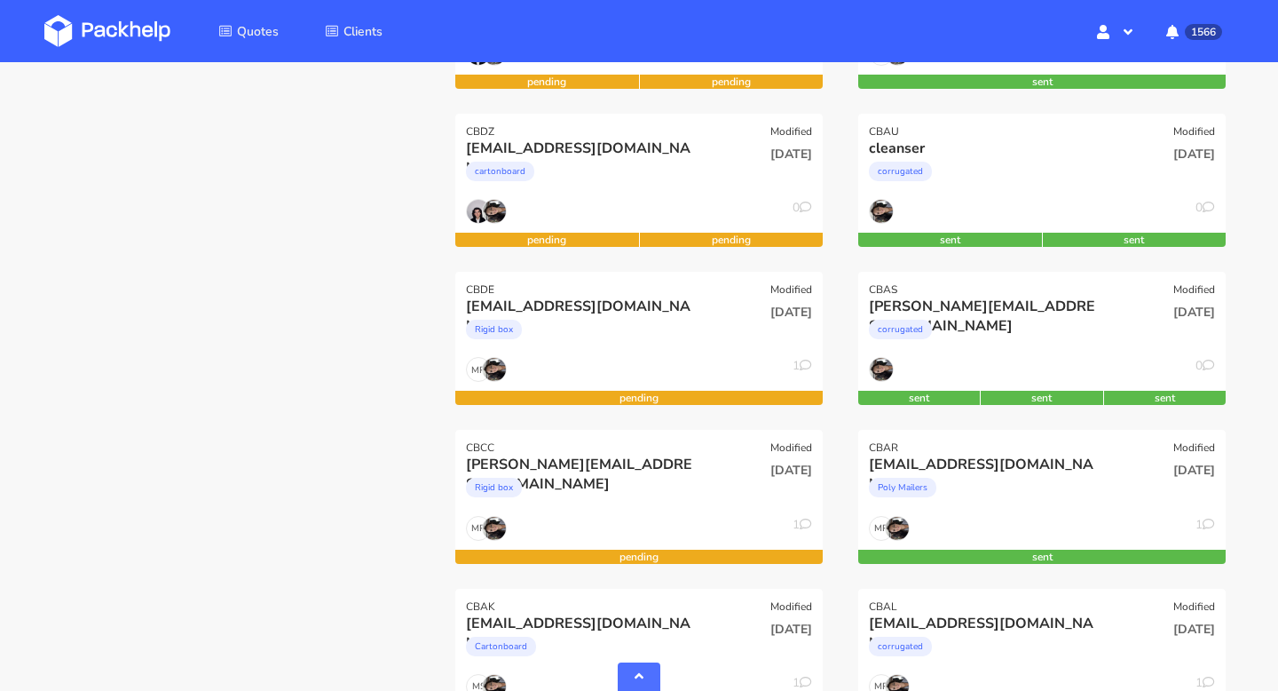
scroll to position [1199, 0]
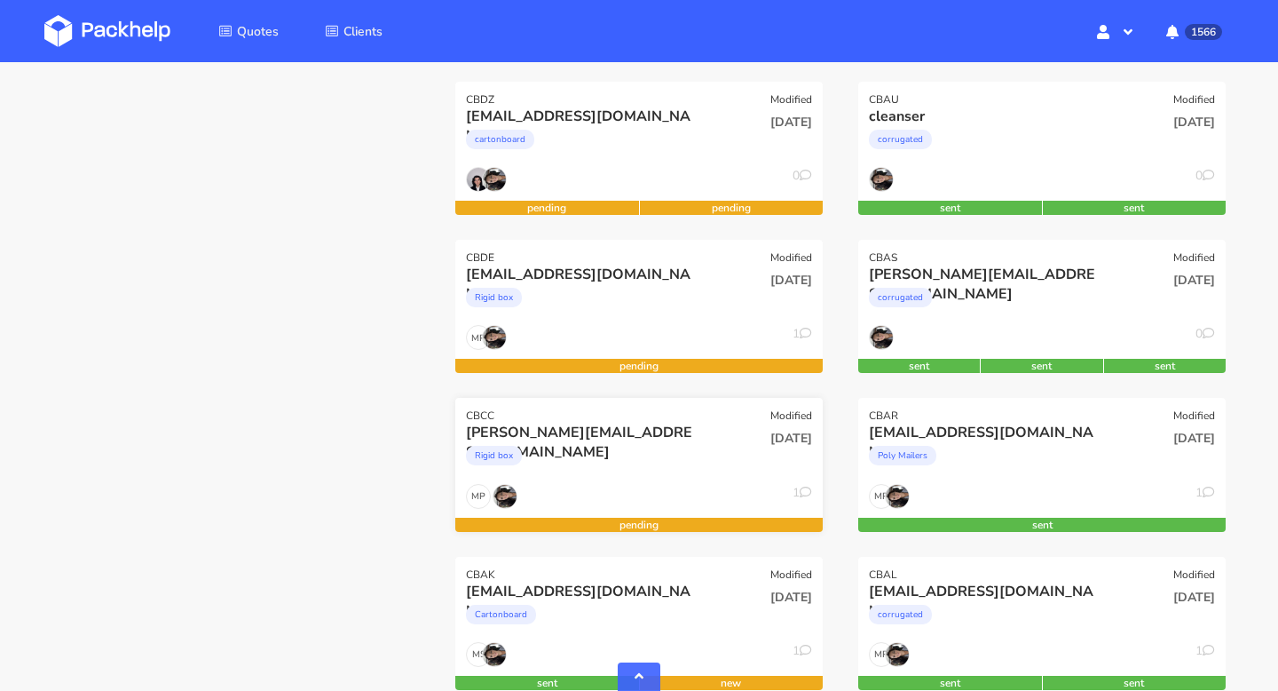
click at [500, 412] on div "CBCC Modified" at bounding box center [639, 410] width 368 height 25
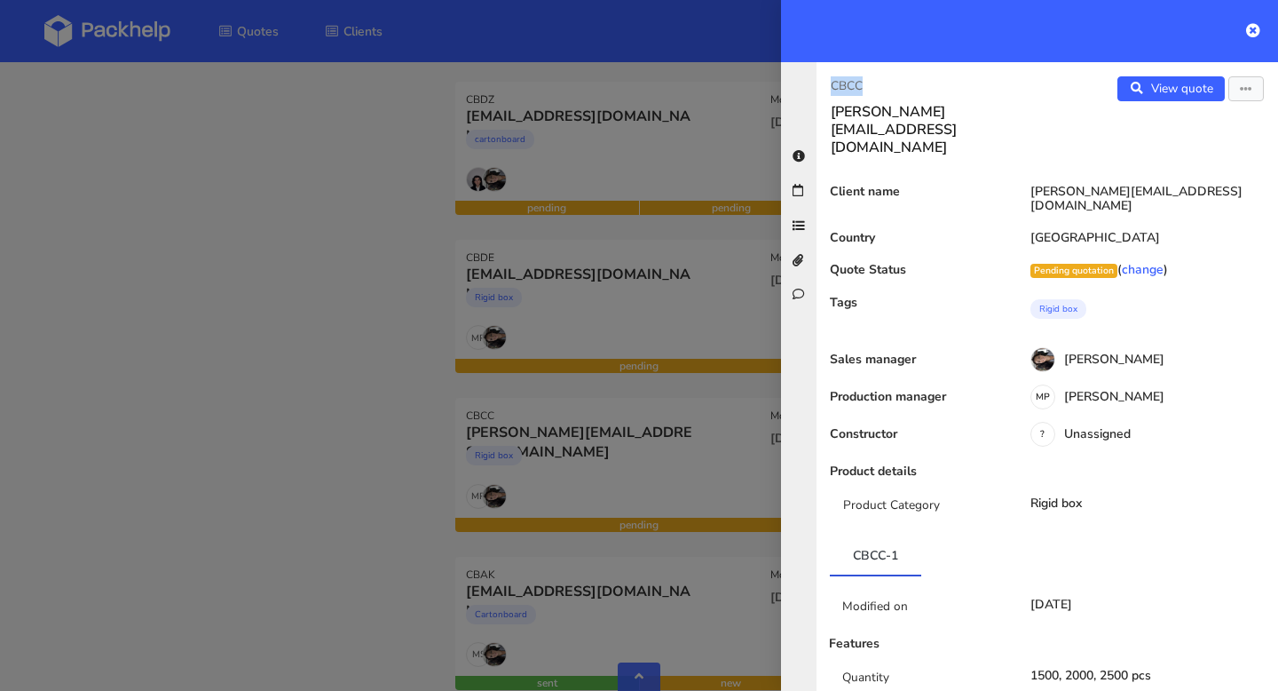
drag, startPoint x: 888, startPoint y: 80, endPoint x: 818, endPoint y: 80, distance: 70.1
click at [818, 80] on div "CBCC ross@picnicblanketjewellery.com" at bounding box center [932, 116] width 231 height 80
copy p "CBCC"
click at [1254, 31] on icon at bounding box center [1253, 30] width 14 height 14
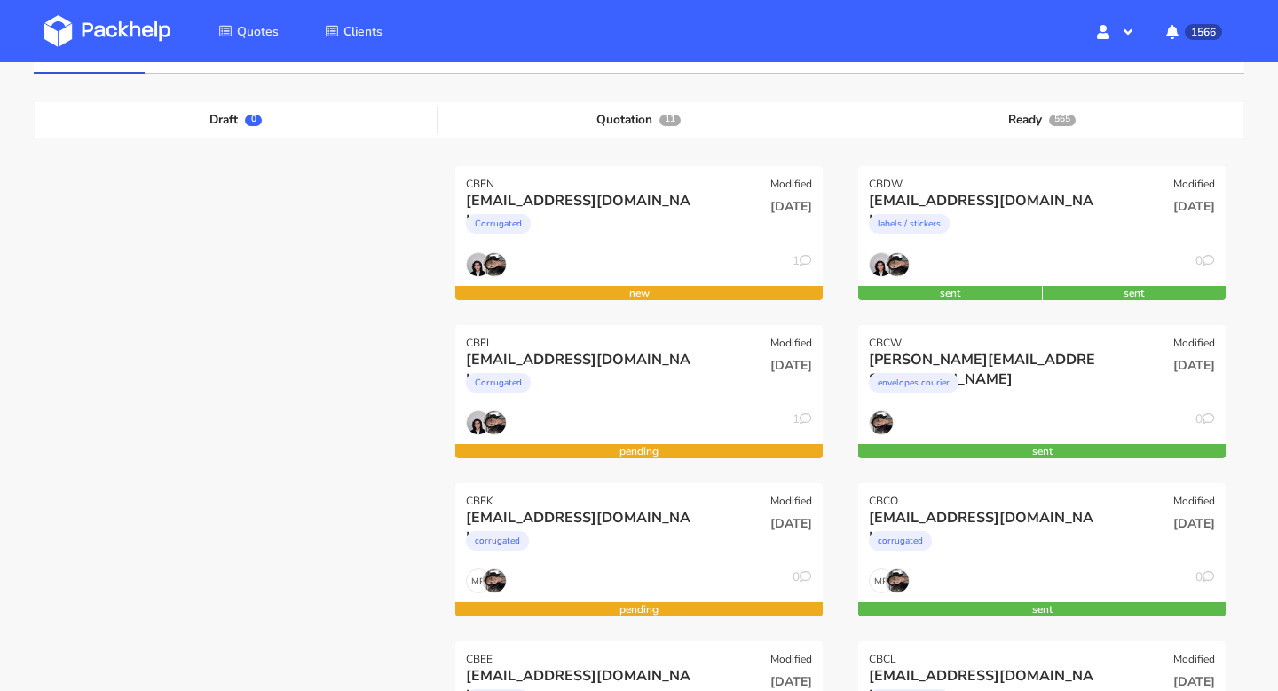
scroll to position [0, 0]
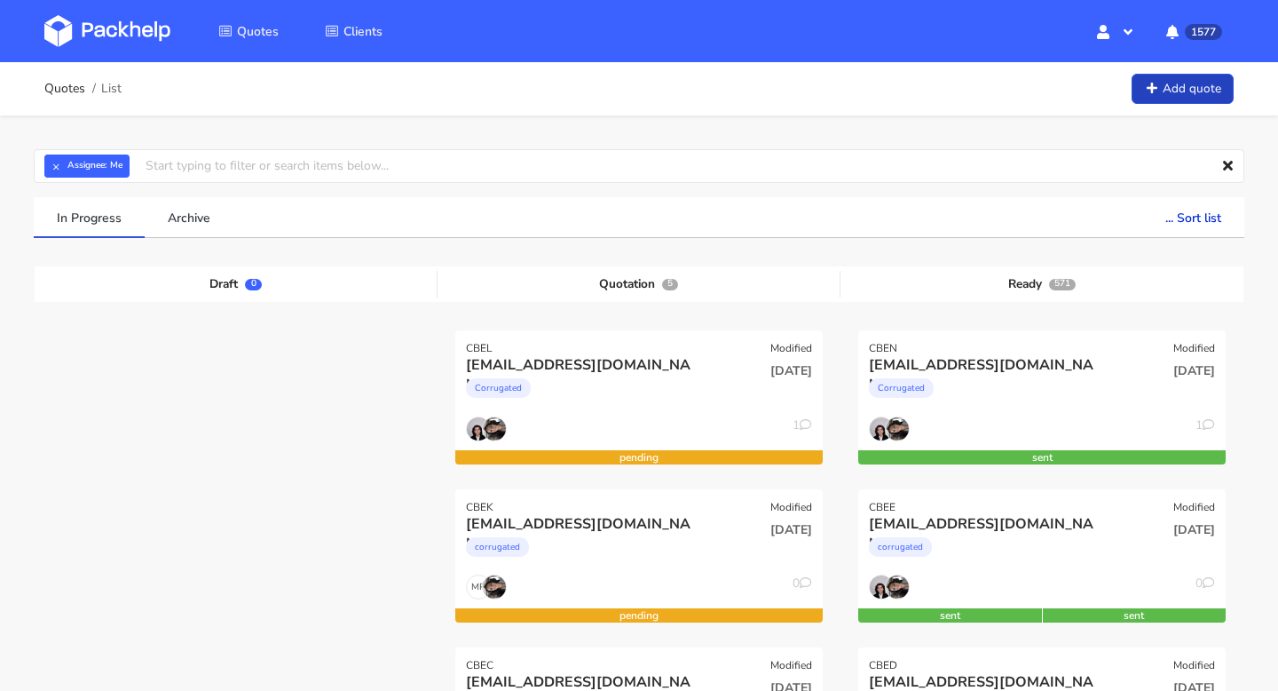
click at [1191, 75] on link "Add quote" at bounding box center [1183, 89] width 102 height 31
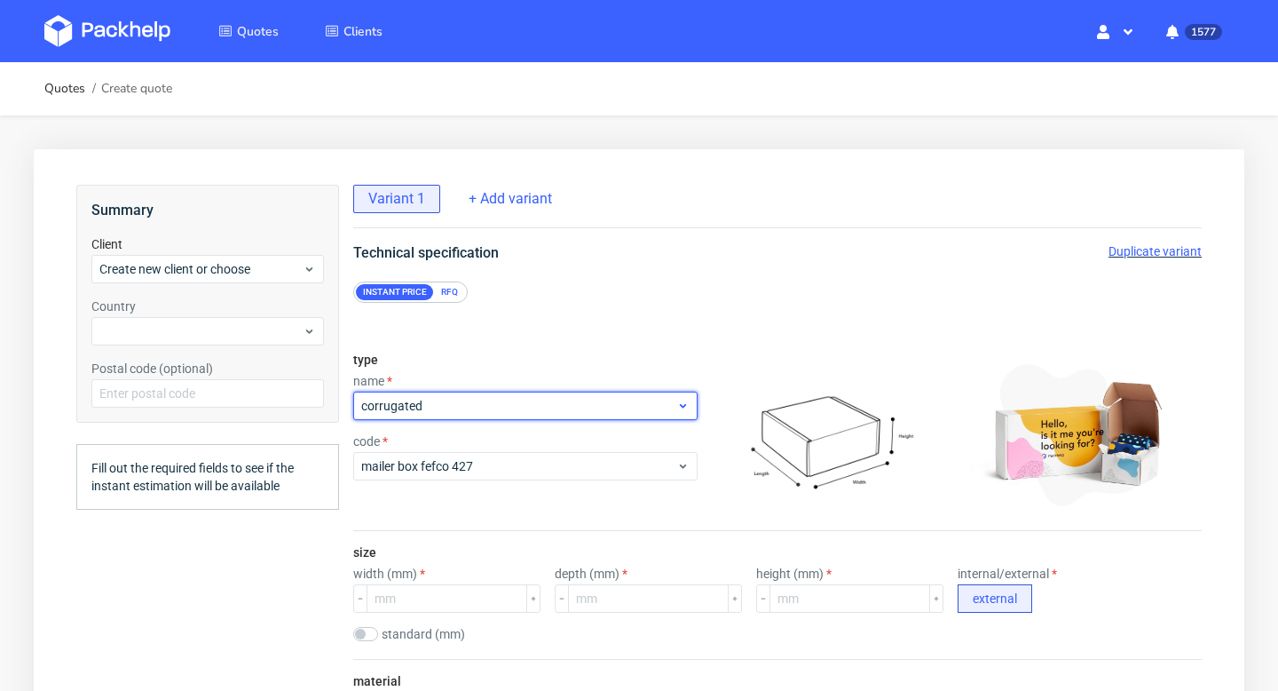
click at [518, 401] on span "corrugated" at bounding box center [518, 406] width 315 height 18
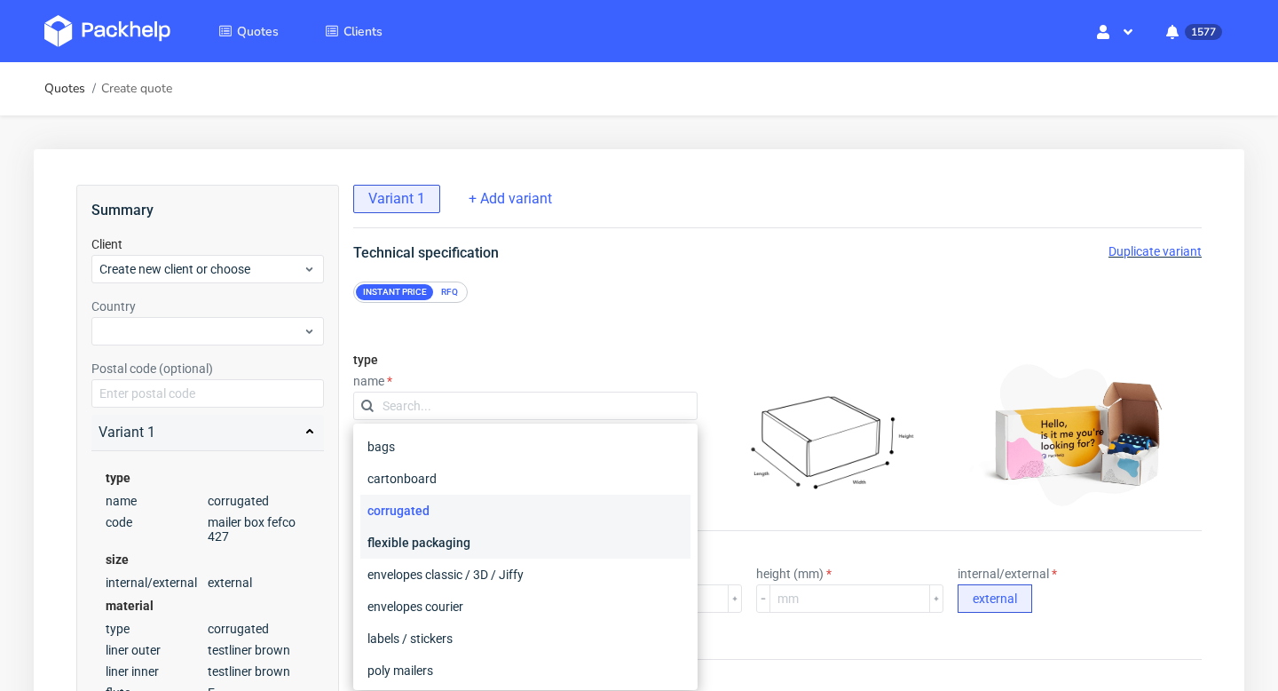
click at [411, 539] on div "flexible packaging" at bounding box center [525, 542] width 330 height 32
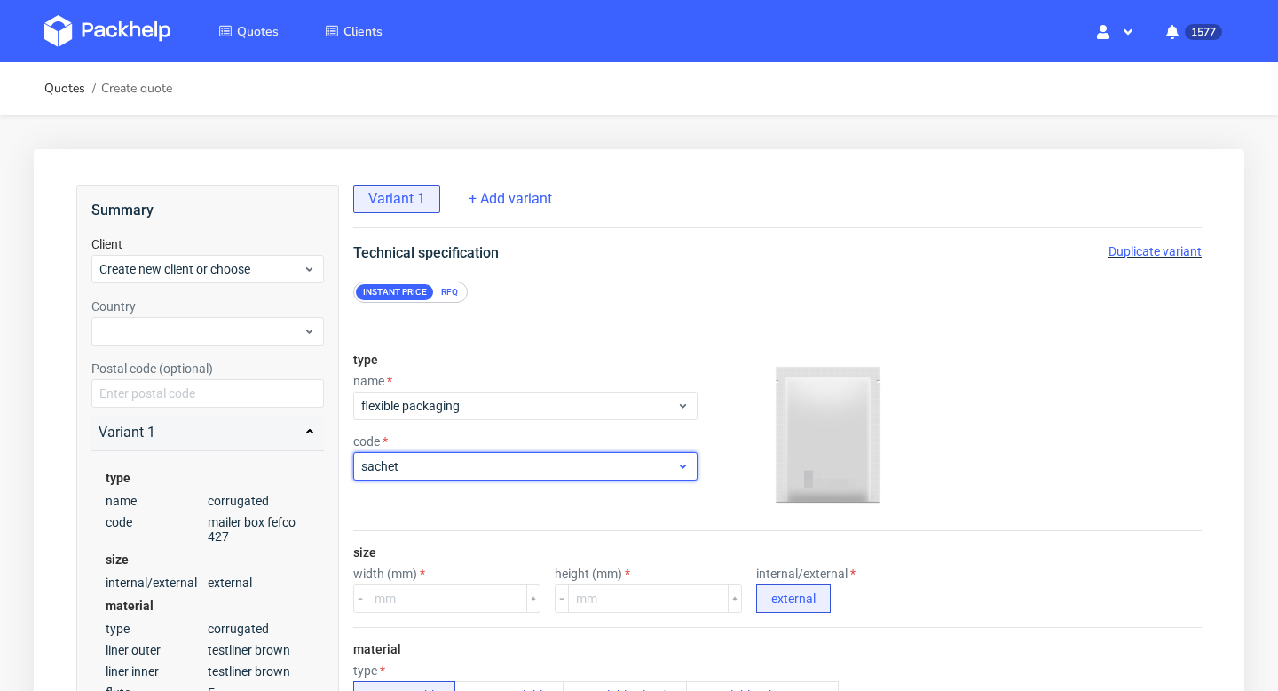
click at [445, 468] on span "sachet" at bounding box center [518, 466] width 315 height 18
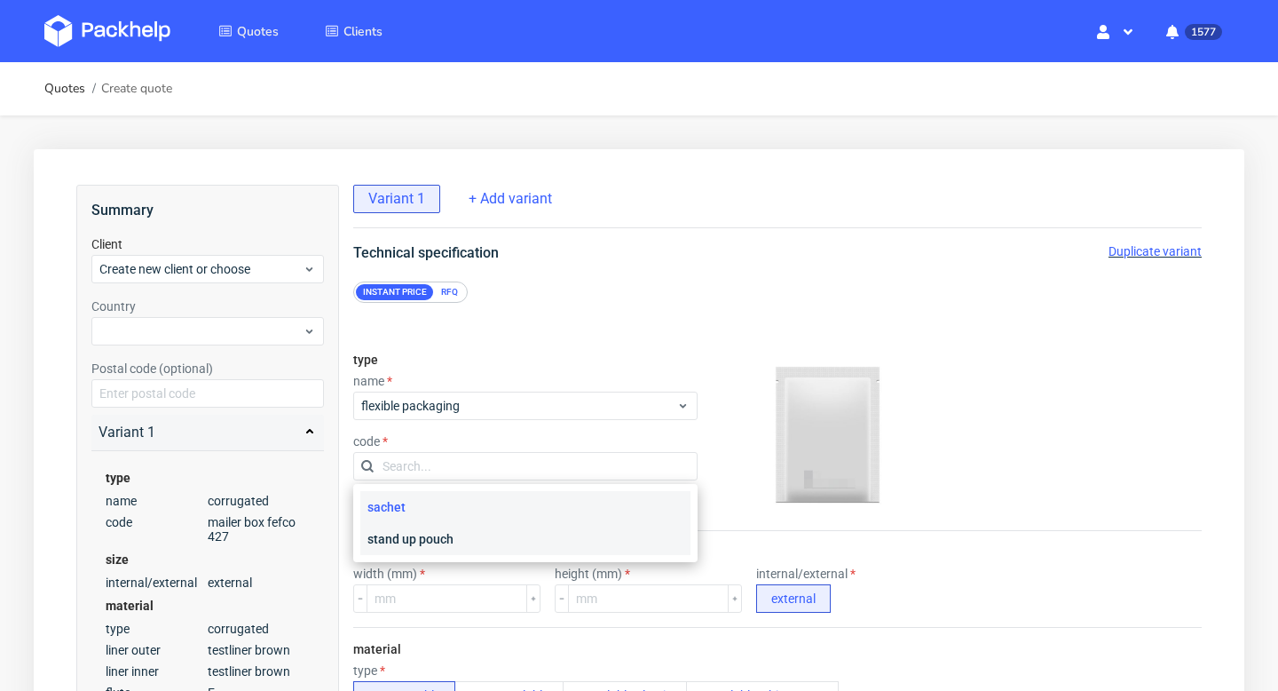
click at [440, 536] on div "stand up pouch" at bounding box center [525, 539] width 330 height 32
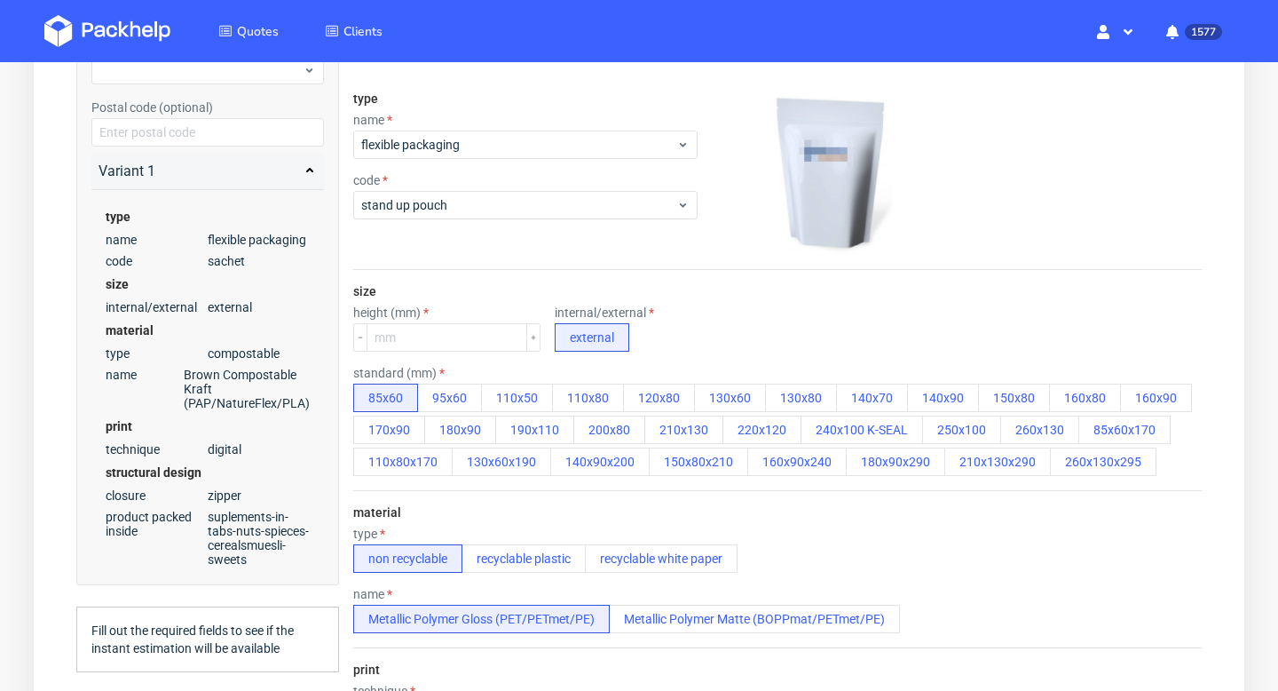
scroll to position [289, 0]
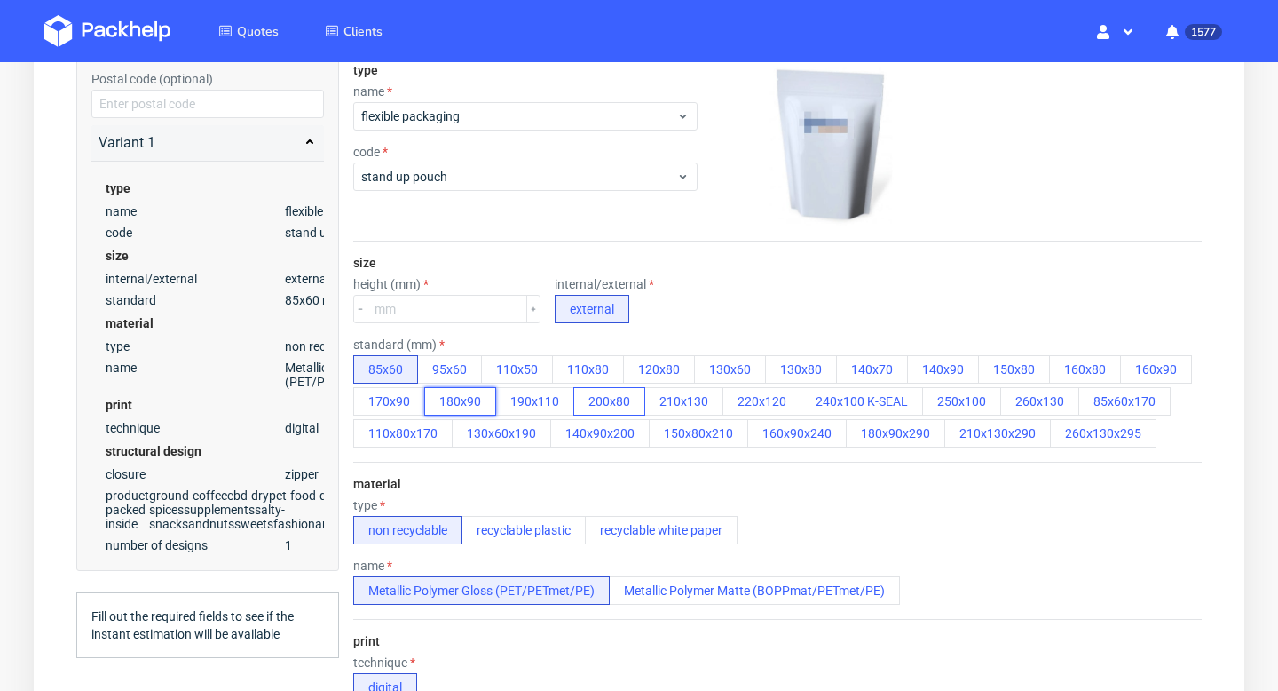
drag, startPoint x: 436, startPoint y: 405, endPoint x: 599, endPoint y: 400, distance: 163.4
click at [599, 400] on div "85x60 95x60 110x50 110x80 120x80 130x60 130x80 140x70 140x90 150x80 160x80 160x…" at bounding box center [777, 401] width 849 height 92
drag, startPoint x: 792, startPoint y: 404, endPoint x: 445, endPoint y: 404, distance: 347.1
click at [445, 404] on div "85x60 95x60 110x50 110x80 120x80 130x60 130x80 140x70 140x90 150x80 160x80 160x…" at bounding box center [777, 401] width 849 height 92
click at [399, 399] on button "170x90" at bounding box center [389, 401] width 72 height 28
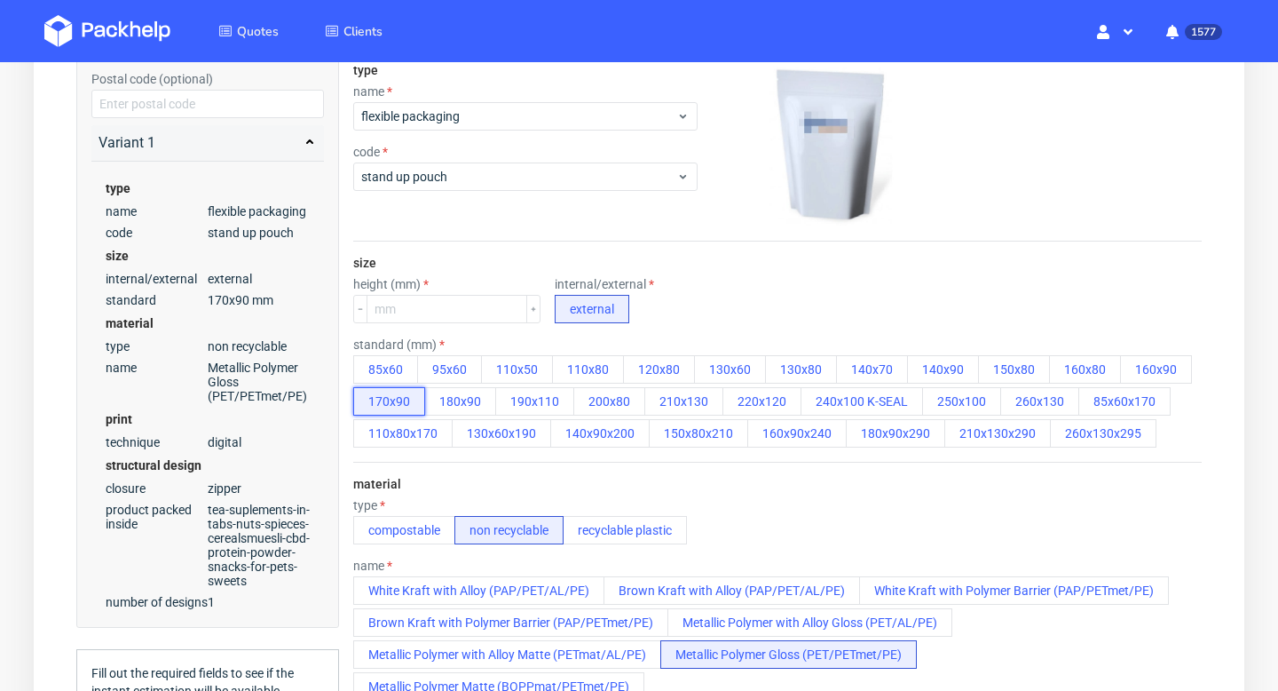
scroll to position [548, 0]
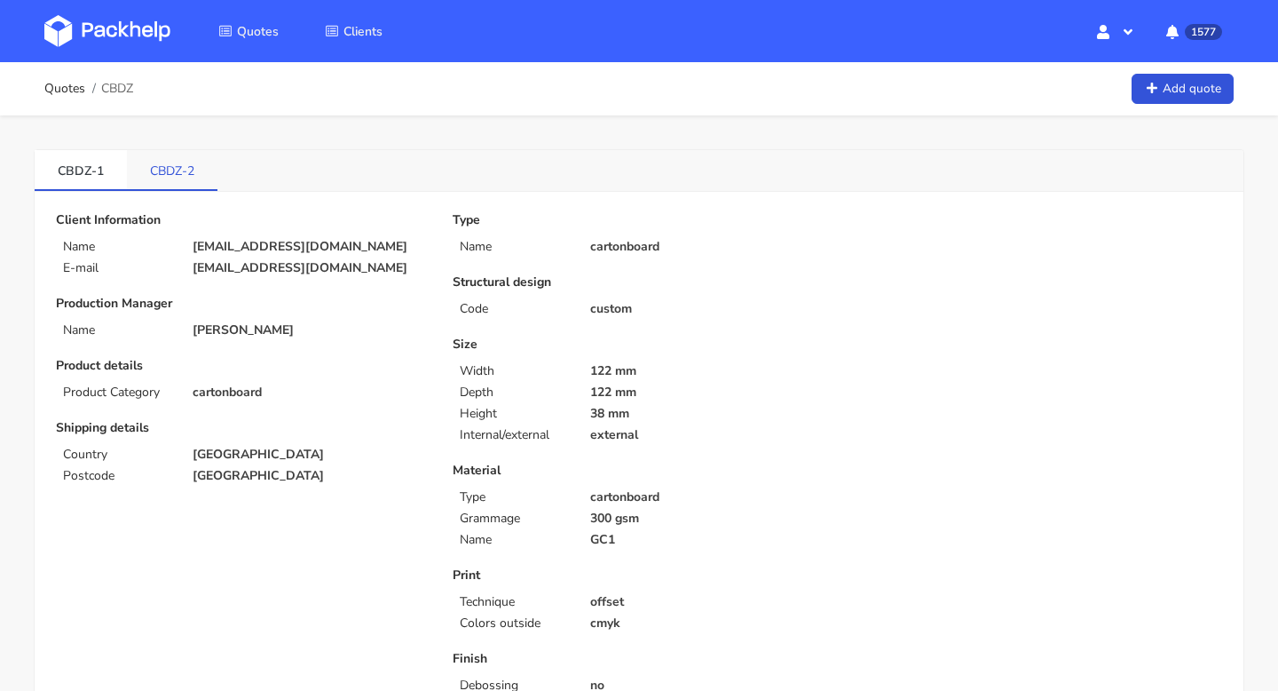
click at [182, 169] on link "CBDZ-2" at bounding box center [172, 169] width 91 height 39
click at [87, 166] on link "CBDZ-1" at bounding box center [81, 169] width 92 height 39
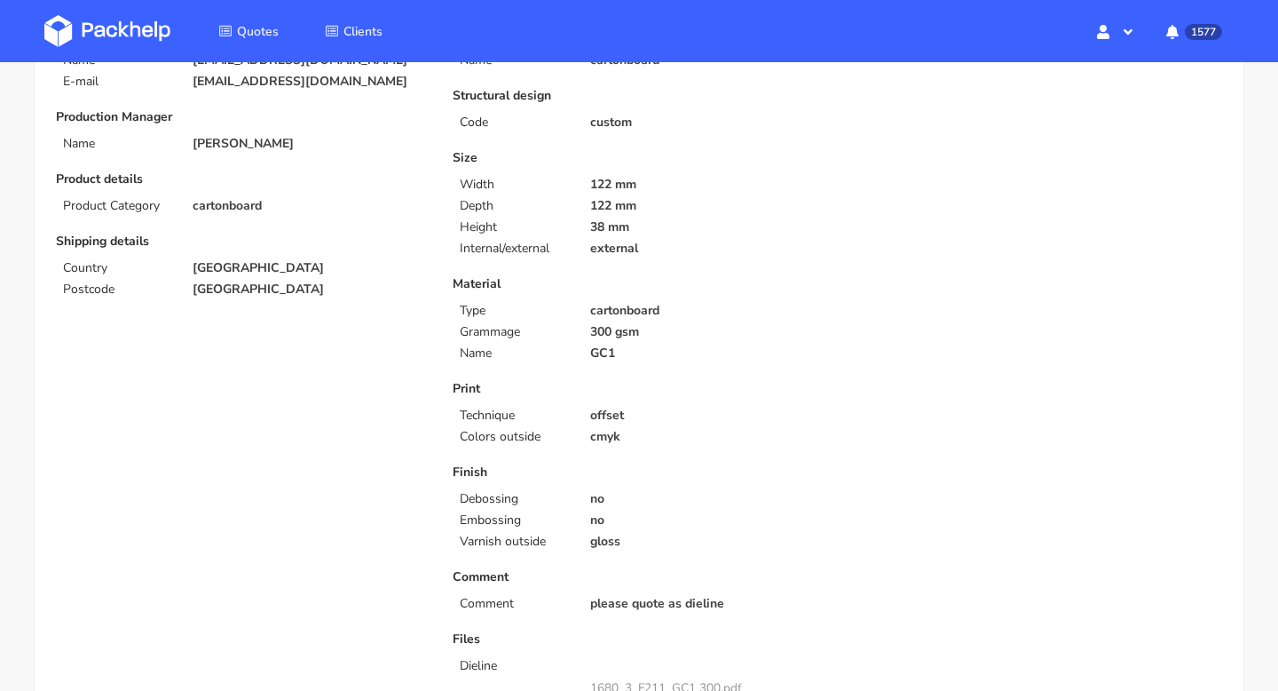
scroll to position [62, 0]
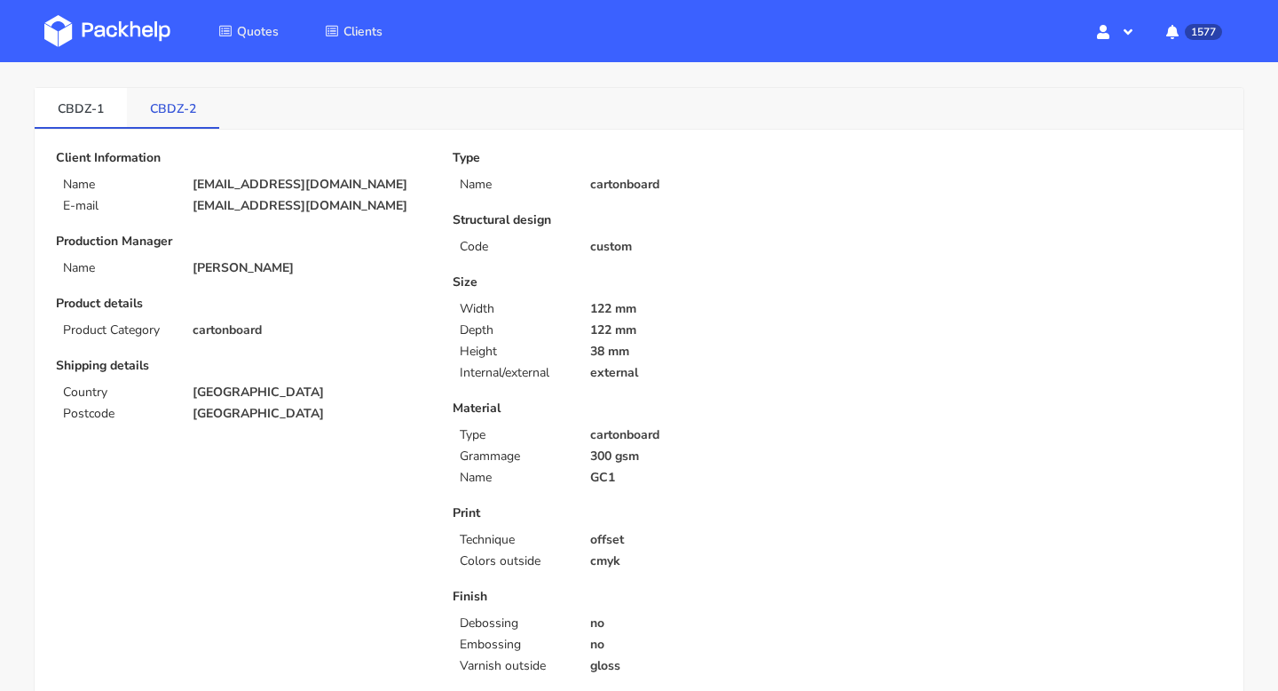
click at [182, 107] on link "CBDZ-2" at bounding box center [173, 107] width 92 height 39
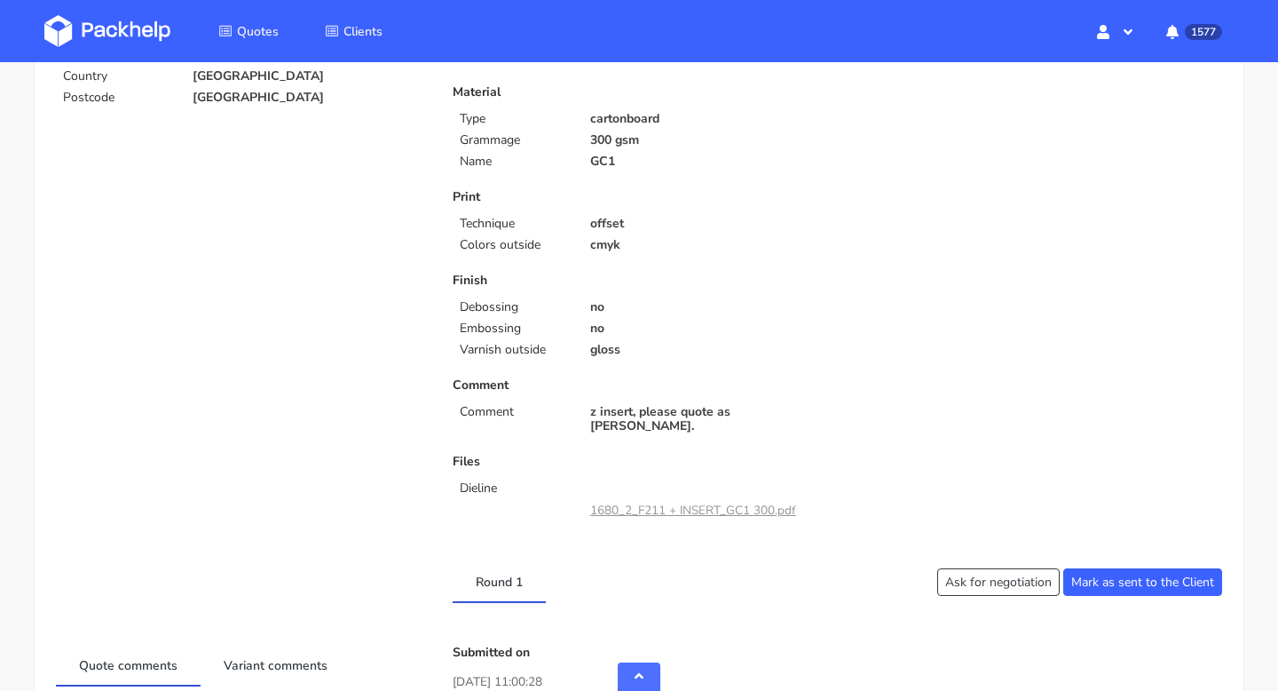
scroll to position [0, 0]
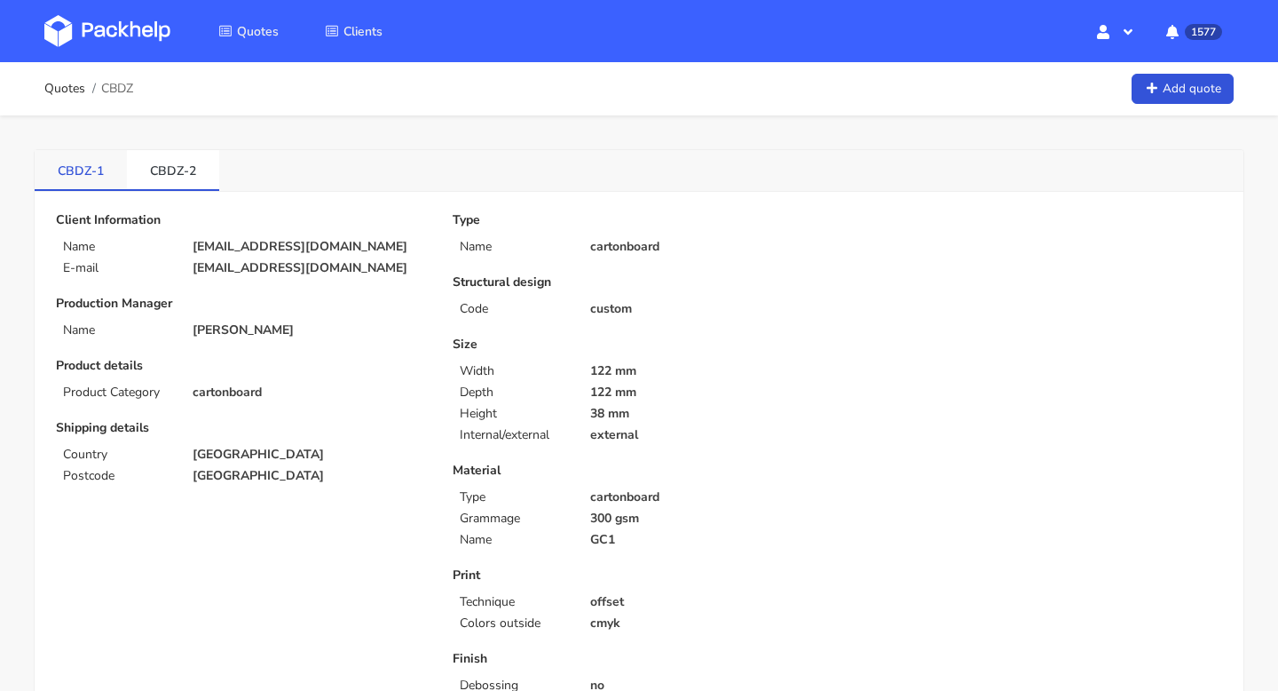
click at [91, 165] on link "CBDZ-1" at bounding box center [81, 169] width 92 height 39
drag, startPoint x: 41, startPoint y: 168, endPoint x: 91, endPoint y: 170, distance: 50.6
click at [92, 170] on link "CBDZ-1" at bounding box center [81, 169] width 92 height 39
copy link "CBDZ"
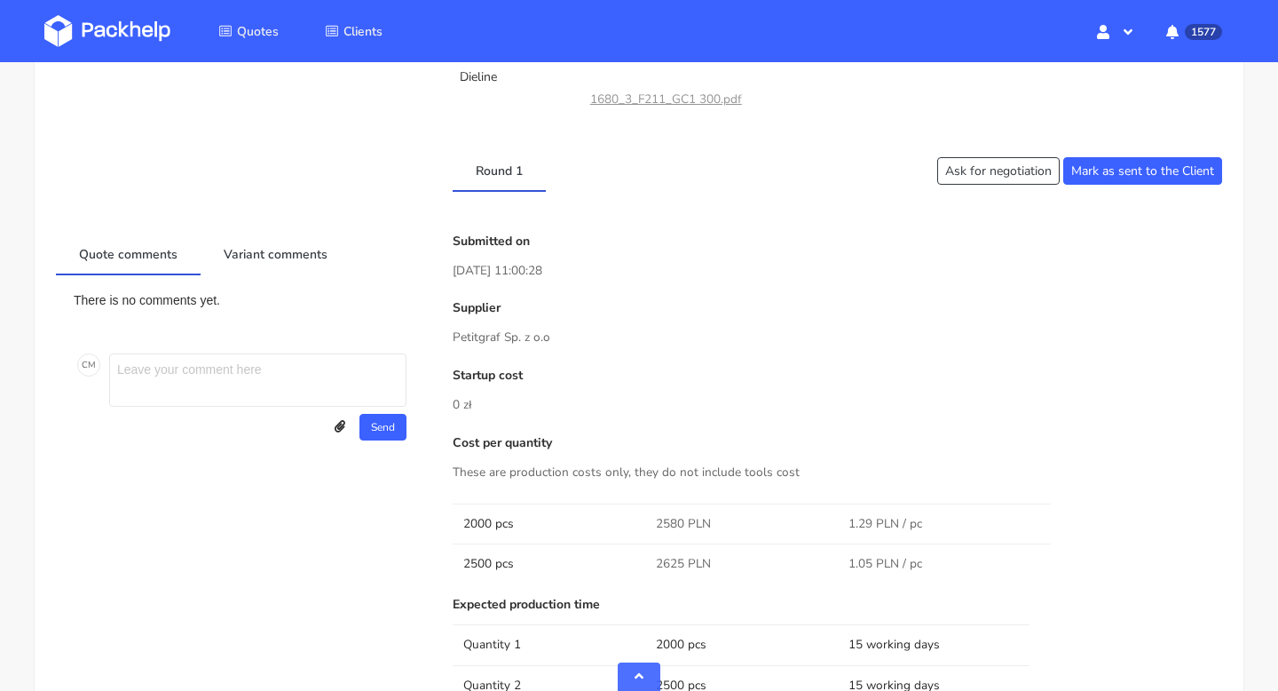
scroll to position [923, 0]
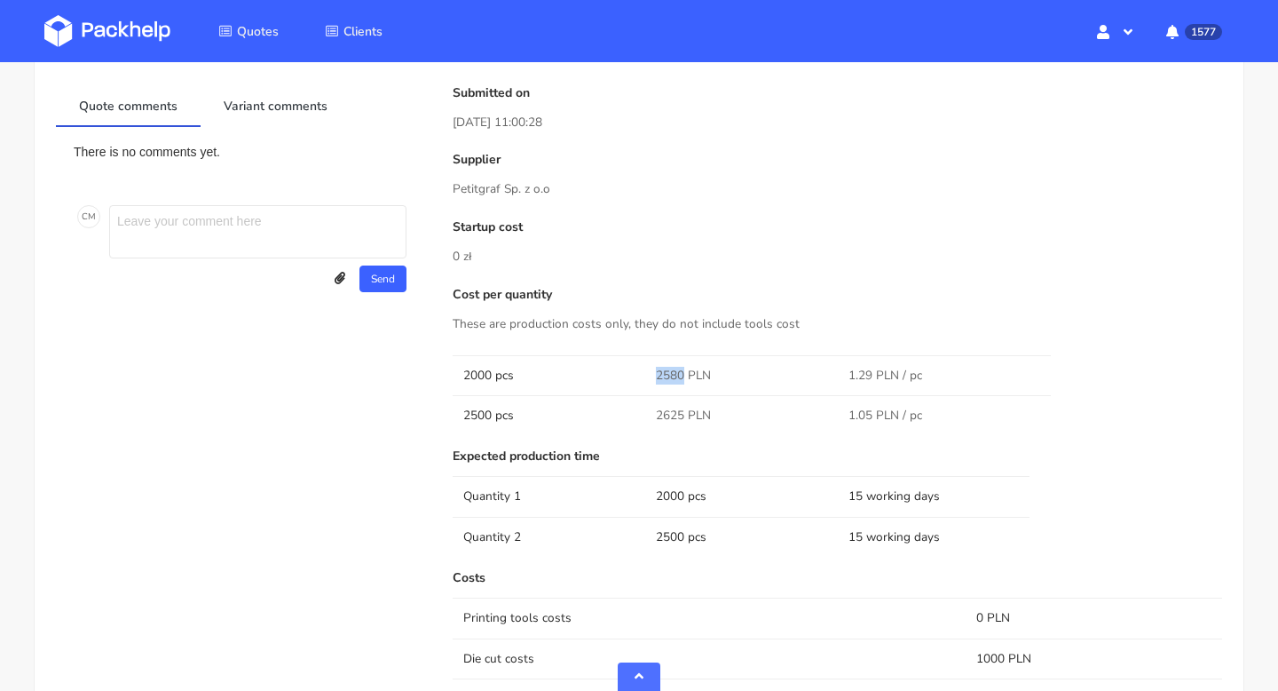
drag, startPoint x: 680, startPoint y: 374, endPoint x: 654, endPoint y: 374, distance: 25.7
click at [654, 374] on td "2580 PLN" at bounding box center [741, 375] width 193 height 40
copy span "2580"
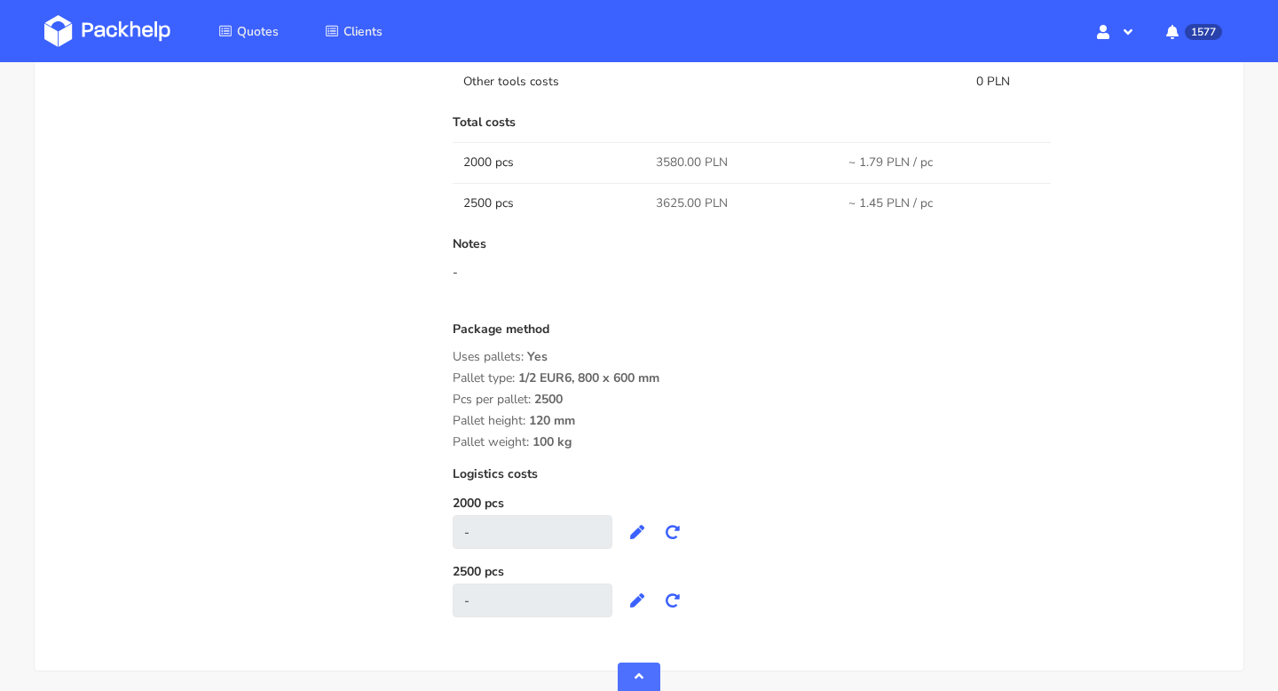
scroll to position [1529, 0]
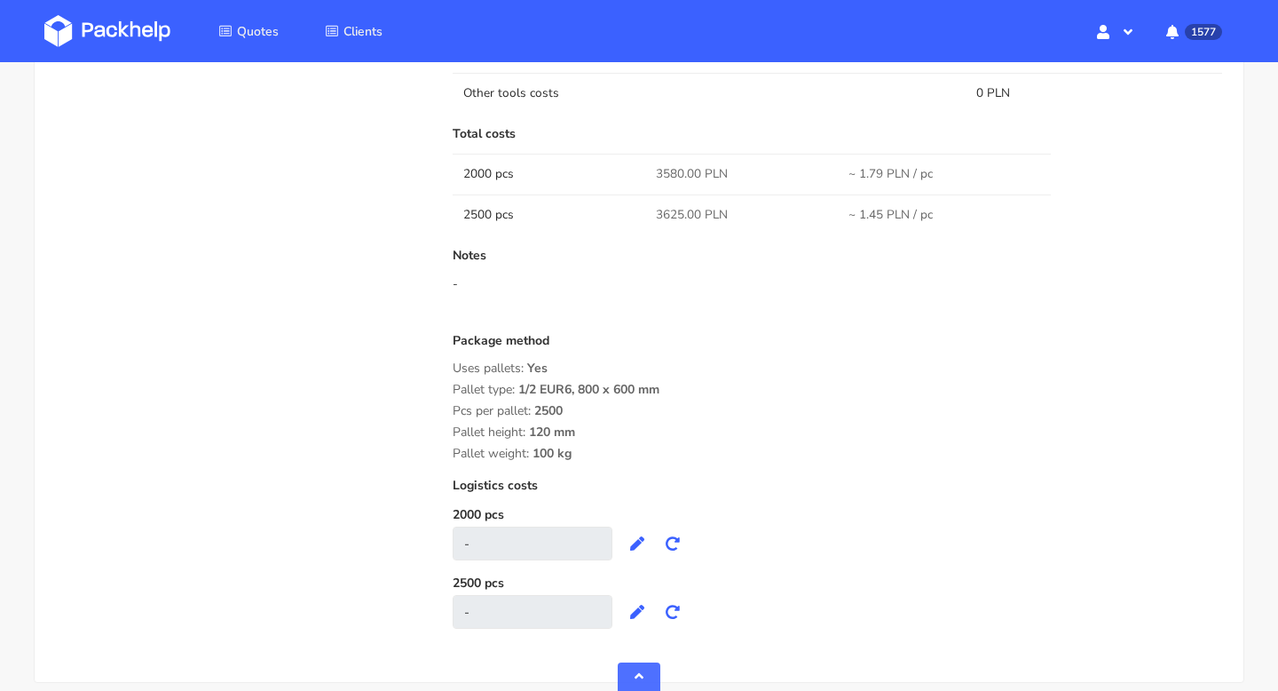
copy div "Uses pallets: Yes Pallet type: 1/2 EUR6, 800 x 600 mm Pcs per pallet: 2500 Pall…"
drag, startPoint x: 581, startPoint y: 455, endPoint x: 455, endPoint y: 374, distance: 150.2
click at [455, 374] on div "Package method Uses pallets: Yes Pallet type: 1/2 EUR6, 800 x 600 mm Pcs per pa…" at bounding box center [838, 397] width 770 height 127
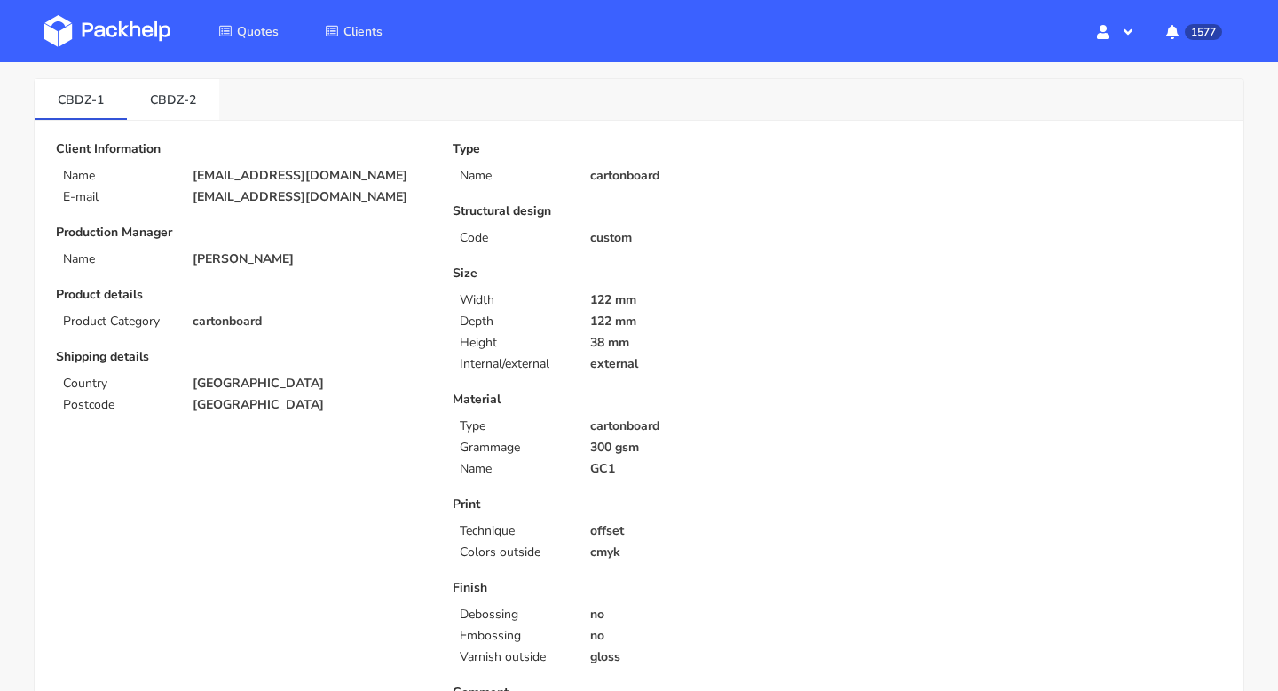
scroll to position [0, 0]
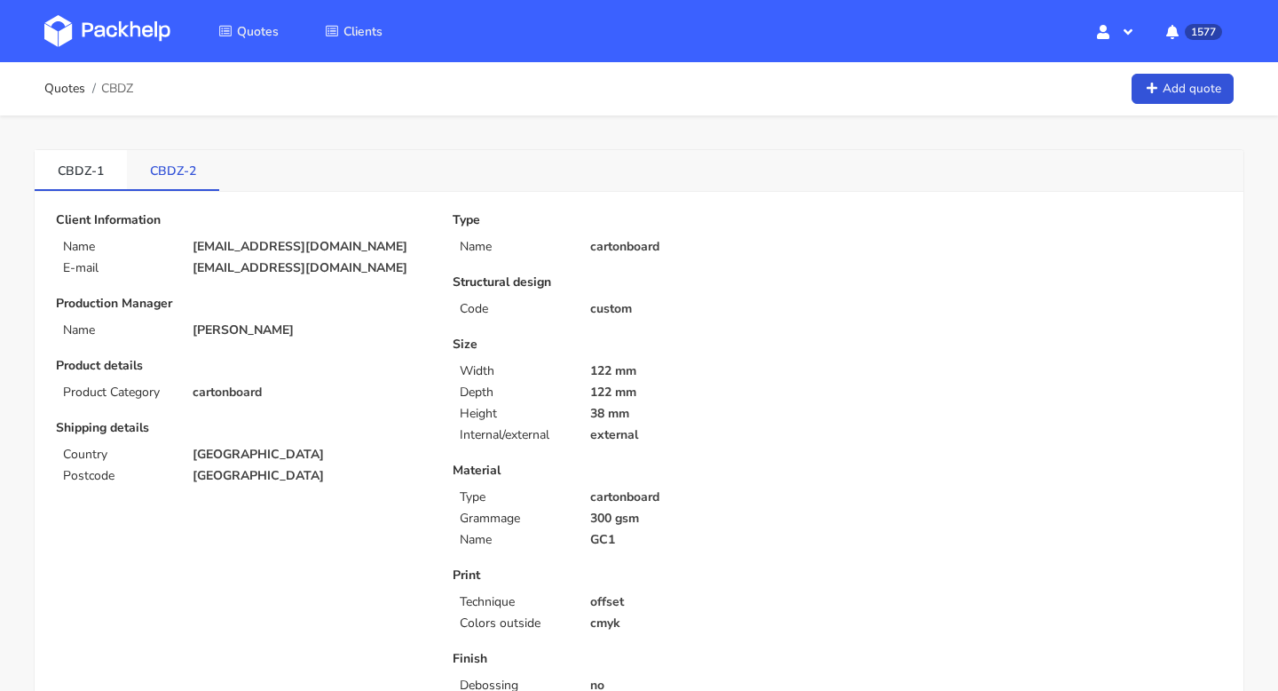
click at [158, 172] on link "CBDZ-2" at bounding box center [173, 169] width 92 height 39
click at [80, 171] on link "CBDZ-1" at bounding box center [81, 169] width 92 height 39
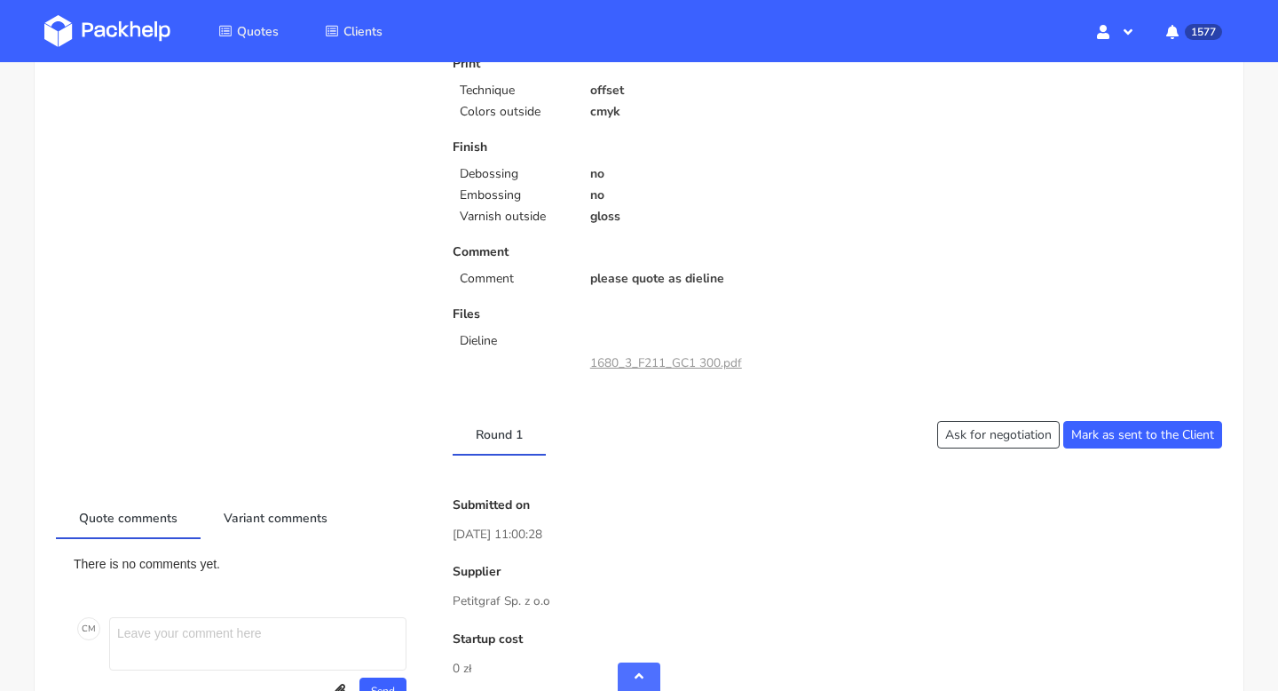
scroll to position [1143, 0]
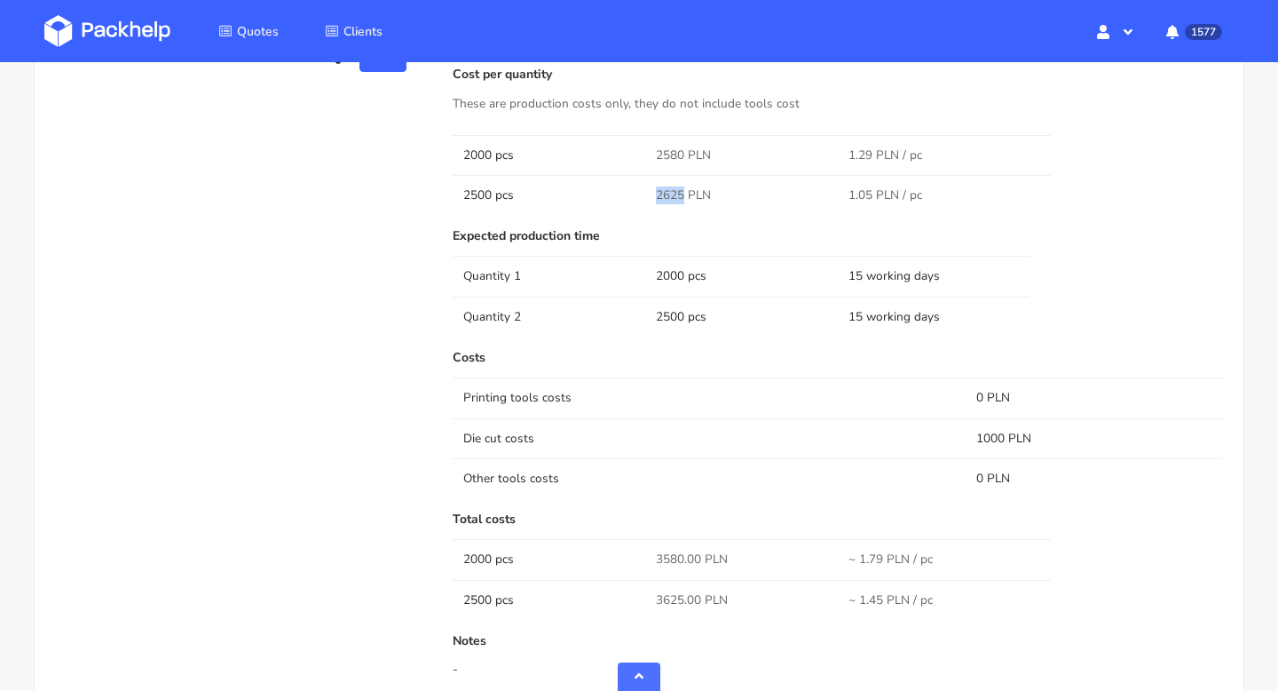
drag, startPoint x: 683, startPoint y: 194, endPoint x: 652, endPoint y: 194, distance: 30.2
click at [652, 194] on td "2625 PLN" at bounding box center [741, 195] width 193 height 40
copy span "2625"
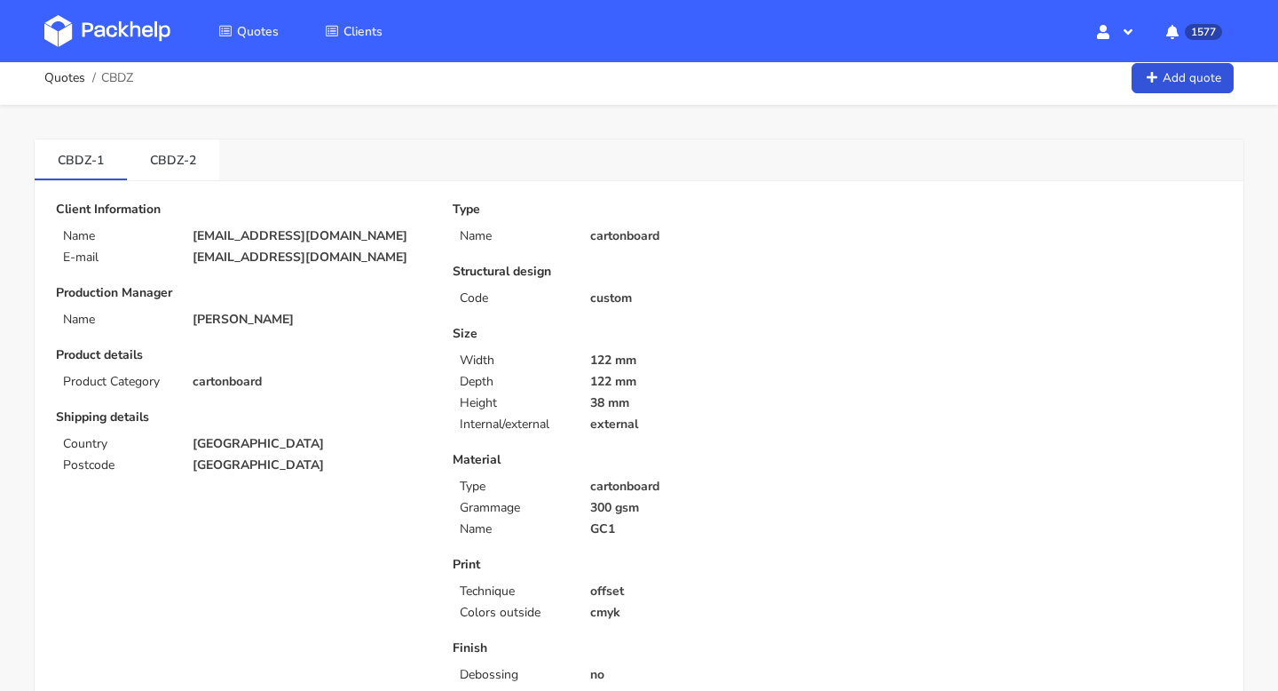
scroll to position [0, 0]
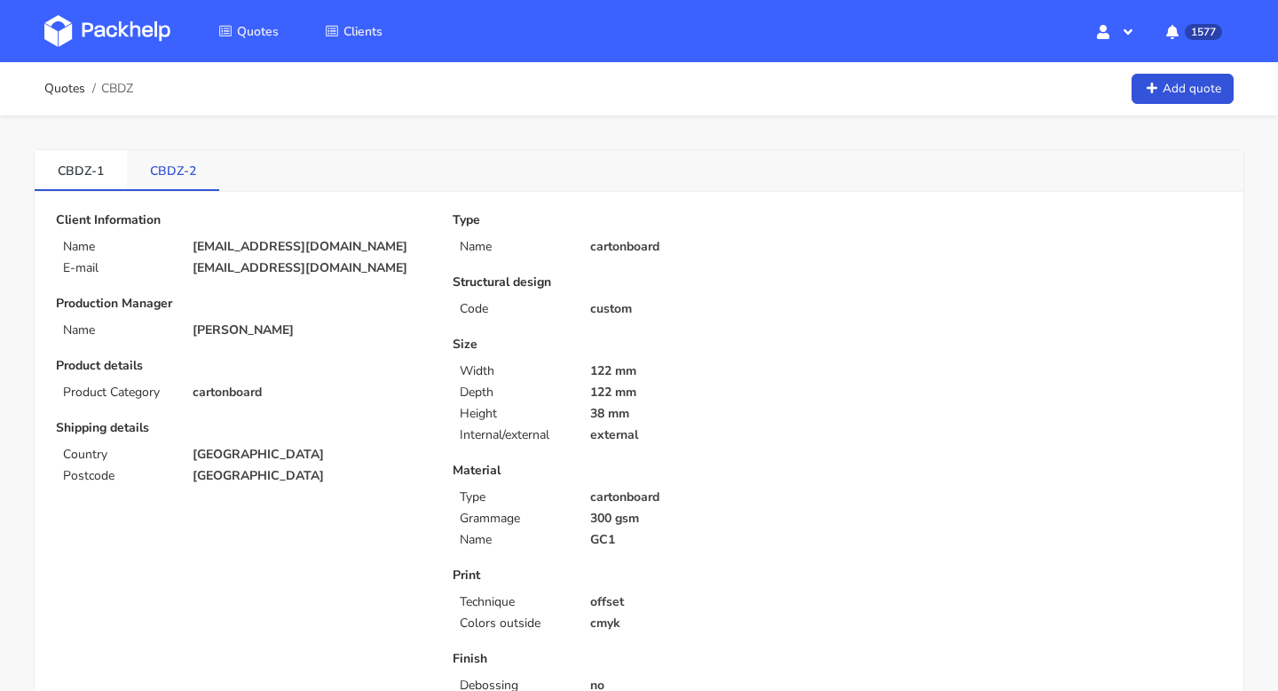
click at [146, 182] on link "CBDZ-2" at bounding box center [173, 169] width 92 height 39
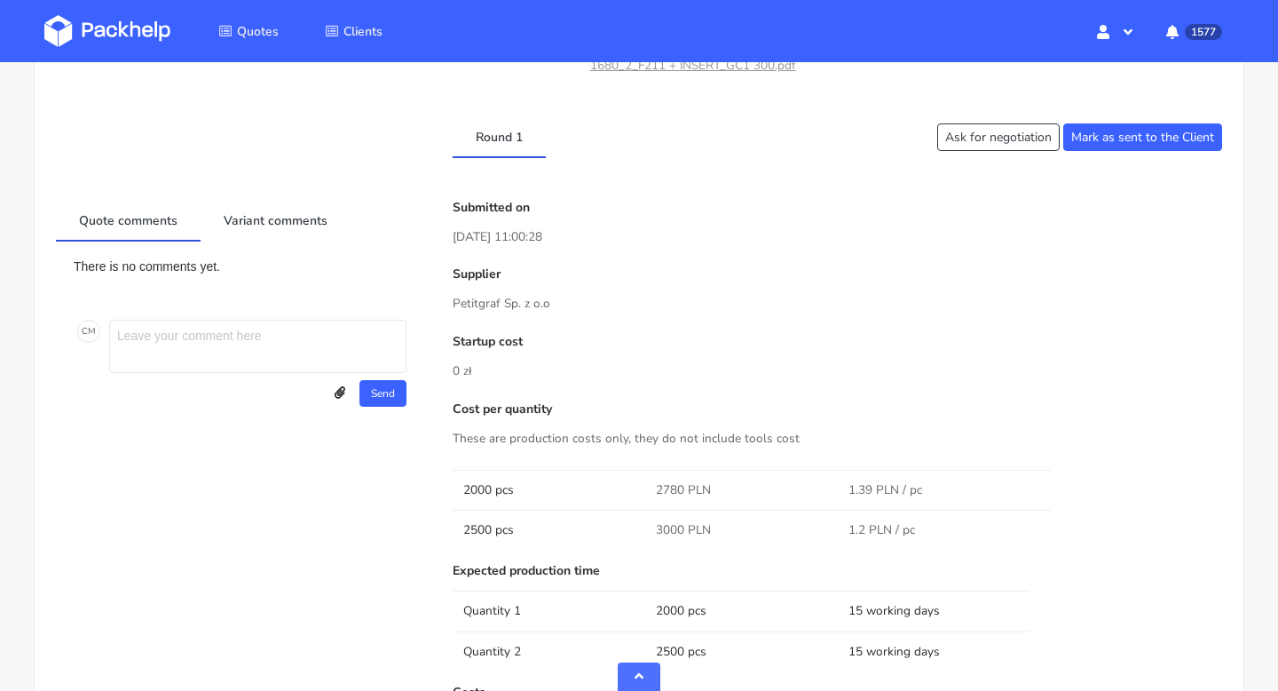
scroll to position [984, 0]
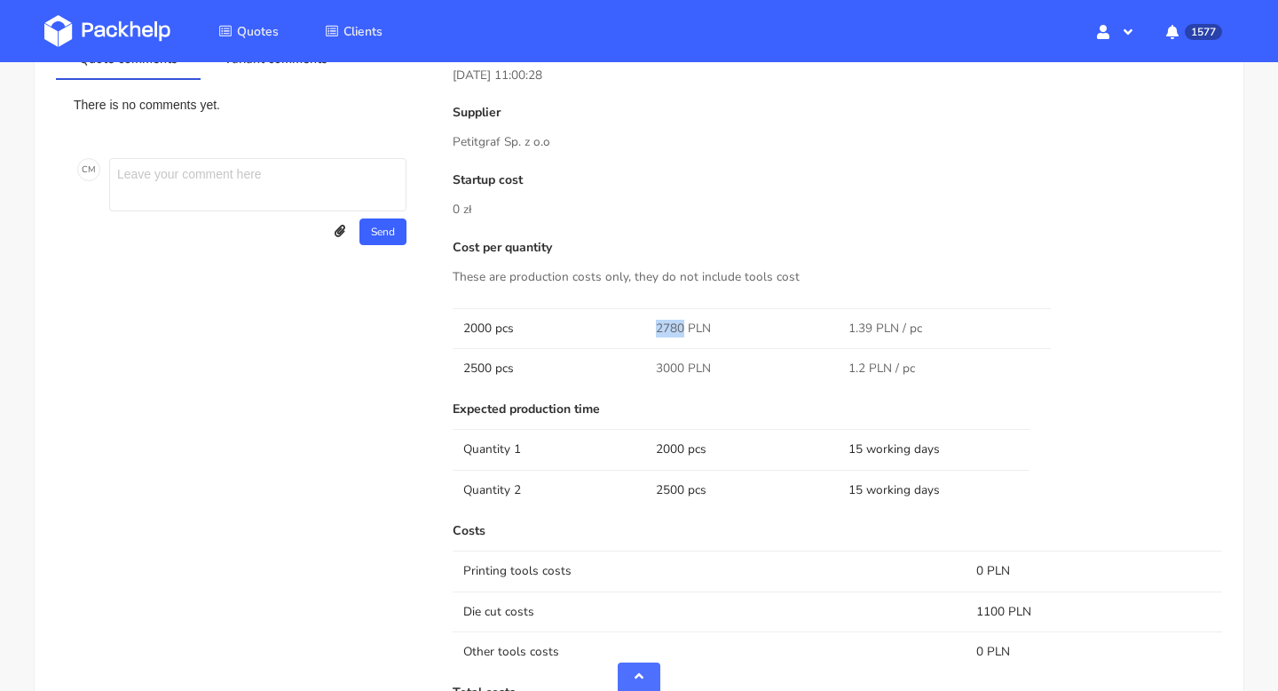
drag, startPoint x: 680, startPoint y: 313, endPoint x: 638, endPoint y: 313, distance: 41.7
click at [638, 313] on tr "2000 pcs 2780 PLN 1.39 PLN / pc" at bounding box center [838, 328] width 770 height 40
copy tr "2780"
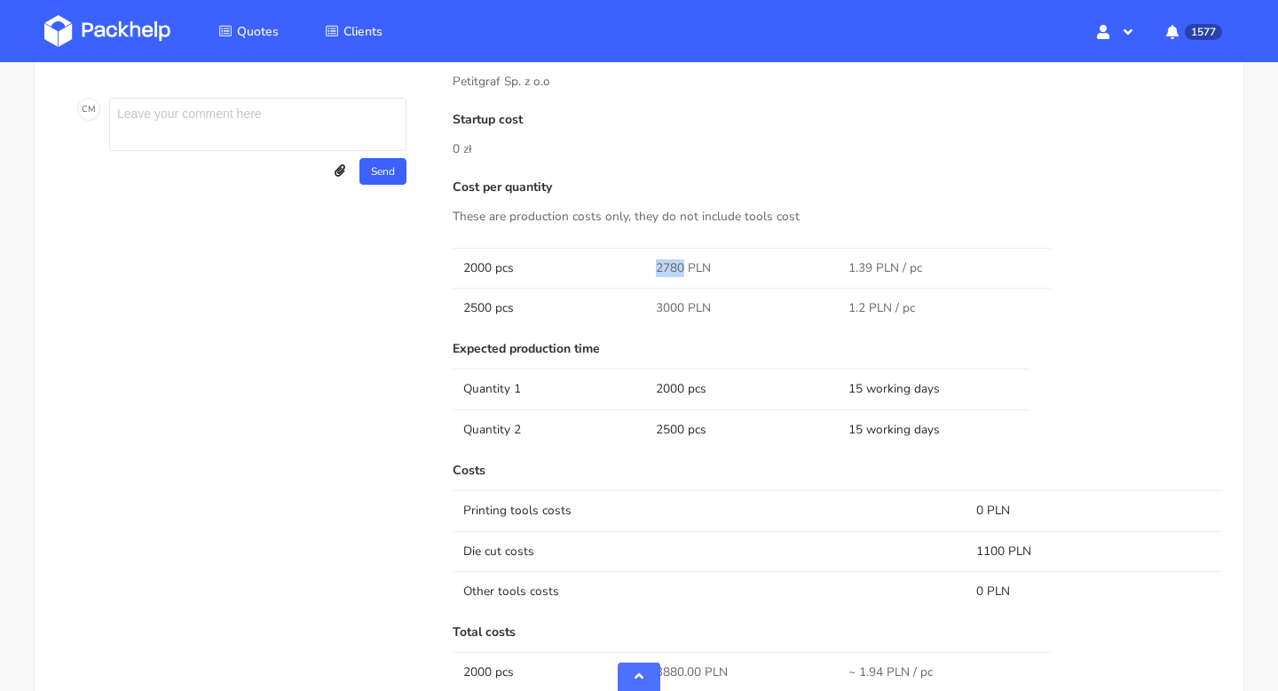
scroll to position [1082, 0]
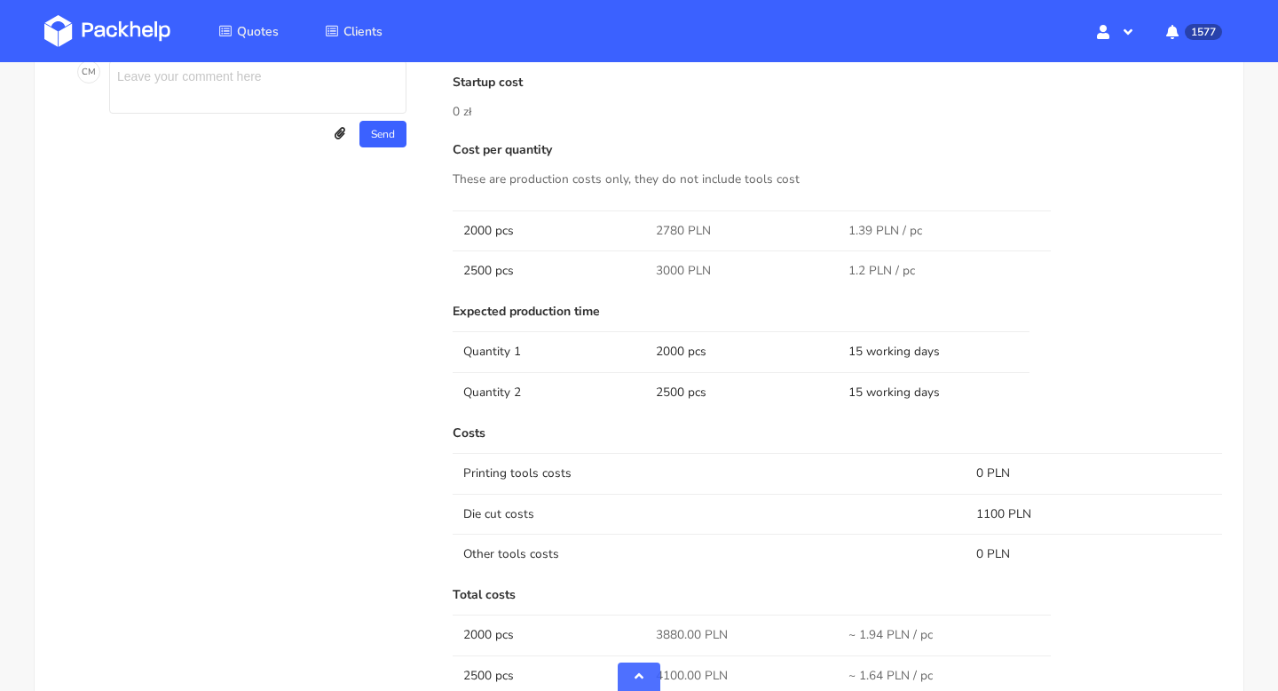
click at [678, 262] on span "3000 PLN" at bounding box center [683, 271] width 55 height 18
drag, startPoint x: 682, startPoint y: 256, endPoint x: 649, endPoint y: 256, distance: 32.8
click at [649, 256] on td "3000 PLN" at bounding box center [741, 270] width 193 height 40
copy span "3000"
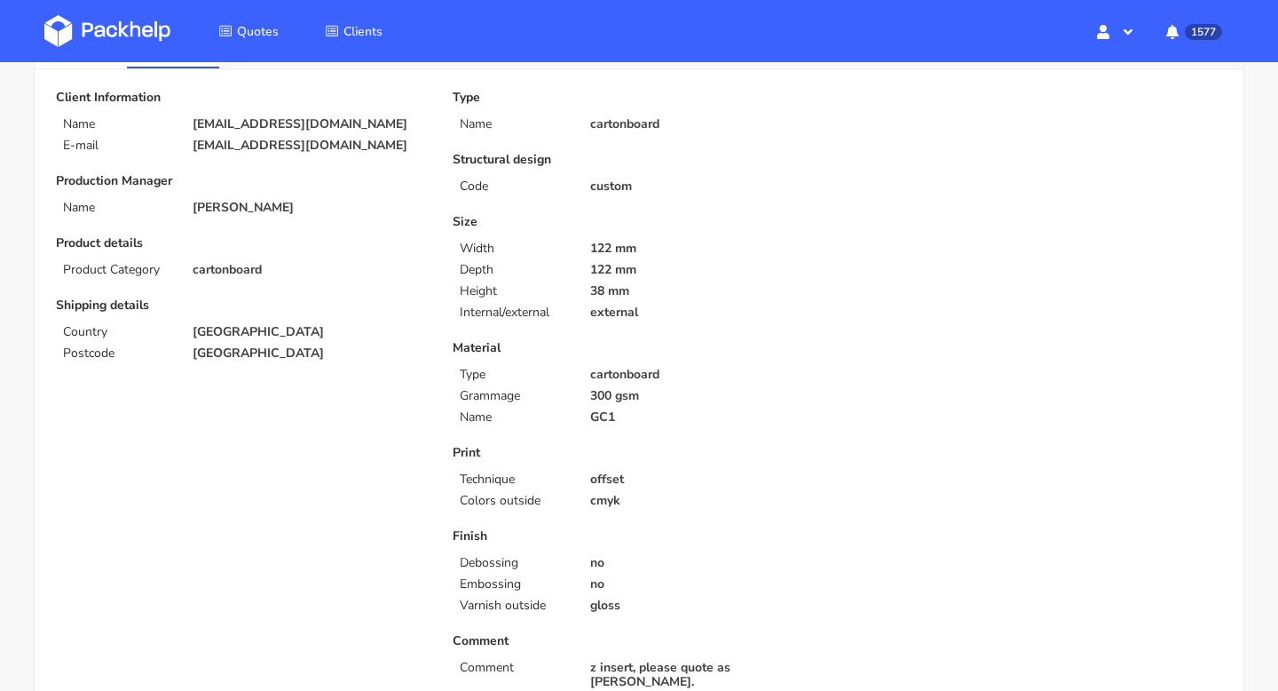
scroll to position [0, 0]
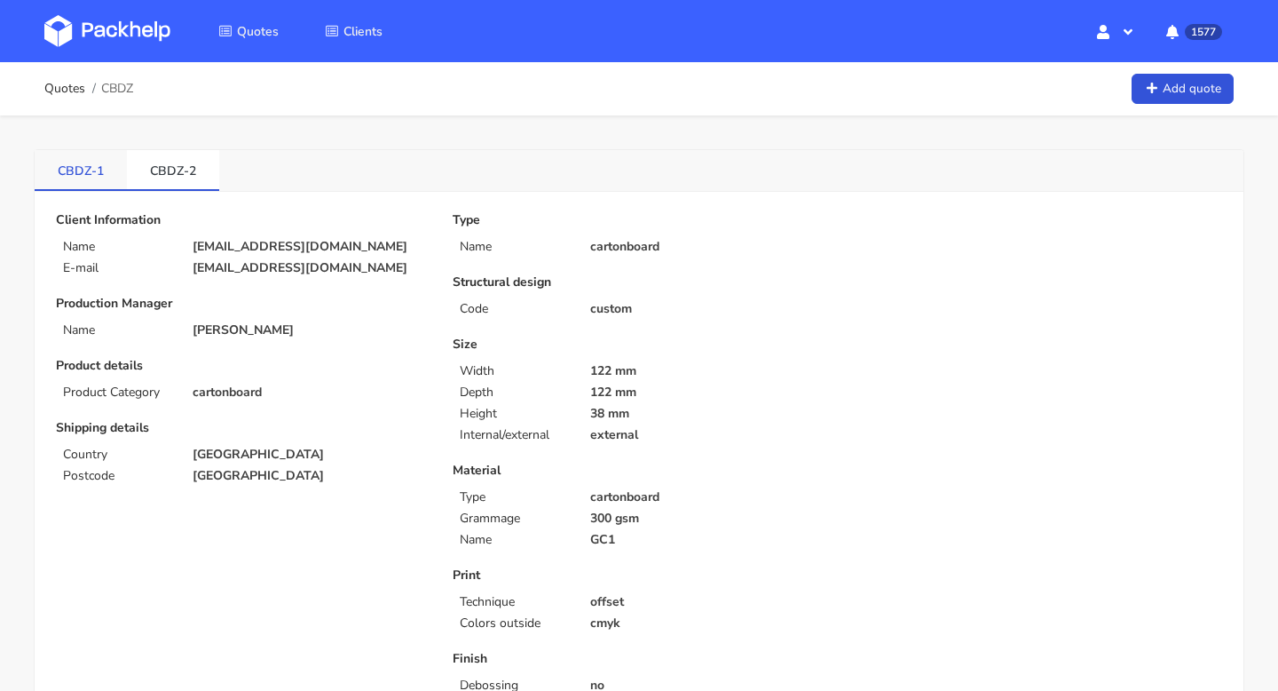
click at [82, 170] on link "CBDZ-1" at bounding box center [81, 169] width 92 height 39
click at [171, 174] on link "CBDZ-2" at bounding box center [173, 169] width 92 height 39
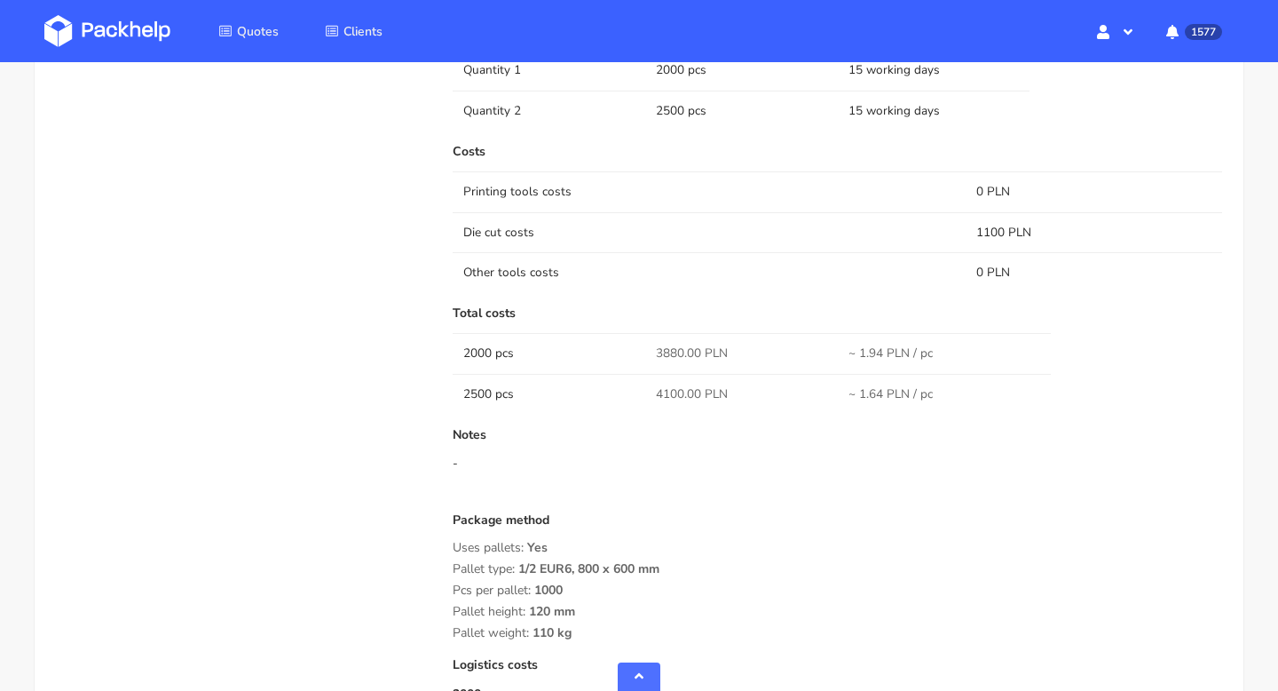
scroll to position [967, 0]
